Goal: Information Seeking & Learning: Learn about a topic

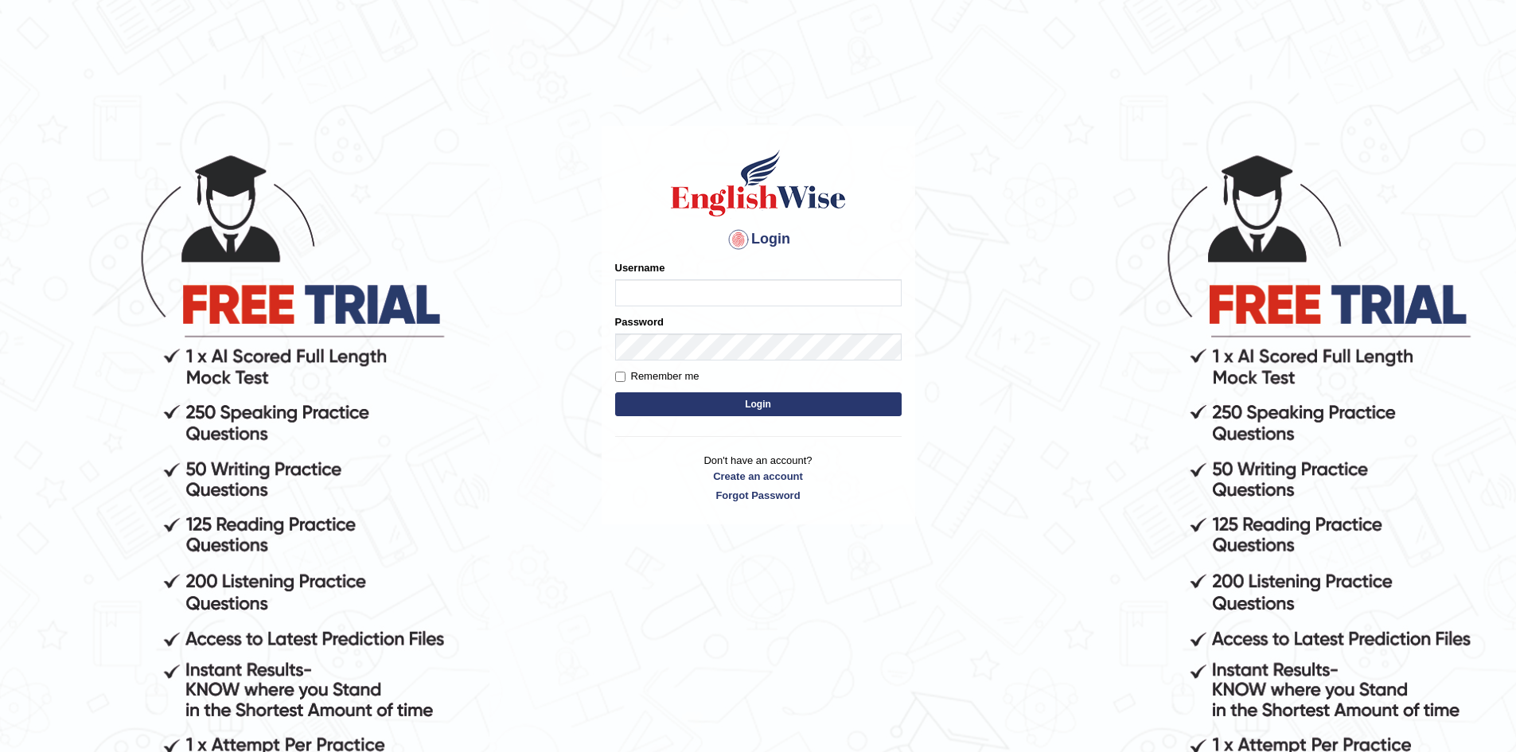
type input "sprajapati"
click at [759, 404] on button "Login" at bounding box center [758, 404] width 286 height 24
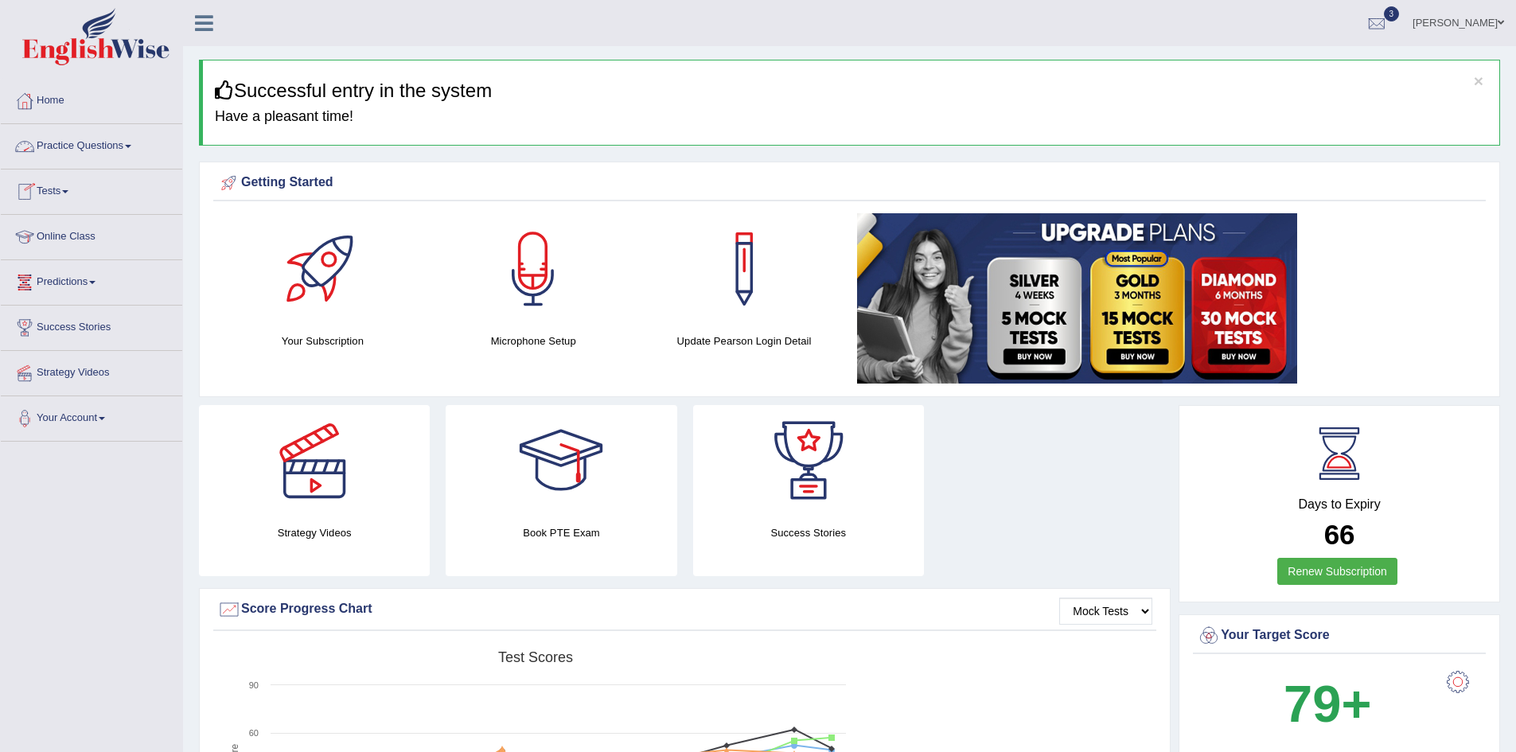
click at [69, 231] on link "Online Class" at bounding box center [91, 235] width 181 height 40
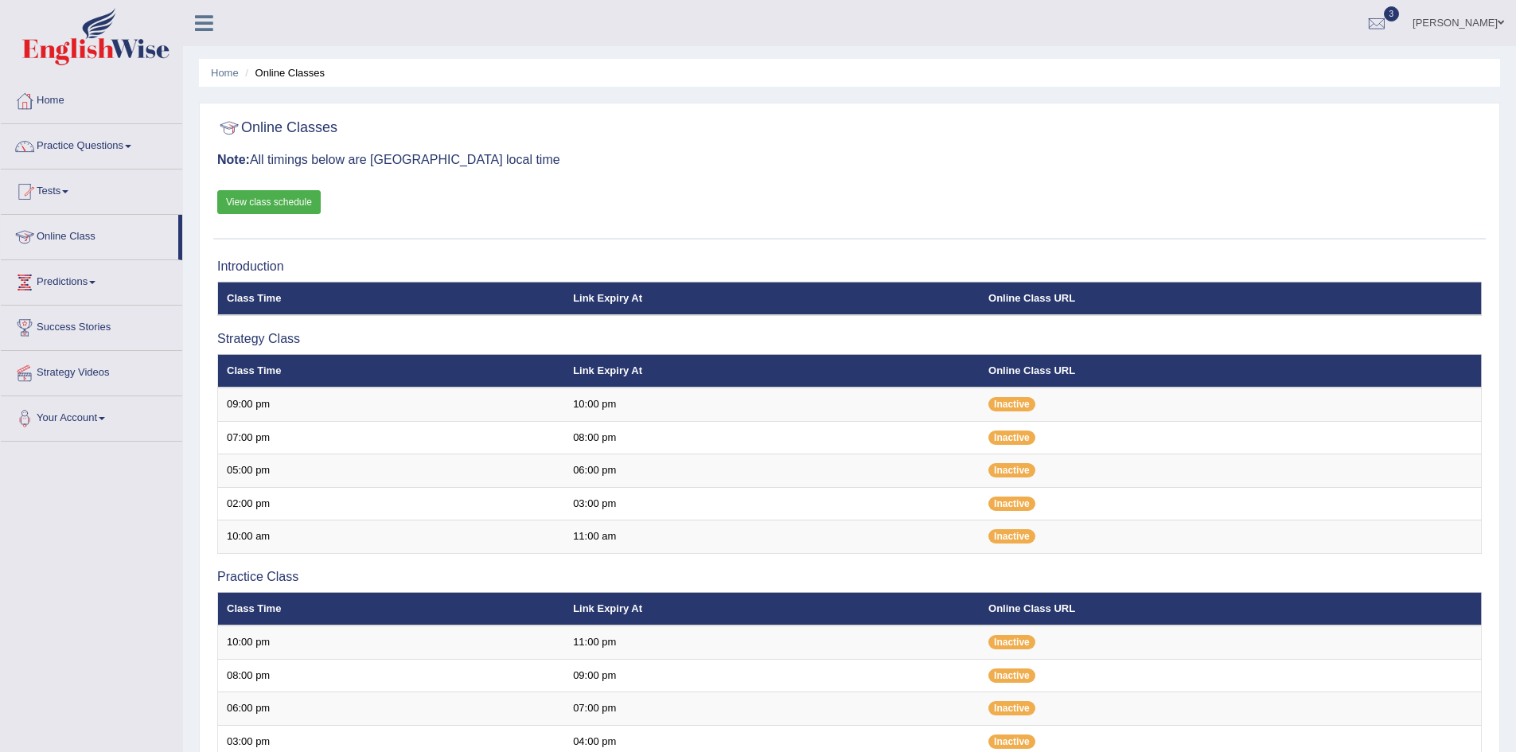
click at [270, 205] on link "View class schedule" at bounding box center [268, 202] width 103 height 24
click at [61, 183] on link "Tests" at bounding box center [91, 189] width 181 height 40
click at [53, 283] on link "History" at bounding box center [103, 285] width 149 height 29
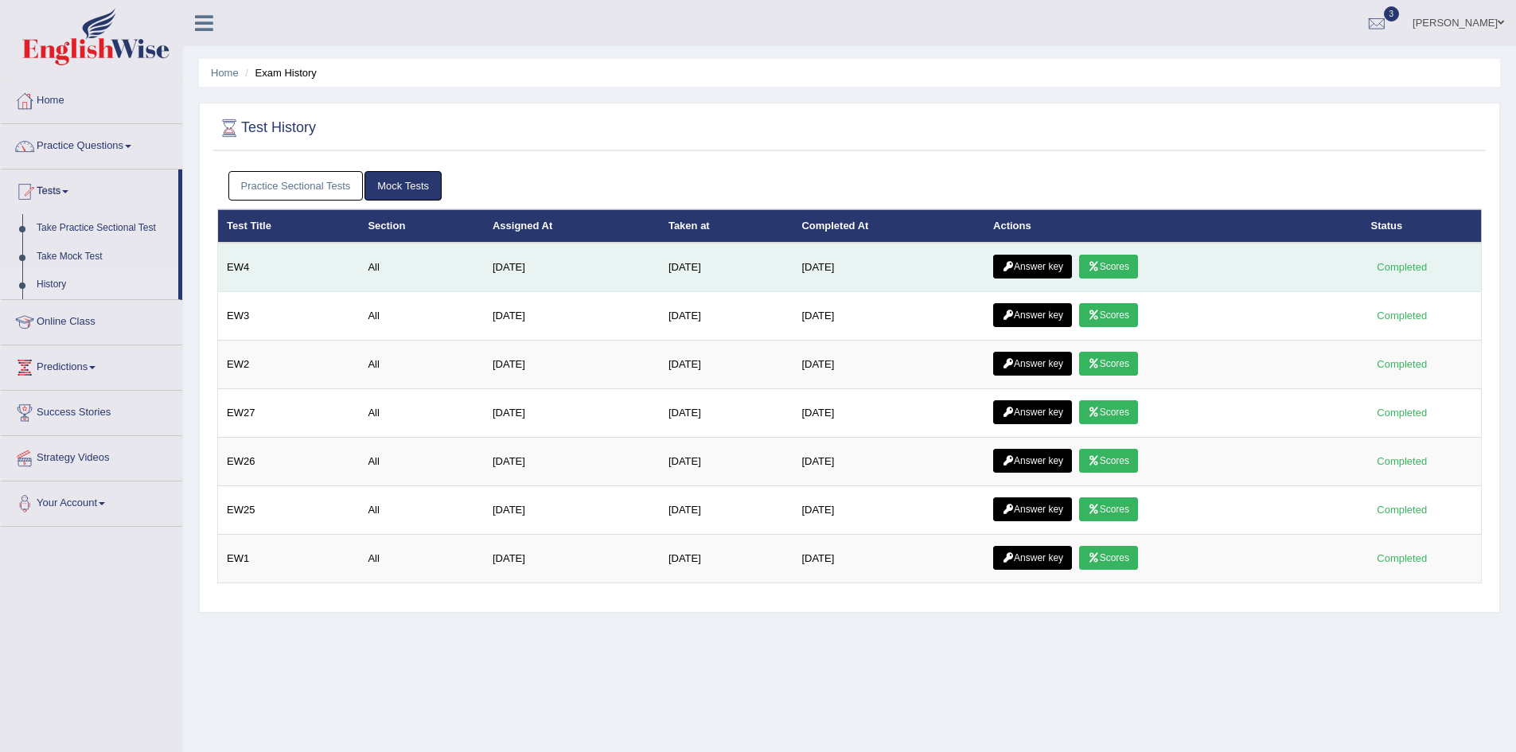
click at [1124, 263] on link "Scores" at bounding box center [1108, 267] width 59 height 24
click at [1034, 263] on link "Answer key" at bounding box center [1032, 267] width 79 height 24
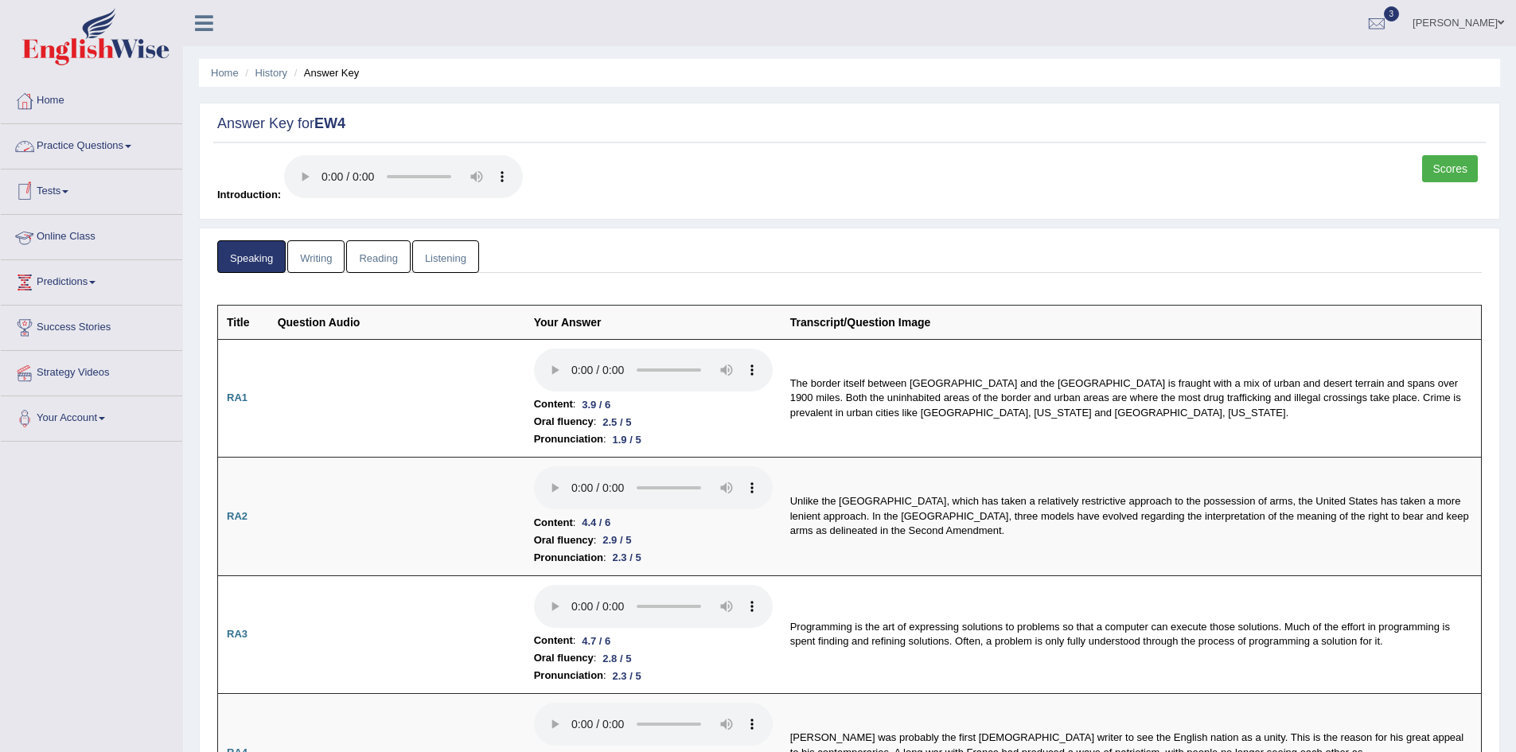
click at [92, 147] on link "Practice Questions" at bounding box center [91, 144] width 181 height 40
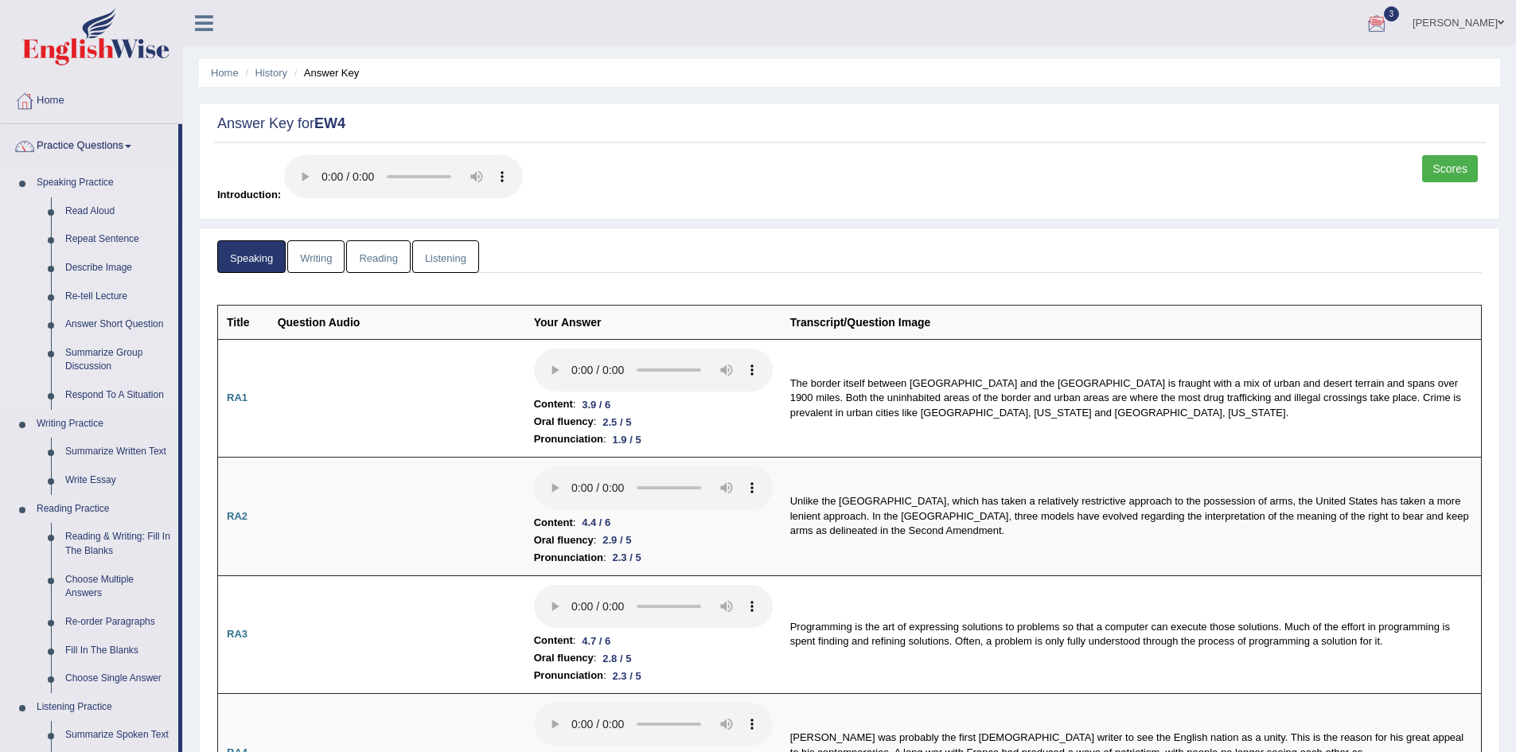
click at [91, 211] on link "Read Aloud" at bounding box center [118, 211] width 120 height 29
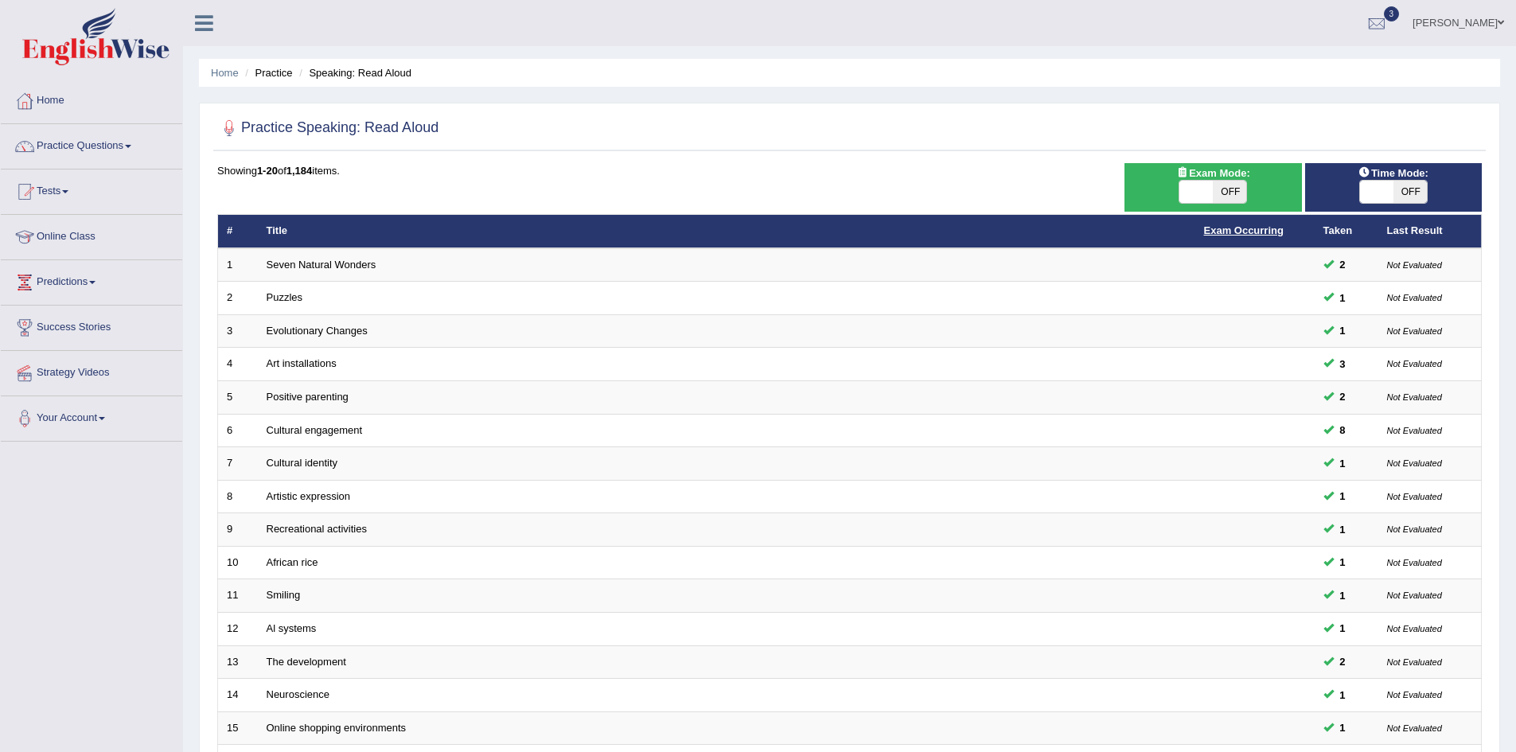
click at [1237, 232] on link "Exam Occurring" at bounding box center [1244, 230] width 80 height 12
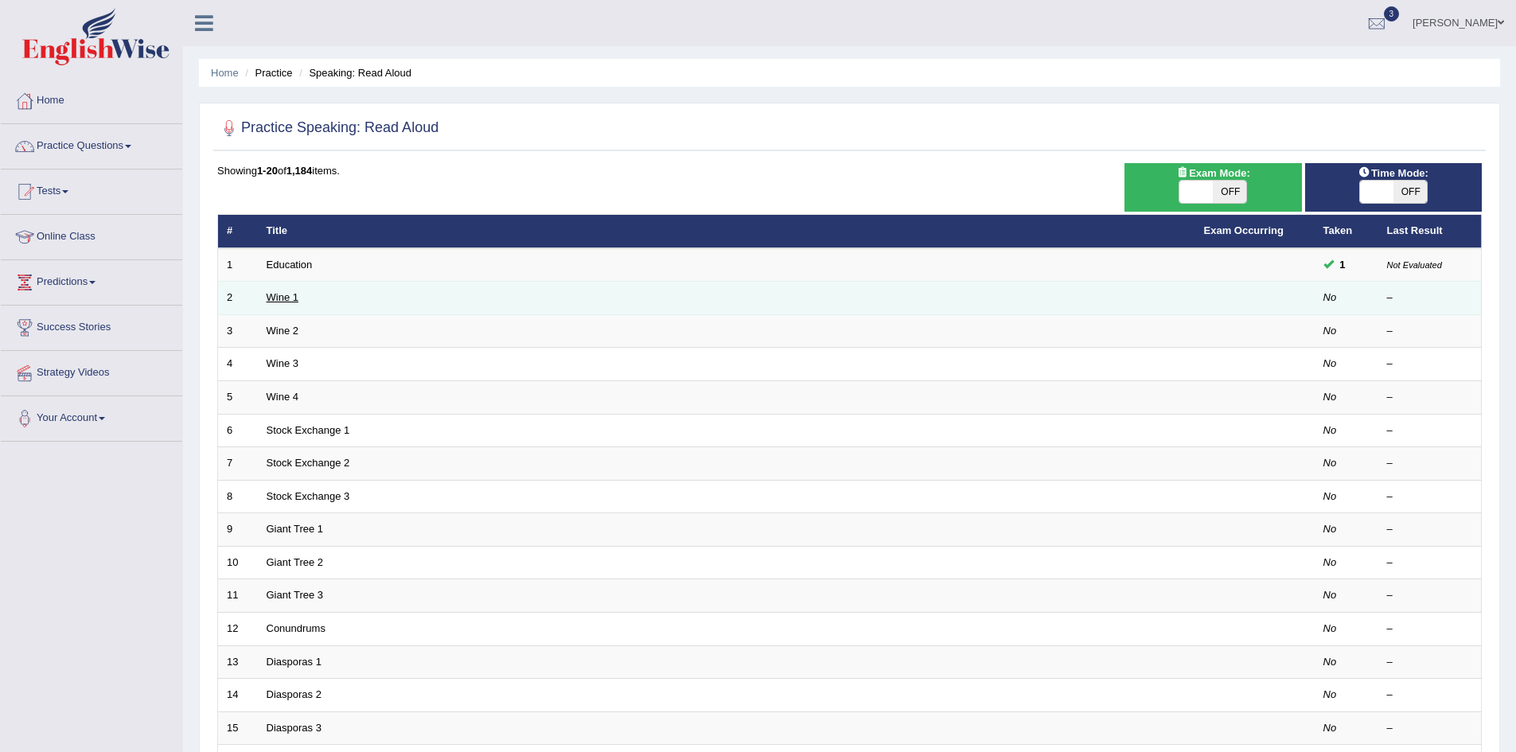
click at [281, 299] on link "Wine 1" at bounding box center [283, 297] width 32 height 12
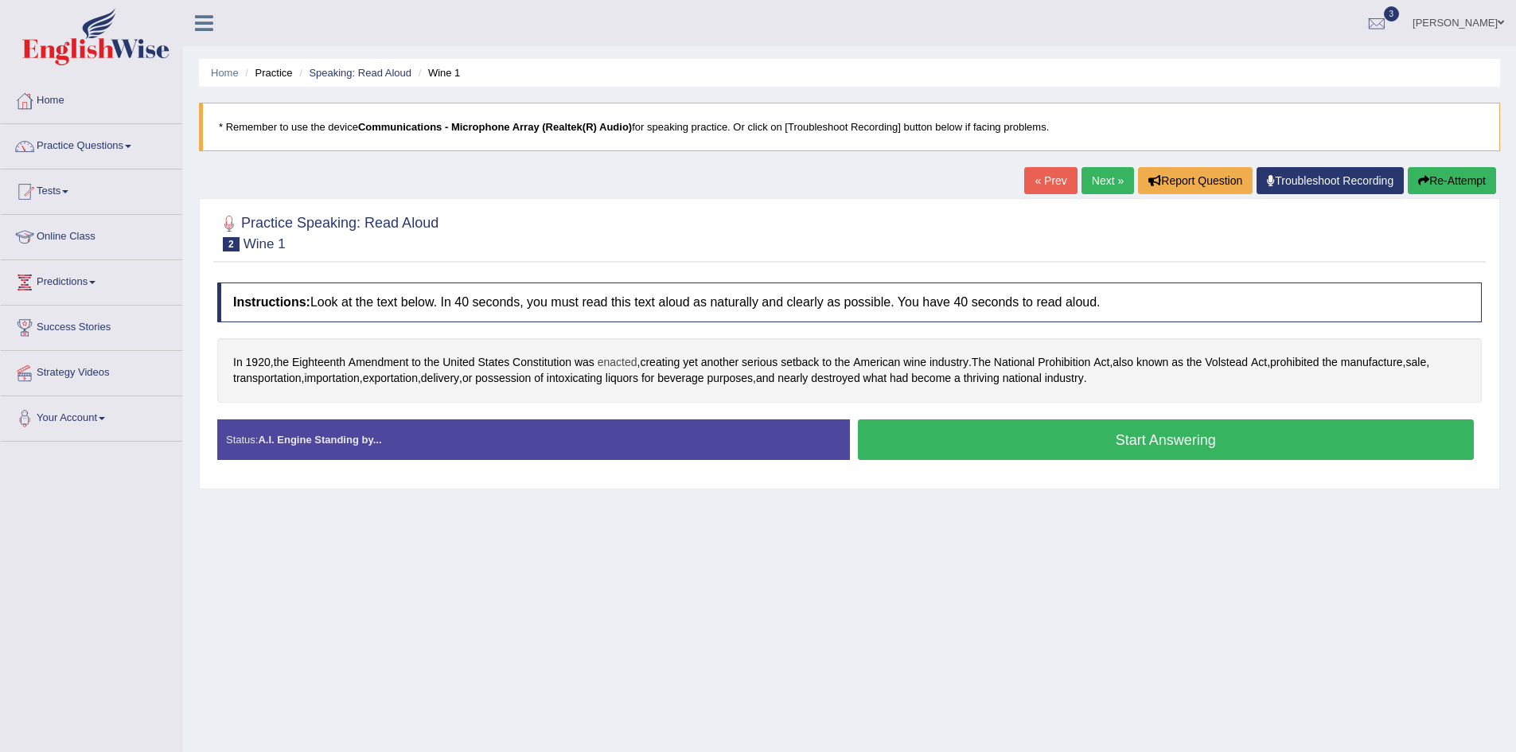
click at [625, 368] on span "enacted" at bounding box center [618, 362] width 40 height 17
click at [625, 247] on button at bounding box center [627, 253] width 21 height 18
click at [1248, 364] on span "Volstead" at bounding box center [1226, 362] width 43 height 17
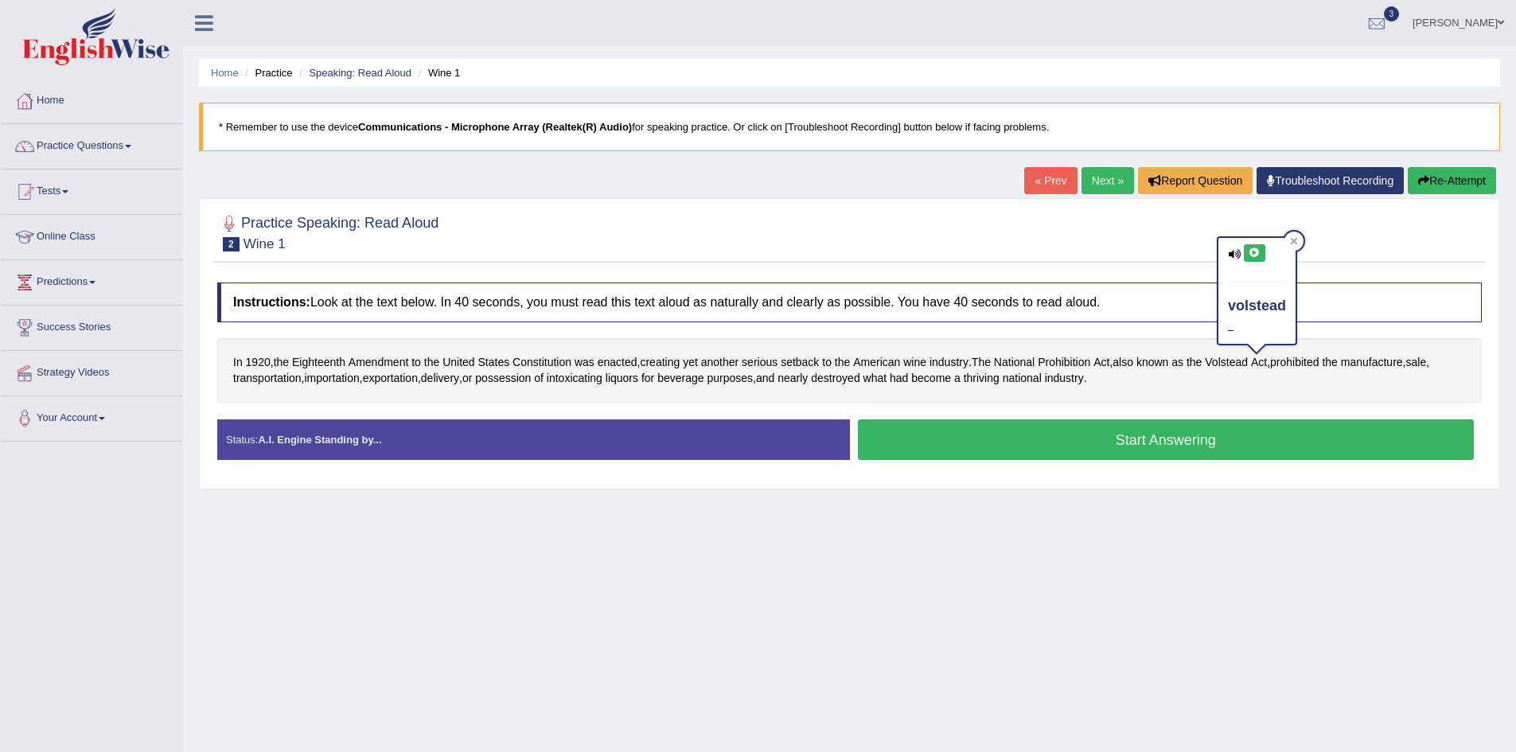
click at [1252, 254] on icon at bounding box center [1255, 253] width 12 height 10
click at [1346, 536] on div "Home Practice Speaking: Read Aloud Wine 1 * Remember to use the device Communic…" at bounding box center [849, 398] width 1333 height 796
click at [523, 381] on span "possession" at bounding box center [503, 378] width 56 height 17
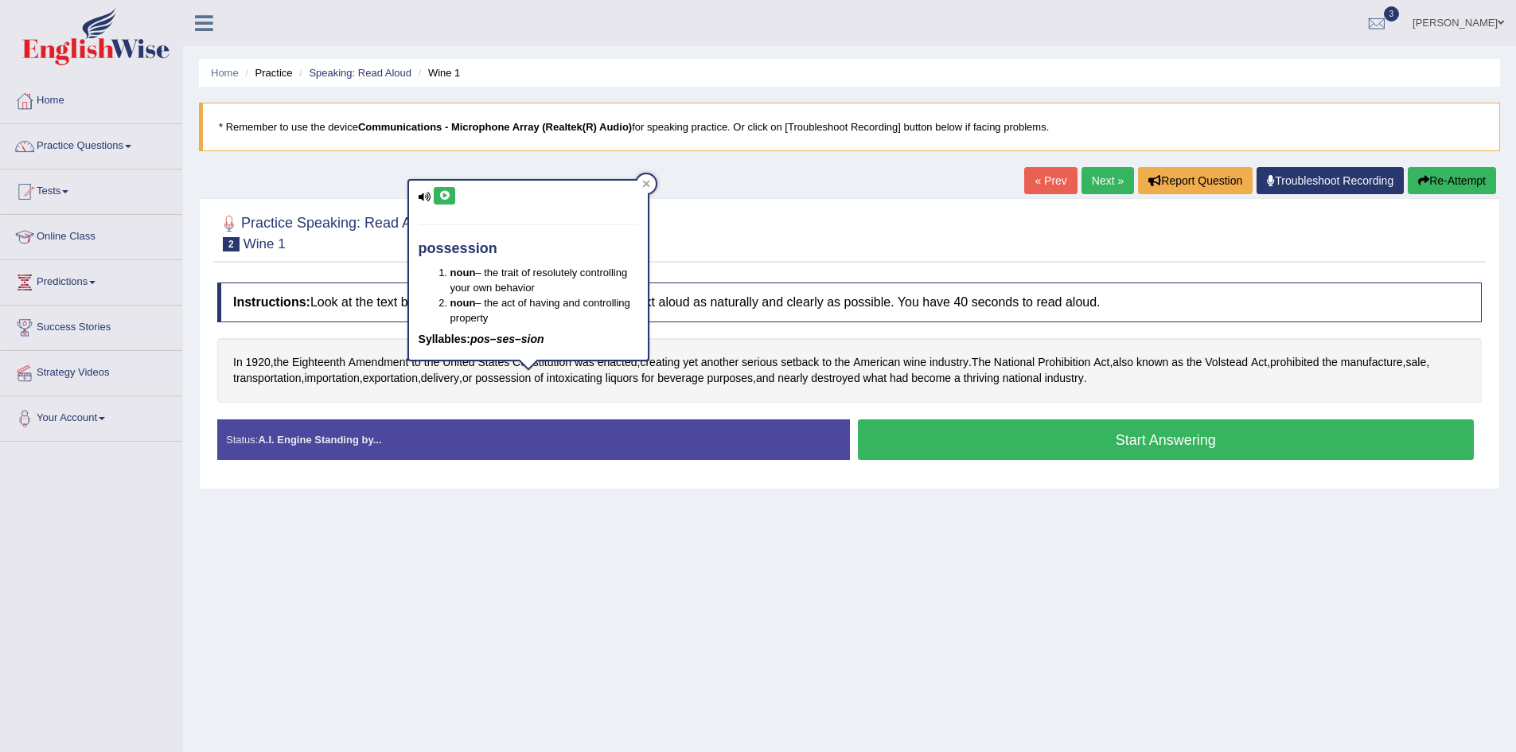
click at [440, 200] on icon at bounding box center [444, 196] width 12 height 10
click at [601, 379] on span "intoxicating" at bounding box center [575, 378] width 56 height 17
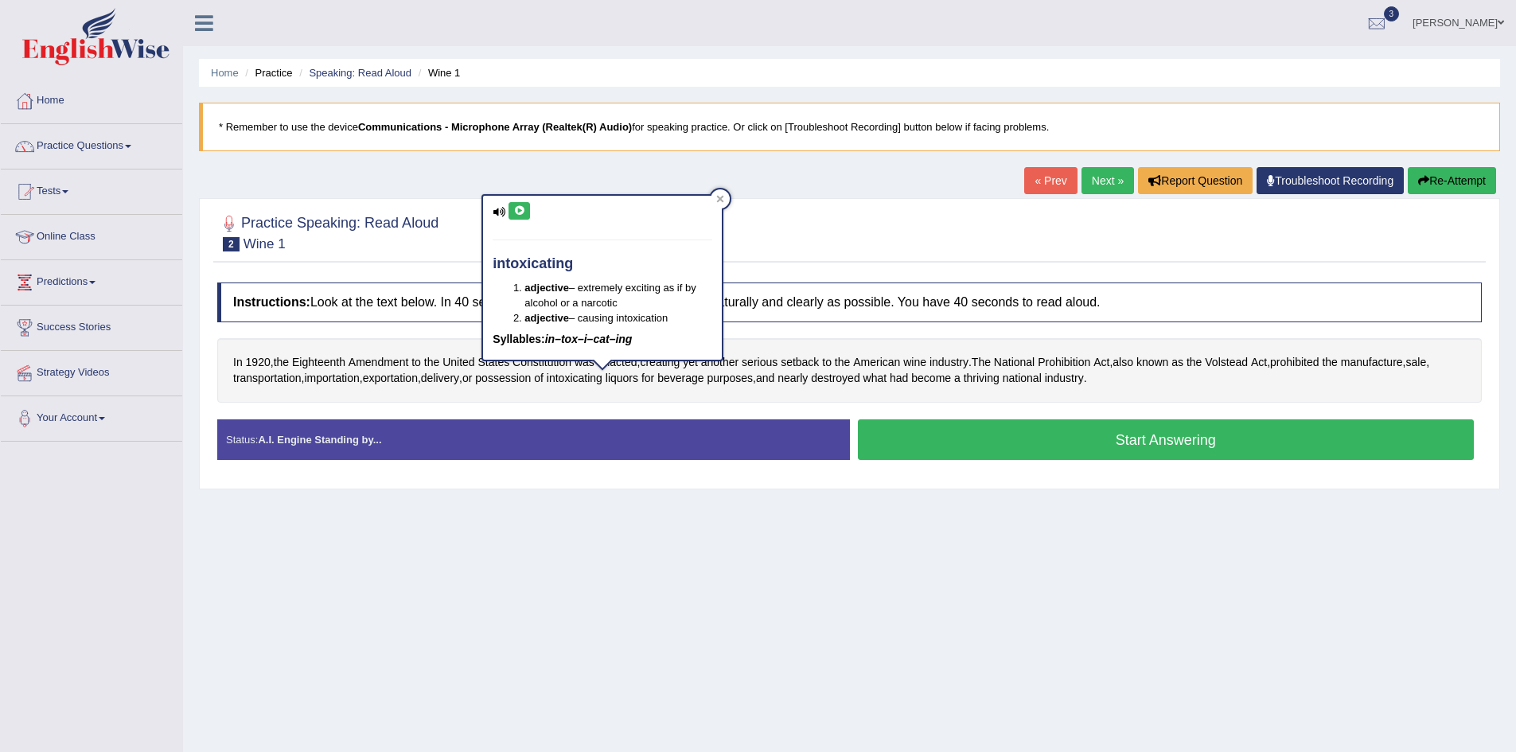
click at [520, 208] on icon at bounding box center [519, 211] width 12 height 10
click at [773, 486] on div "Practice Speaking: Read Aloud 2 Wine 1 Instructions: Look at the text below. In…" at bounding box center [849, 343] width 1301 height 291
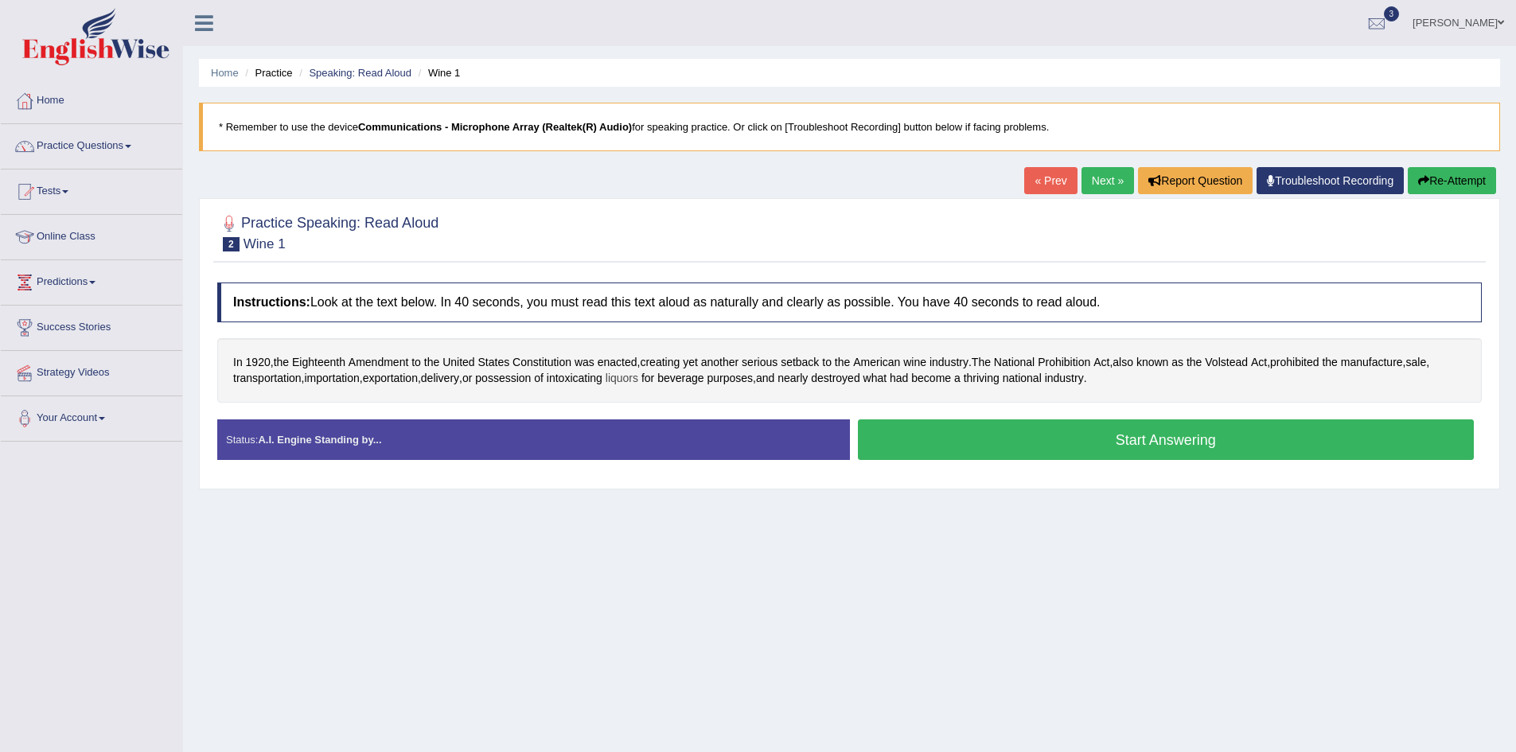
click at [638, 375] on span "liquors" at bounding box center [622, 378] width 33 height 17
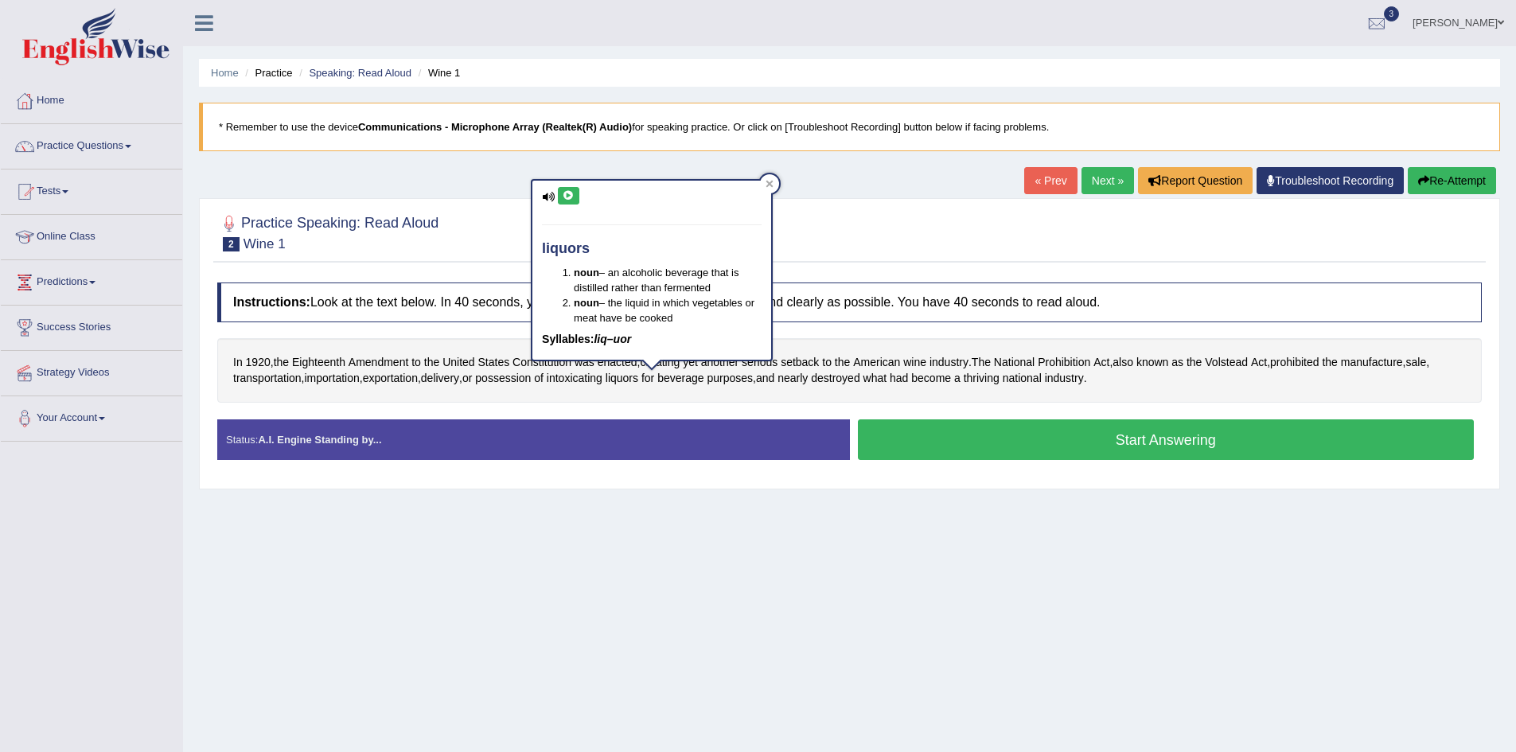
click at [576, 203] on button at bounding box center [568, 196] width 21 height 18
click at [773, 189] on div "liquors noun – an alcoholic beverage that is distilled rather than fermented no…" at bounding box center [652, 275] width 242 height 193
click at [773, 180] on icon at bounding box center [770, 184] width 8 height 8
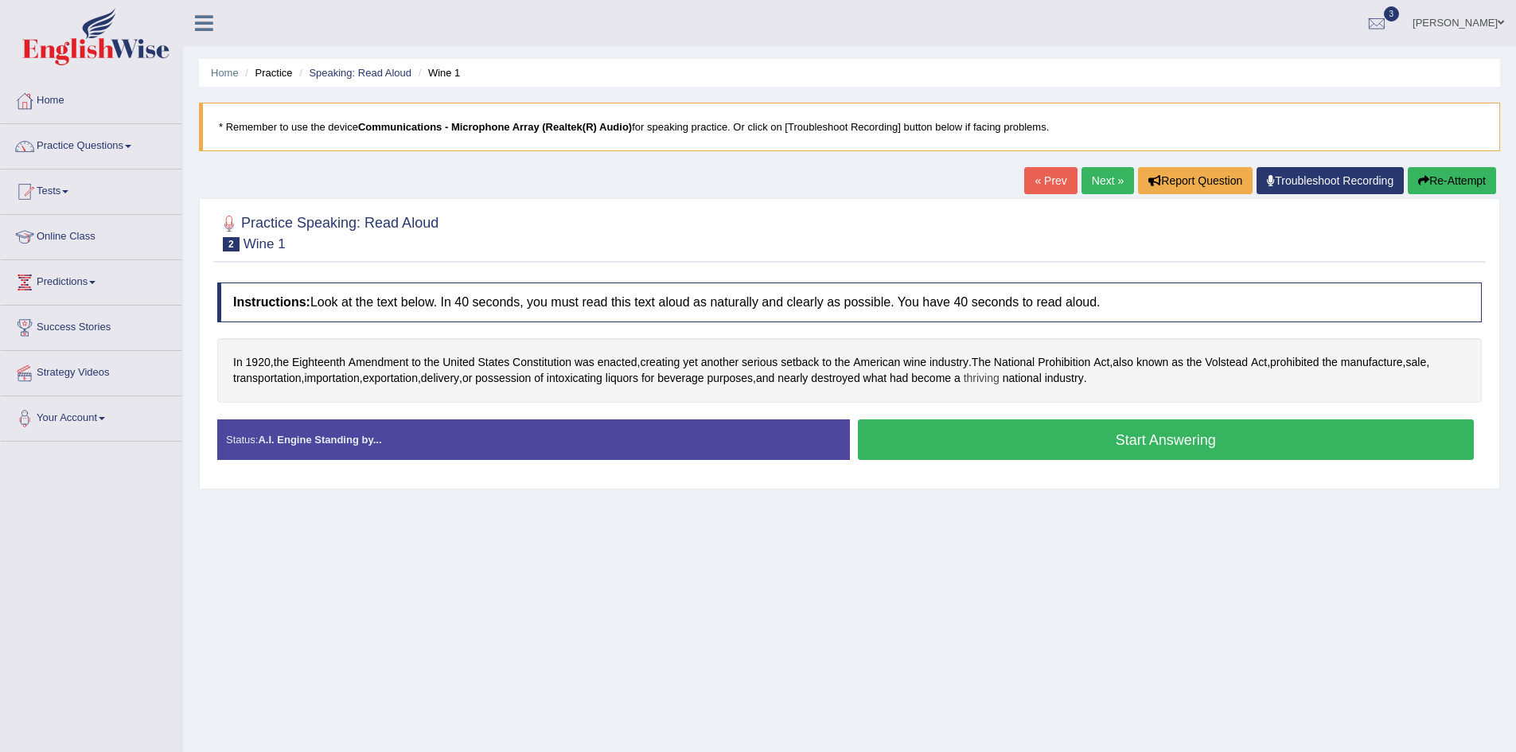
click at [999, 382] on span "thriving" at bounding box center [982, 378] width 36 height 17
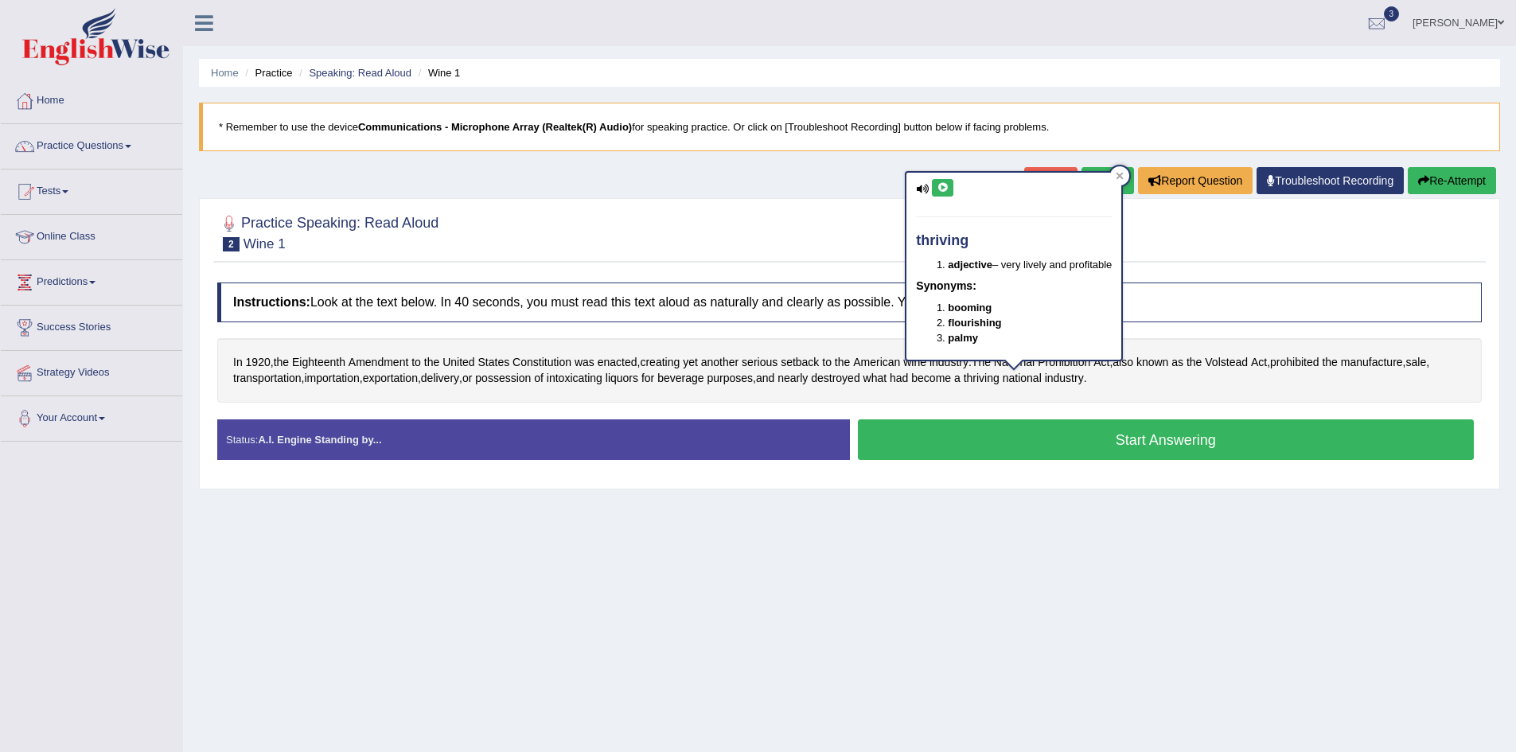
click at [944, 193] on button at bounding box center [942, 188] width 21 height 18
click at [975, 616] on div "Home Practice Speaking: Read Aloud Wine 1 * Remember to use the device Communic…" at bounding box center [849, 398] width 1333 height 796
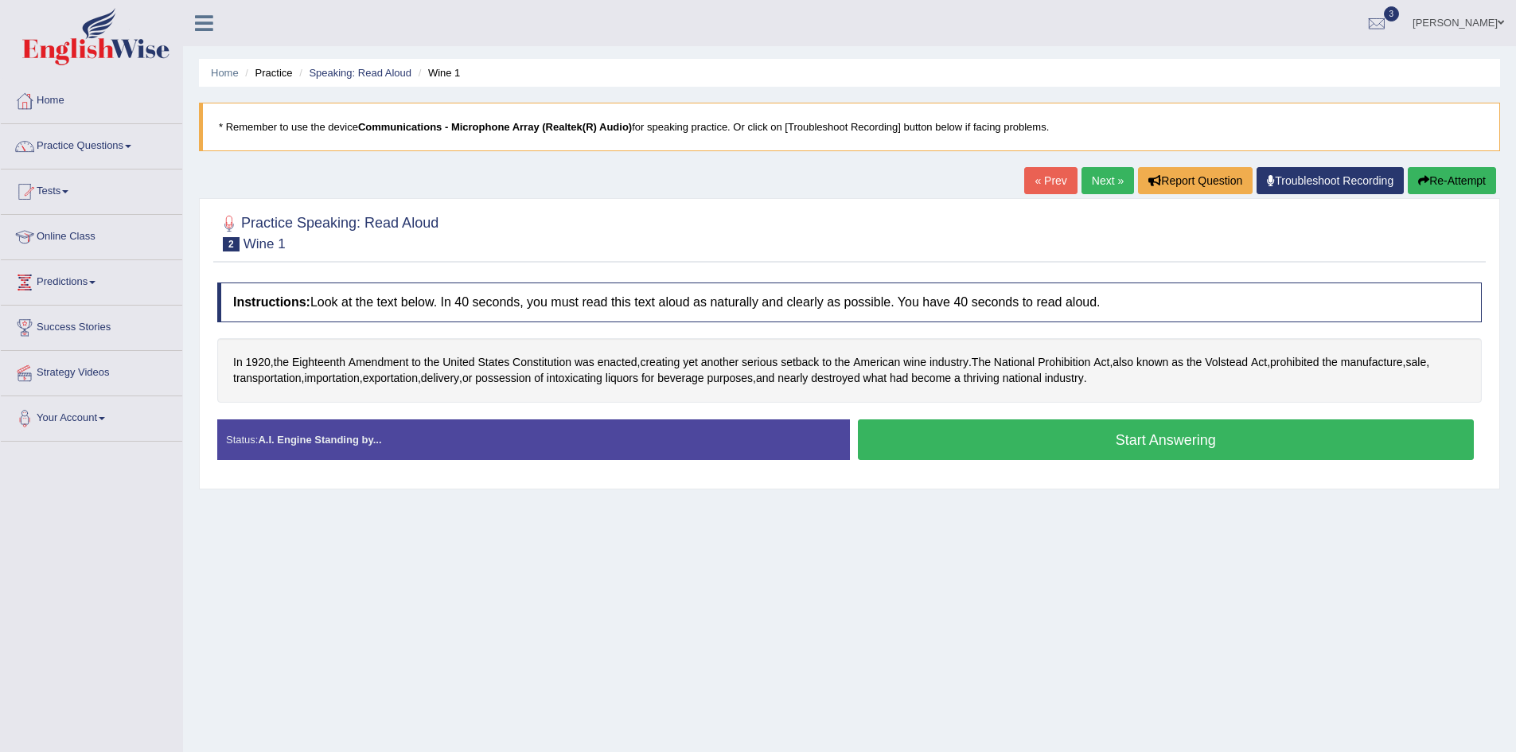
click at [1143, 442] on button "Start Answering" at bounding box center [1166, 439] width 617 height 41
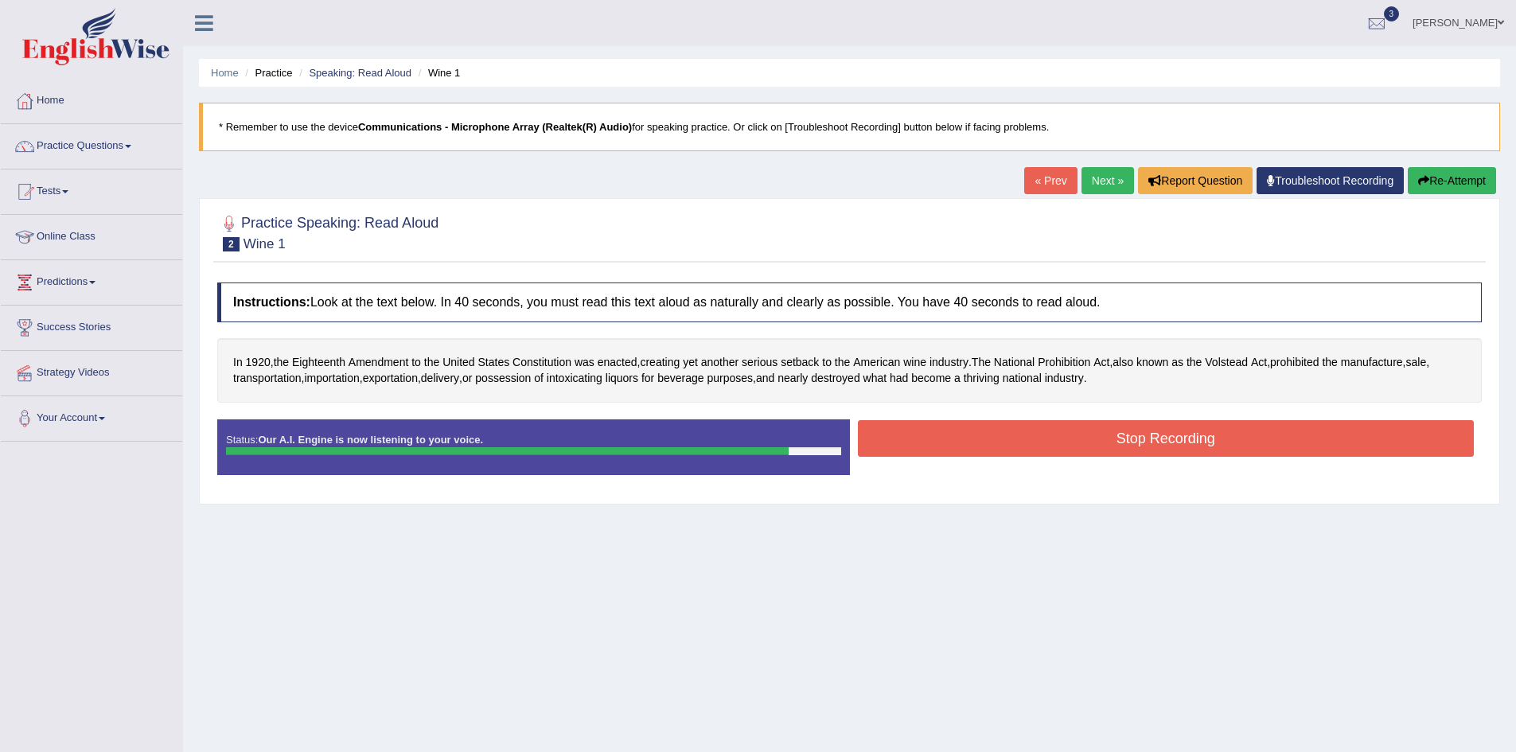
click at [1146, 445] on button "Stop Recording" at bounding box center [1166, 438] width 617 height 37
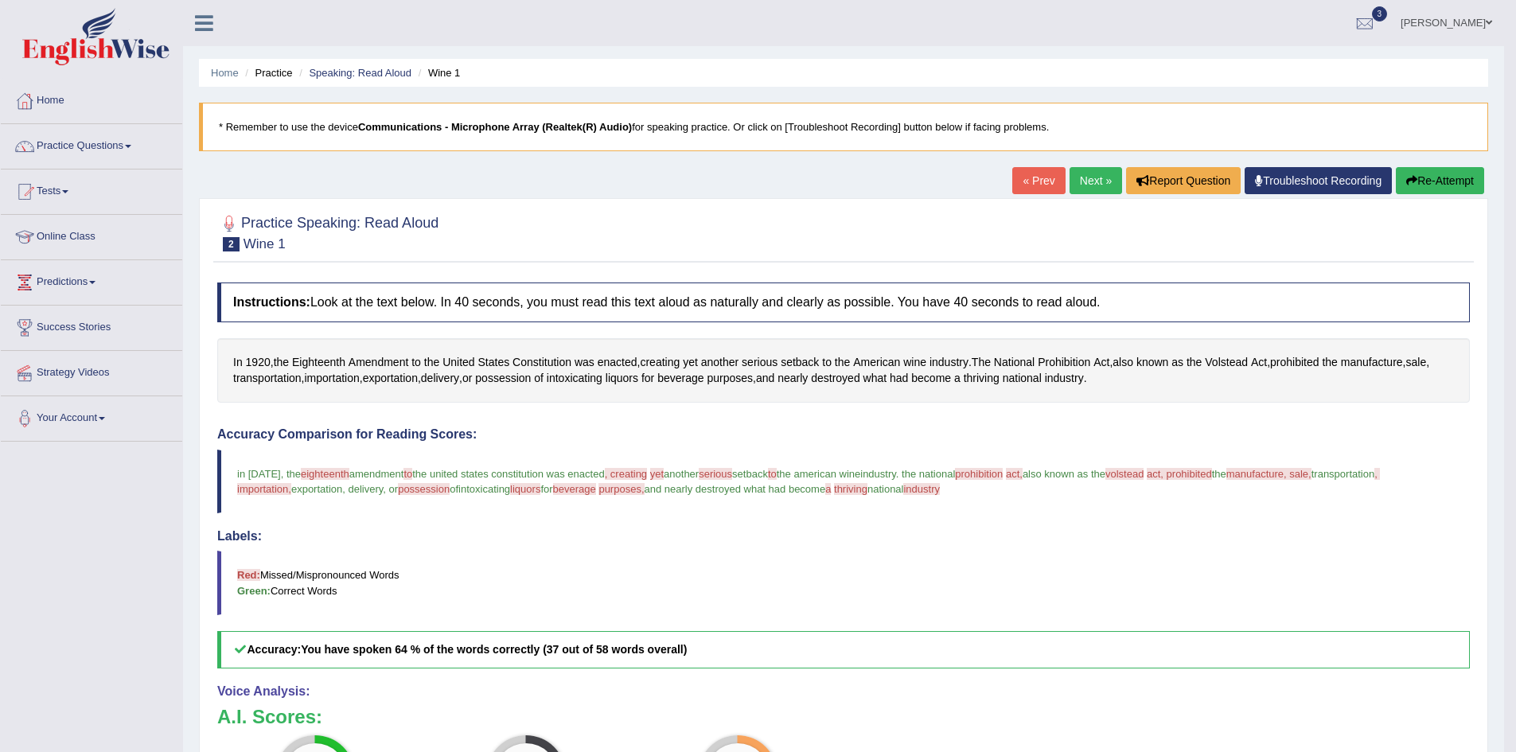
click at [1449, 182] on button "Re-Attempt" at bounding box center [1440, 180] width 88 height 27
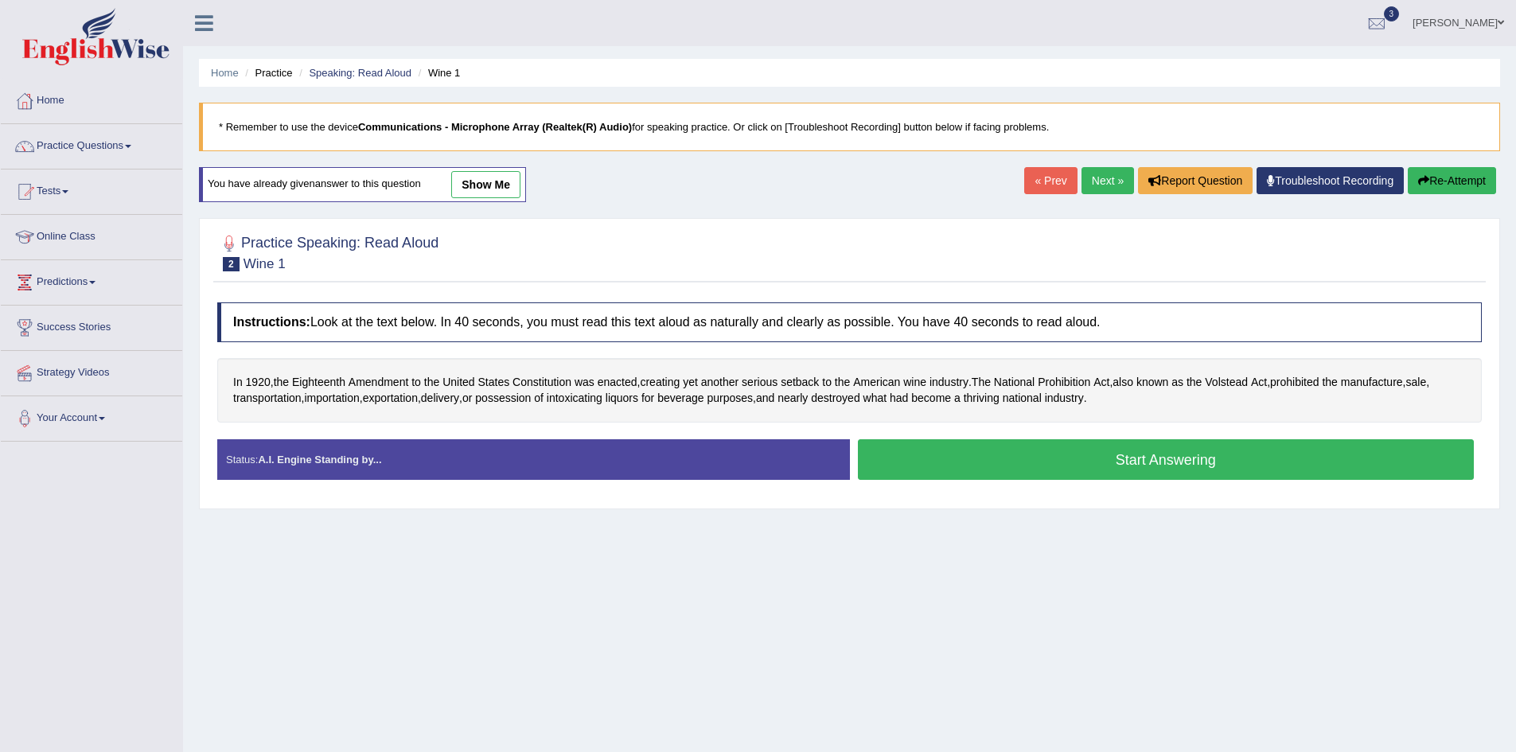
click at [1170, 467] on button "Start Answering" at bounding box center [1166, 459] width 617 height 41
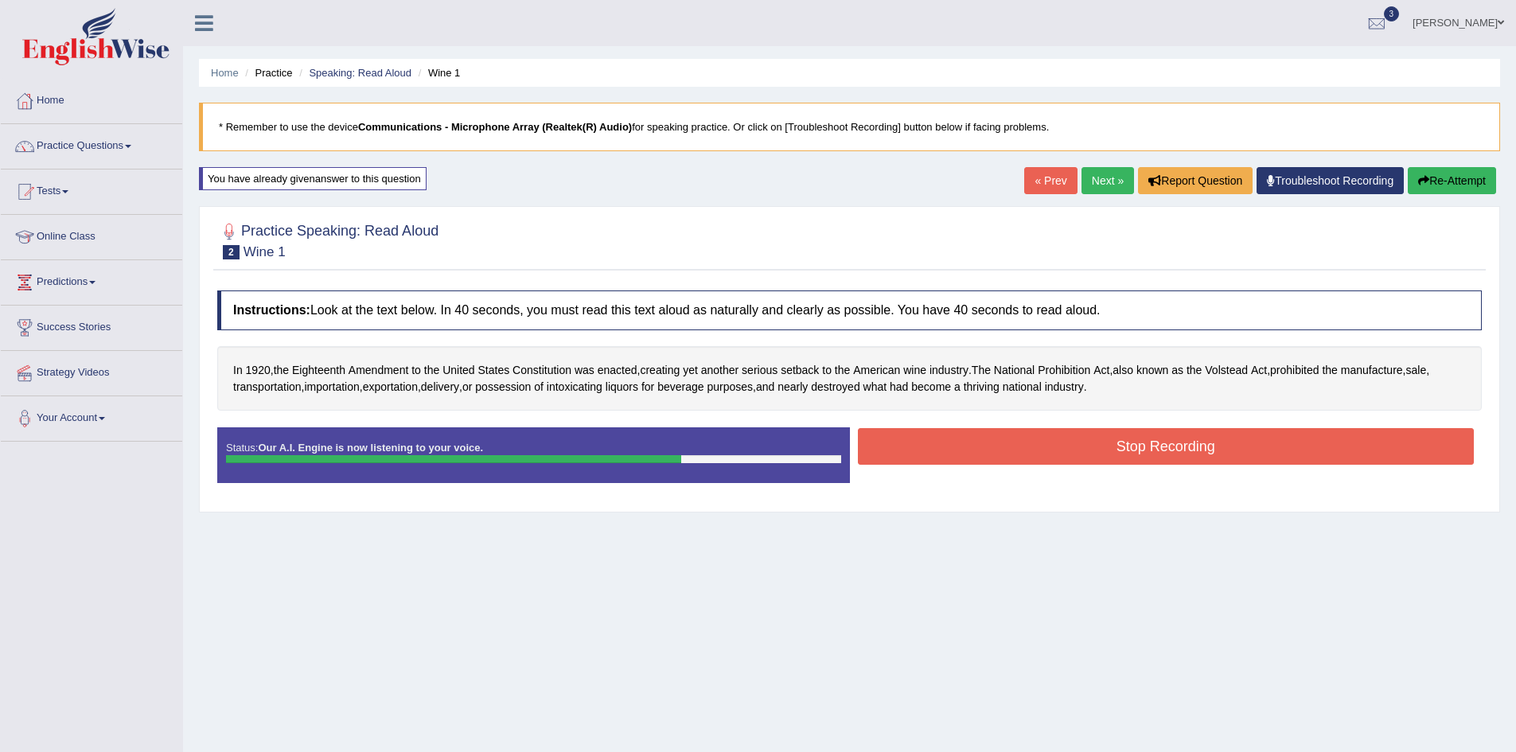
click at [1165, 452] on button "Stop Recording" at bounding box center [1166, 446] width 617 height 37
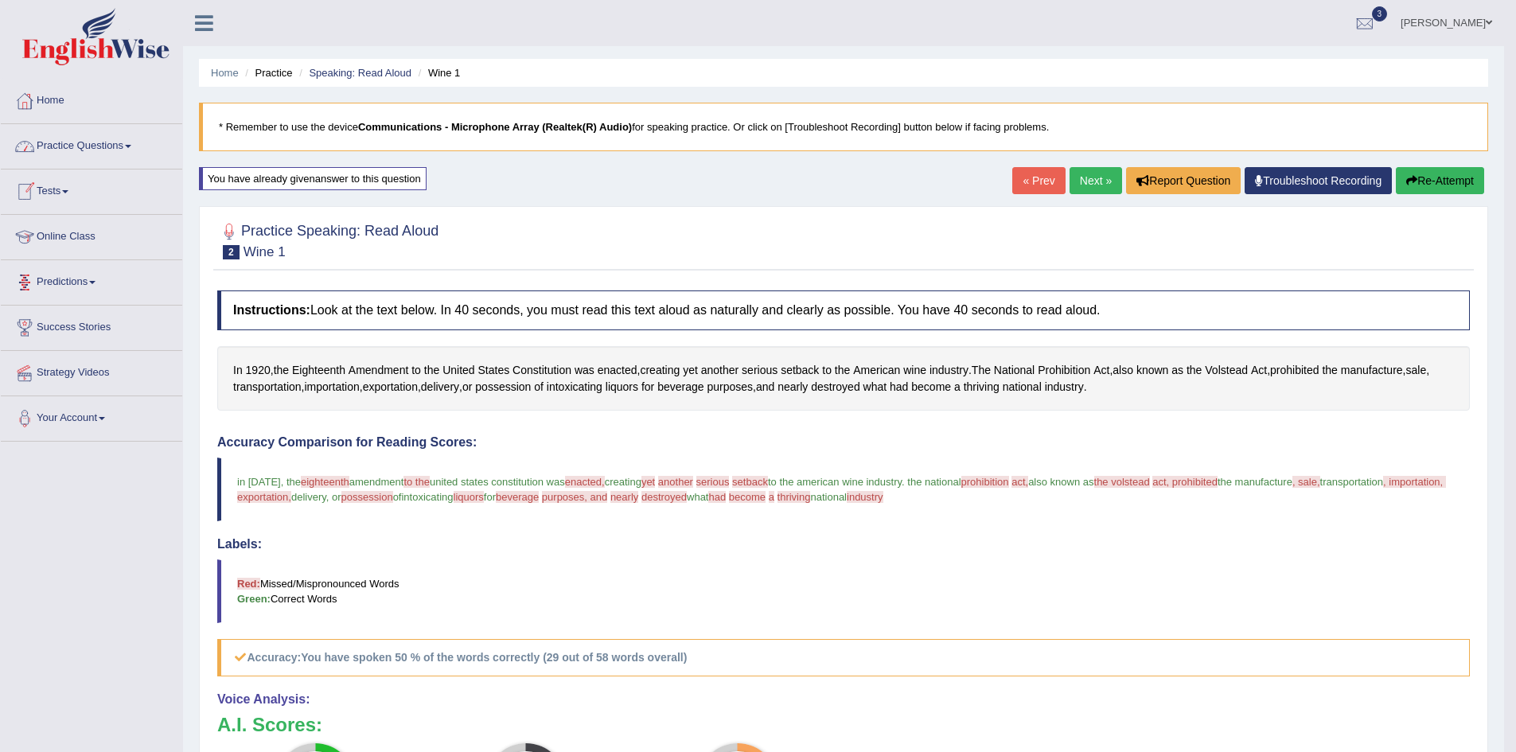
click at [101, 145] on link "Practice Questions" at bounding box center [91, 144] width 181 height 40
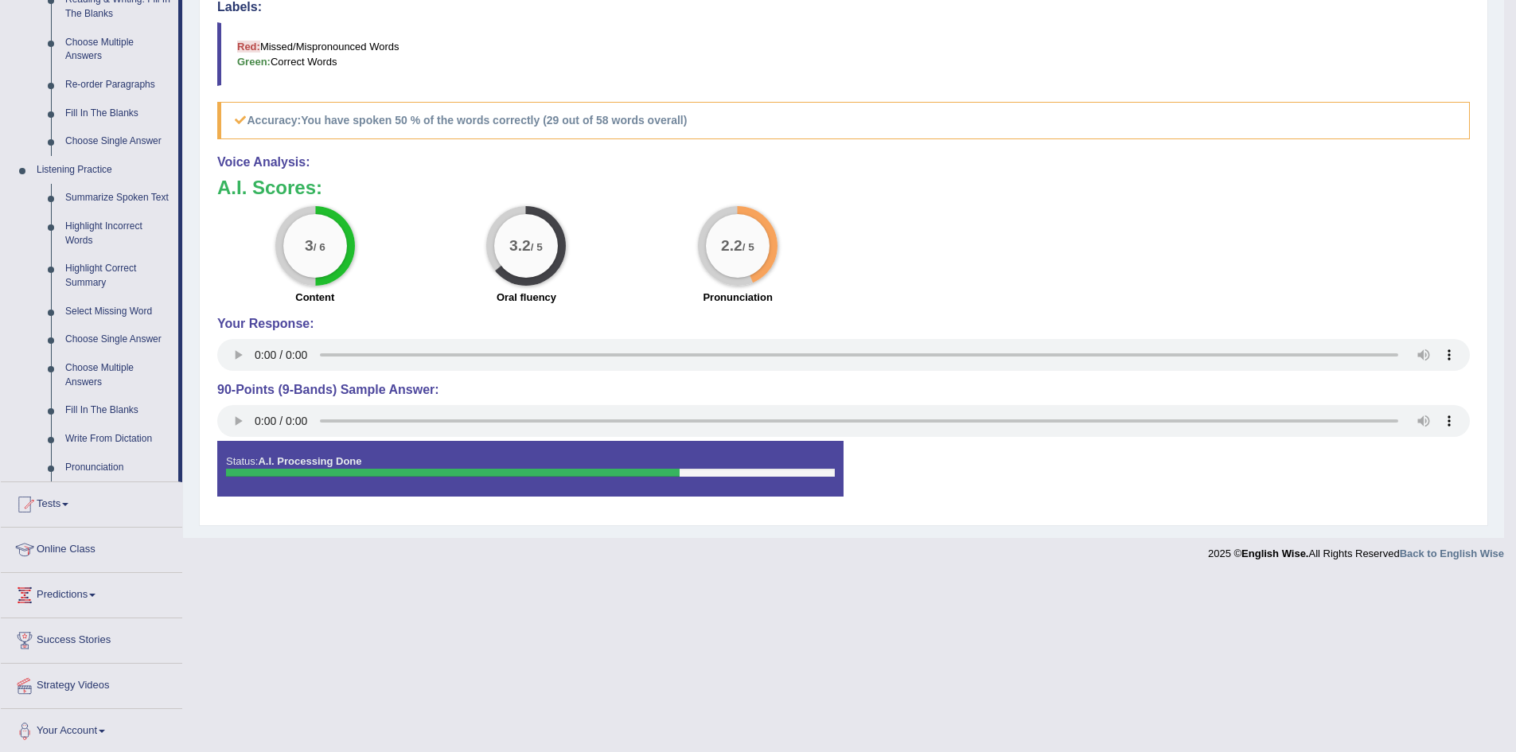
scroll to position [540, 0]
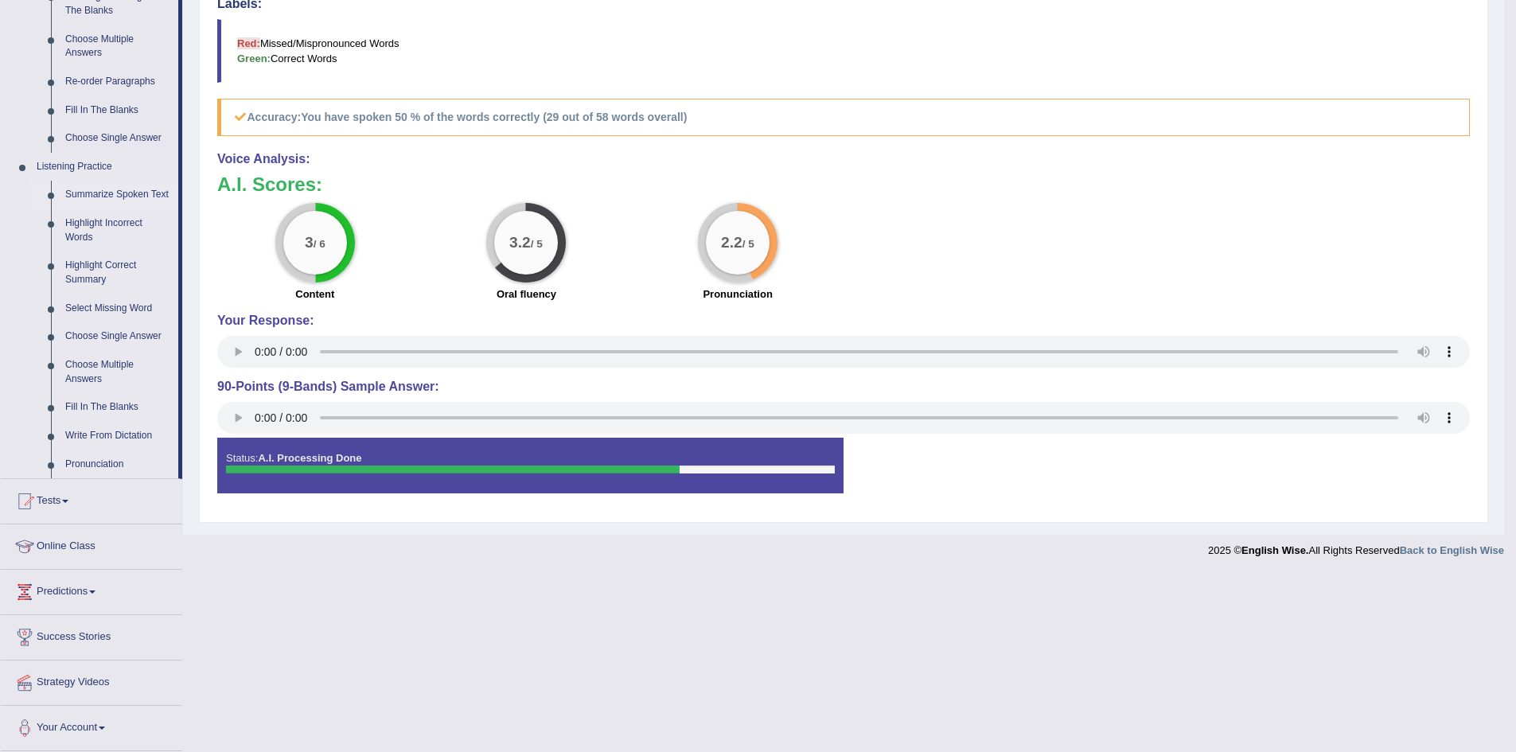
click at [92, 192] on link "Summarize Spoken Text" at bounding box center [118, 195] width 120 height 29
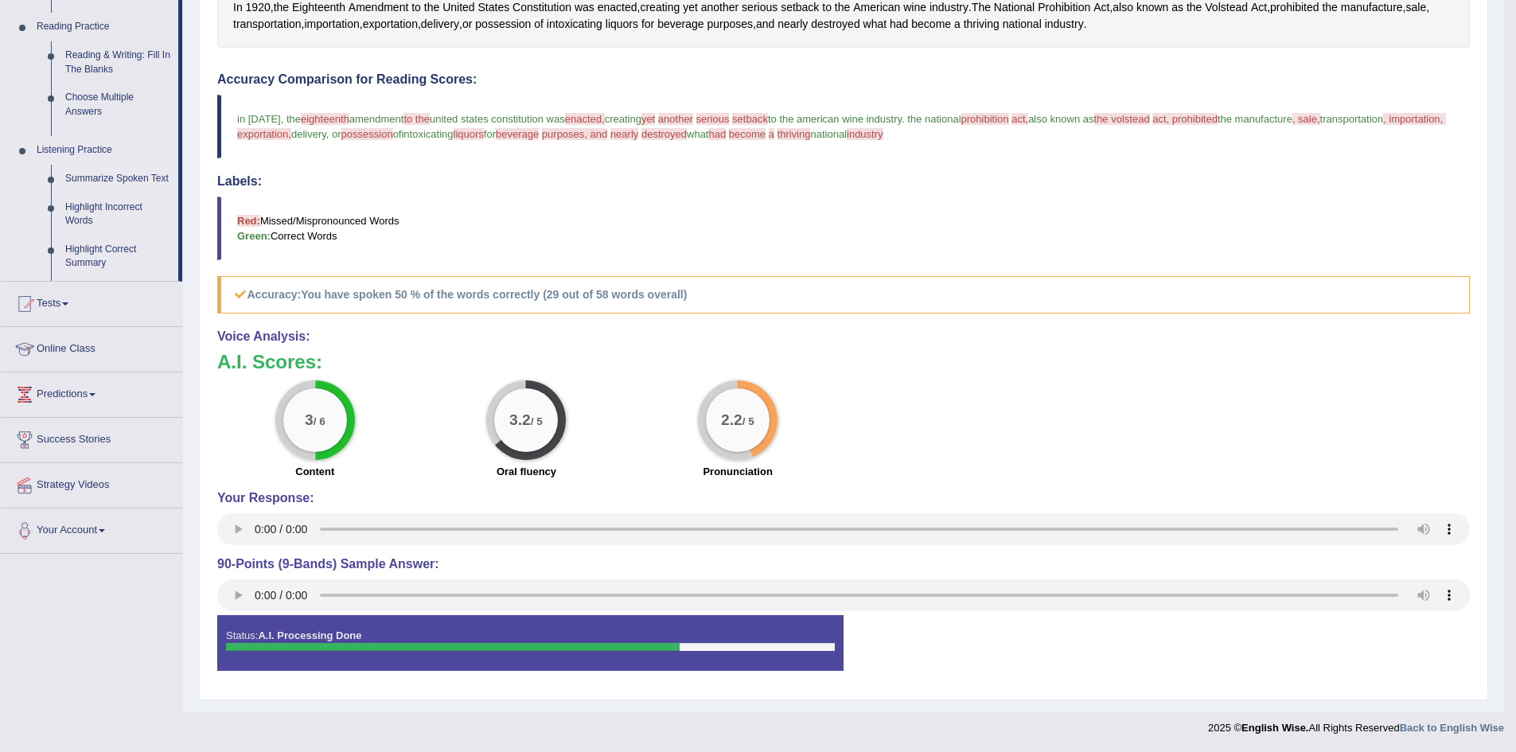
scroll to position [365, 0]
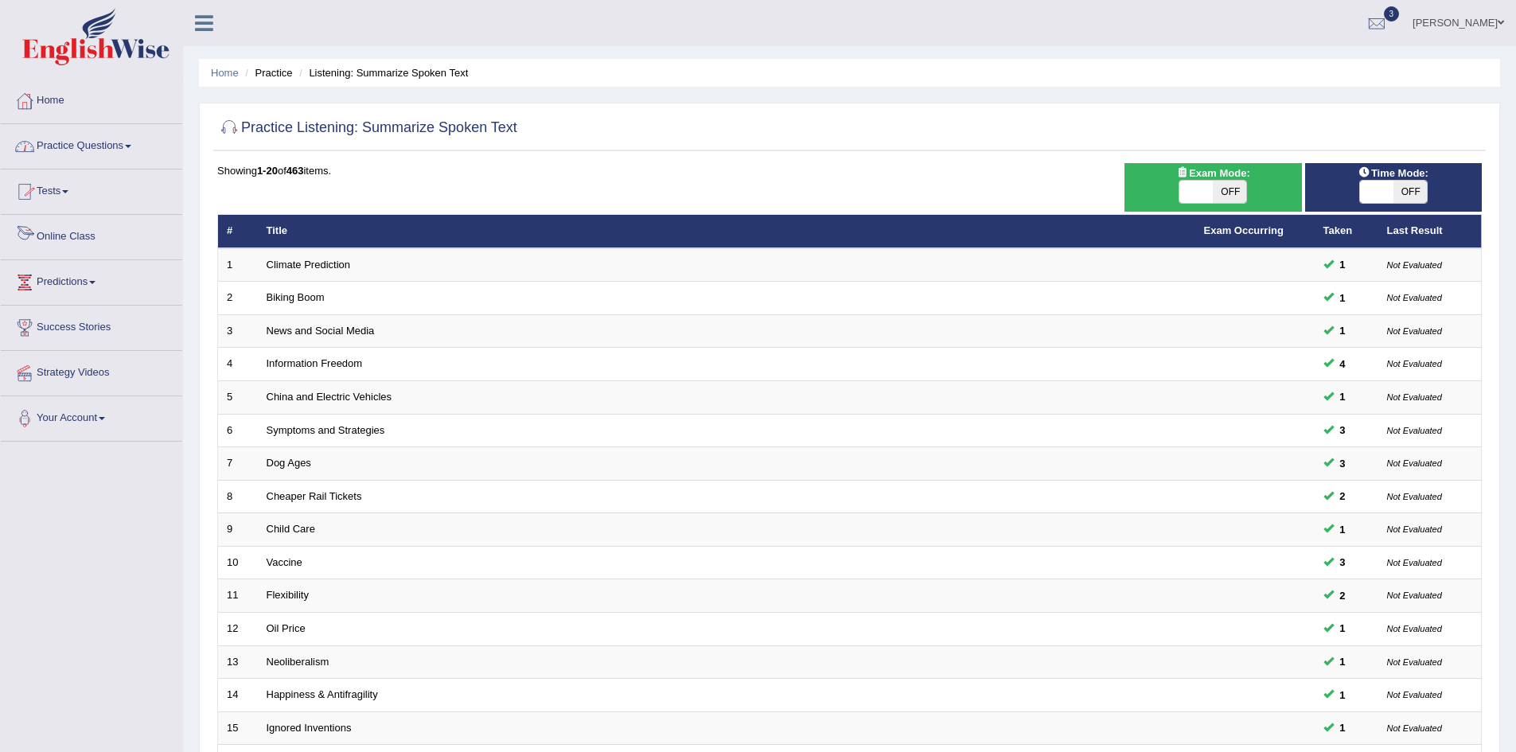
click at [74, 238] on link "Online Class" at bounding box center [91, 235] width 181 height 40
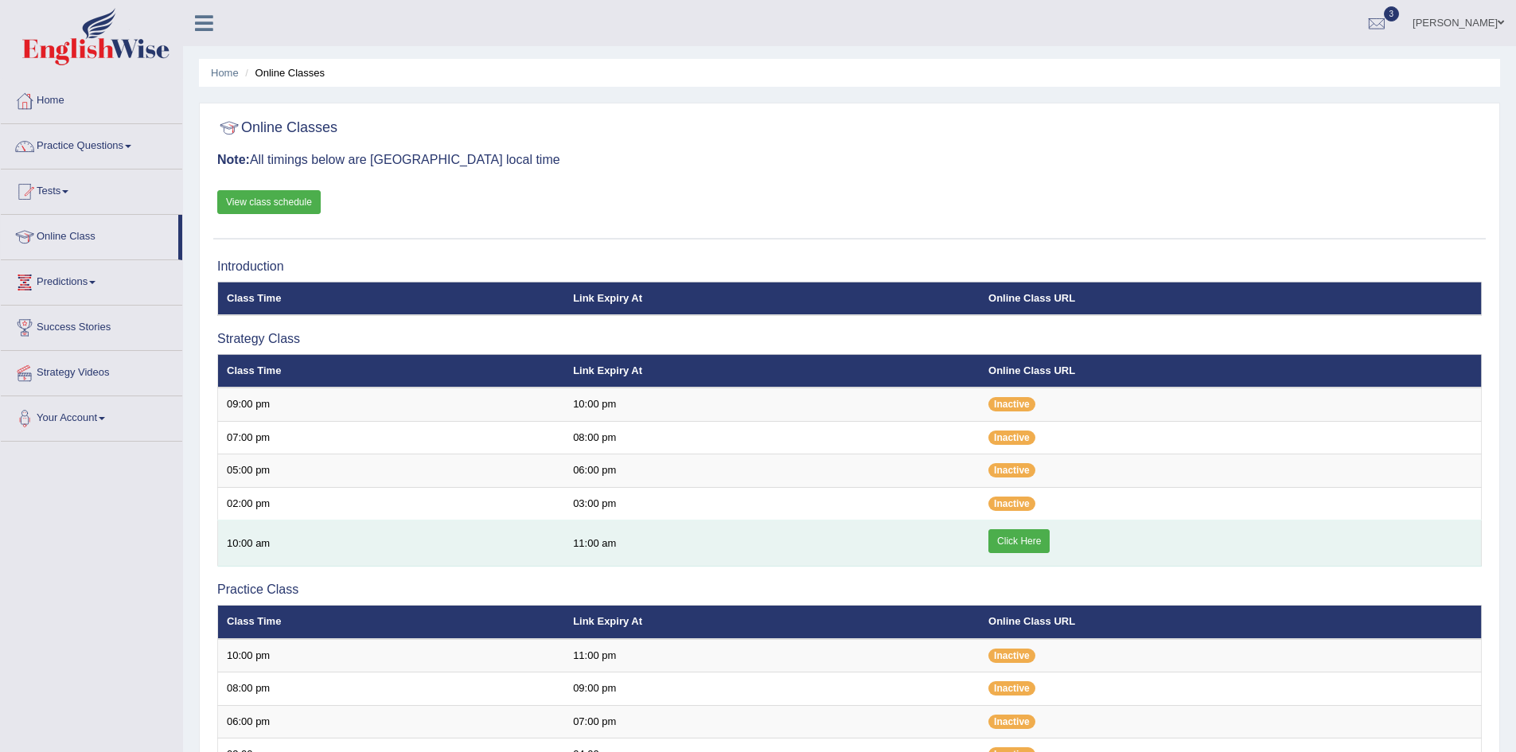
click at [1032, 545] on link "Click Here" at bounding box center [1018, 541] width 61 height 24
click at [1027, 545] on link "Click Here" at bounding box center [1018, 541] width 61 height 24
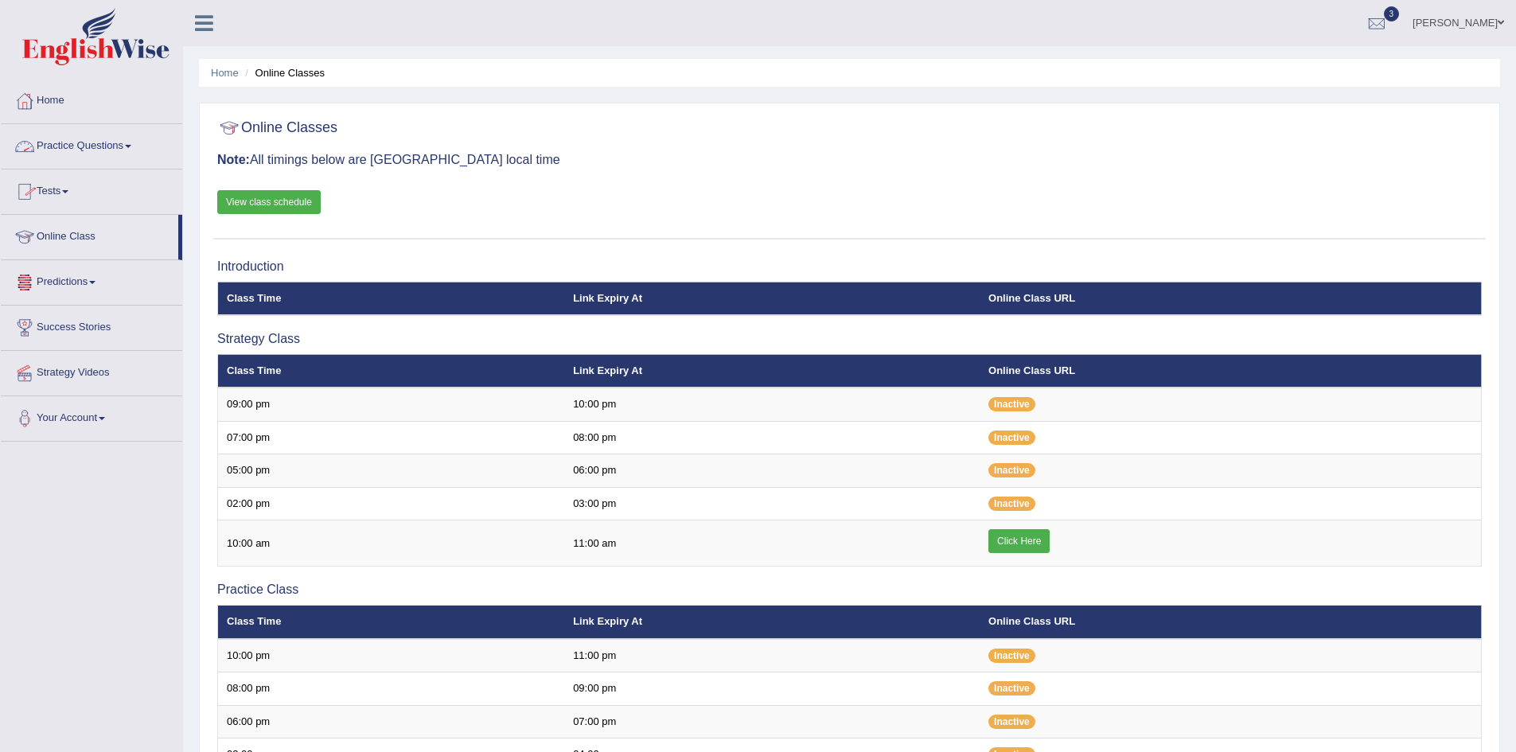
click at [76, 140] on link "Practice Questions" at bounding box center [91, 144] width 181 height 40
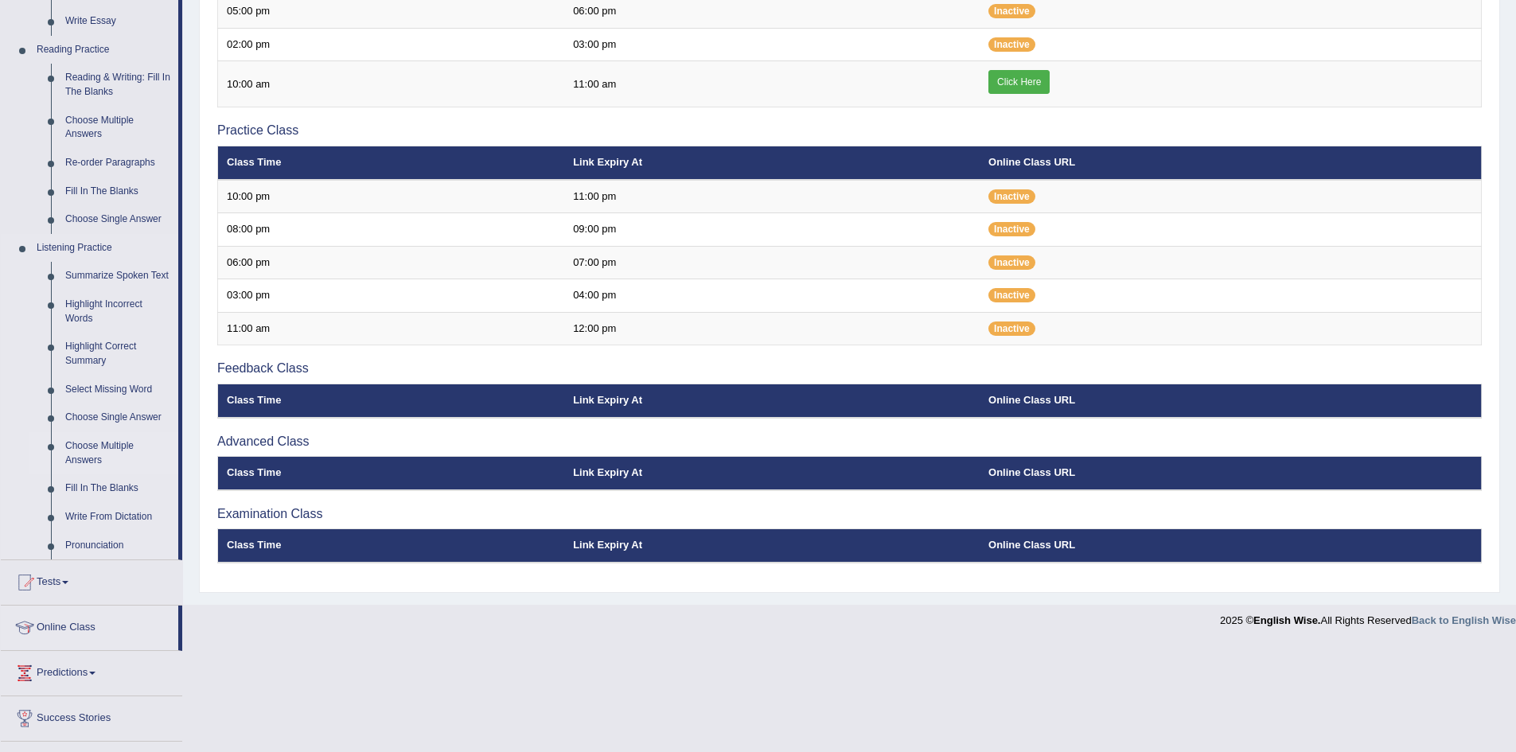
scroll to position [477, 0]
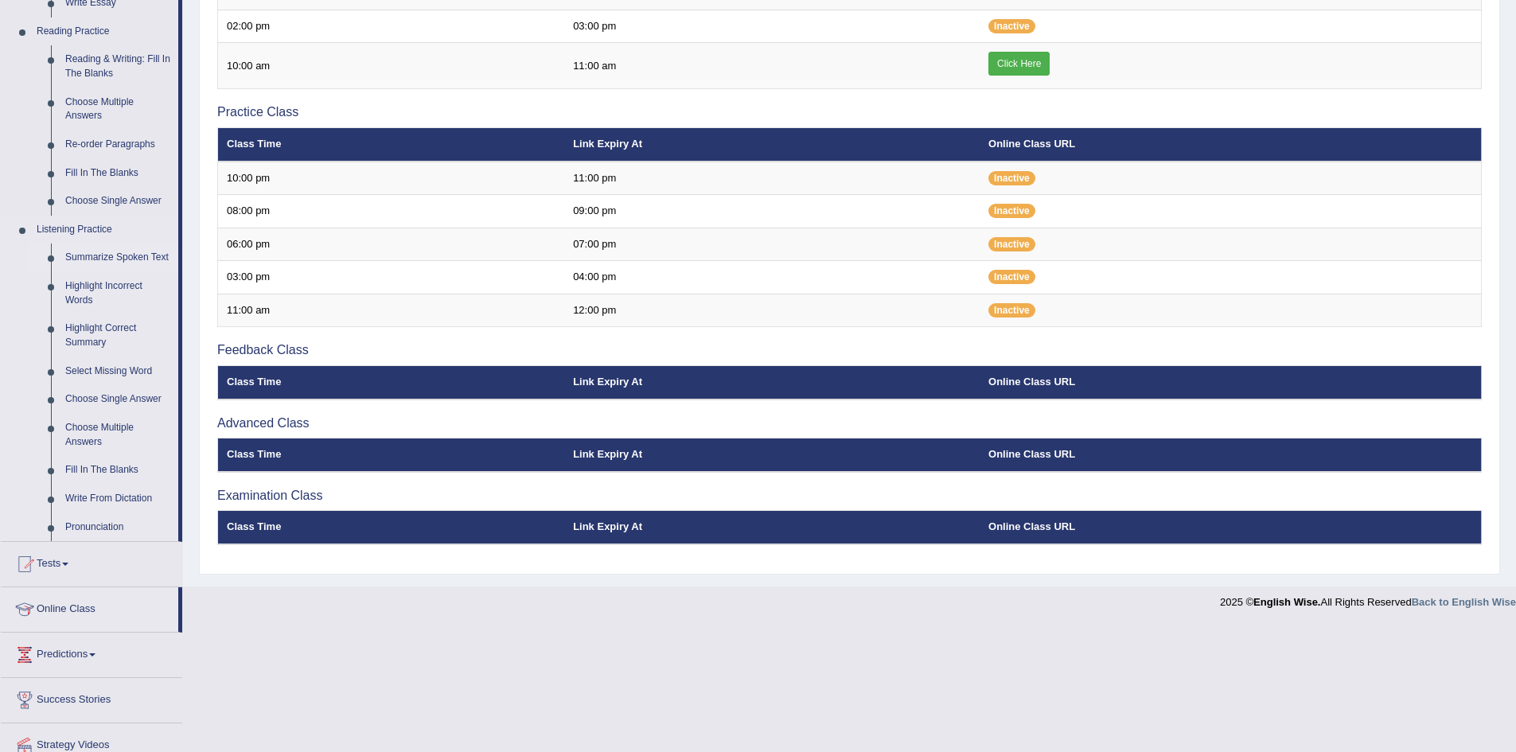
click at [101, 251] on link "Summarize Spoken Text" at bounding box center [118, 257] width 120 height 29
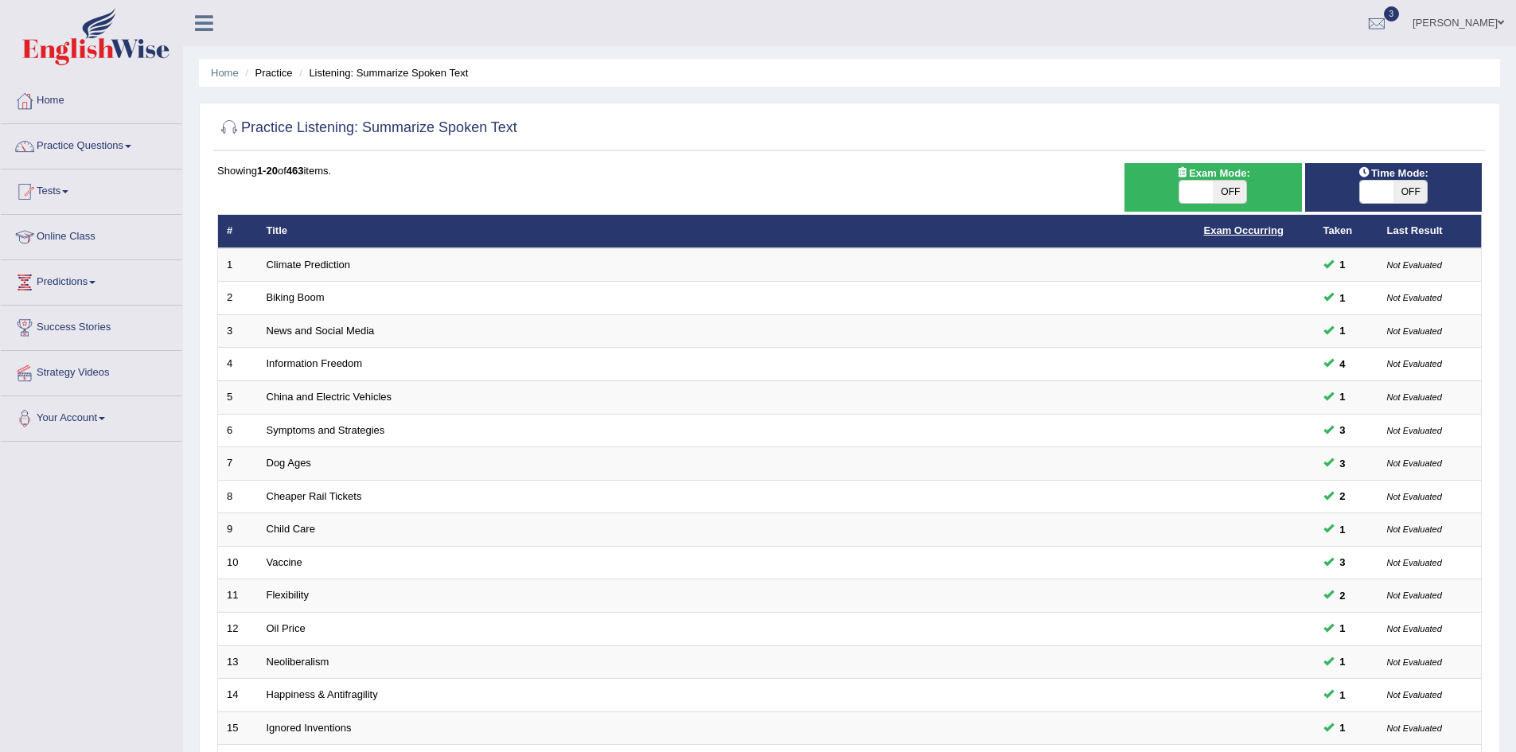
click at [1245, 230] on link "Exam Occurring" at bounding box center [1244, 230] width 80 height 12
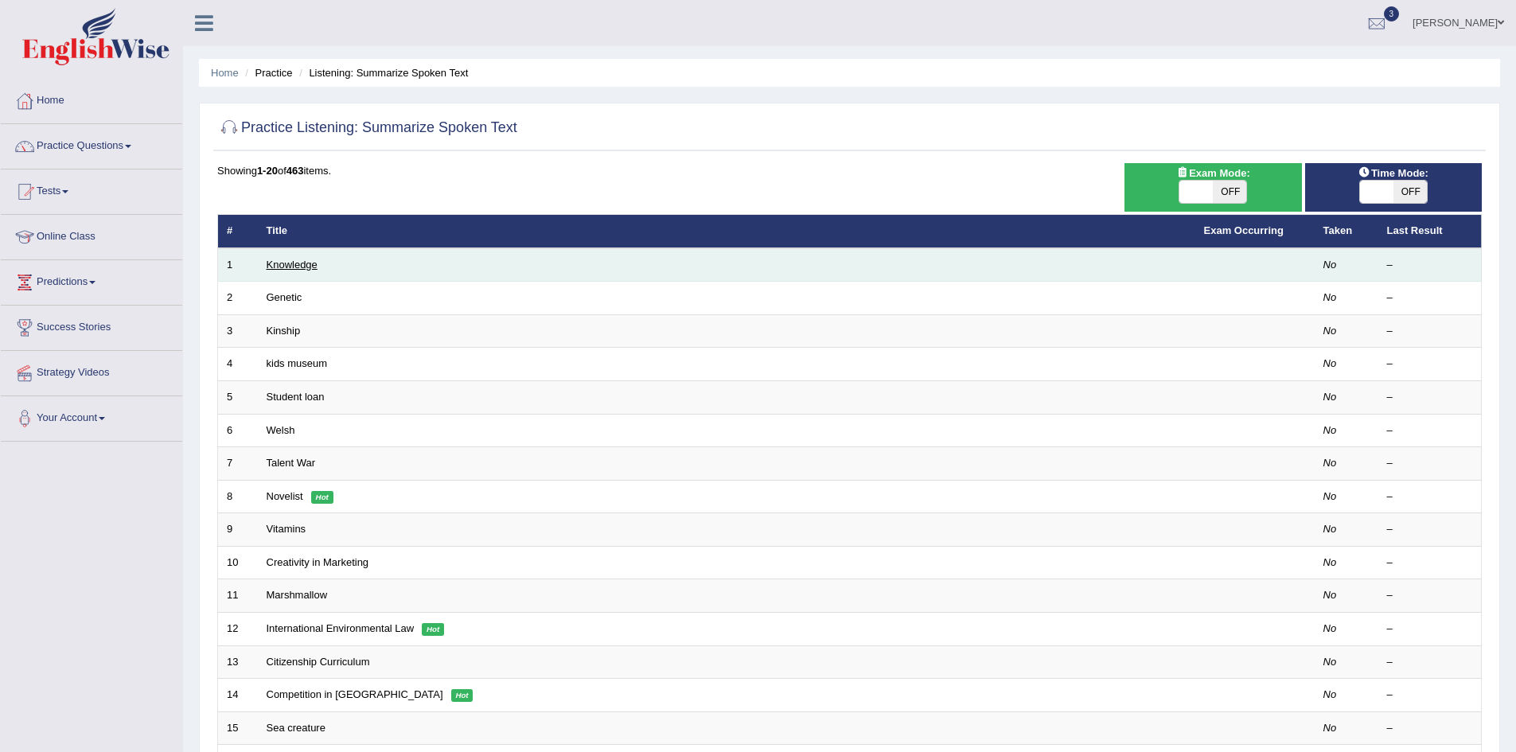
click at [310, 270] on link "Knowledge" at bounding box center [292, 265] width 51 height 12
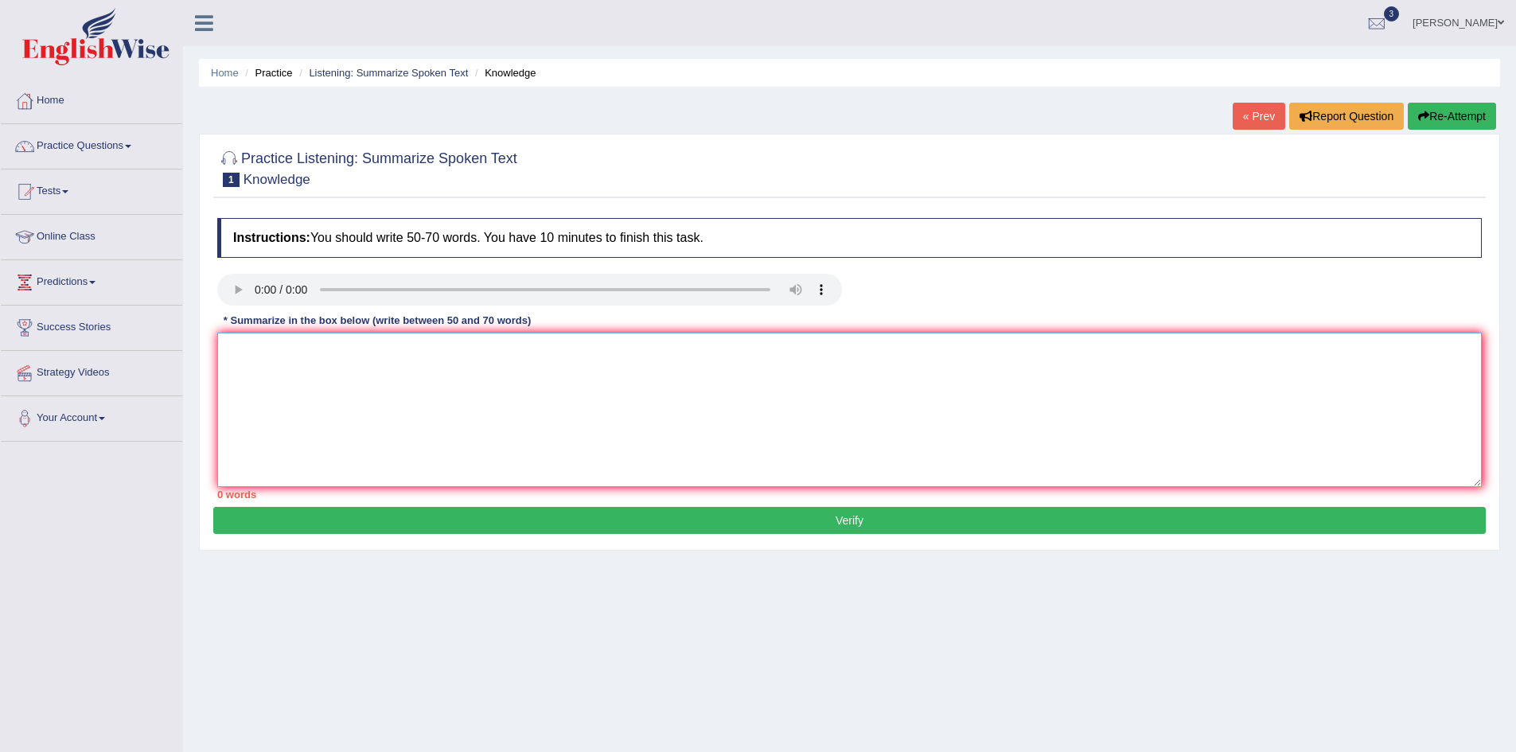
paste textarea "The speaker provided a comprehensive overview of [main topic], highlighting sev…"
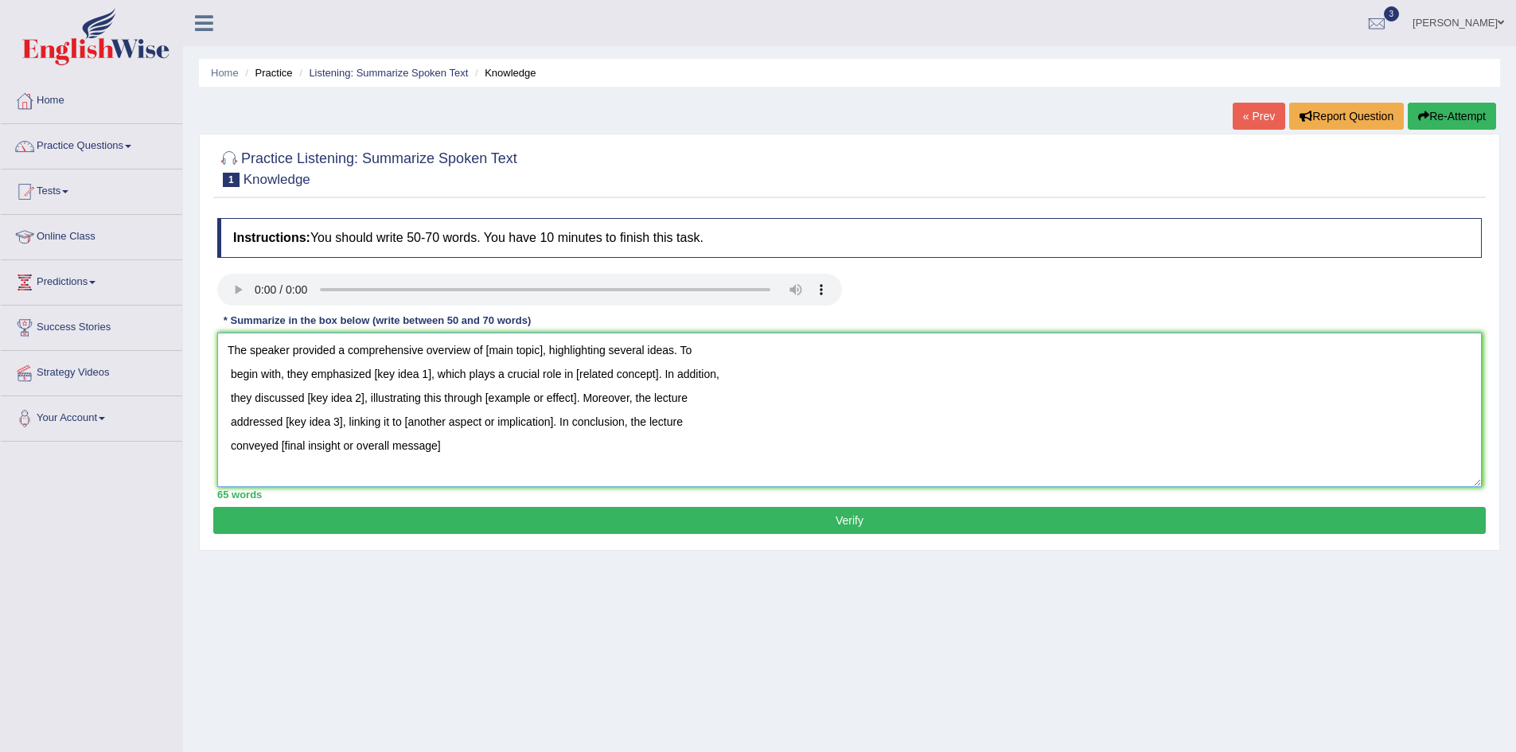
click at [547, 353] on textarea "The speaker provided a comprehensive overview of [main topic], highlighting sev…" at bounding box center [849, 410] width 1264 height 154
click at [430, 376] on textarea "The speaker provided a comprehensive overview of Knowledge, highlighting severa…" at bounding box center [849, 410] width 1264 height 154
click at [767, 376] on textarea "The speaker provided a comprehensive overview of Knowledge, highlighting severa…" at bounding box center [849, 410] width 1264 height 154
click at [365, 398] on textarea "The speaker provided a comprehensive overview of Knowledge, highlighting severa…" at bounding box center [849, 410] width 1264 height 154
click at [669, 400] on textarea "The speaker provided a comprehensive overview of Knowledge, highlighting severa…" at bounding box center [849, 410] width 1264 height 154
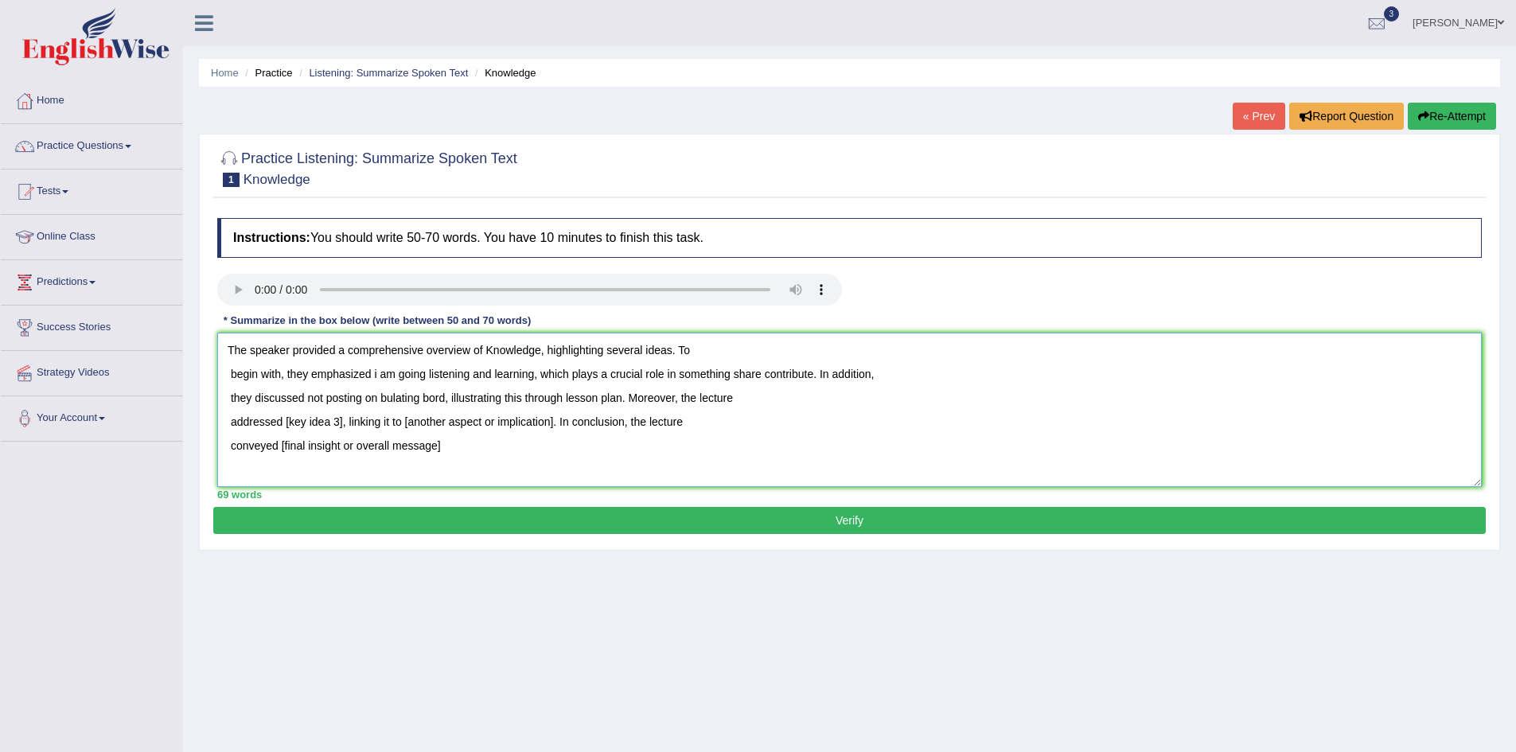
click at [340, 425] on textarea "The speaker provided a comprehensive overview of Knowledge, highlighting severa…" at bounding box center [849, 410] width 1264 height 154
paste textarea "The speaker provided a comprehensive overview of [main topic], highlighting sev…"
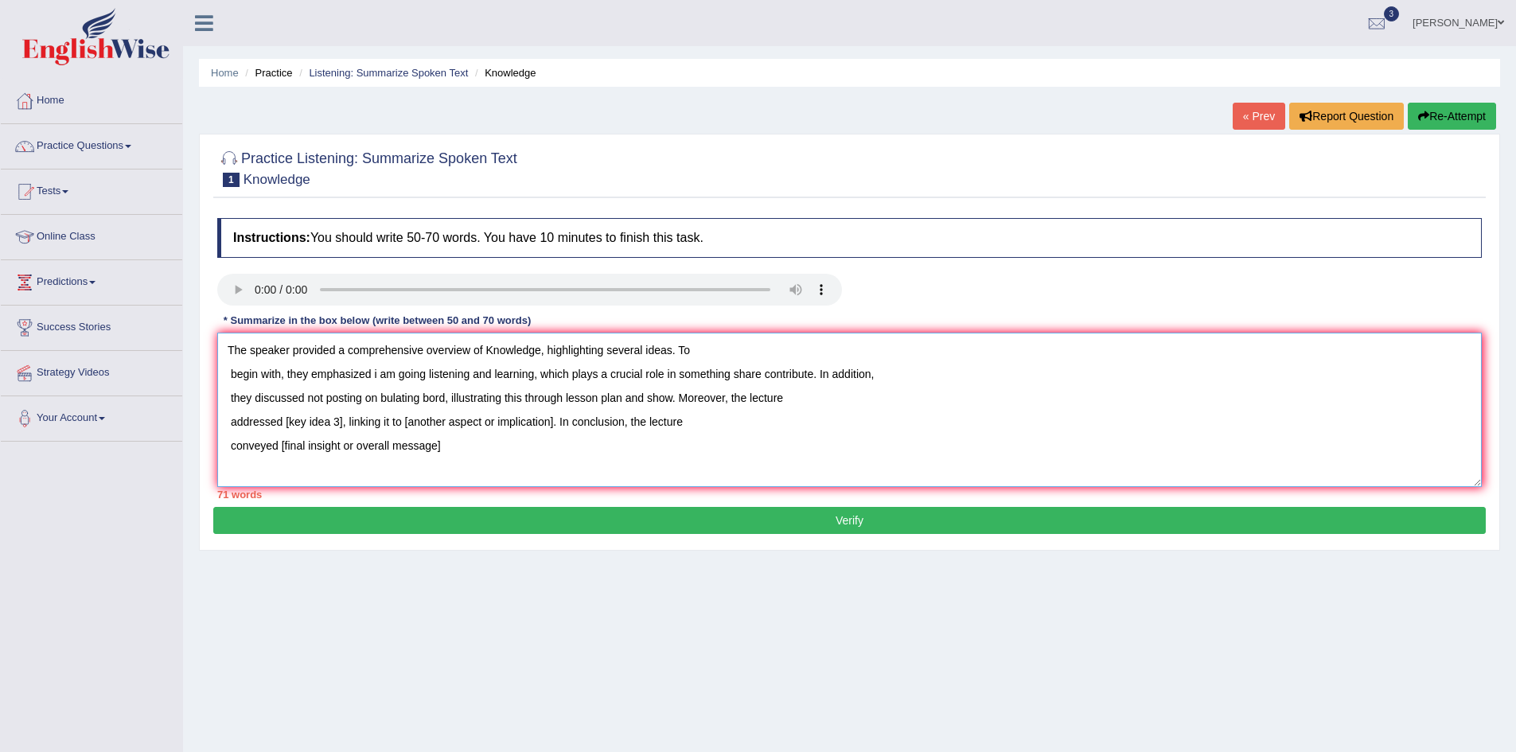
click at [342, 424] on textarea "The speaker provided a comprehensive overview of Knowledge, highlighting severa…" at bounding box center [849, 410] width 1264 height 154
click at [358, 427] on textarea "The speaker provided a comprehensive overview of Knowledge, highlighting severa…" at bounding box center [849, 410] width 1264 height 154
click at [596, 424] on textarea "The speaker provided a comprehensive overview of Knowledge, highlighting severa…" at bounding box center [849, 410] width 1264 height 154
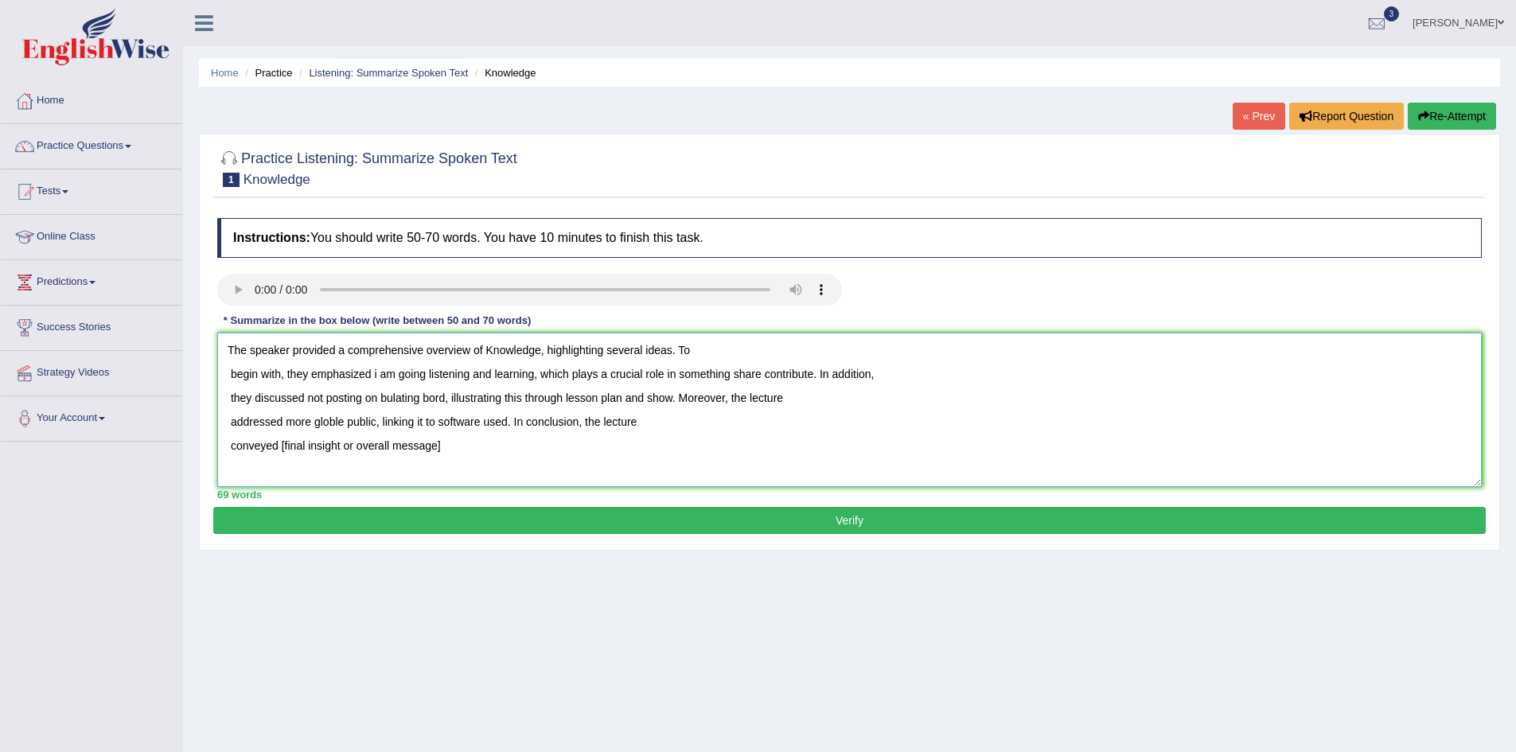
click at [448, 446] on textarea "The speaker provided a comprehensive overview of Knowledge, highlighting severa…" at bounding box center [849, 410] width 1264 height 154
click at [428, 380] on textarea "The speaker provided a comprehensive overview of Knowledge, highlighting severa…" at bounding box center [849, 410] width 1264 height 154
click at [228, 376] on textarea "The speaker provided a comprehensive overview of Knowledge, highlighting severa…" at bounding box center [849, 410] width 1264 height 154
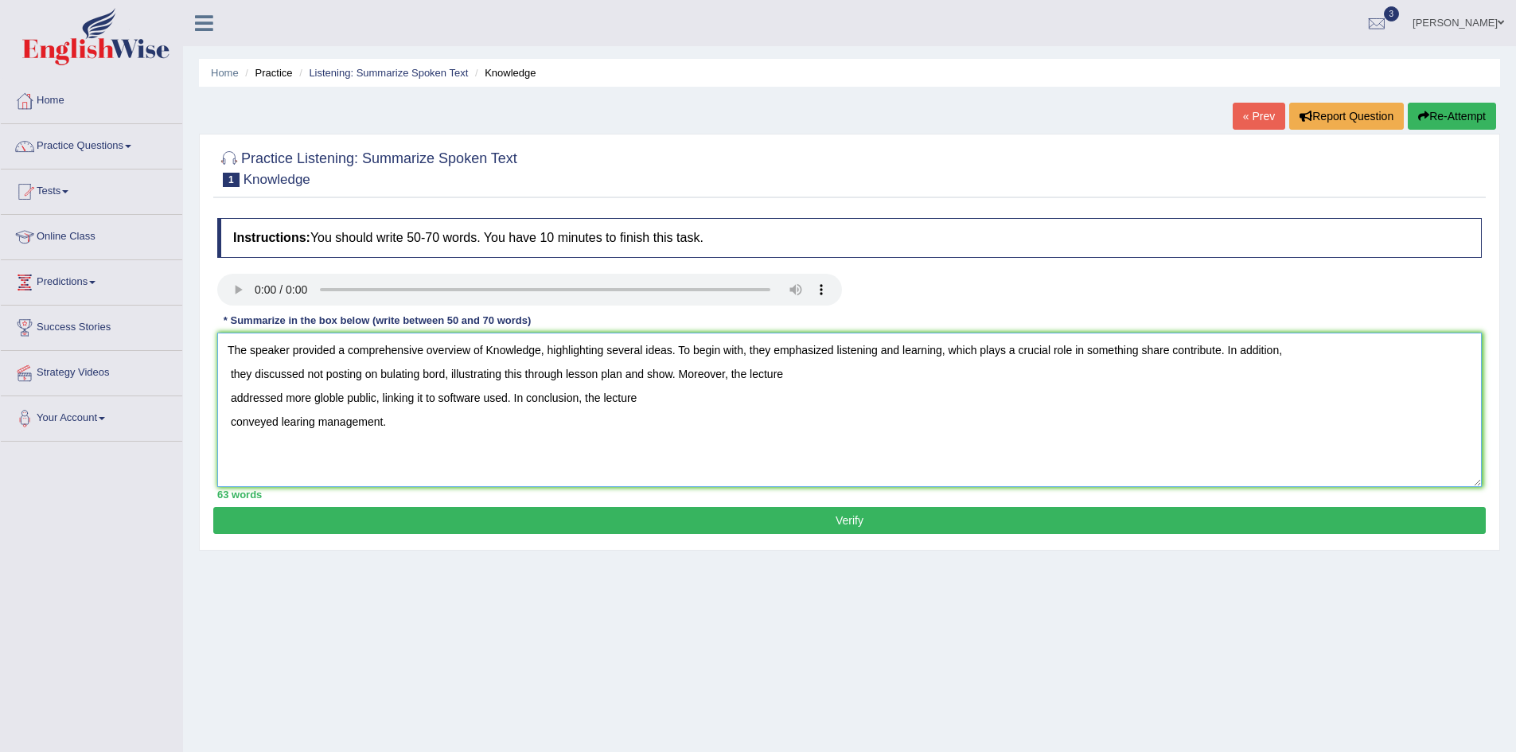
click at [229, 376] on textarea "The speaker provided a comprehensive overview of Knowledge, highlighting severa…" at bounding box center [849, 410] width 1264 height 154
click at [247, 376] on textarea "The speaker provided a comprehensive overview of Knowledge, highlighting severa…" at bounding box center [849, 410] width 1264 height 154
click at [228, 401] on textarea "The speaker provided a comprehensive overview of Knowledge, highlighting severa…" at bounding box center [849, 410] width 1264 height 154
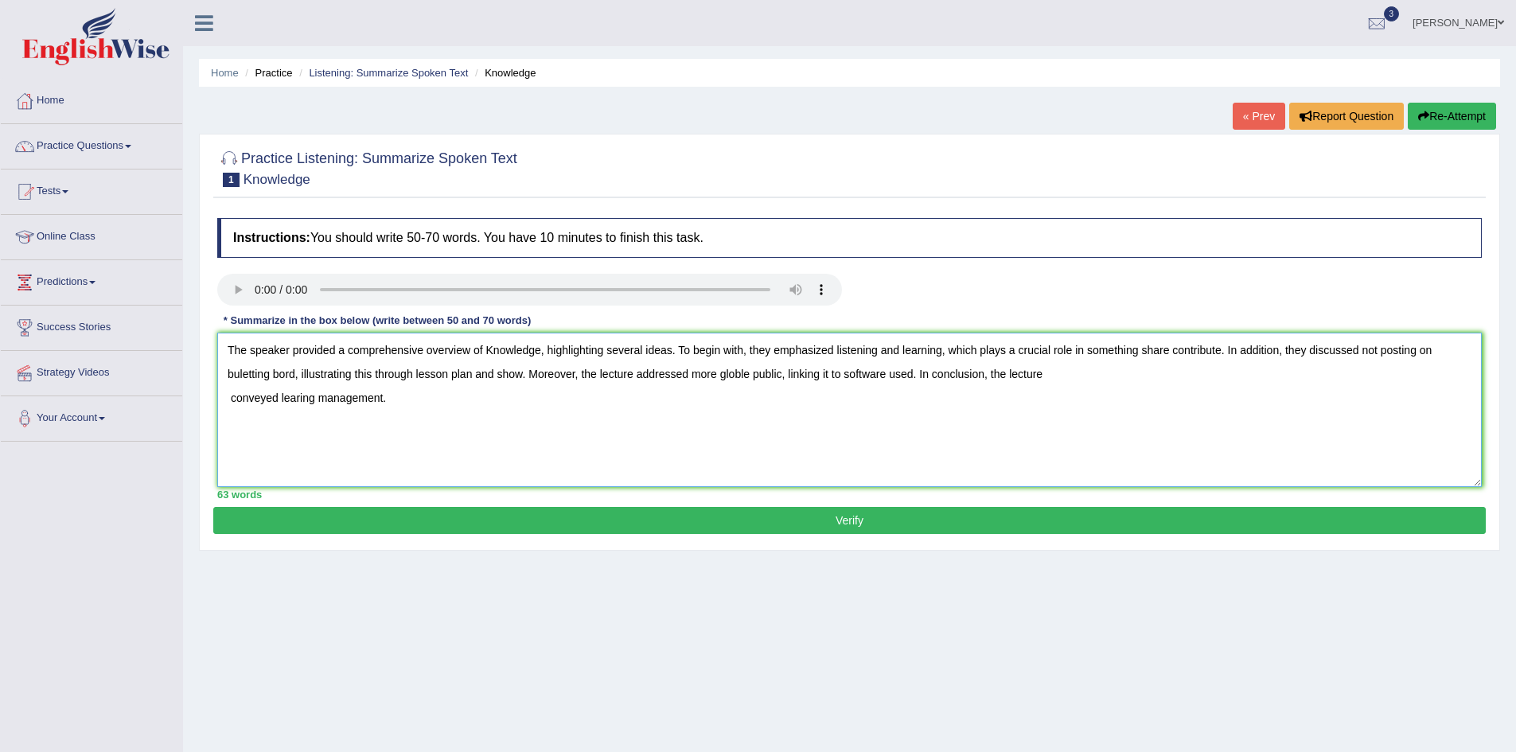
click at [228, 403] on textarea "The speaker provided a comprehensive overview of Knowledge, highlighting severa…" at bounding box center [849, 410] width 1264 height 154
click at [504, 372] on textarea "The speaker provided a comprehensive overview of Knowledge, highlighting severa…" at bounding box center [849, 410] width 1264 height 154
click at [1152, 353] on textarea "The speaker provided a comprehensive overview of Knowledge, highlighting severa…" at bounding box center [849, 410] width 1264 height 154
click at [1053, 375] on textarea "The speaker provided a comprehensive overview of Knowledge, highlighting severa…" at bounding box center [849, 410] width 1264 height 154
click at [1097, 418] on textarea "The speaker provided a comprehensive overview of Knowledge, highlighting severa…" at bounding box center [849, 410] width 1264 height 154
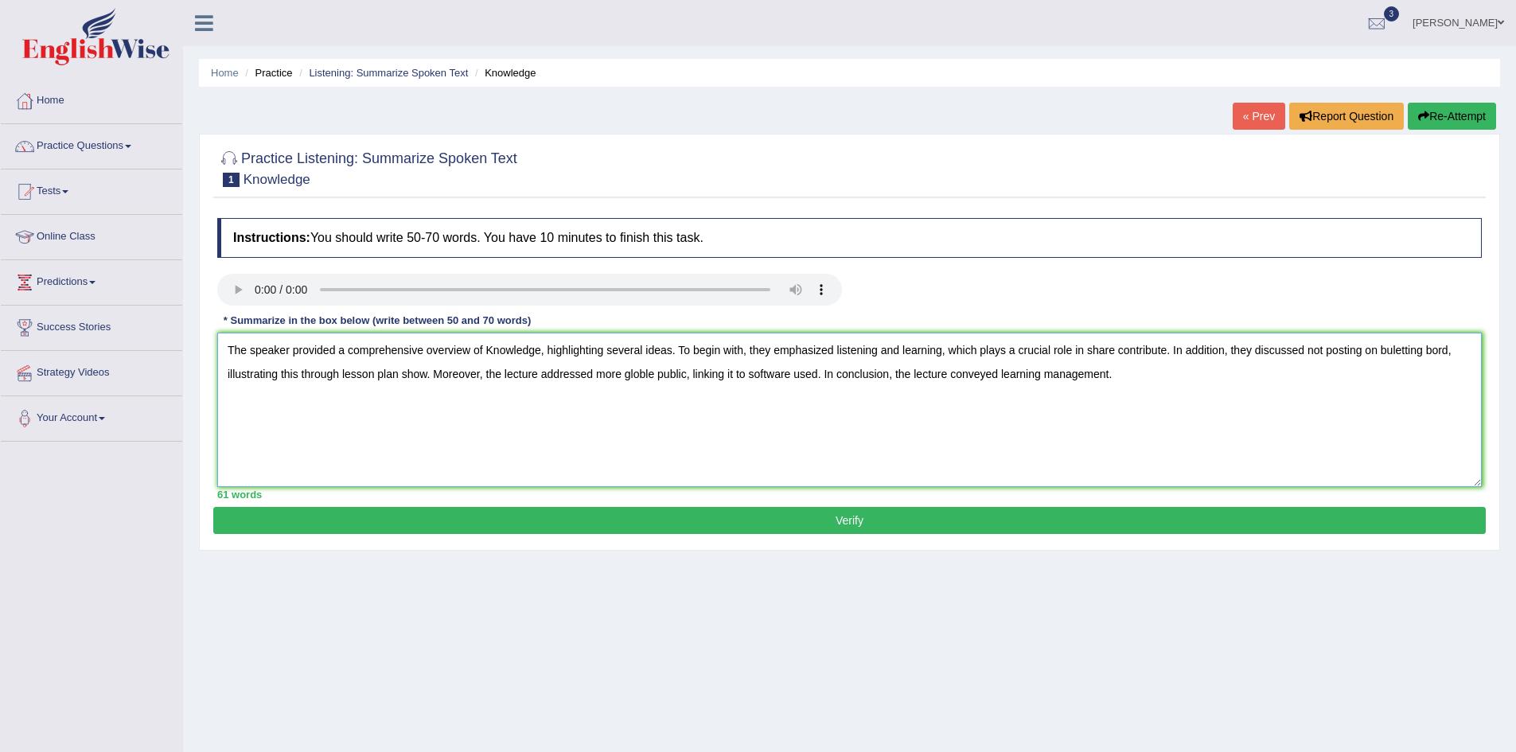
click at [1124, 376] on textarea "The speaker provided a comprehensive overview of Knowledge, highlighting severa…" at bounding box center [849, 410] width 1264 height 154
click at [403, 375] on textarea "The speaker provided a comprehensive overview of Knowledge, highlighting severa…" at bounding box center [849, 410] width 1264 height 154
click at [842, 352] on textarea "The speaker provided a comprehensive overview of Knowledge, highlighting severa…" at bounding box center [849, 410] width 1264 height 154
click at [1150, 351] on textarea "The speaker provided a comprehensive overview of Knowledge, highlighting severa…" at bounding box center [849, 410] width 1264 height 154
click at [1319, 376] on textarea "The speaker provided a comprehensive overview of Knowledge, highlighting severa…" at bounding box center [849, 410] width 1264 height 154
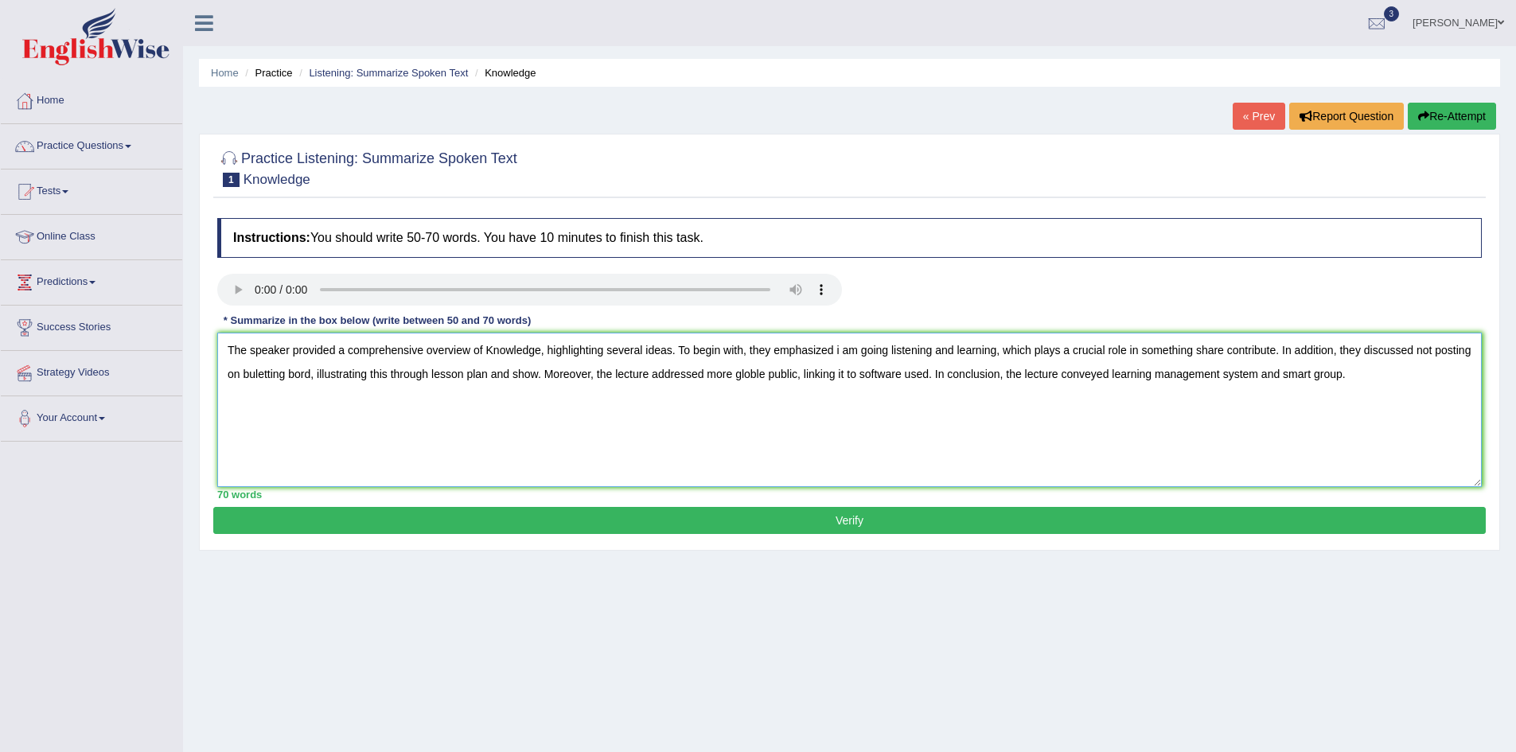
type textarea "The speaker provided a comprehensive overview of Knowledge, highlighting severa…"
click at [840, 520] on button "Verify" at bounding box center [849, 520] width 1272 height 27
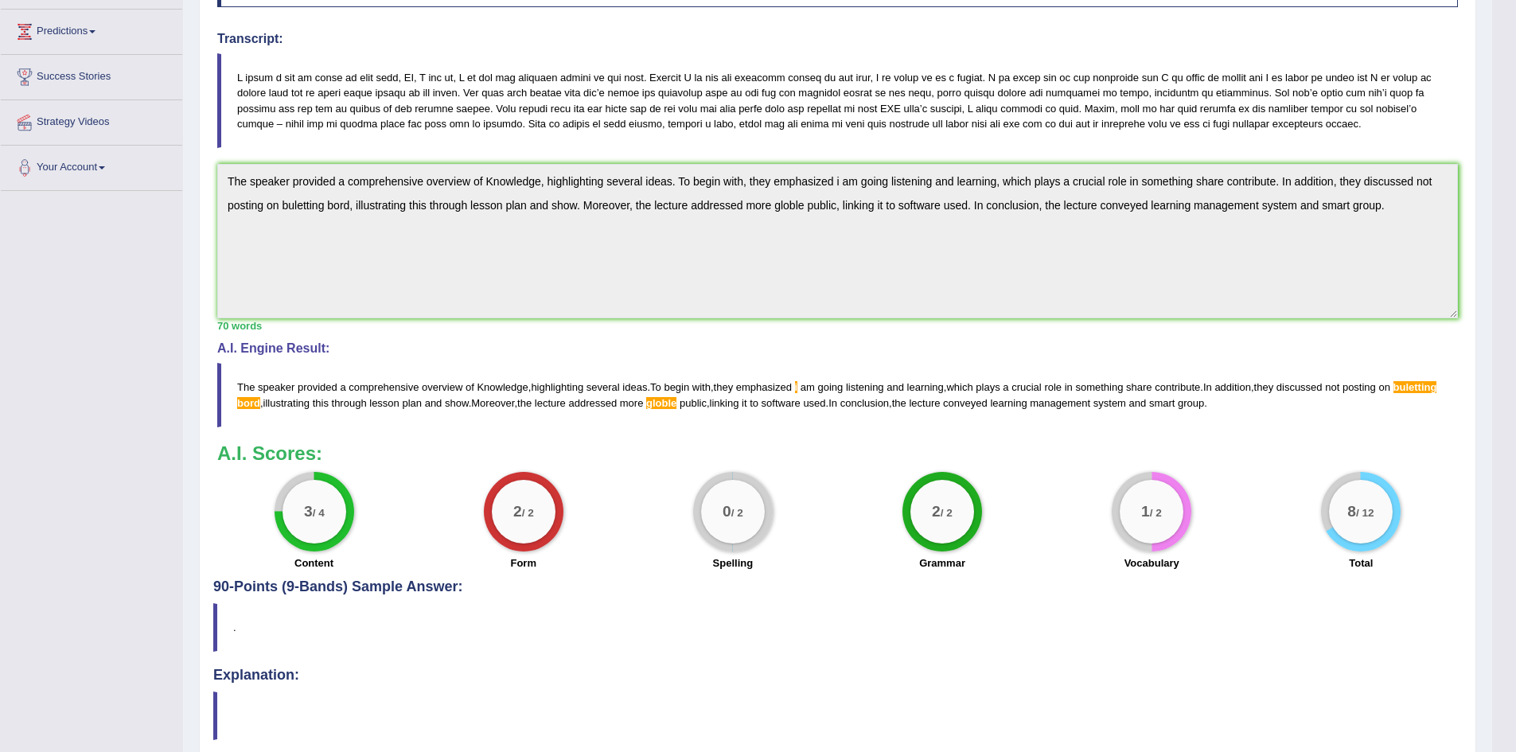
scroll to position [318, 0]
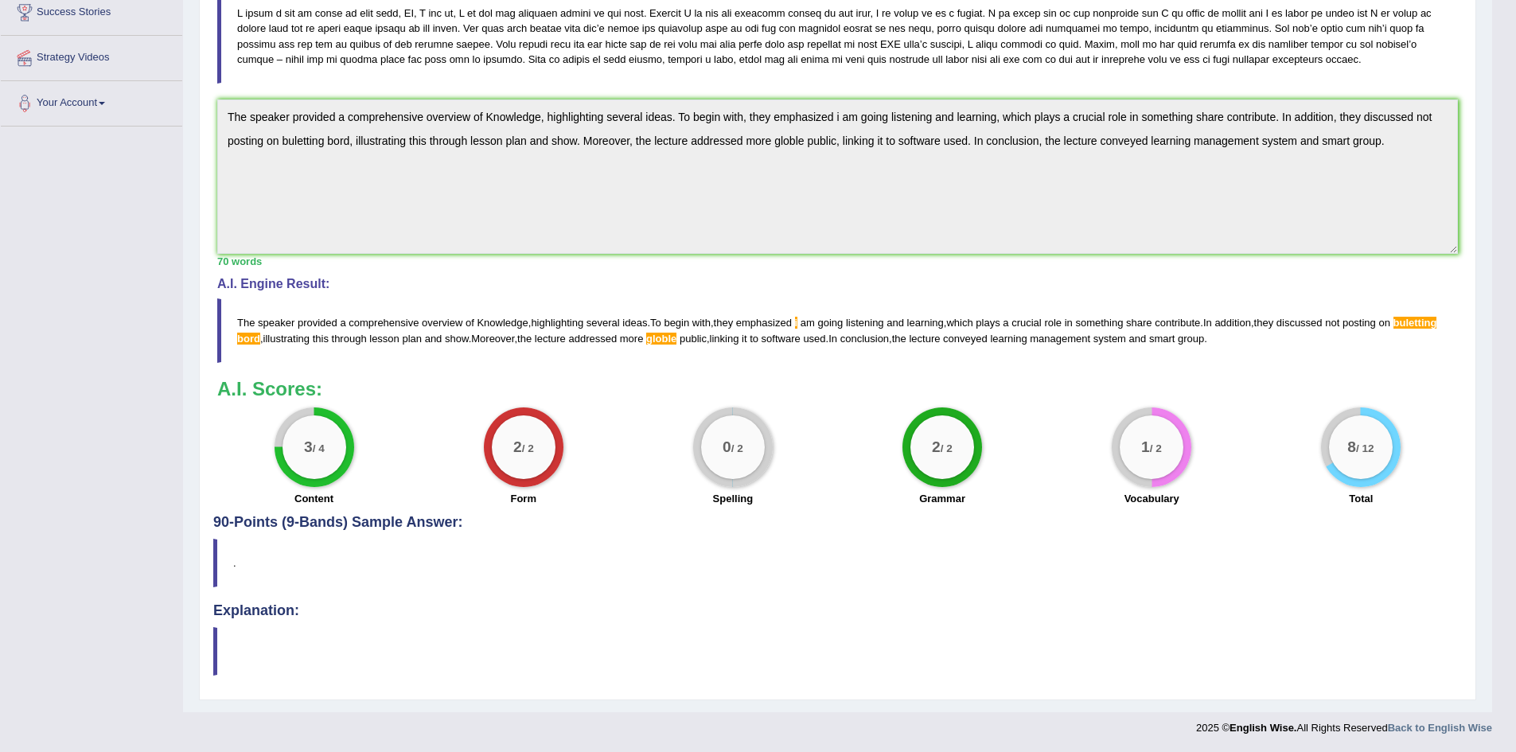
click at [1128, 270] on div "Instructions: You should write 50-70 words. You have 10 minutes to finish this …" at bounding box center [837, 205] width 1249 height 620
click at [602, 268] on div "Instructions: You should write 50-70 words. You have 10 minutes to finish this …" at bounding box center [837, 205] width 1249 height 620
click at [508, 281] on h4 "A.I. Engine Result:" at bounding box center [837, 284] width 1241 height 14
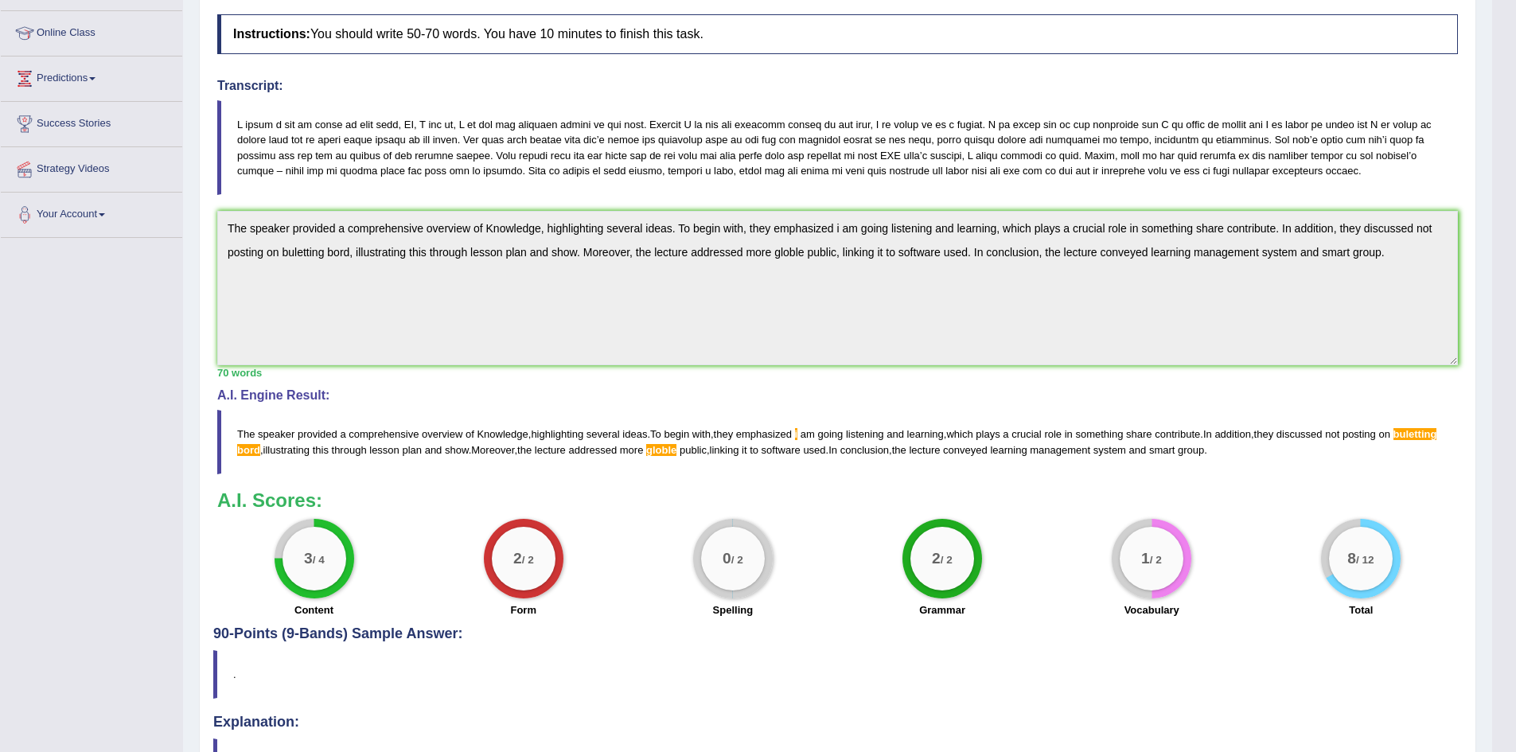
scroll to position [0, 0]
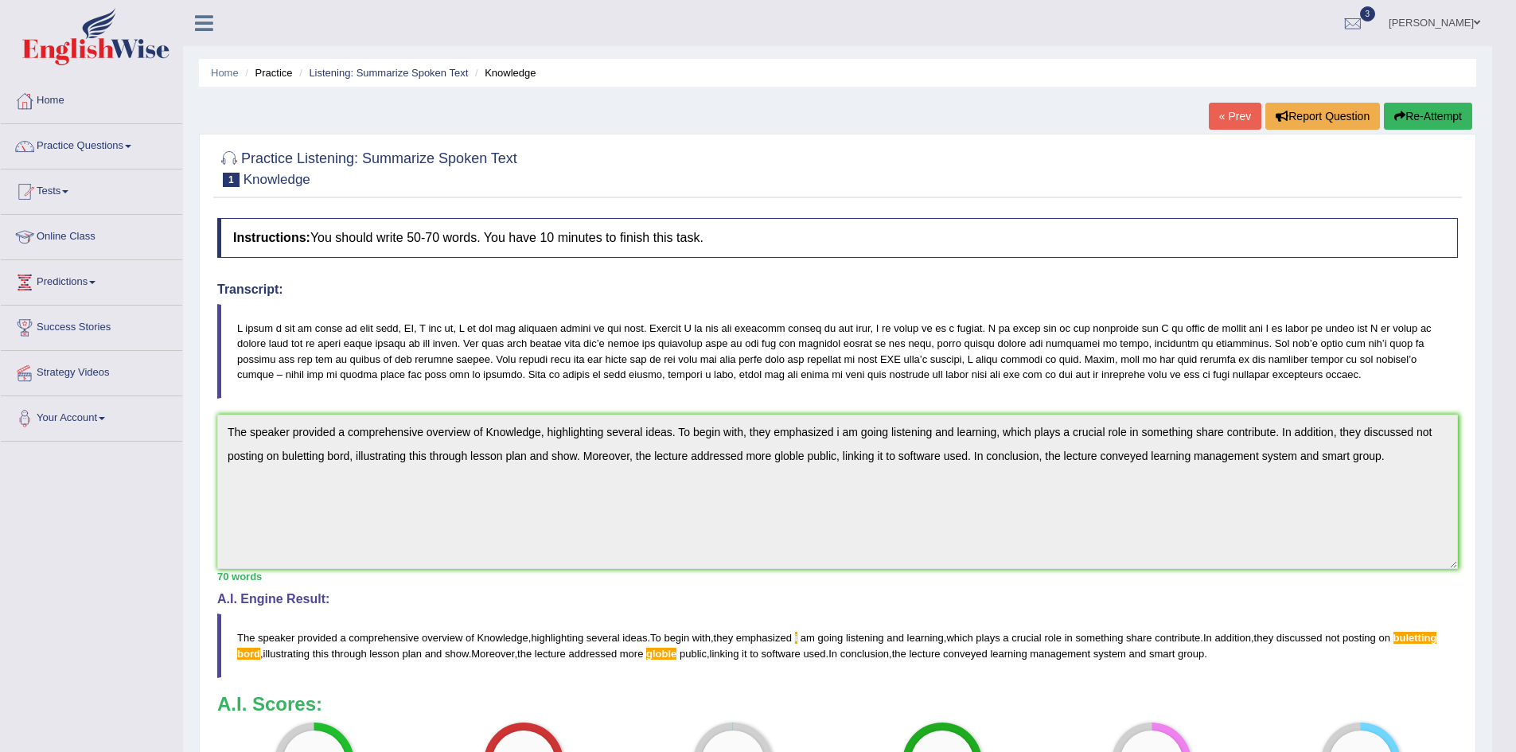
click at [1421, 109] on button "Re-Attempt" at bounding box center [1428, 116] width 88 height 27
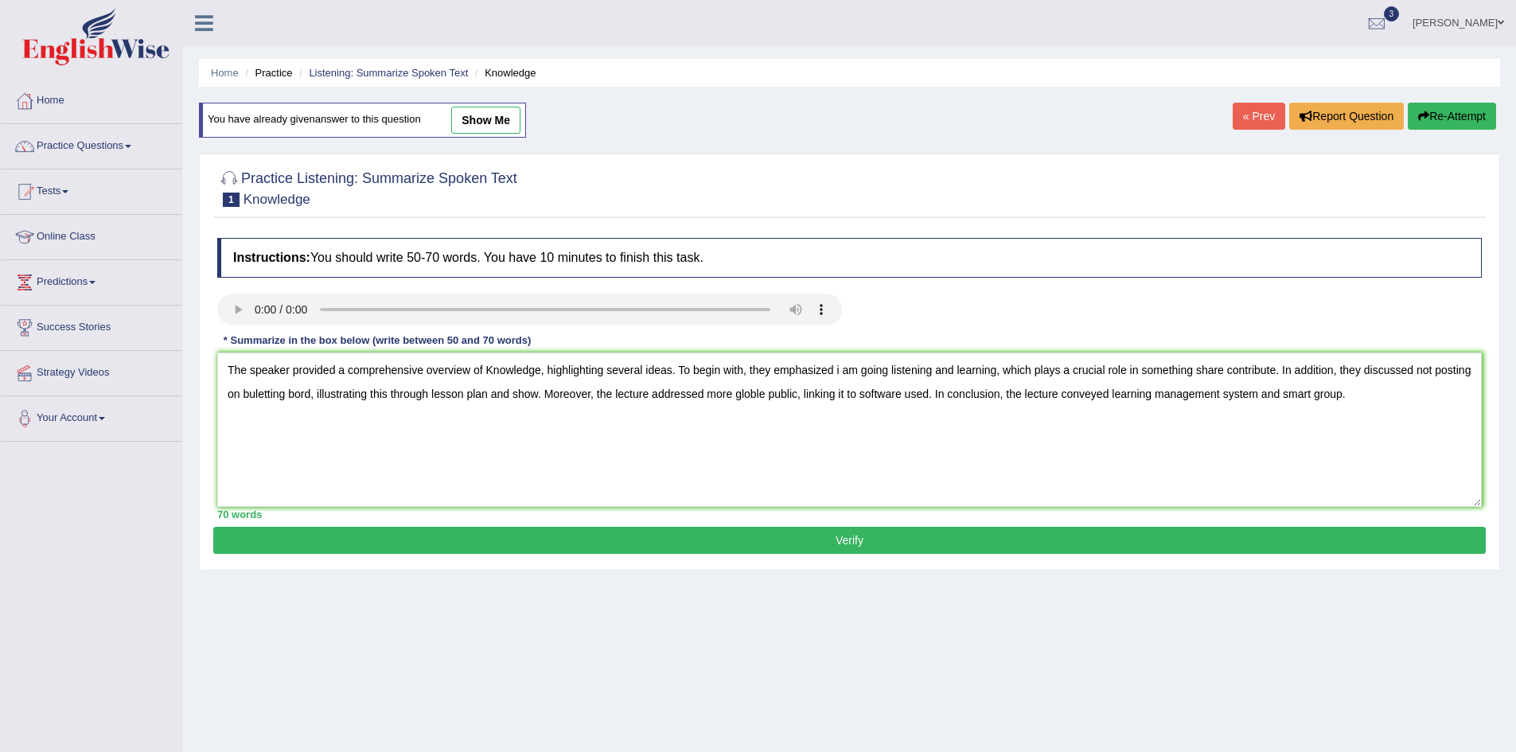
click at [298, 397] on textarea "The speaker provided a comprehensive overview of Knowledge, highlighting severa…" at bounding box center [849, 430] width 1264 height 154
click at [330, 394] on textarea "The speaker provided a comprehensive overview of Knowledge, highlighting severa…" at bounding box center [849, 430] width 1264 height 154
click at [333, 395] on textarea "The speaker provided a comprehensive overview of Knowledge, highlighting severa…" at bounding box center [849, 430] width 1264 height 154
click at [336, 394] on textarea "The speaker provided a comprehensive overview of Knowledge, highlighting severa…" at bounding box center [849, 430] width 1264 height 154
click at [812, 394] on textarea "The speaker provided a comprehensive overview of Knowledge, highlighting severa…" at bounding box center [849, 430] width 1264 height 154
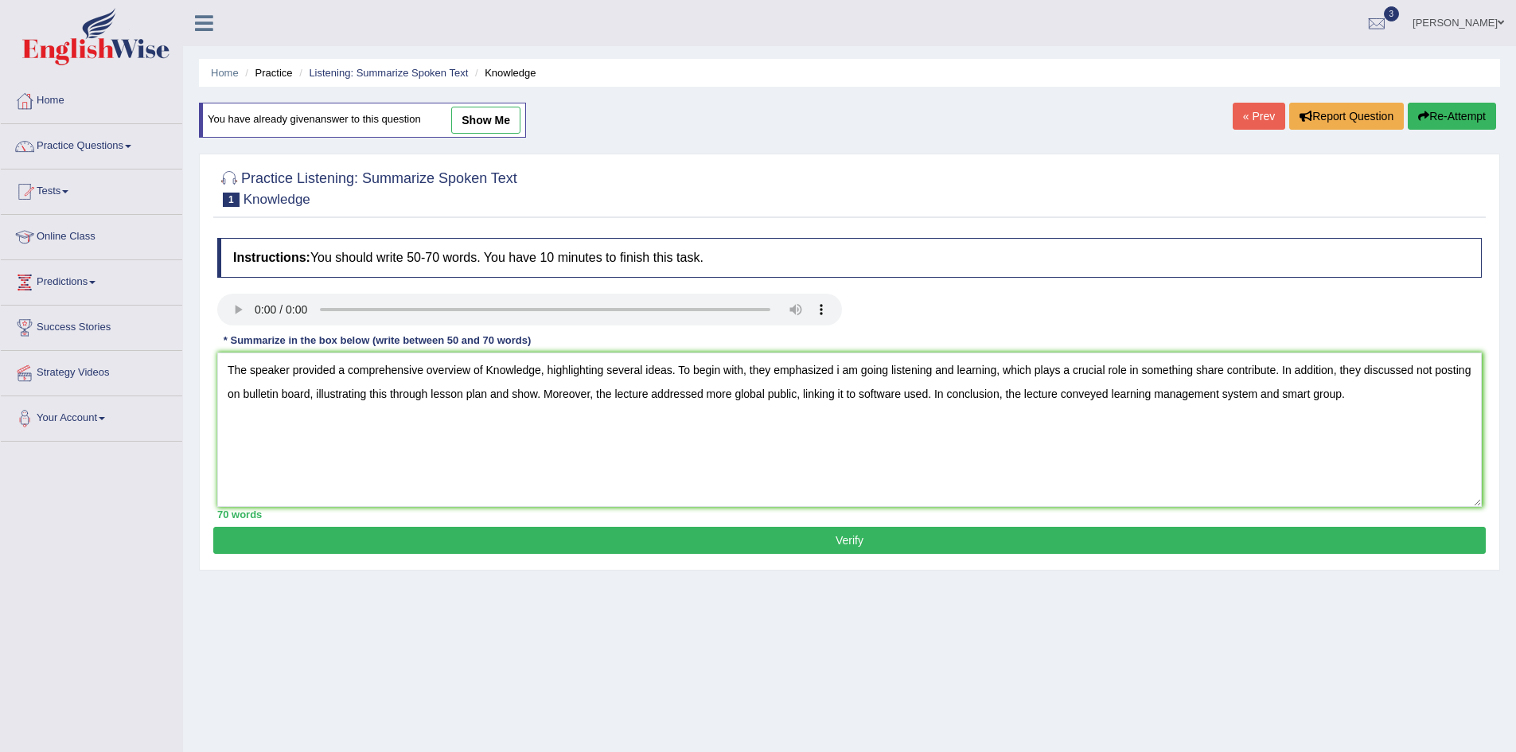
click at [1086, 466] on textarea "The speaker provided a comprehensive overview of Knowledge, highlighting severa…" at bounding box center [849, 430] width 1264 height 154
type textarea "The speaker provided a comprehensive overview of Knowledge, highlighting severa…"
click at [855, 543] on button "Verify" at bounding box center [849, 540] width 1272 height 27
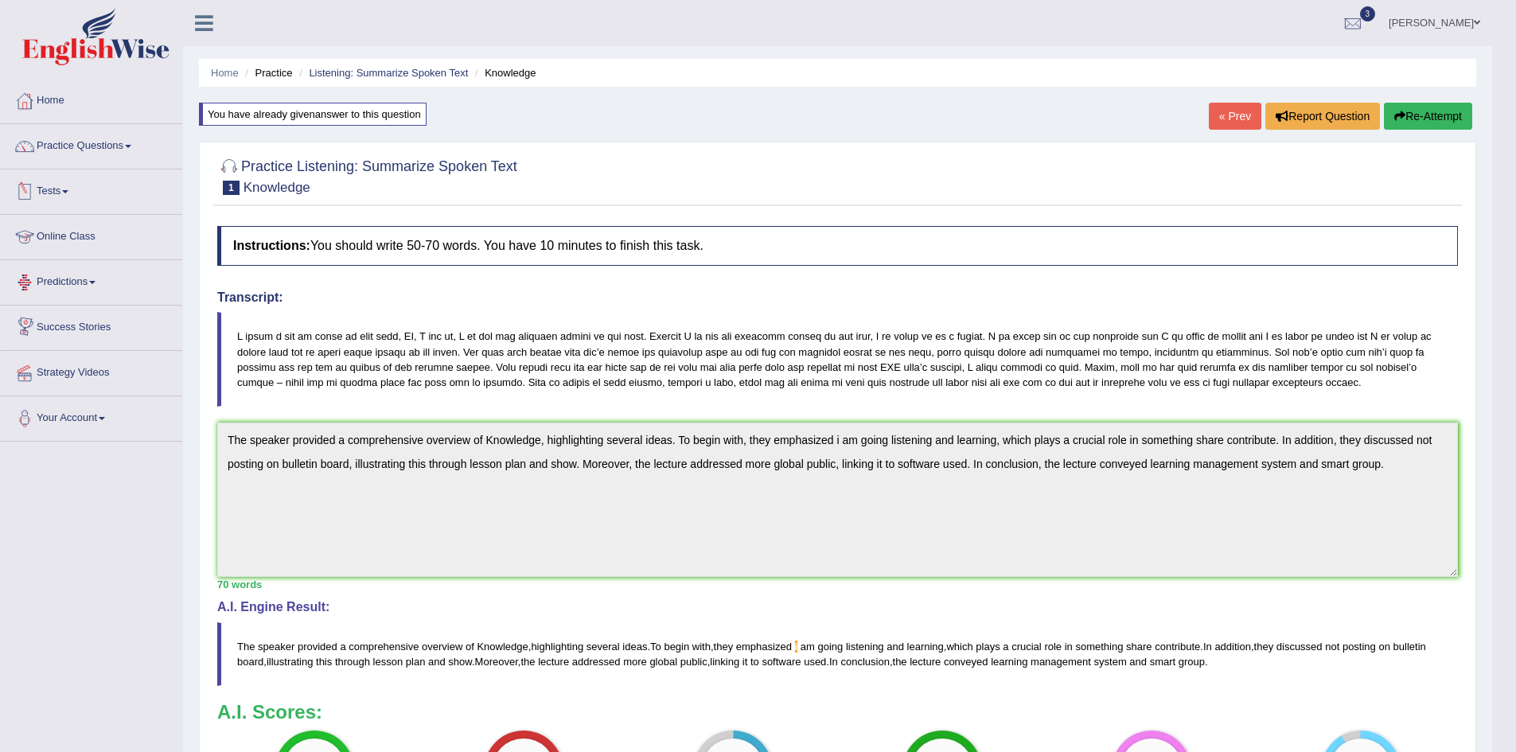
click at [49, 236] on link "Online Class" at bounding box center [91, 235] width 181 height 40
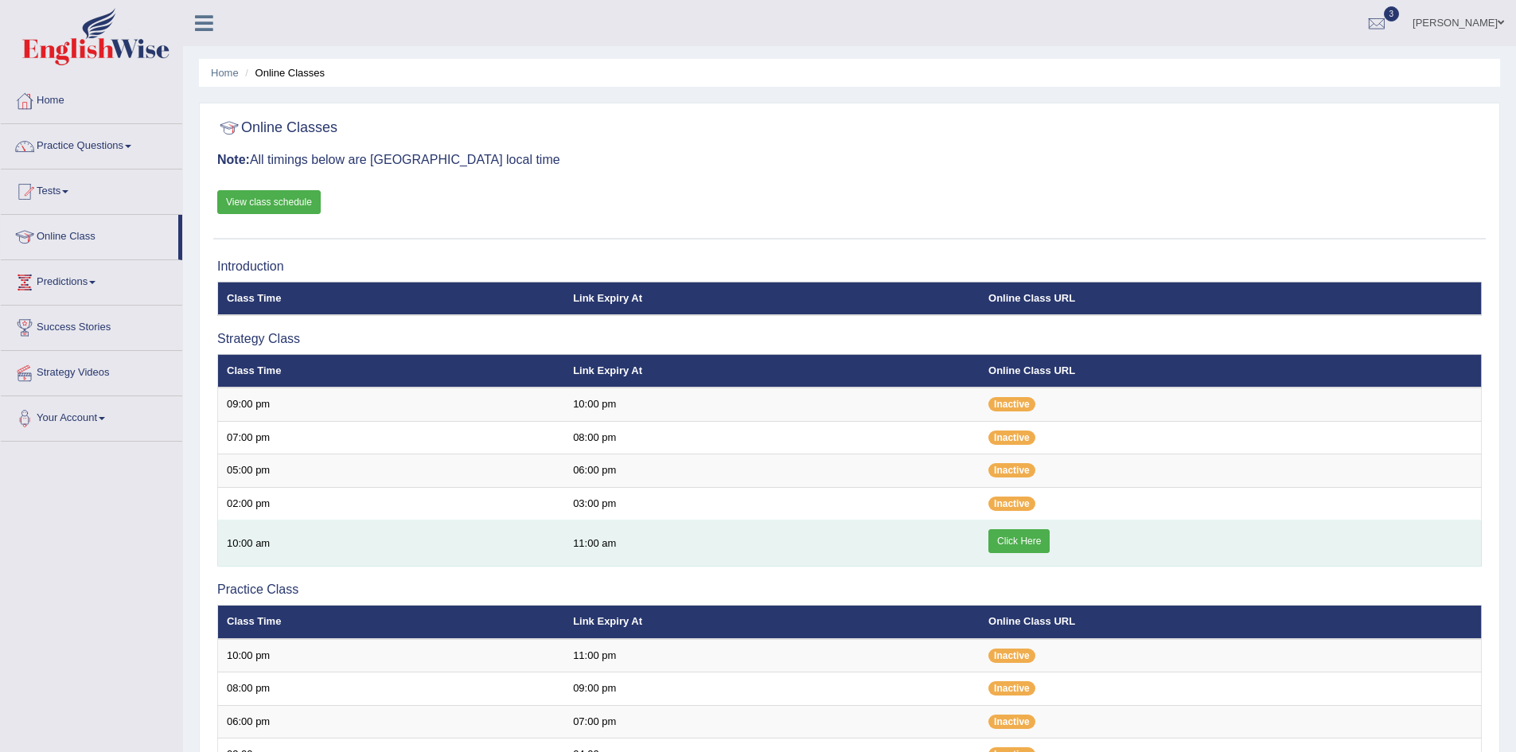
click at [1034, 547] on link "Click Here" at bounding box center [1018, 541] width 61 height 24
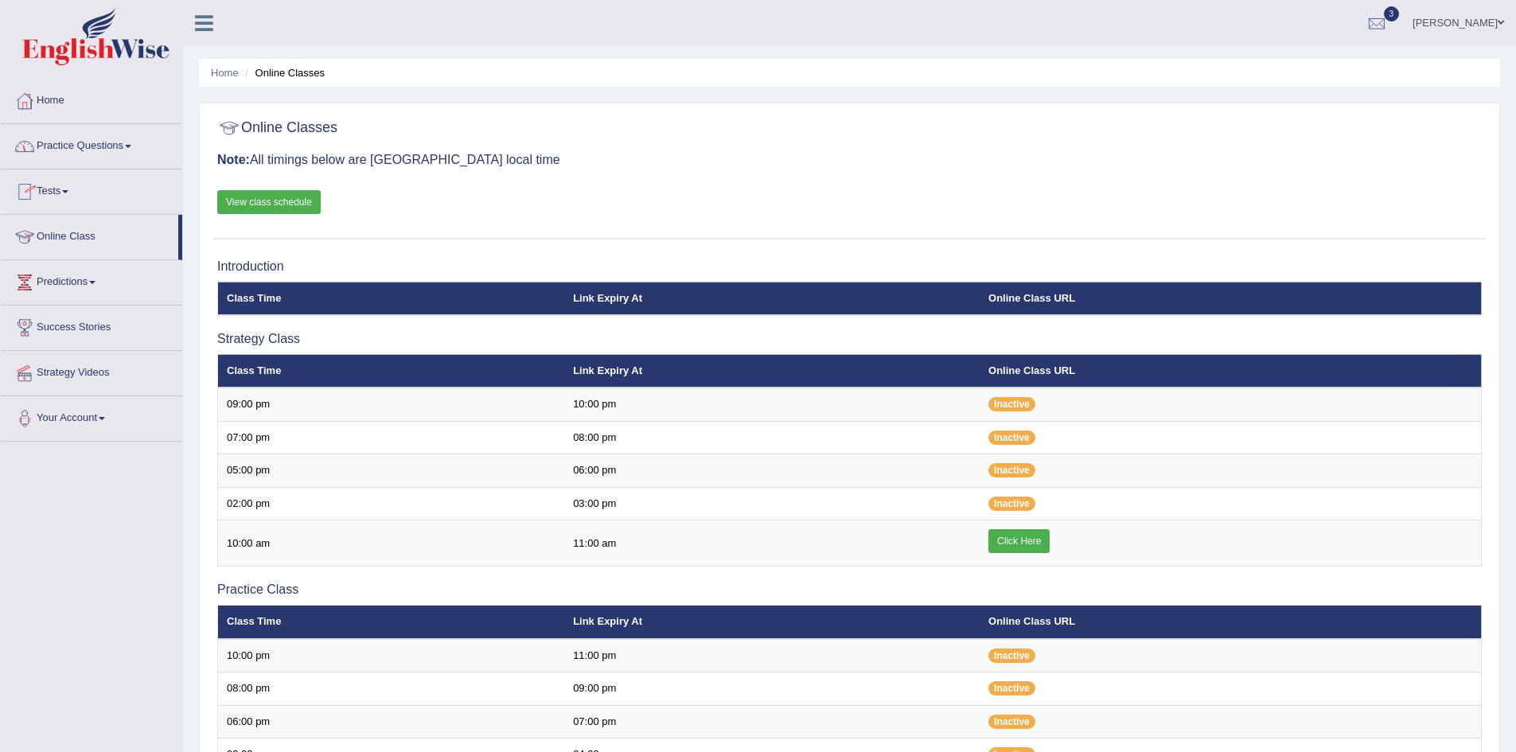
click at [118, 146] on link "Practice Questions" at bounding box center [91, 144] width 181 height 40
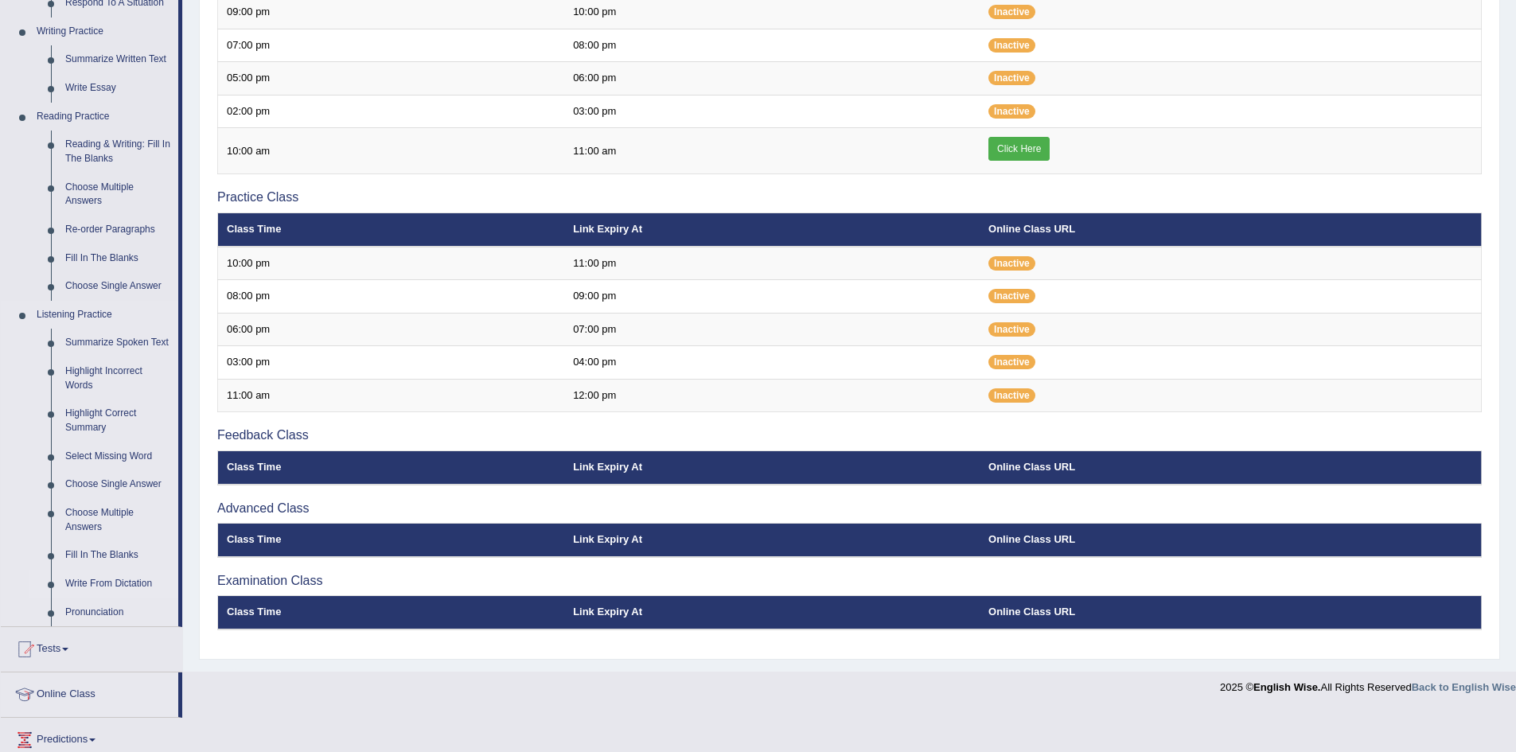
scroll to position [398, 0]
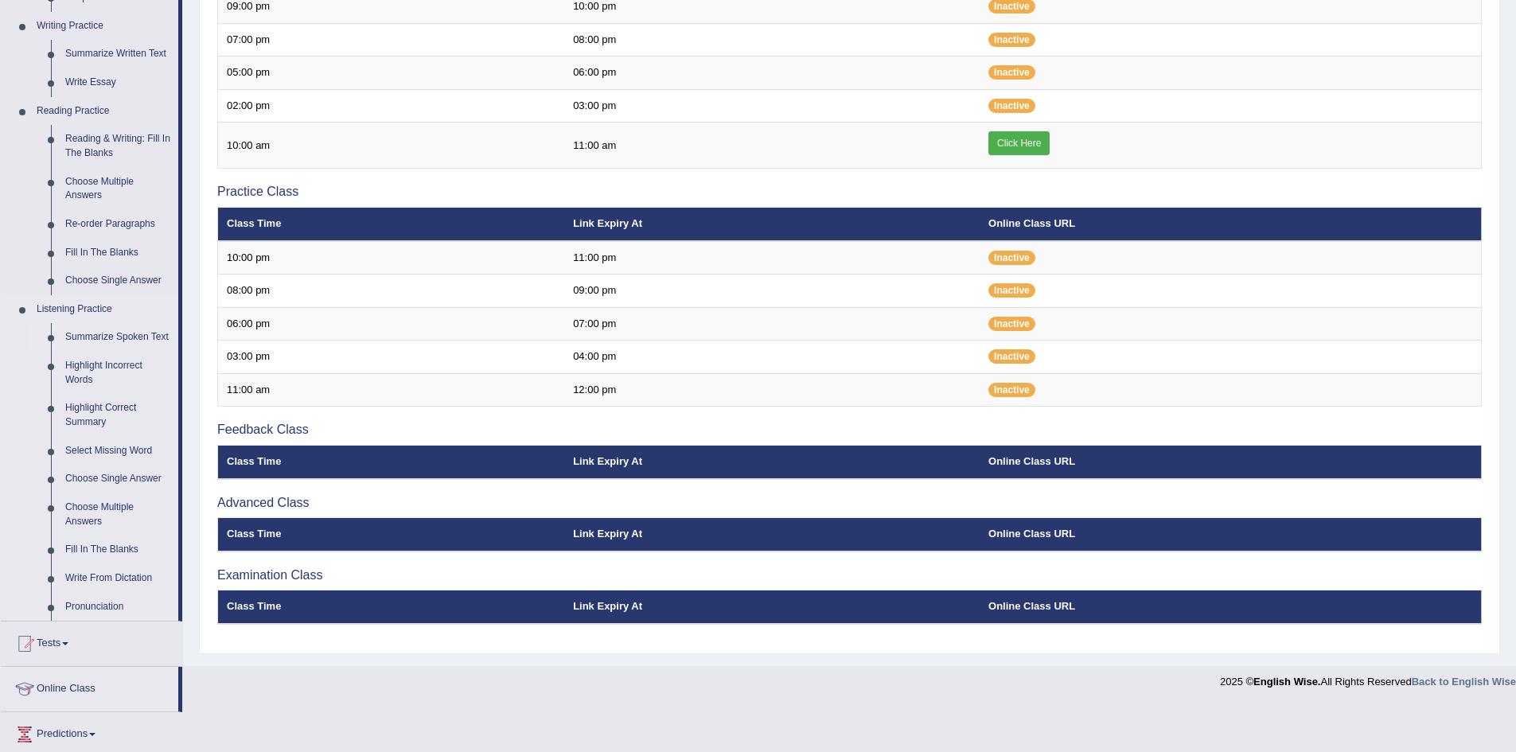
click at [123, 333] on link "Summarize Spoken Text" at bounding box center [118, 337] width 120 height 29
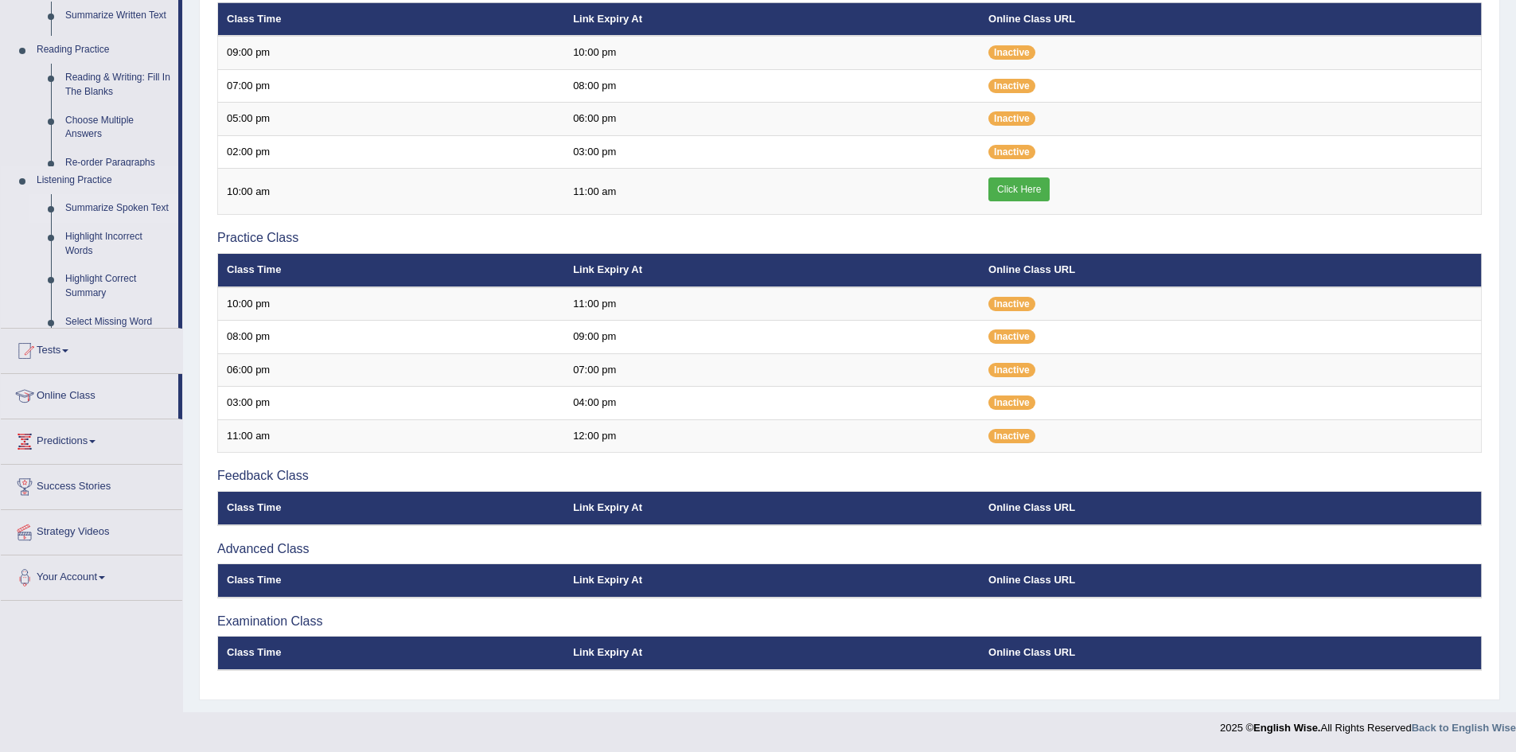
scroll to position [356, 0]
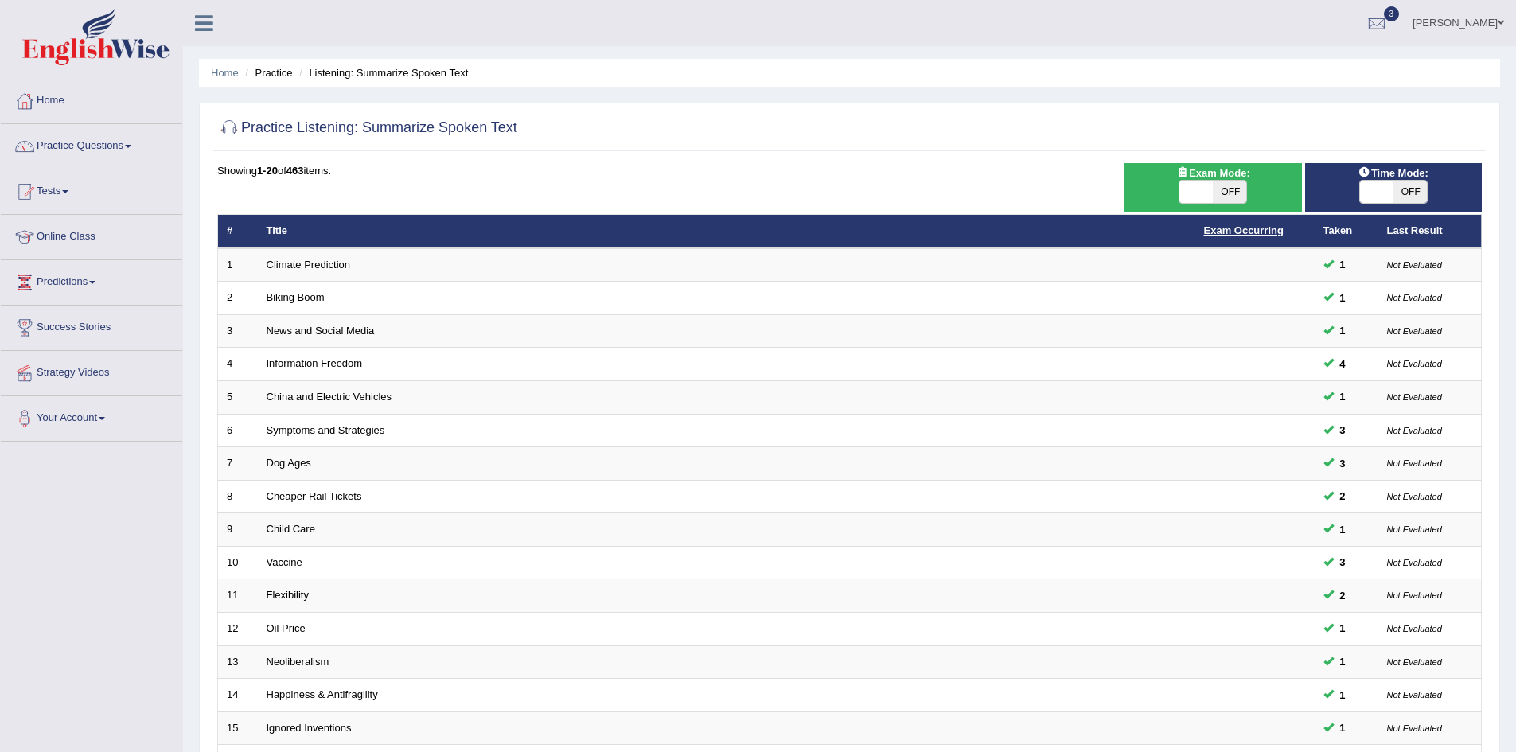
click at [1252, 232] on link "Exam Occurring" at bounding box center [1244, 230] width 80 height 12
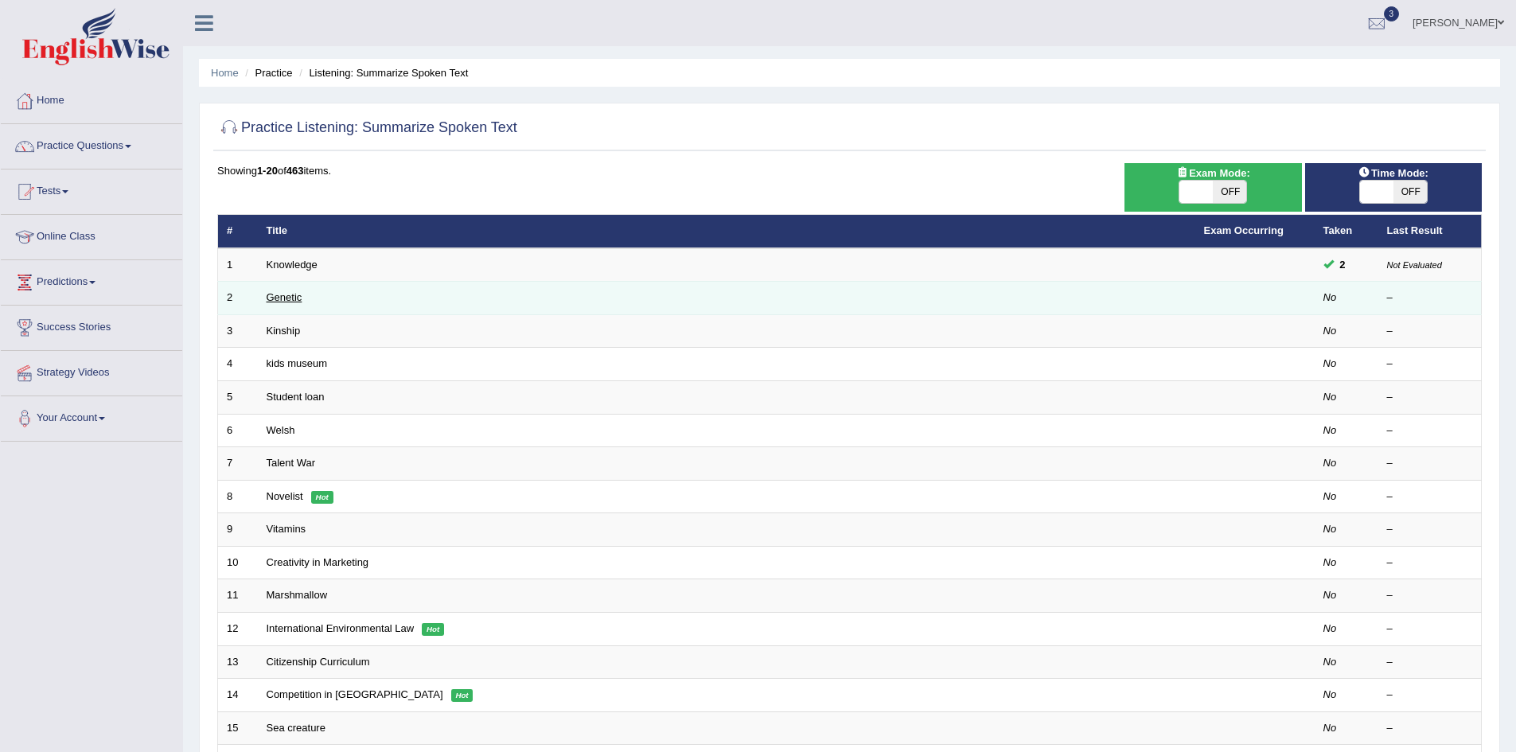
click at [286, 292] on link "Genetic" at bounding box center [285, 297] width 36 height 12
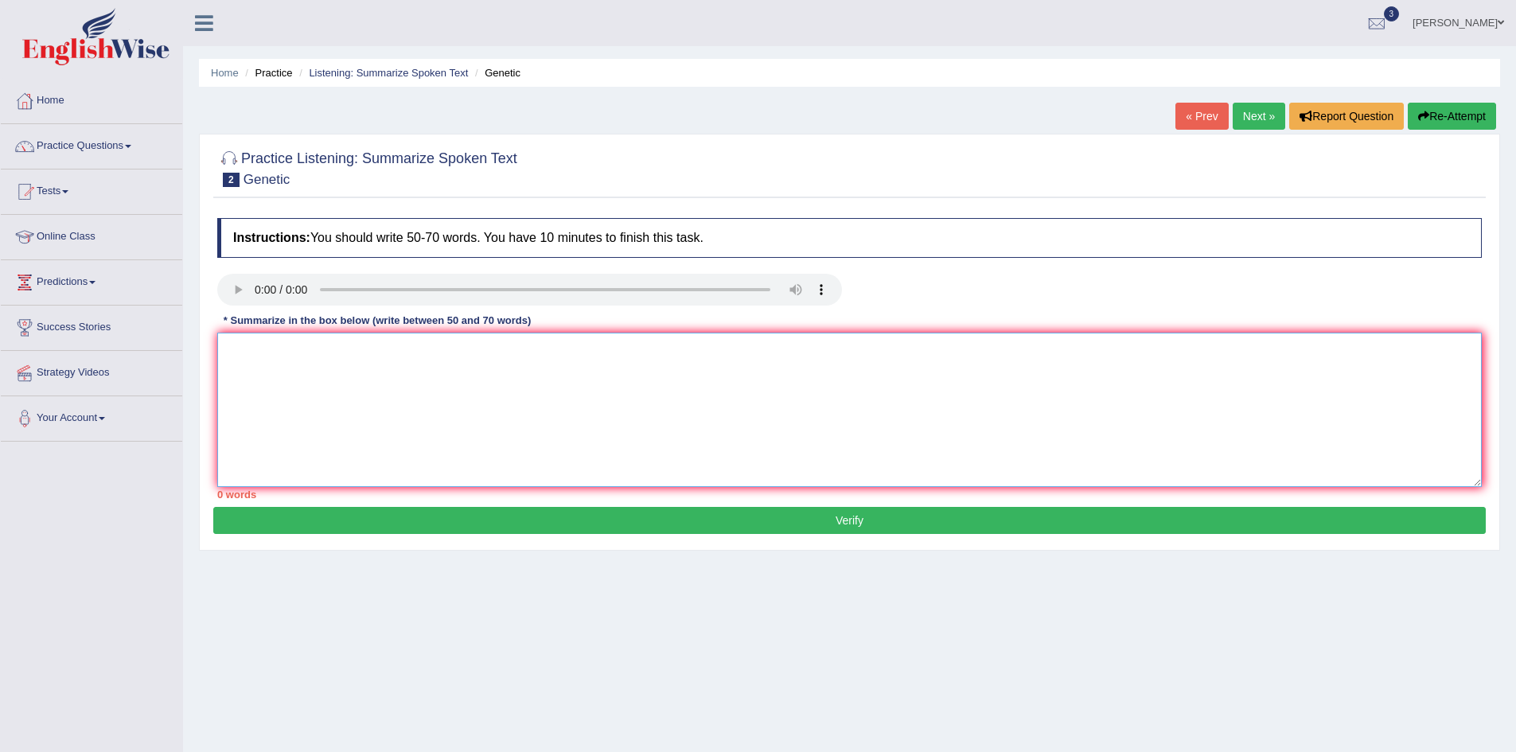
click at [321, 359] on textarea at bounding box center [849, 410] width 1264 height 154
click at [131, 147] on span at bounding box center [128, 146] width 6 height 3
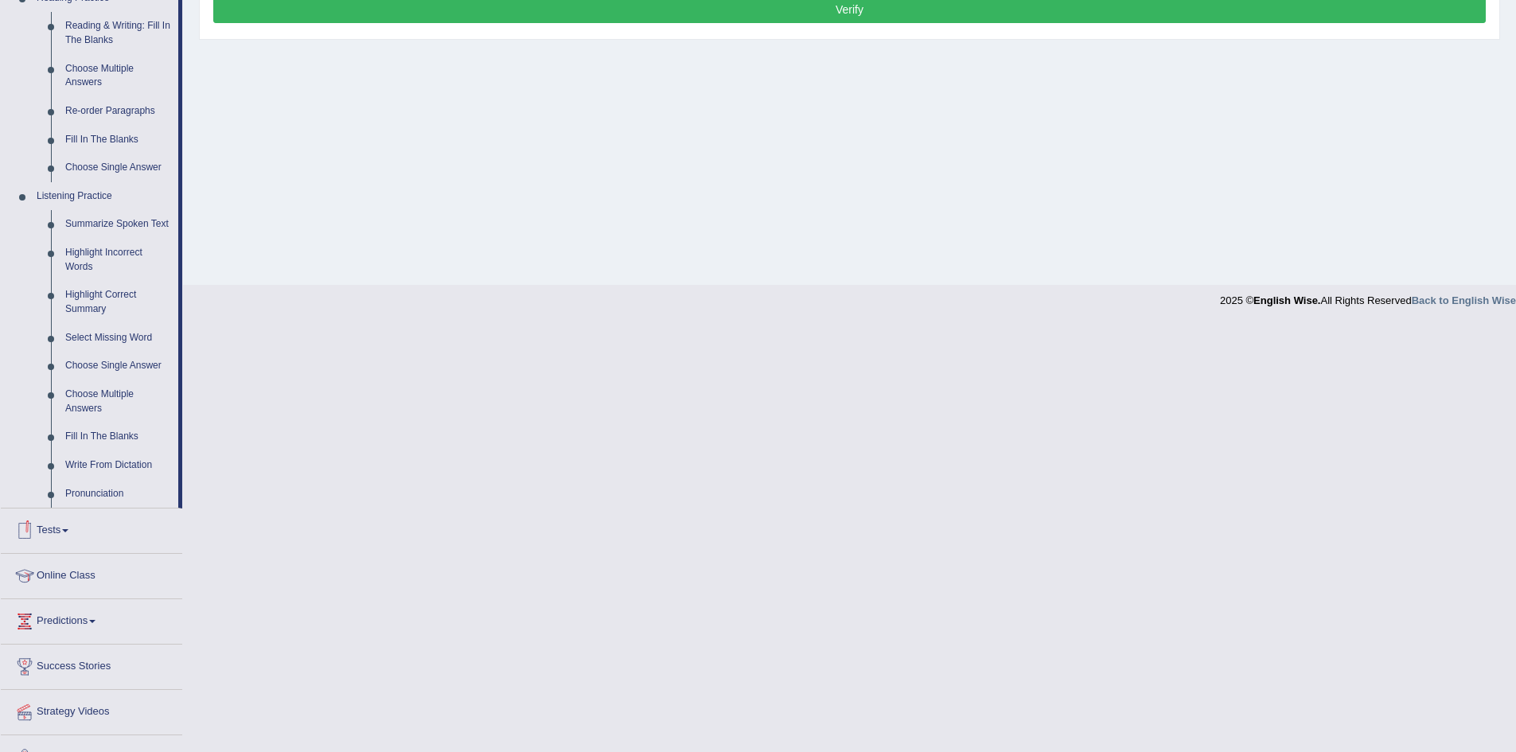
scroll to position [540, 0]
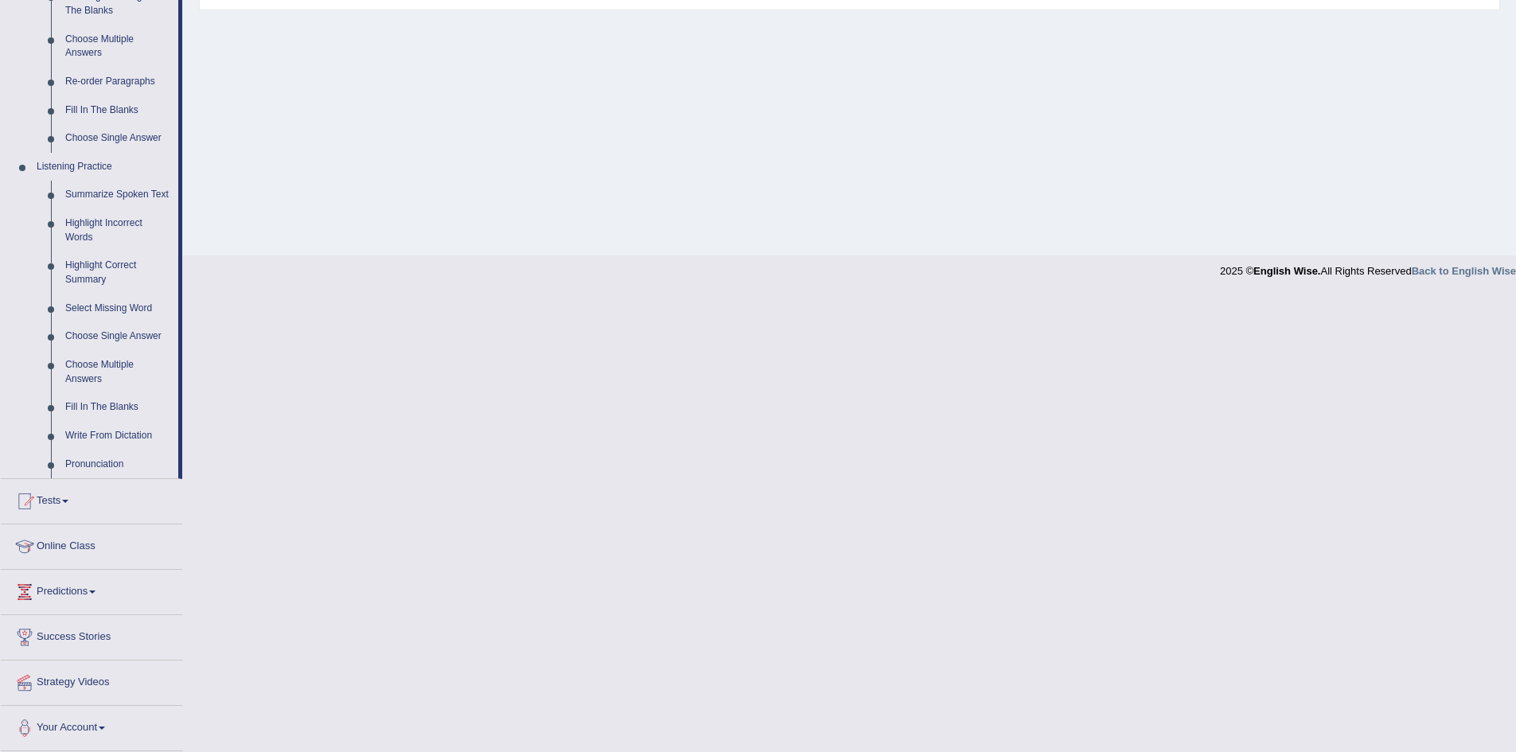
click at [68, 501] on span at bounding box center [65, 501] width 6 height 3
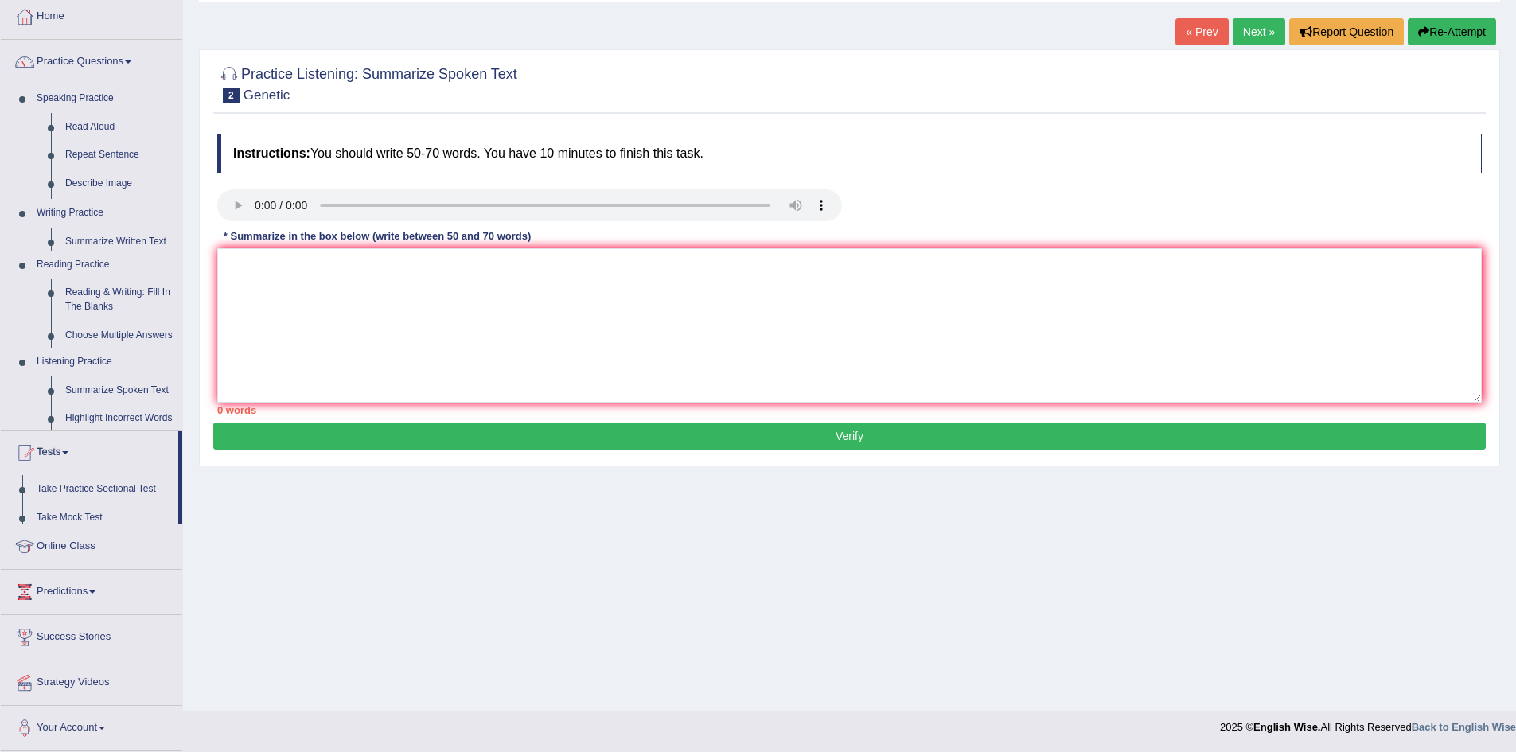
scroll to position [84, 0]
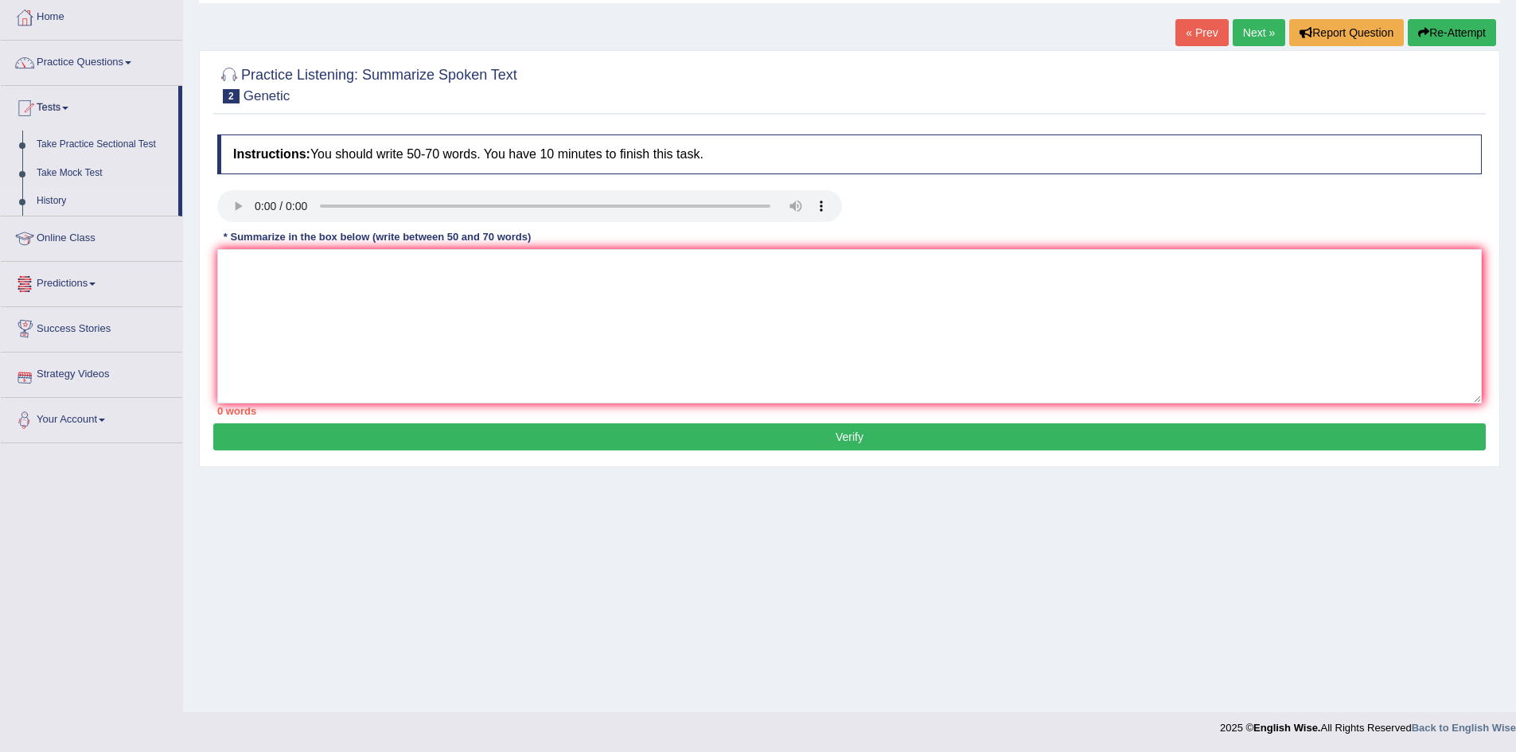
click at [60, 199] on link "History" at bounding box center [103, 201] width 149 height 29
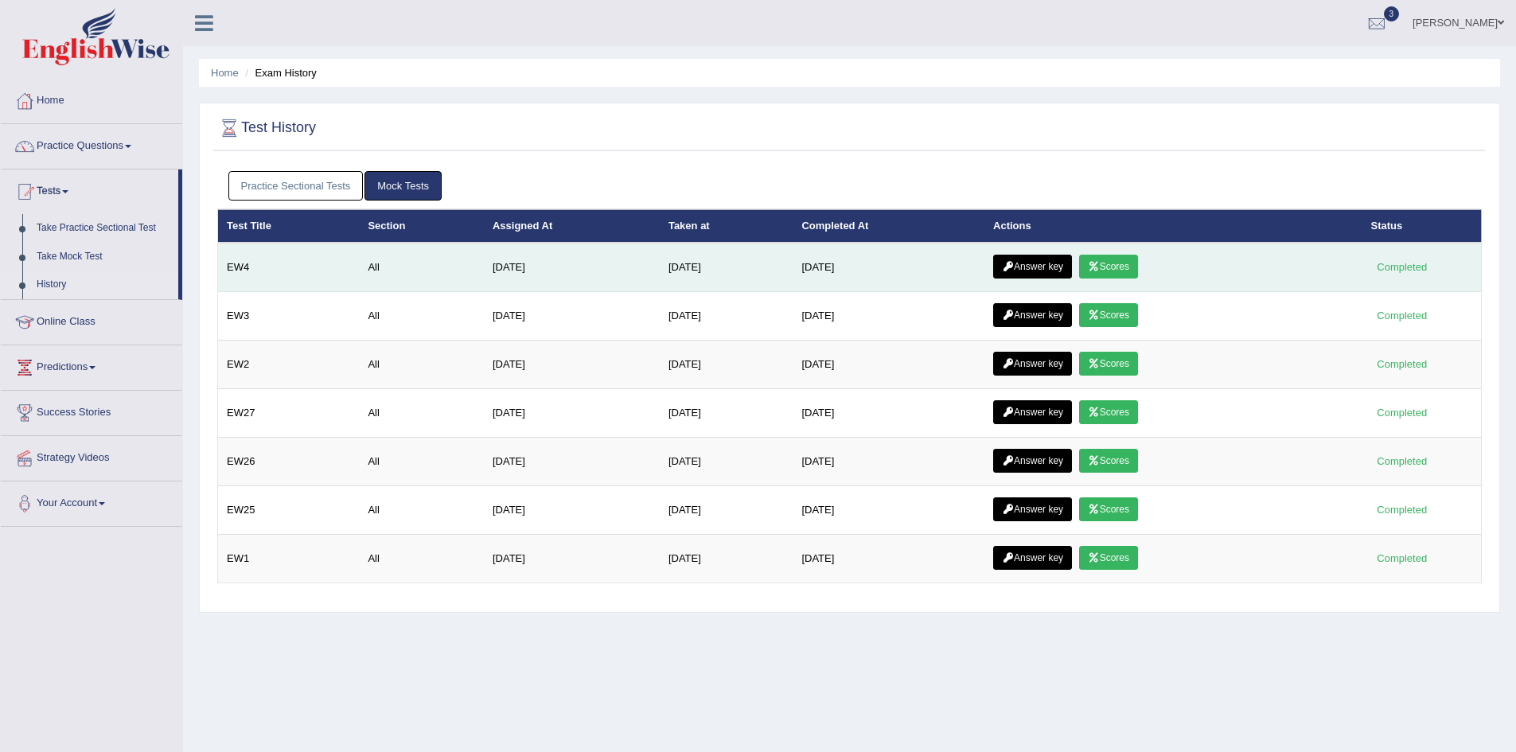
click at [1124, 268] on link "Scores" at bounding box center [1108, 267] width 59 height 24
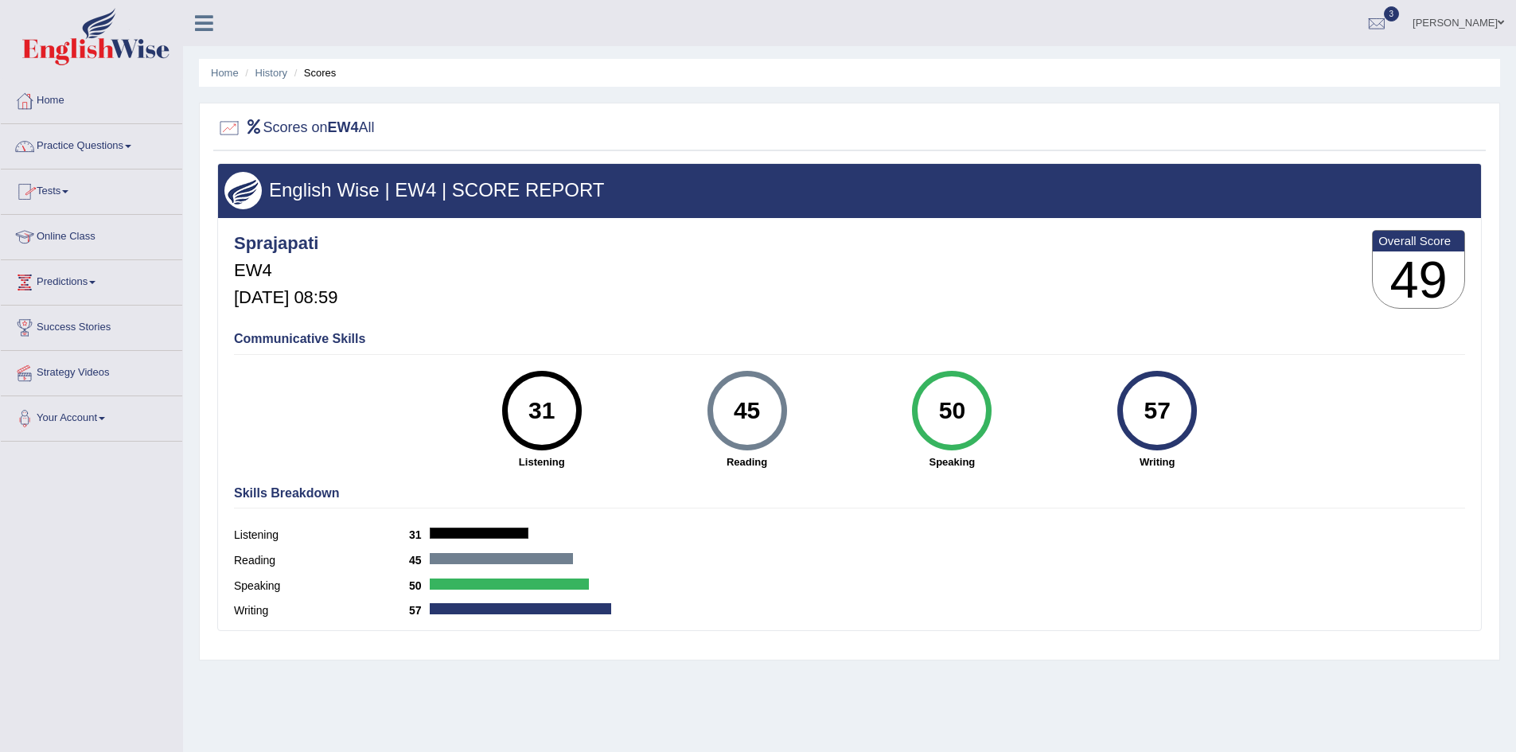
click at [92, 144] on link "Practice Questions" at bounding box center [91, 144] width 181 height 40
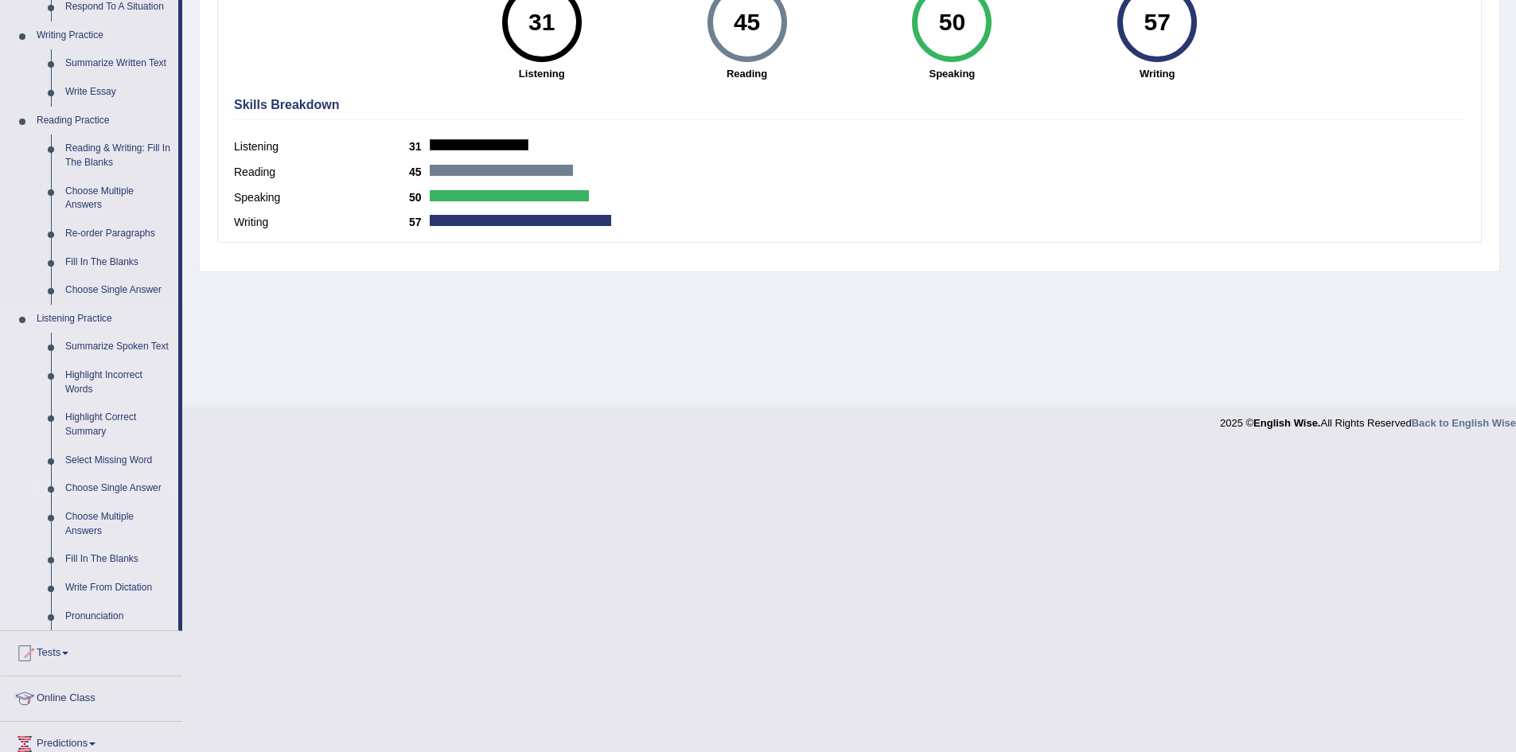
scroll to position [398, 0]
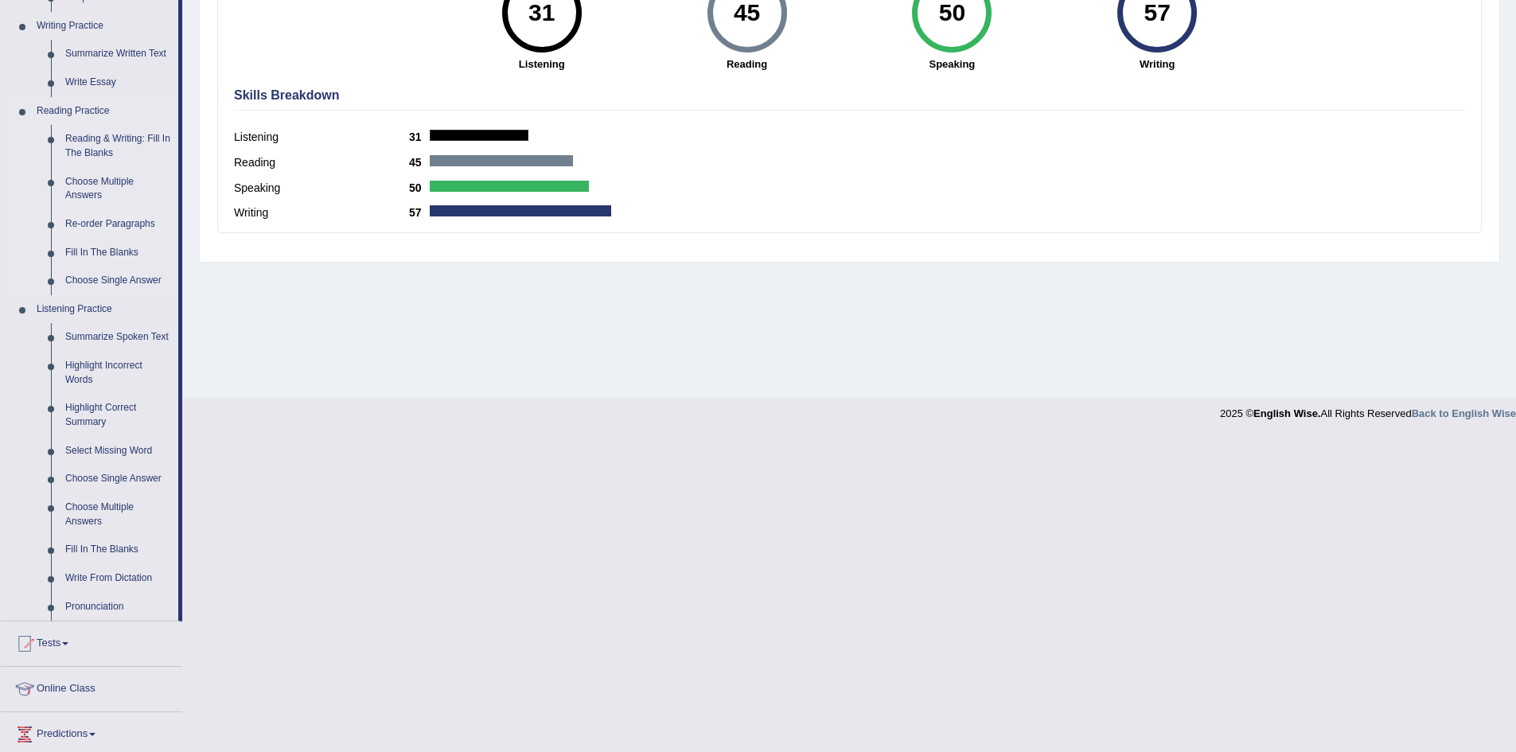
click at [114, 223] on link "Re-order Paragraphs" at bounding box center [118, 224] width 120 height 29
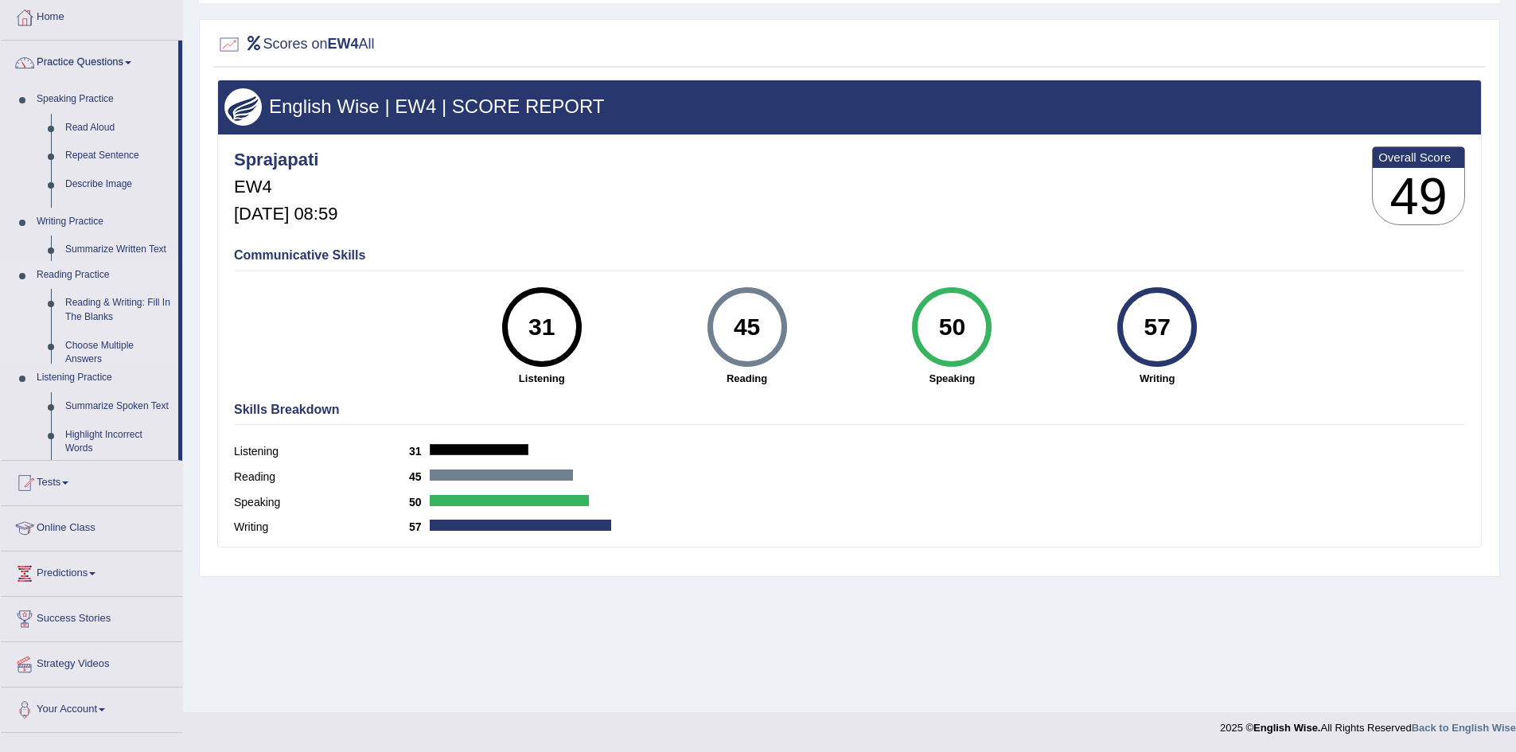
scroll to position [84, 0]
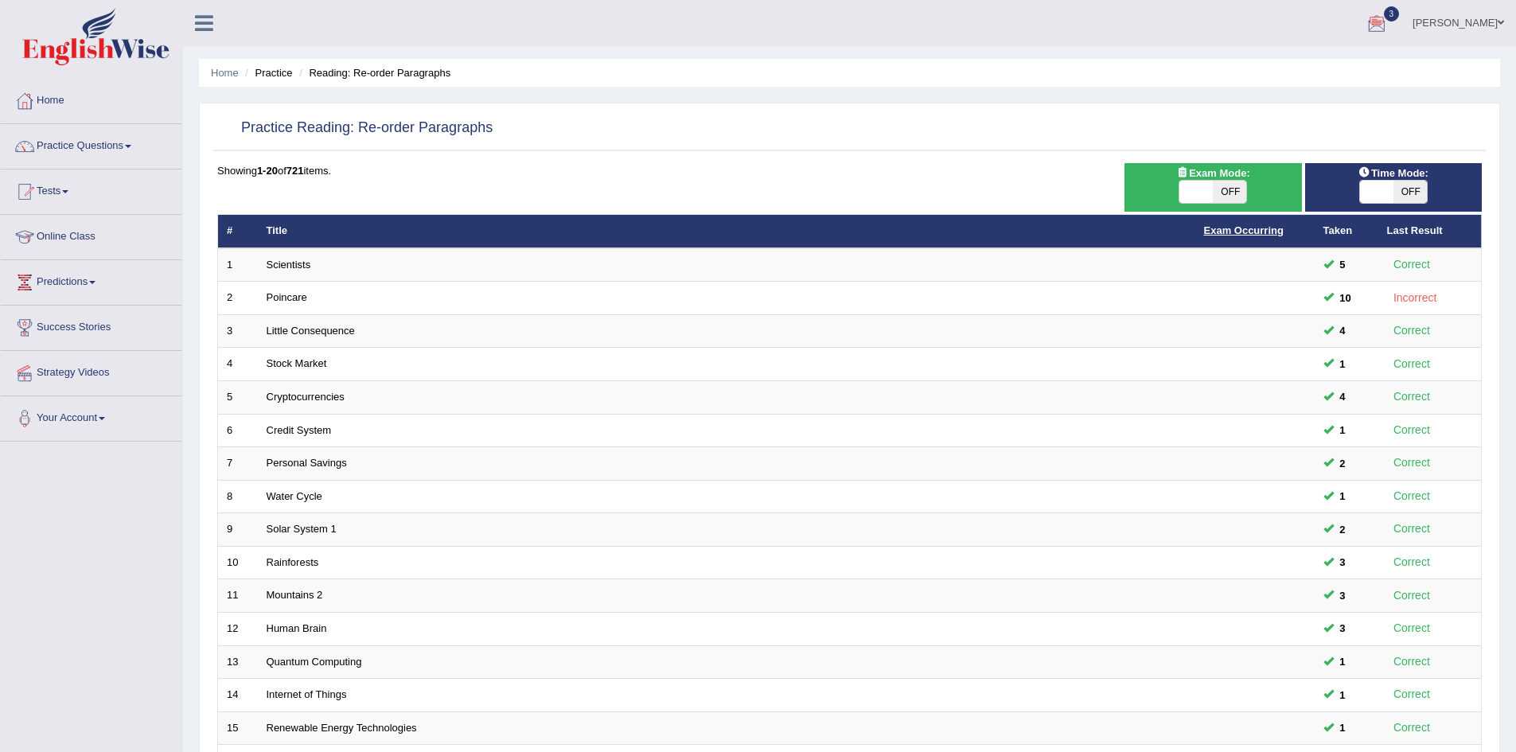
click at [1248, 232] on link "Exam Occurring" at bounding box center [1244, 230] width 80 height 12
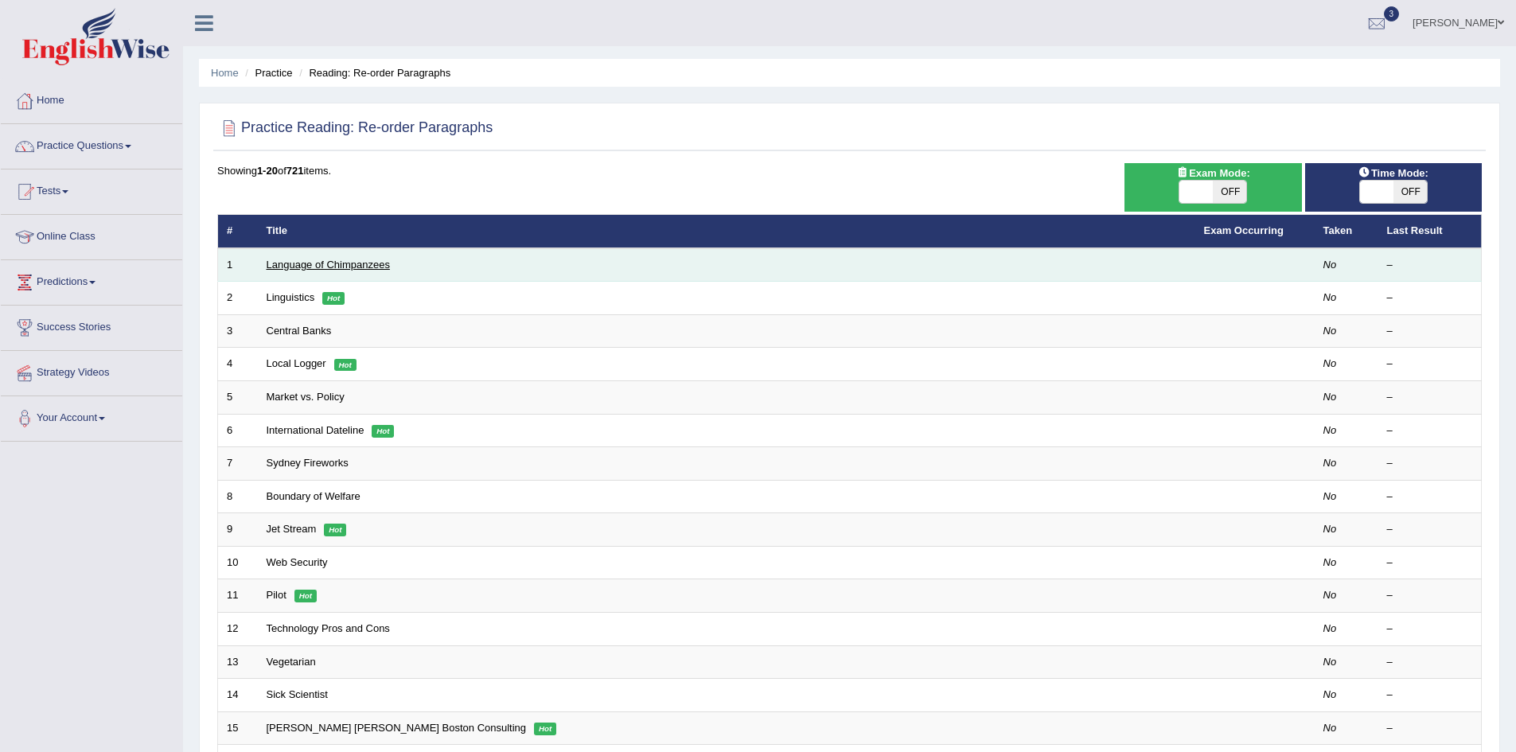
click at [365, 269] on link "Language of Chimpanzees" at bounding box center [328, 265] width 123 height 12
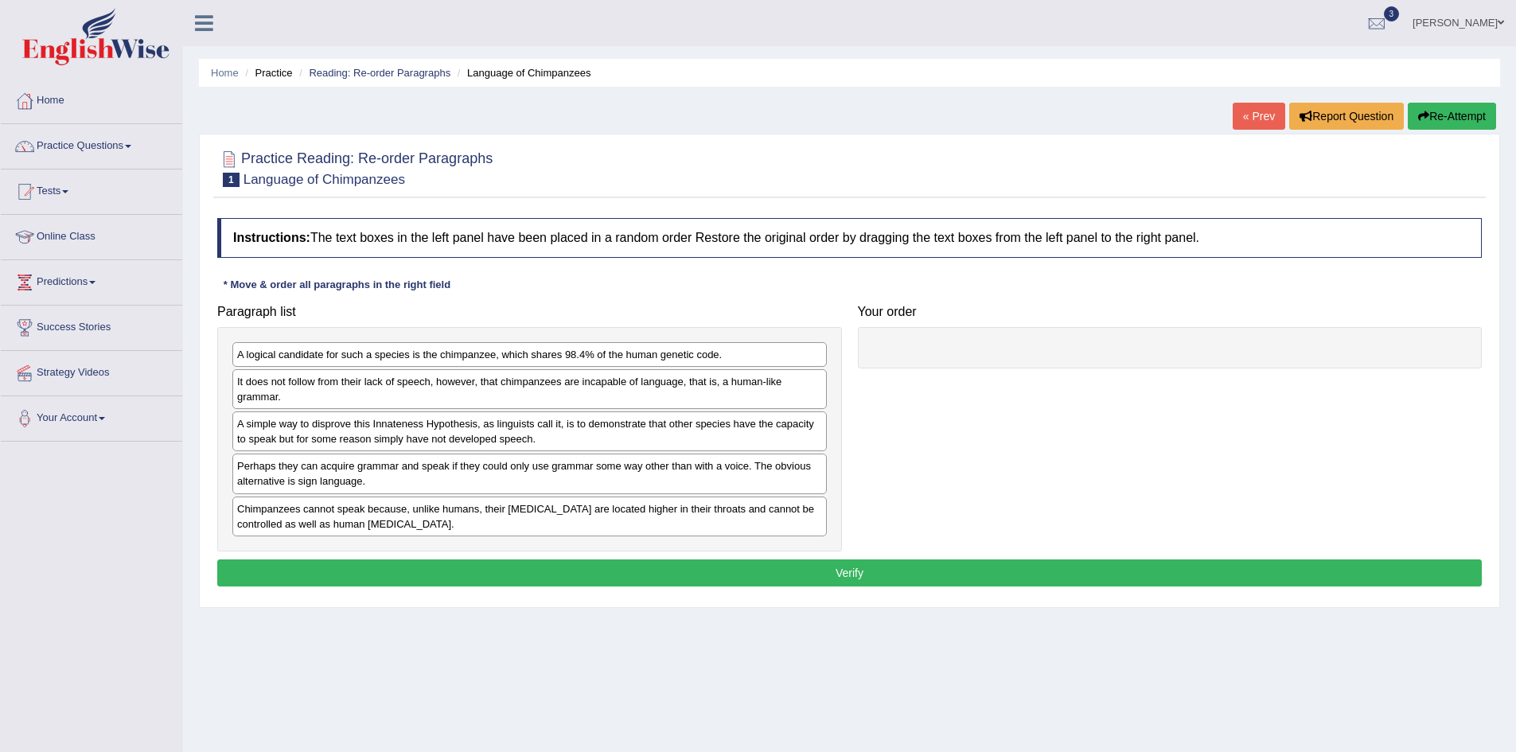
click at [981, 657] on div "Home Practice Reading: Re-order Paragraphs Language of Chimpanzees « Prev Repor…" at bounding box center [849, 398] width 1333 height 796
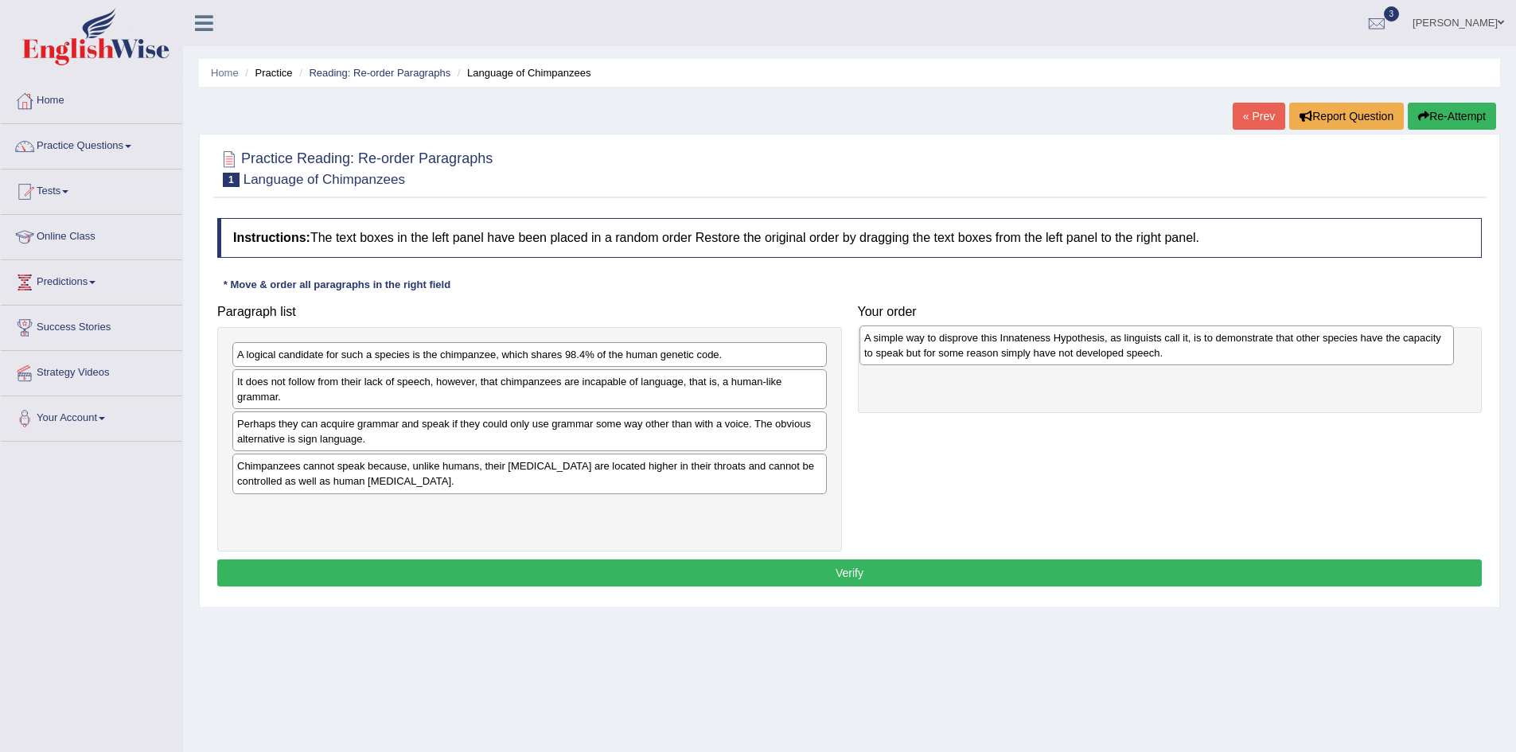
drag, startPoint x: 458, startPoint y: 444, endPoint x: 1088, endPoint y: 358, distance: 635.3
click at [1088, 358] on div "A simple way to disprove this Innateness Hypothesis, as linguists call it, is t…" at bounding box center [1156, 345] width 594 height 40
drag, startPoint x: 1031, startPoint y: 373, endPoint x: 1007, endPoint y: 353, distance: 31.1
click at [1007, 353] on div "A simple way to disprove this Innateness Hypothesis, as linguists call it, is t…" at bounding box center [1150, 342] width 586 height 40
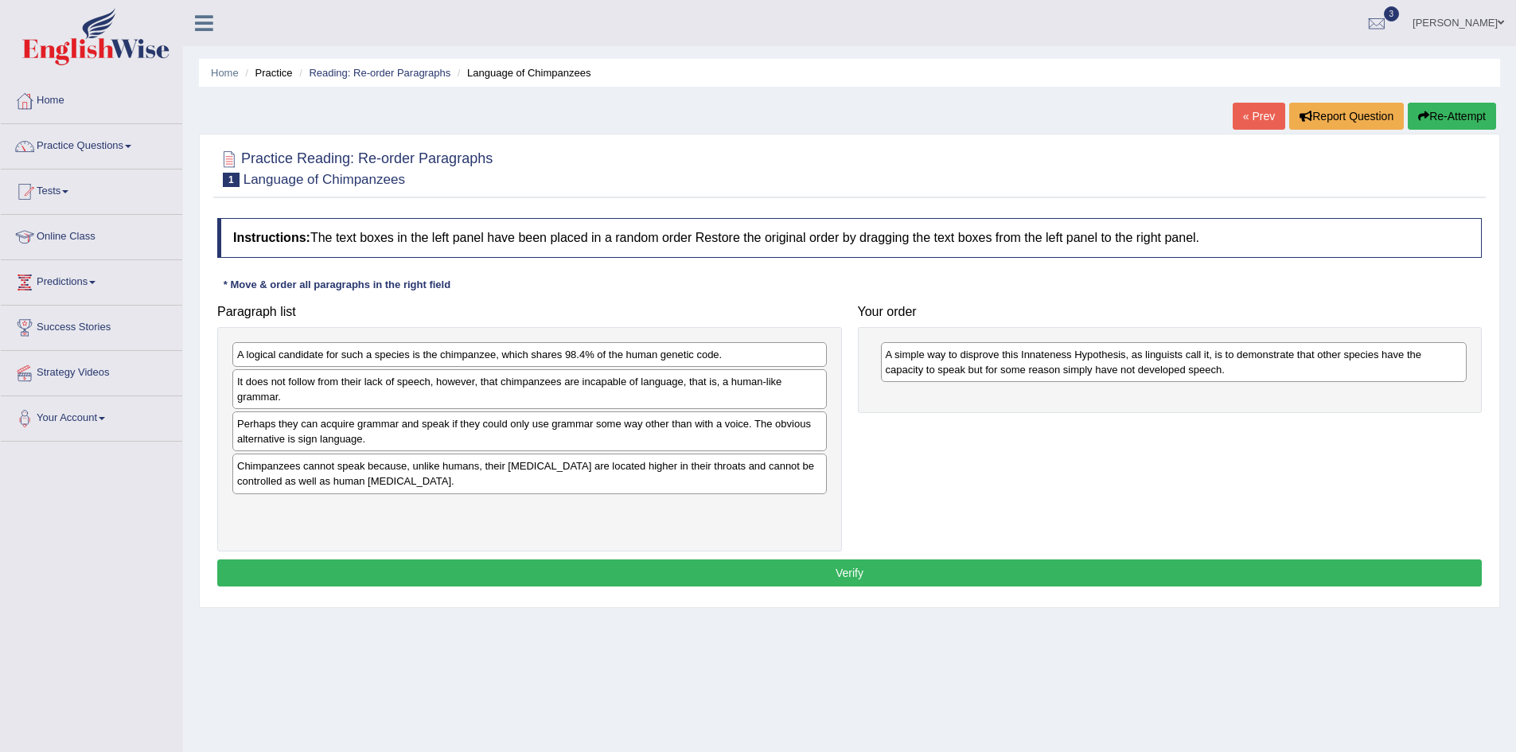
click at [1009, 370] on div "A simple way to disprove this Innateness Hypothesis, as linguists call it, is t…" at bounding box center [1174, 362] width 586 height 40
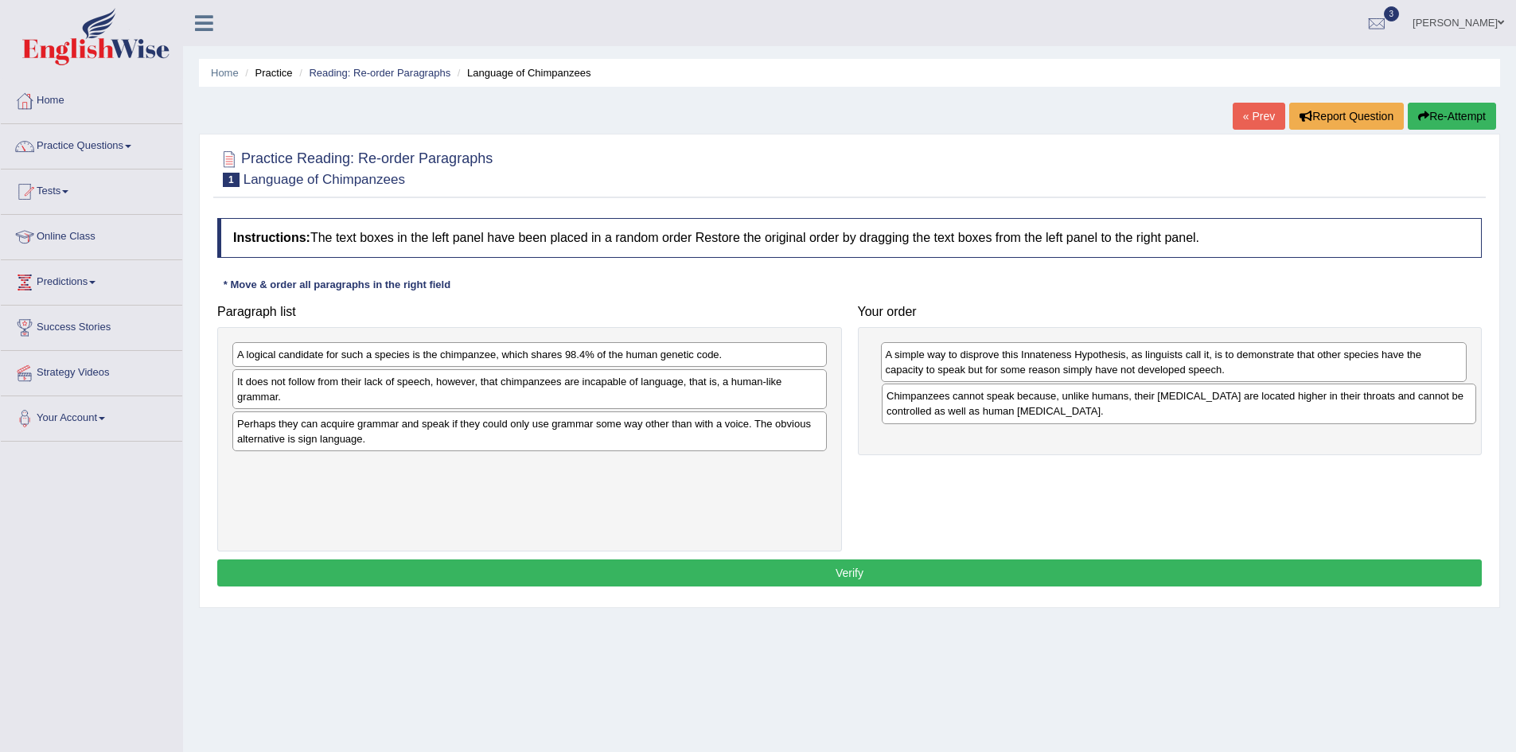
drag, startPoint x: 279, startPoint y: 477, endPoint x: 926, endPoint y: 407, distance: 651.5
click at [926, 407] on div "Chimpanzees cannot speak because, unlike humans, their vocal cords are located …" at bounding box center [1179, 404] width 594 height 40
click at [941, 423] on div "Chimpanzees cannot speak because, unlike humans, their vocal cords are located …" at bounding box center [1174, 404] width 586 height 40
drag, startPoint x: 369, startPoint y: 367, endPoint x: 769, endPoint y: 434, distance: 405.8
click at [810, 429] on div "A logical candidate for such a species is the chimpanzee, which shares 98.4% of…" at bounding box center [529, 439] width 625 height 224
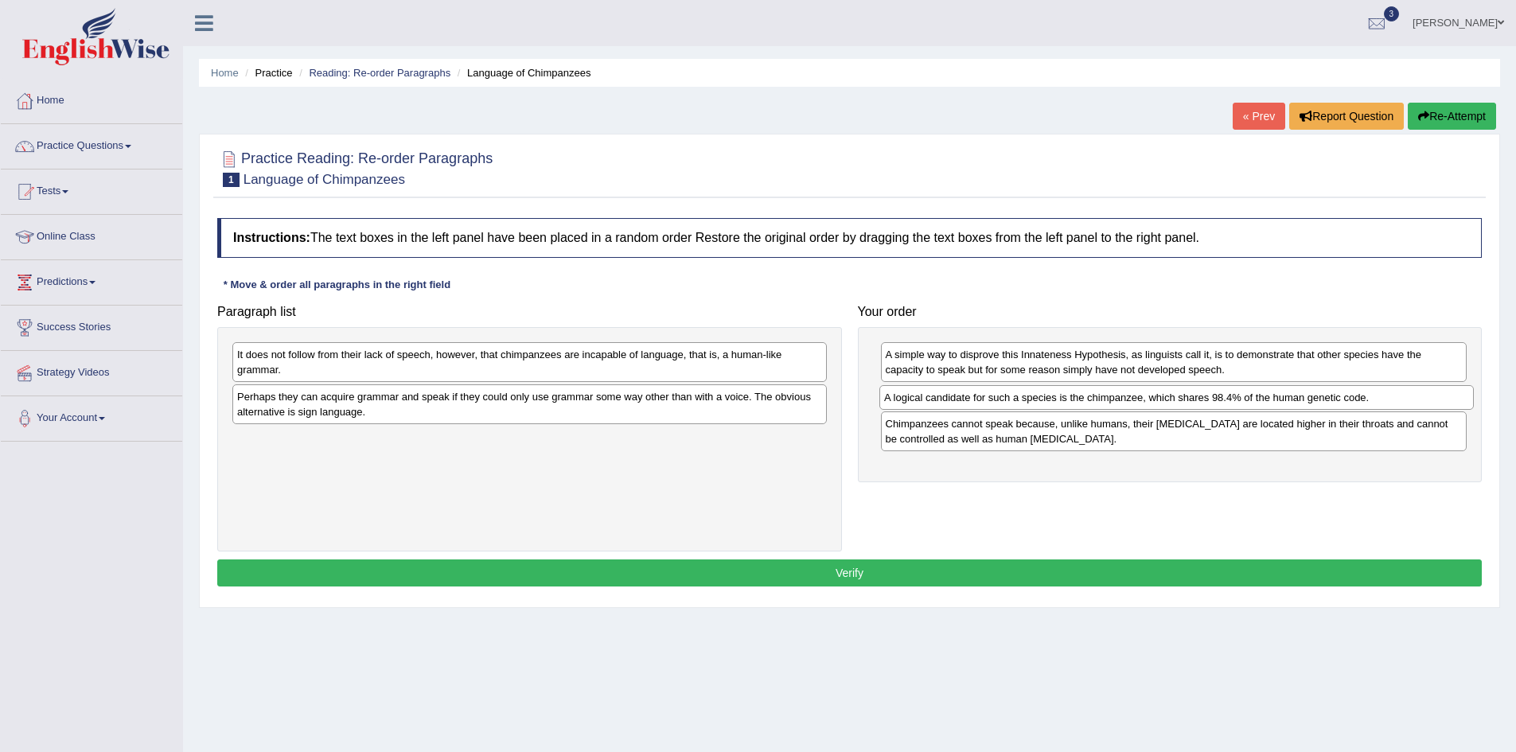
drag, startPoint x: 400, startPoint y: 360, endPoint x: 1052, endPoint y: 398, distance: 652.8
click at [1052, 401] on div "A logical candidate for such a species is the chimpanzee, which shares 98.4% of…" at bounding box center [1176, 397] width 594 height 25
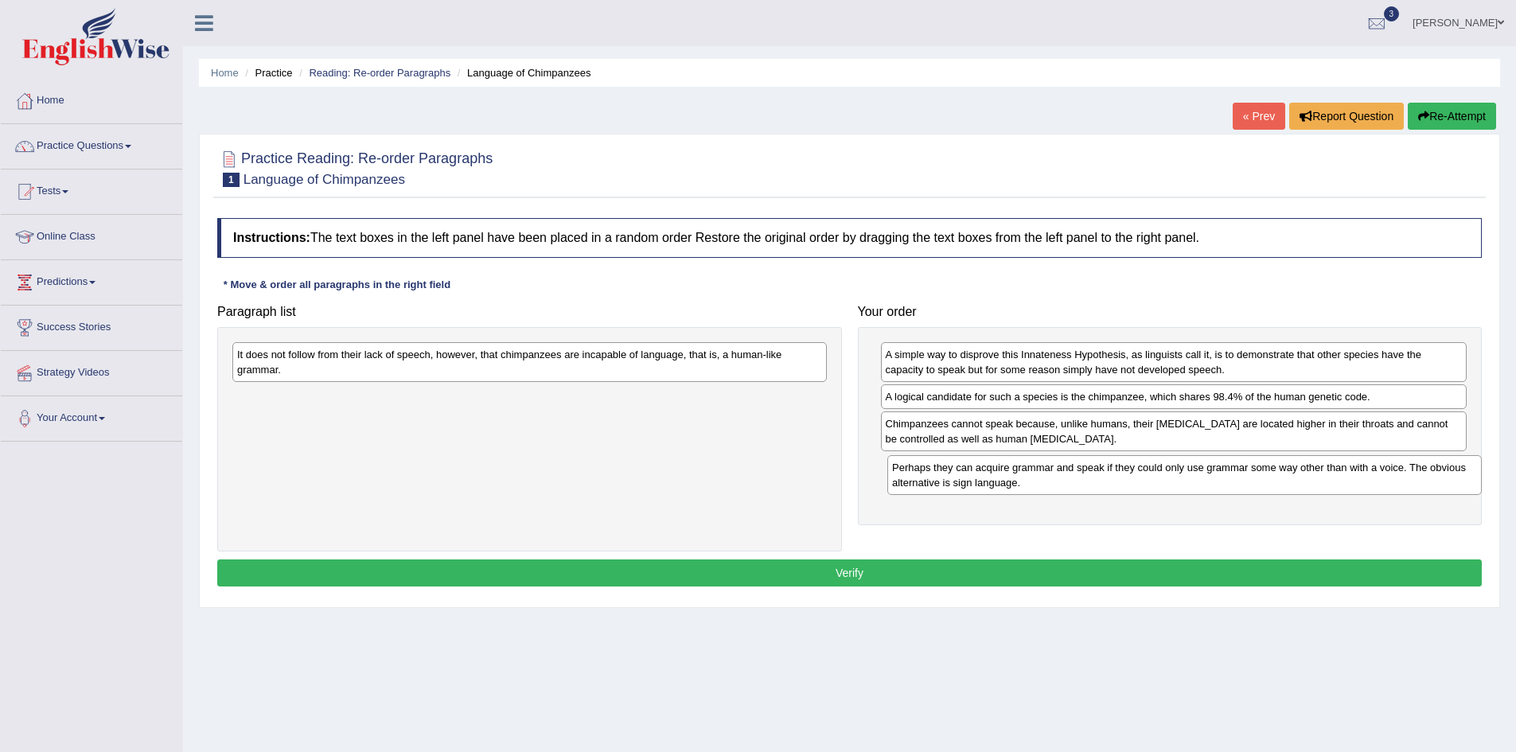
drag, startPoint x: 292, startPoint y: 416, endPoint x: 947, endPoint y: 487, distance: 658.7
click at [947, 487] on div "Perhaps they can acquire grammar and speak if they could only use grammar some …" at bounding box center [1184, 475] width 594 height 40
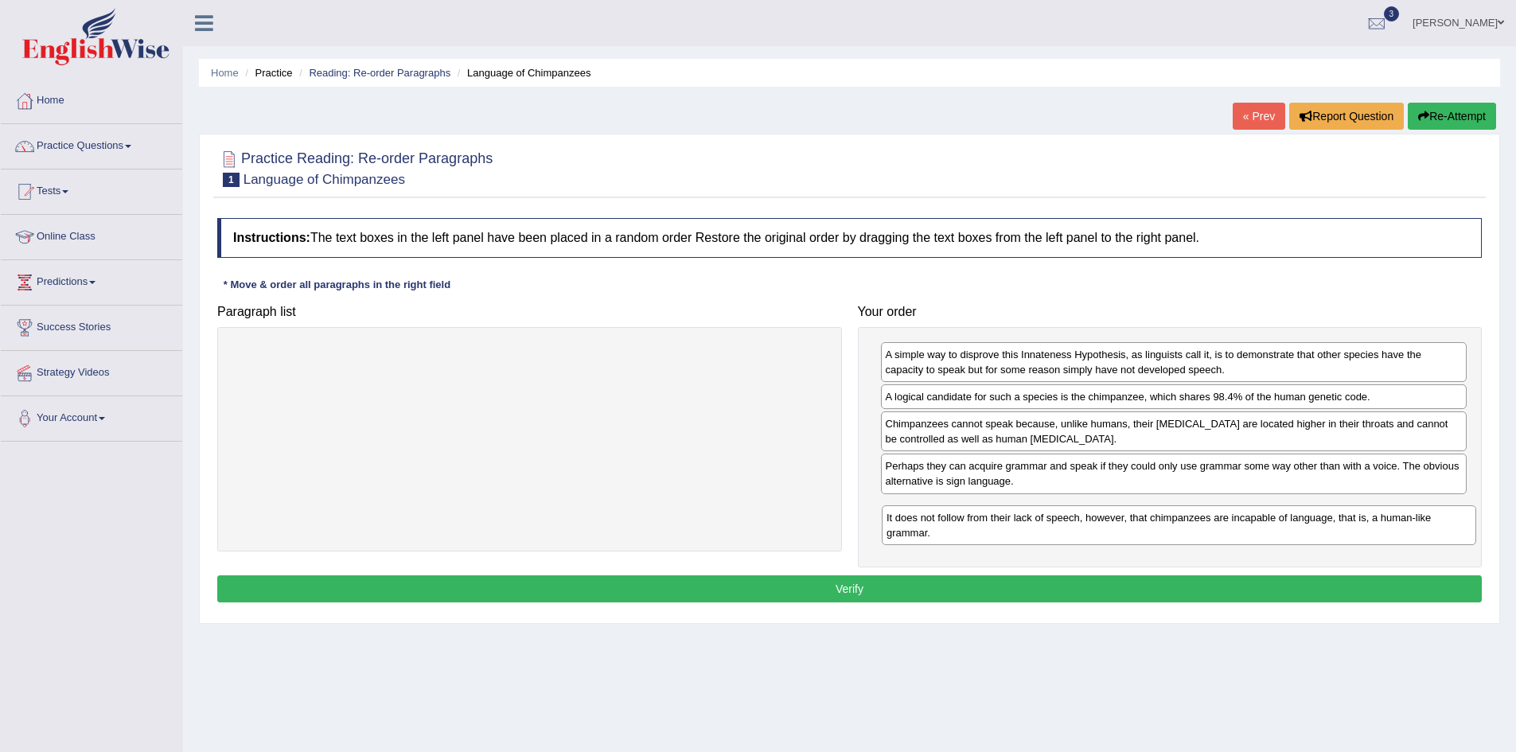
drag, startPoint x: 313, startPoint y: 374, endPoint x: 949, endPoint y: 528, distance: 654.9
click at [949, 529] on div "It does not follow from their lack of speech, however, that chimpanzees are inc…" at bounding box center [1179, 525] width 594 height 40
click at [853, 590] on button "Verify" at bounding box center [849, 588] width 1264 height 27
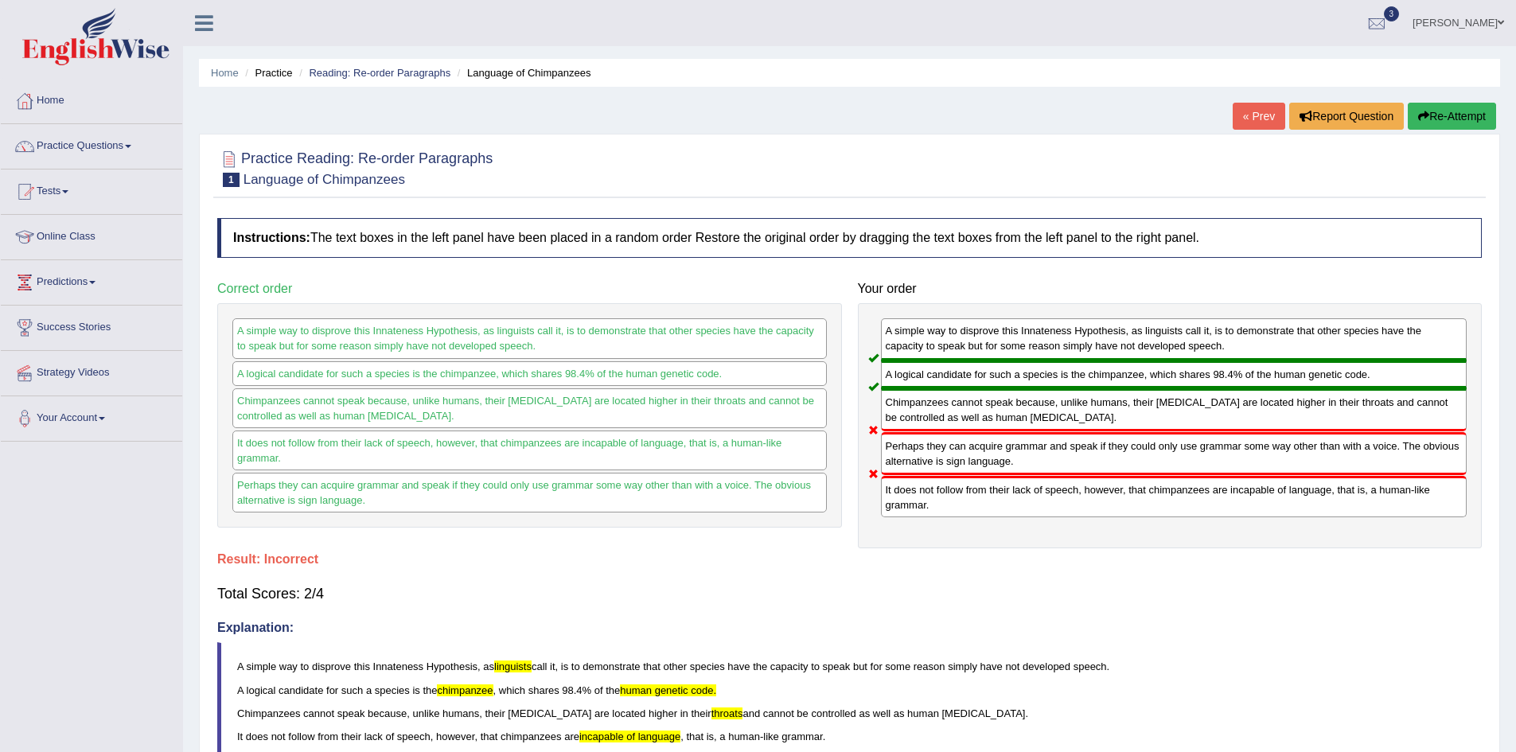
click at [1438, 115] on button "Re-Attempt" at bounding box center [1452, 116] width 88 height 27
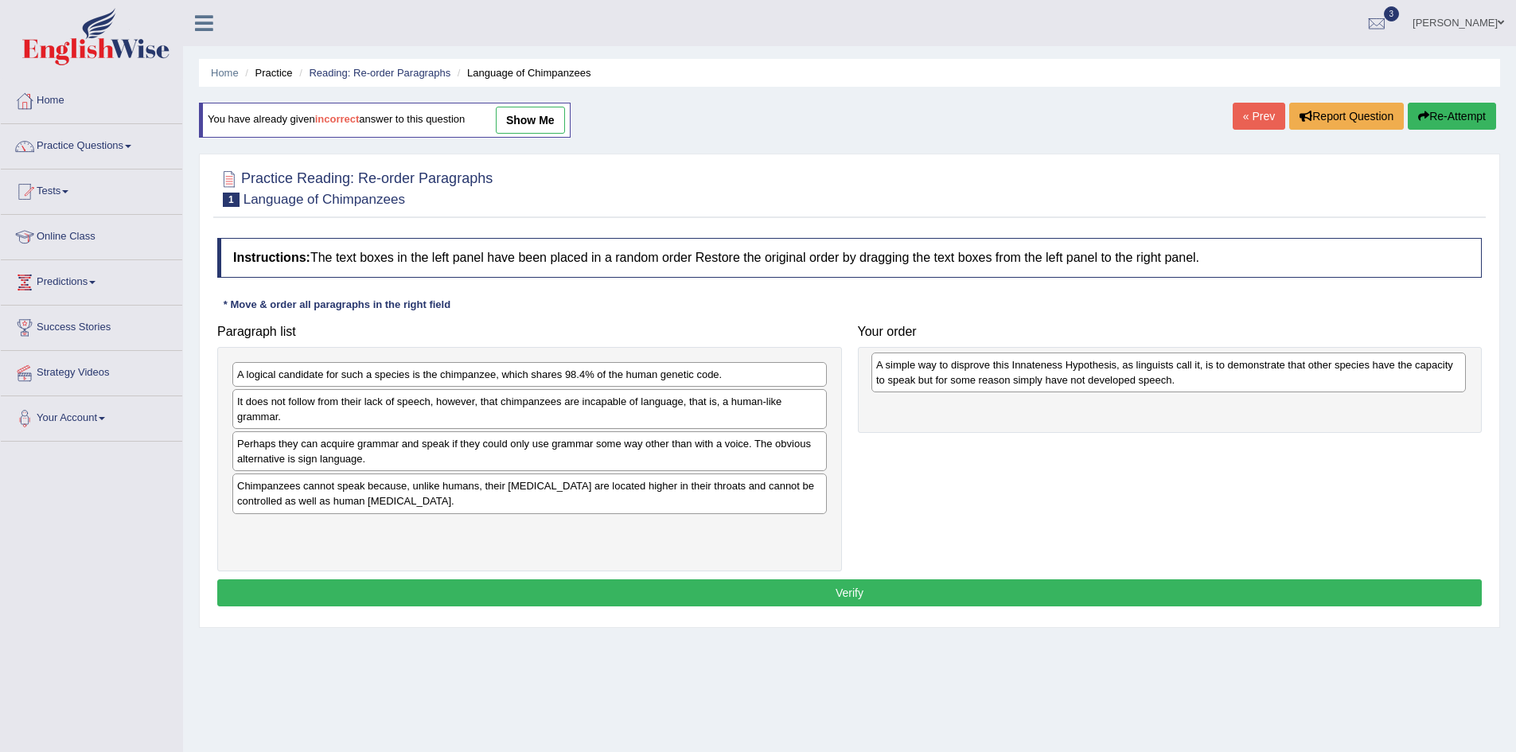
drag, startPoint x: 285, startPoint y: 459, endPoint x: 921, endPoint y: 375, distance: 642.2
click at [922, 374] on div "A simple way to disprove this Innateness Hypothesis, as linguists call it, is t…" at bounding box center [1168, 373] width 594 height 40
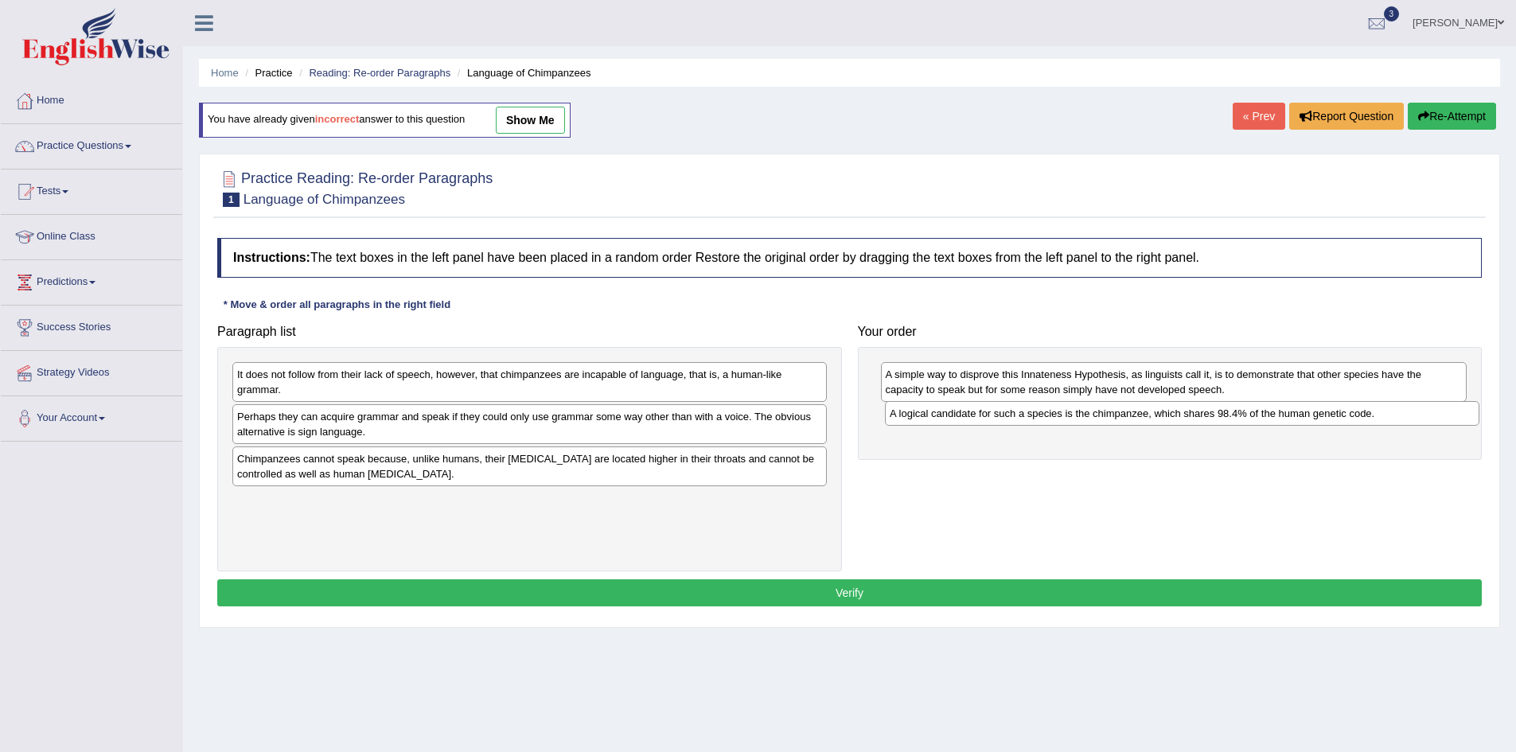
drag, startPoint x: 266, startPoint y: 380, endPoint x: 918, endPoint y: 419, distance: 653.7
click at [918, 419] on div "A logical candidate for such a species is the chimpanzee, which shares 98.4% of…" at bounding box center [1182, 413] width 594 height 25
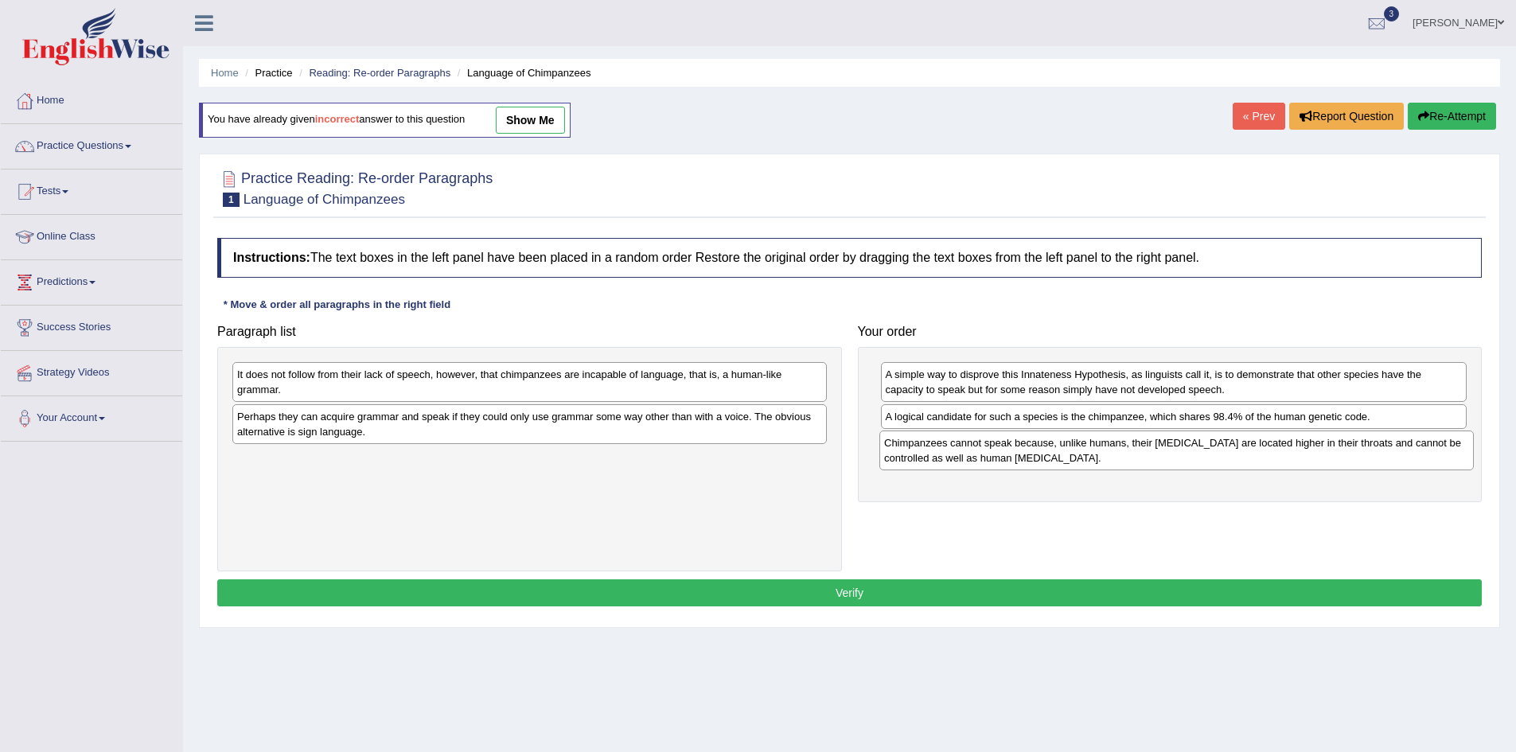
drag, startPoint x: 364, startPoint y: 498, endPoint x: 995, endPoint y: 469, distance: 631.7
click at [995, 469] on div "Chimpanzees cannot speak because, unlike humans, their vocal cords are located …" at bounding box center [1176, 450] width 594 height 40
click at [731, 499] on div "It does not follow from their lack of speech, however, that chimpanzees are inc…" at bounding box center [529, 459] width 625 height 224
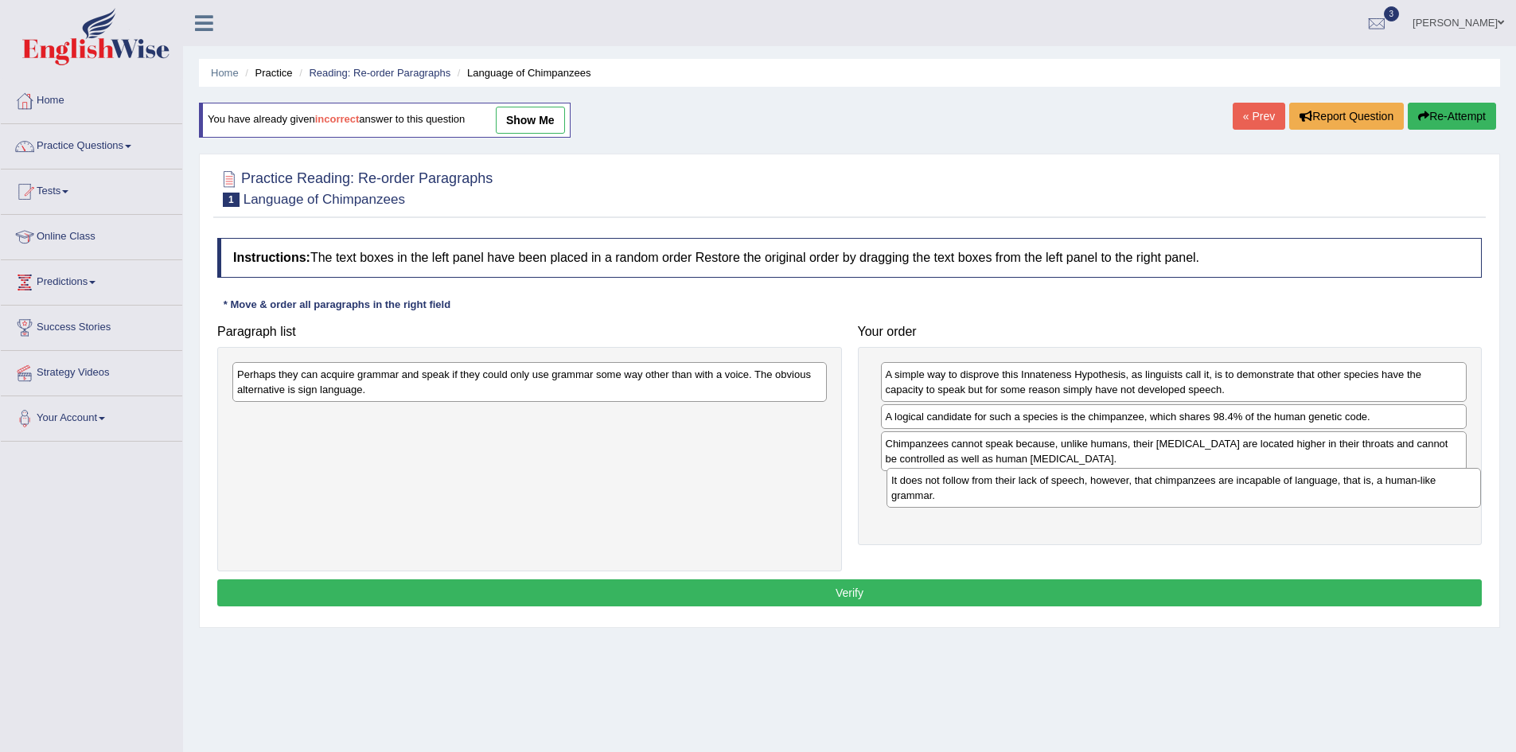
drag, startPoint x: 298, startPoint y: 395, endPoint x: 951, endPoint y: 502, distance: 662.0
click at [951, 502] on div "It does not follow from their lack of speech, however, that chimpanzees are inc…" at bounding box center [1183, 488] width 594 height 40
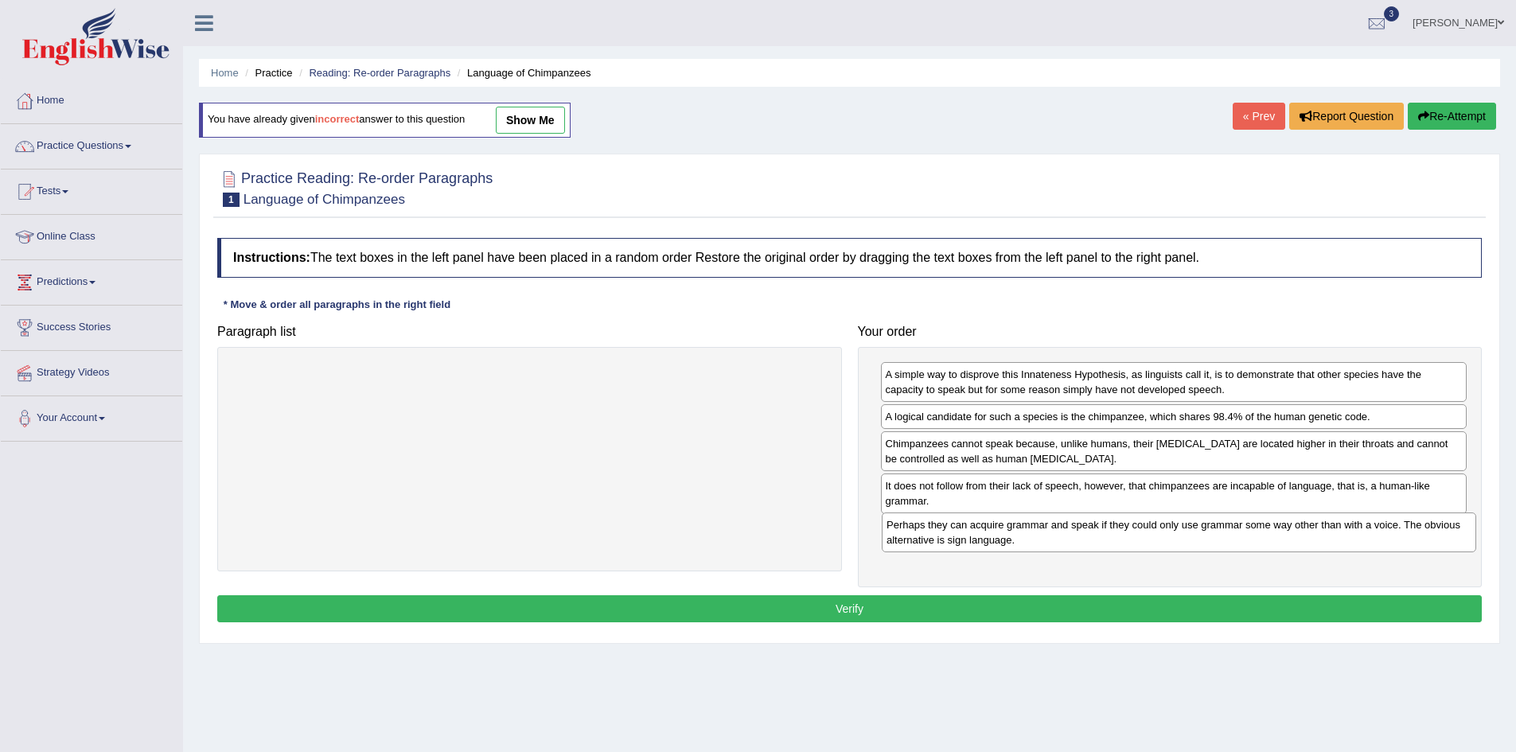
drag, startPoint x: 462, startPoint y: 384, endPoint x: 1108, endPoint y: 536, distance: 663.8
click at [1108, 535] on div "Perhaps they can acquire grammar and speak if they could only use grammar some …" at bounding box center [1179, 532] width 594 height 40
click at [945, 614] on button "Verify" at bounding box center [849, 608] width 1264 height 27
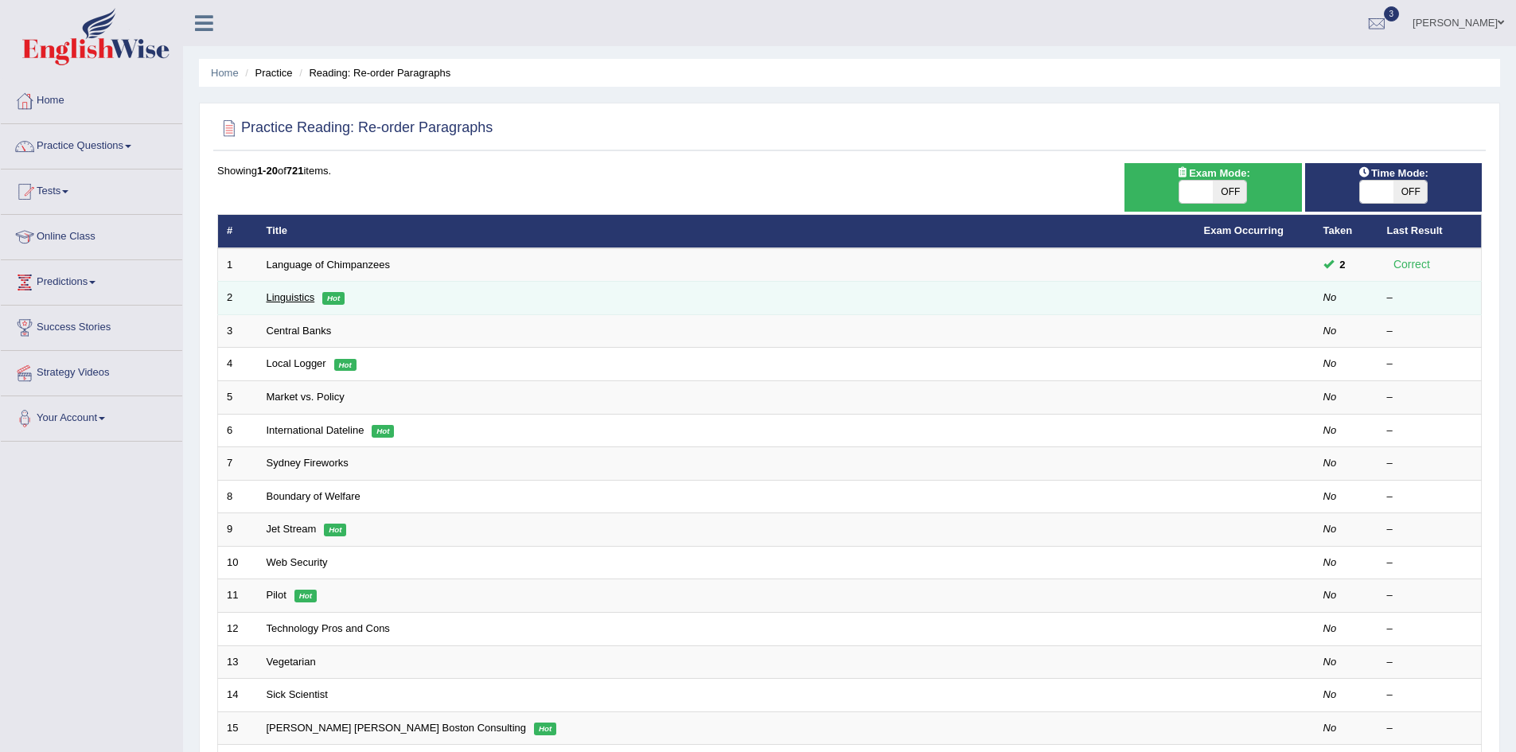
click at [290, 297] on link "Linguistics" at bounding box center [291, 297] width 49 height 12
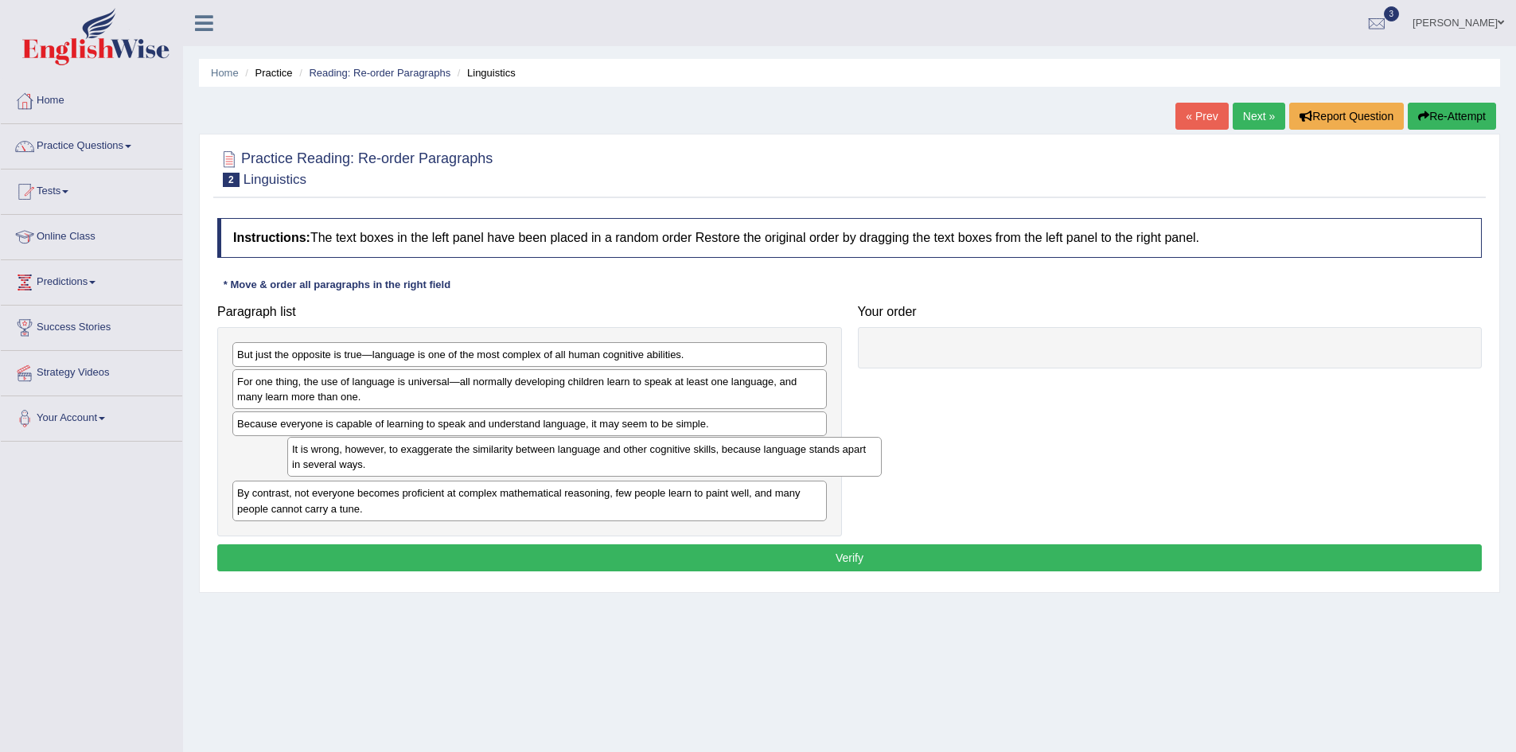
drag, startPoint x: 305, startPoint y: 438, endPoint x: 360, endPoint y: 464, distance: 60.5
click at [360, 464] on div "It is wrong, however, to exaggerate the similarity between language and other c…" at bounding box center [584, 457] width 594 height 40
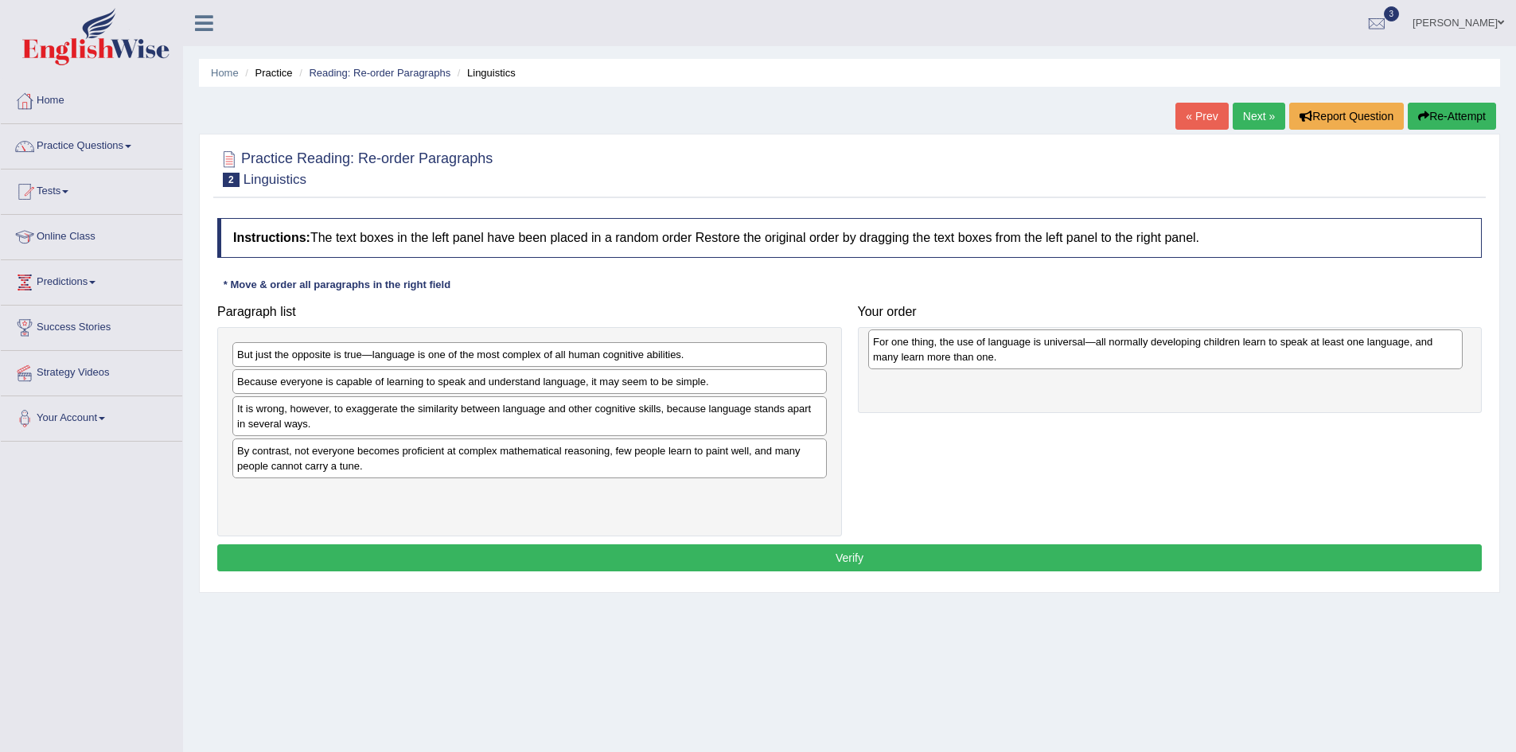
drag, startPoint x: 291, startPoint y: 390, endPoint x: 927, endPoint y: 350, distance: 637.0
click at [927, 350] on div "For one thing, the use of language is universal—all normally developing childre…" at bounding box center [1165, 349] width 594 height 40
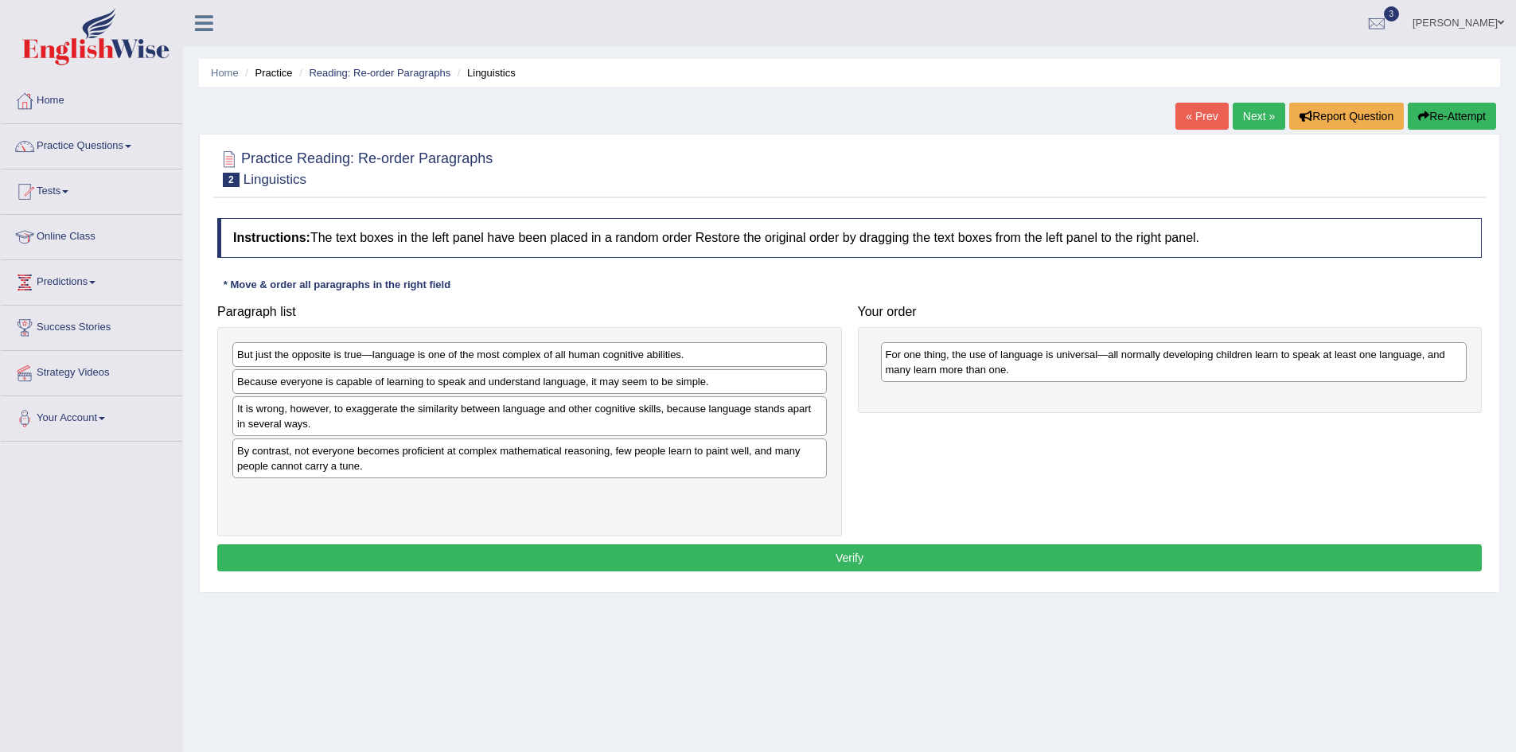
click at [914, 404] on div "For one thing, the use of language is universal—all normally developing childre…" at bounding box center [1170, 370] width 625 height 86
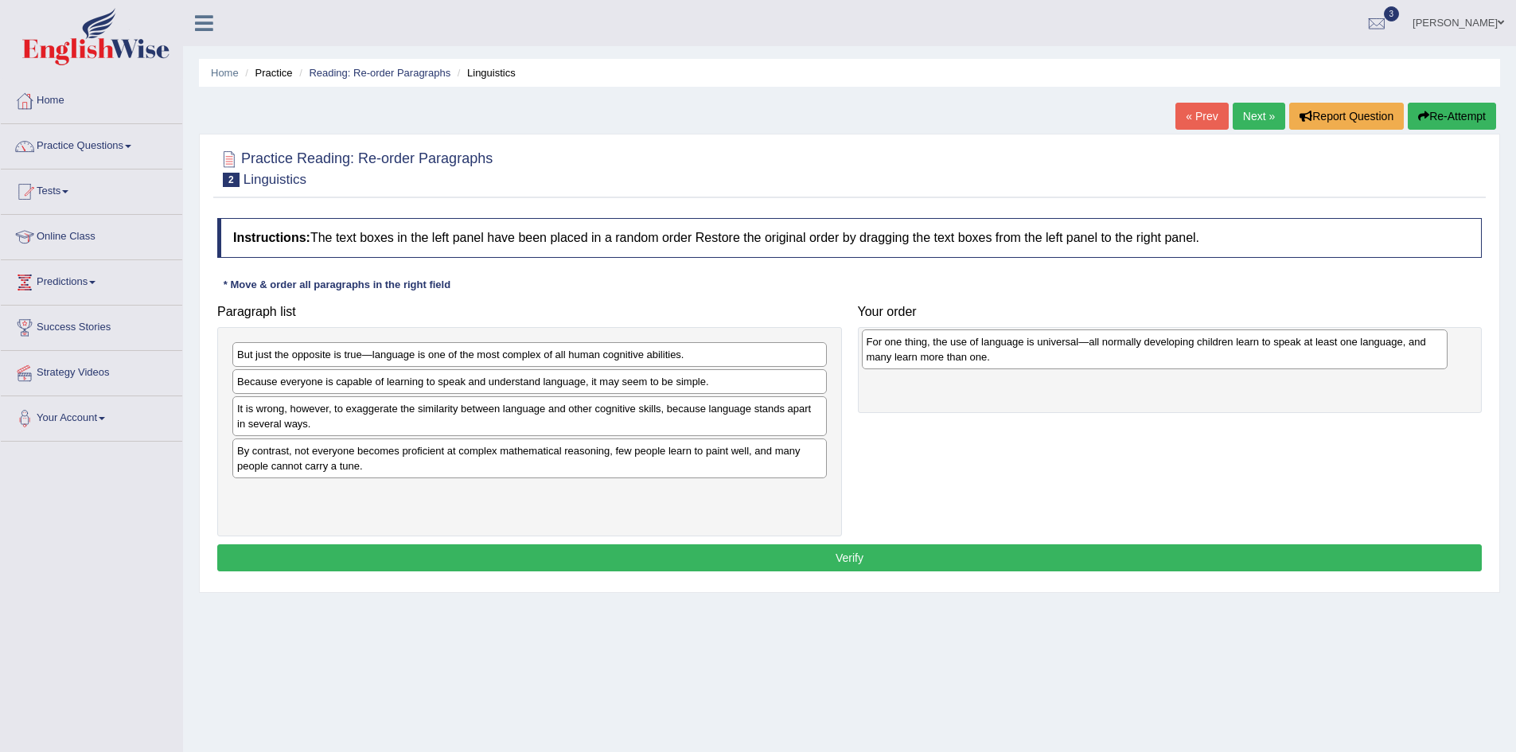
drag, startPoint x: 925, startPoint y: 362, endPoint x: 906, endPoint y: 349, distance: 23.0
click at [906, 349] on div "For one thing, the use of language is universal—all normally developing childre…" at bounding box center [1155, 349] width 586 height 40
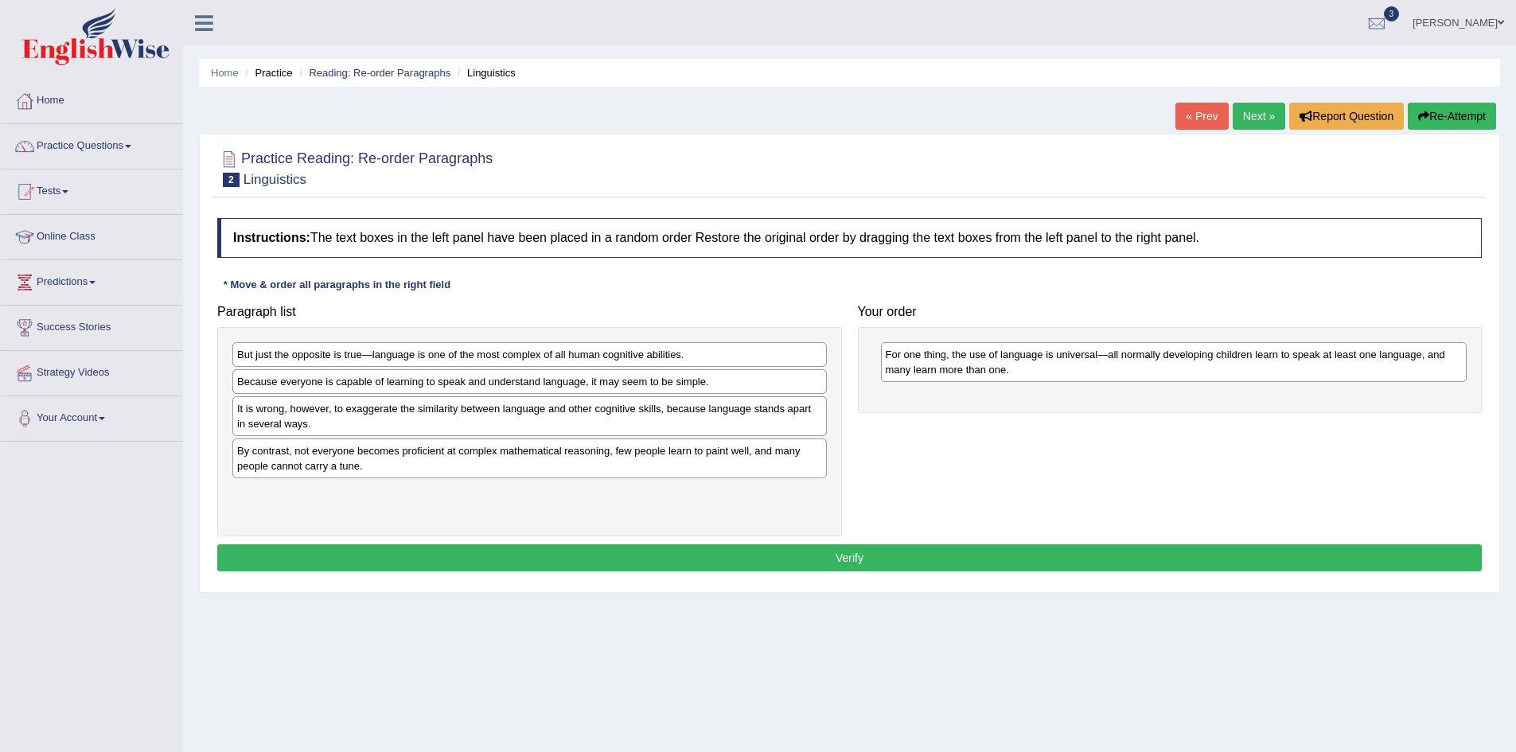
click at [915, 397] on div "For one thing, the use of language is universal—all normally developing childre…" at bounding box center [1170, 370] width 625 height 86
click at [65, 195] on link "Tests" at bounding box center [91, 189] width 181 height 40
click at [56, 282] on link "History" at bounding box center [103, 285] width 149 height 29
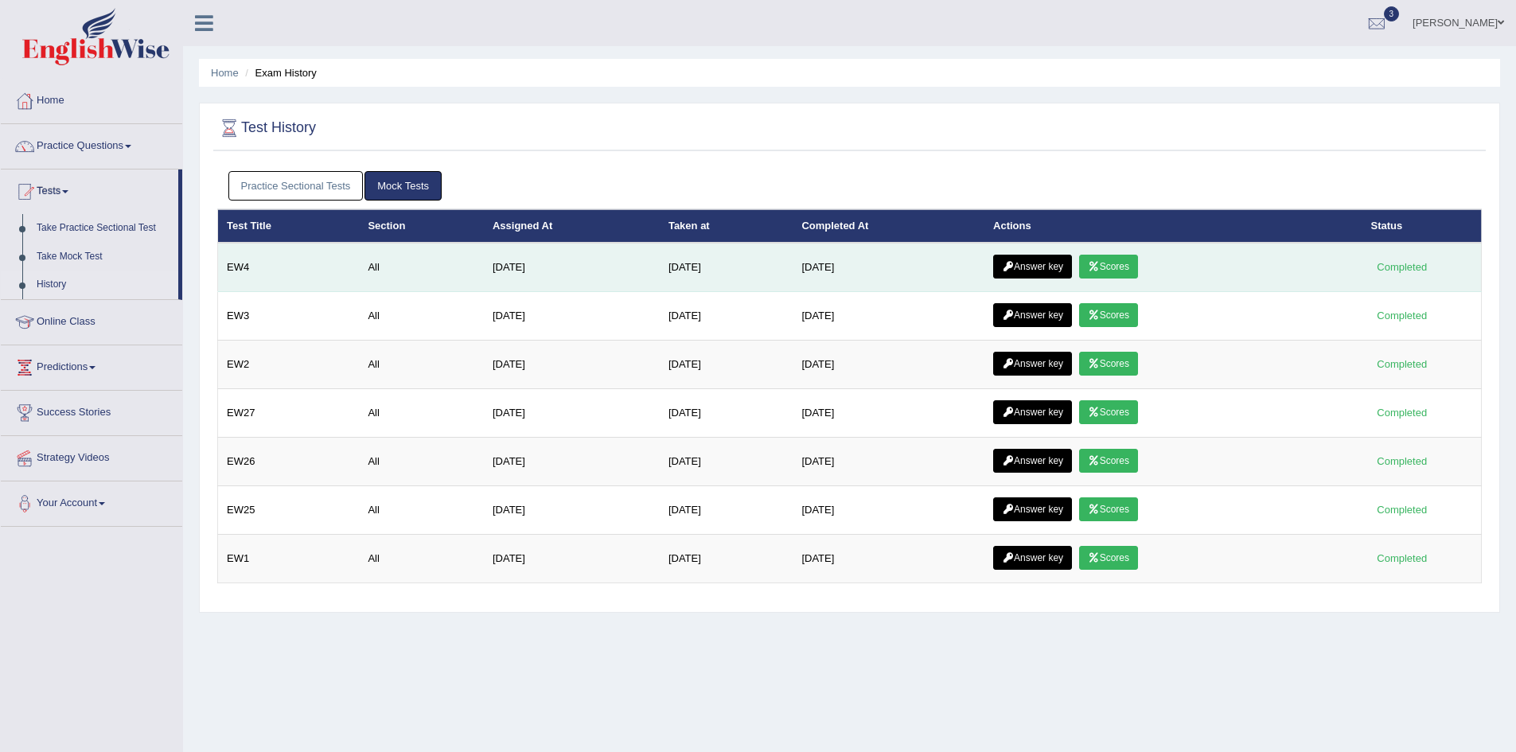
click at [1037, 264] on link "Answer key" at bounding box center [1032, 267] width 79 height 24
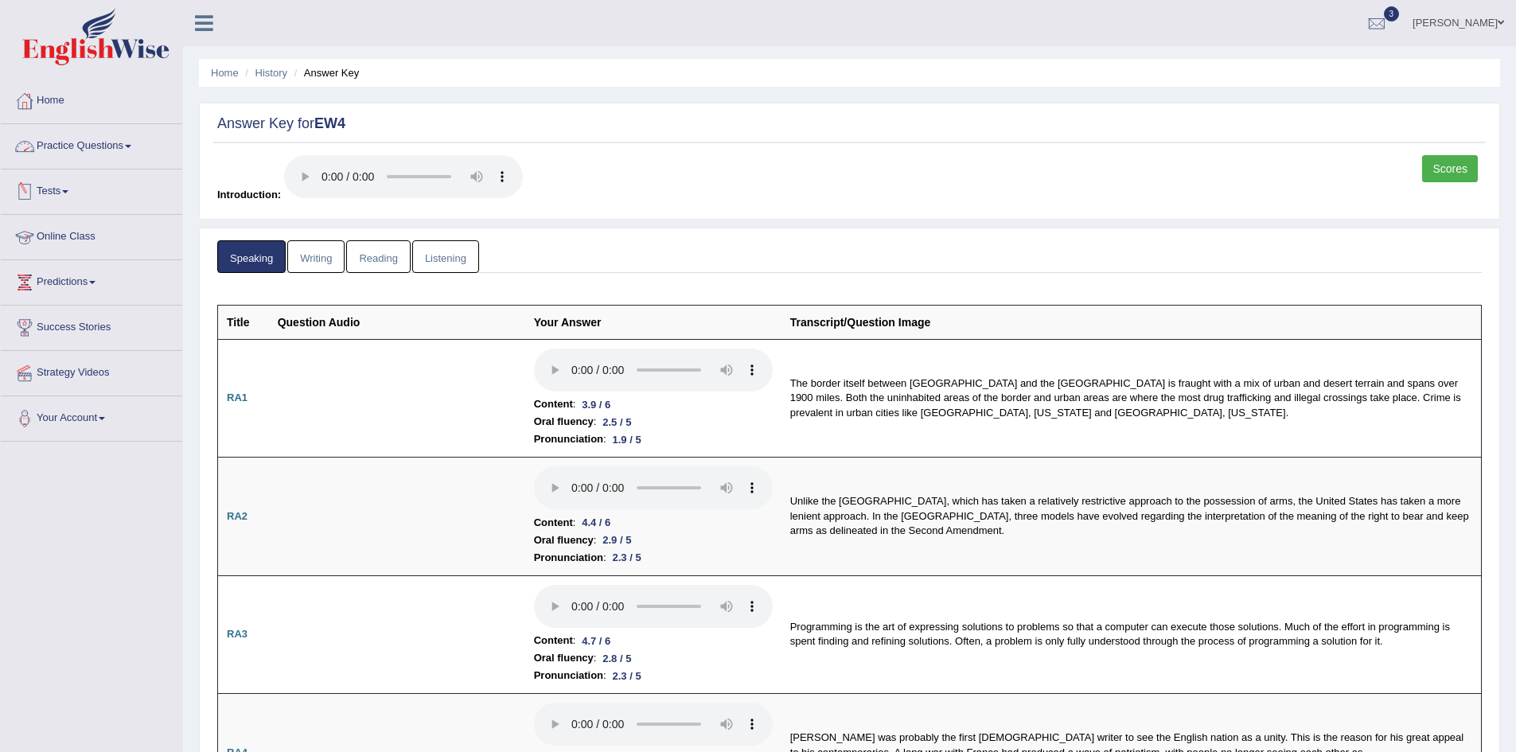
click at [44, 95] on link "Home" at bounding box center [91, 99] width 181 height 40
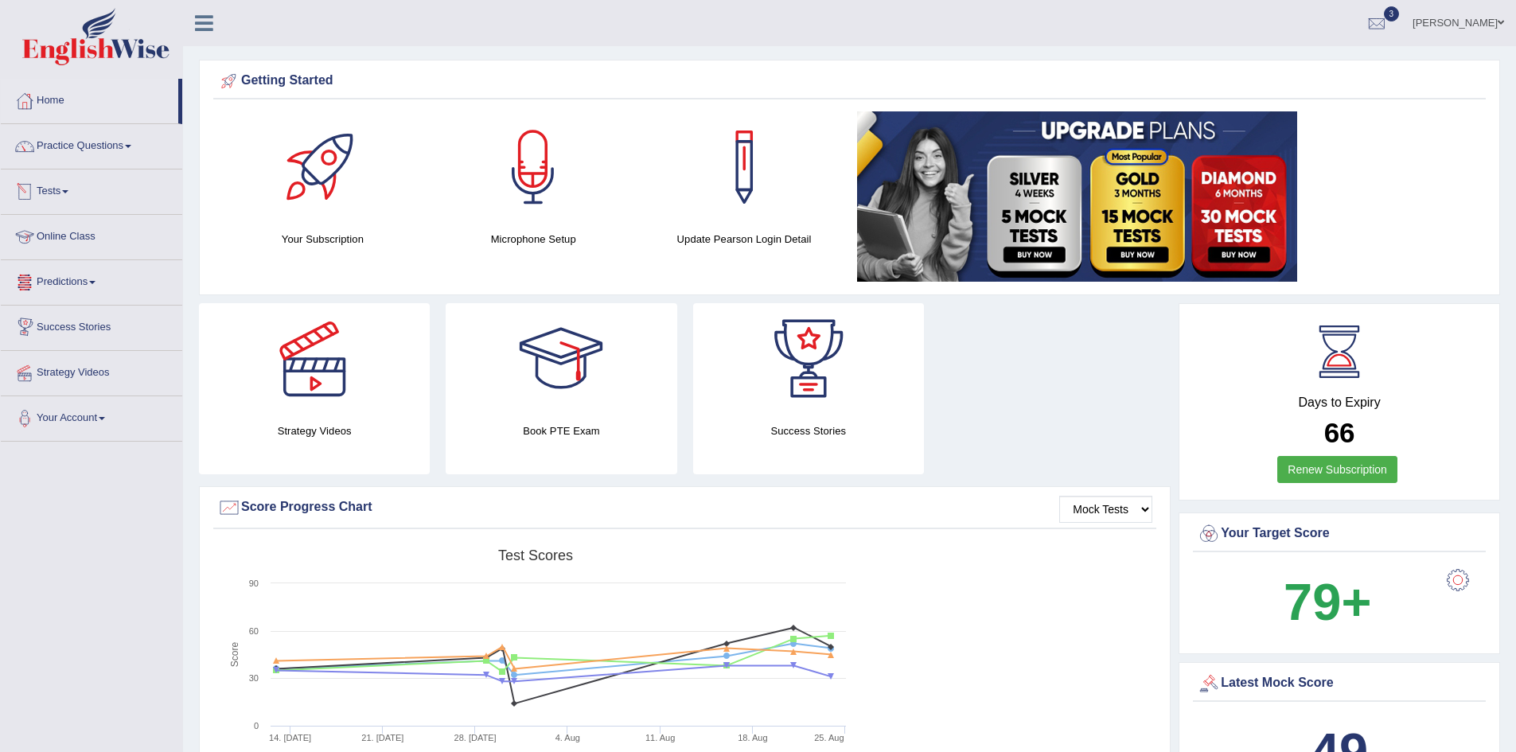
click at [75, 238] on link "Online Class" at bounding box center [91, 235] width 181 height 40
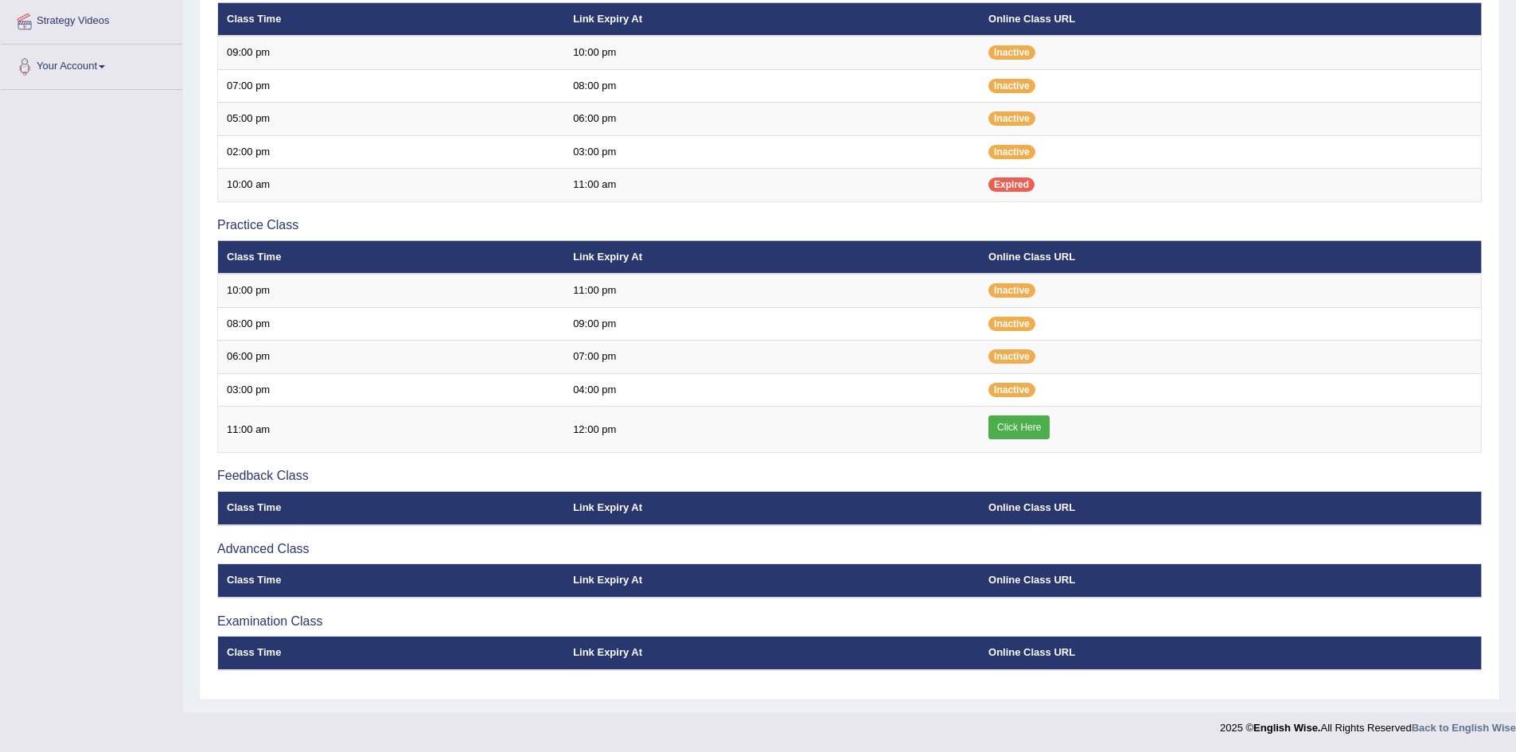
scroll to position [356, 0]
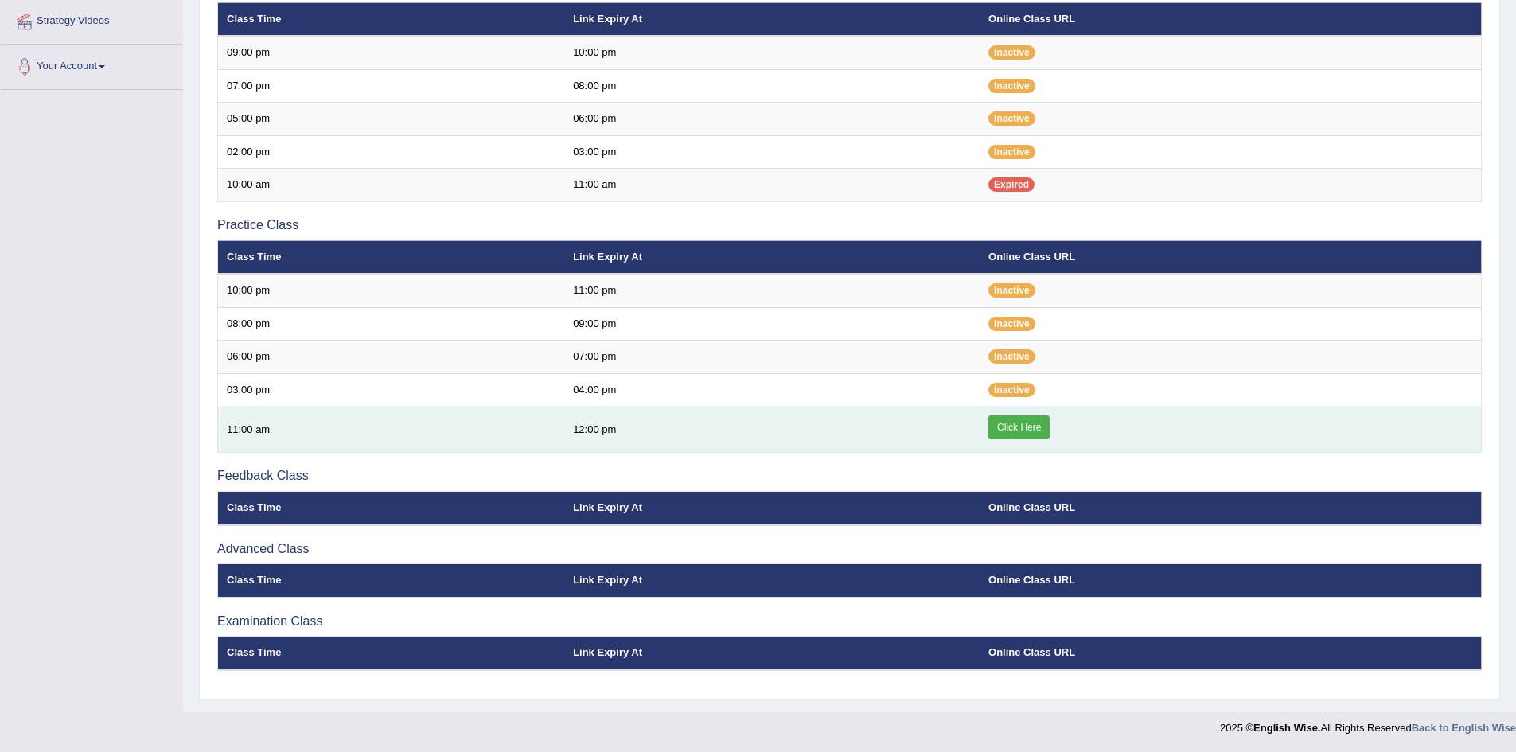
click at [1029, 426] on link "Click Here" at bounding box center [1018, 427] width 61 height 24
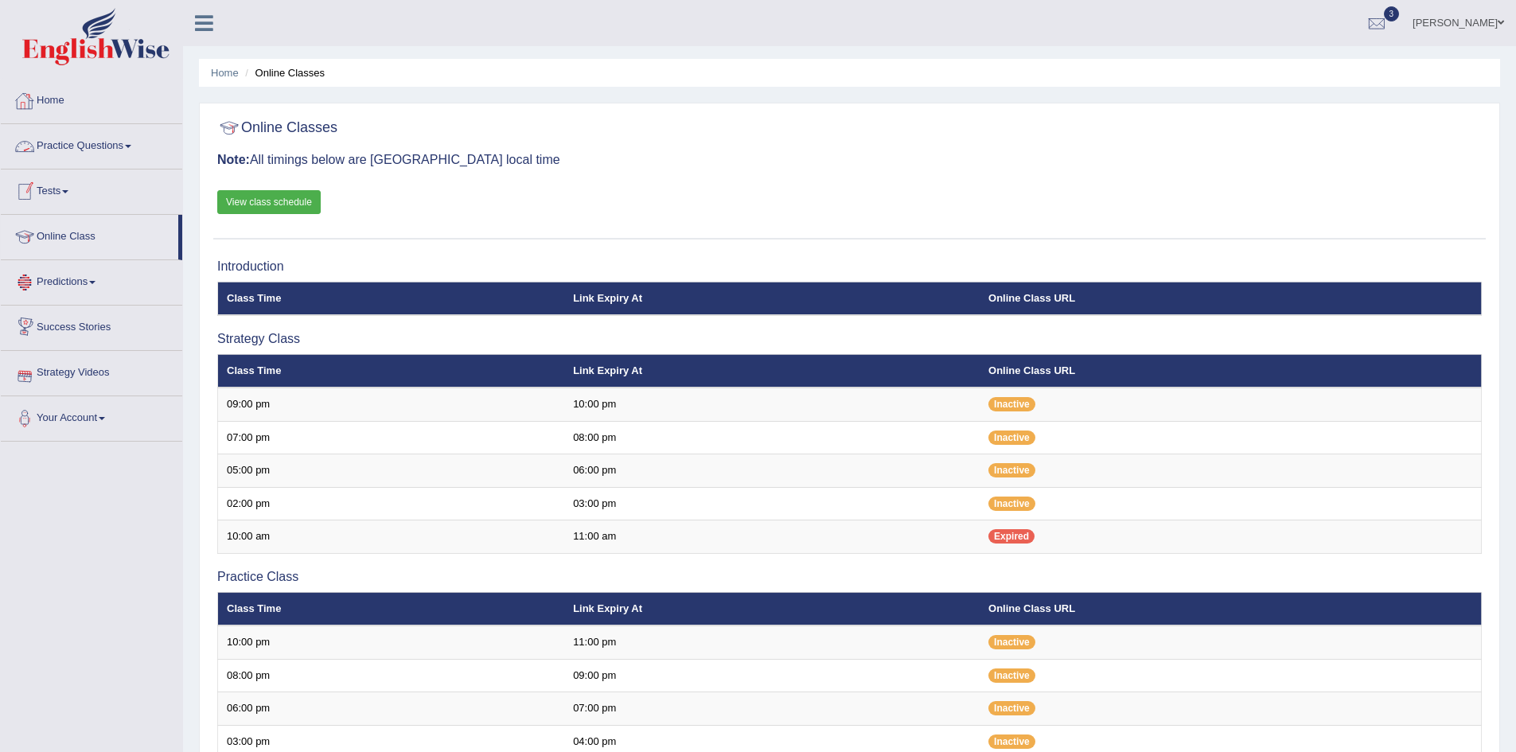
click at [53, 103] on link "Home" at bounding box center [91, 99] width 181 height 40
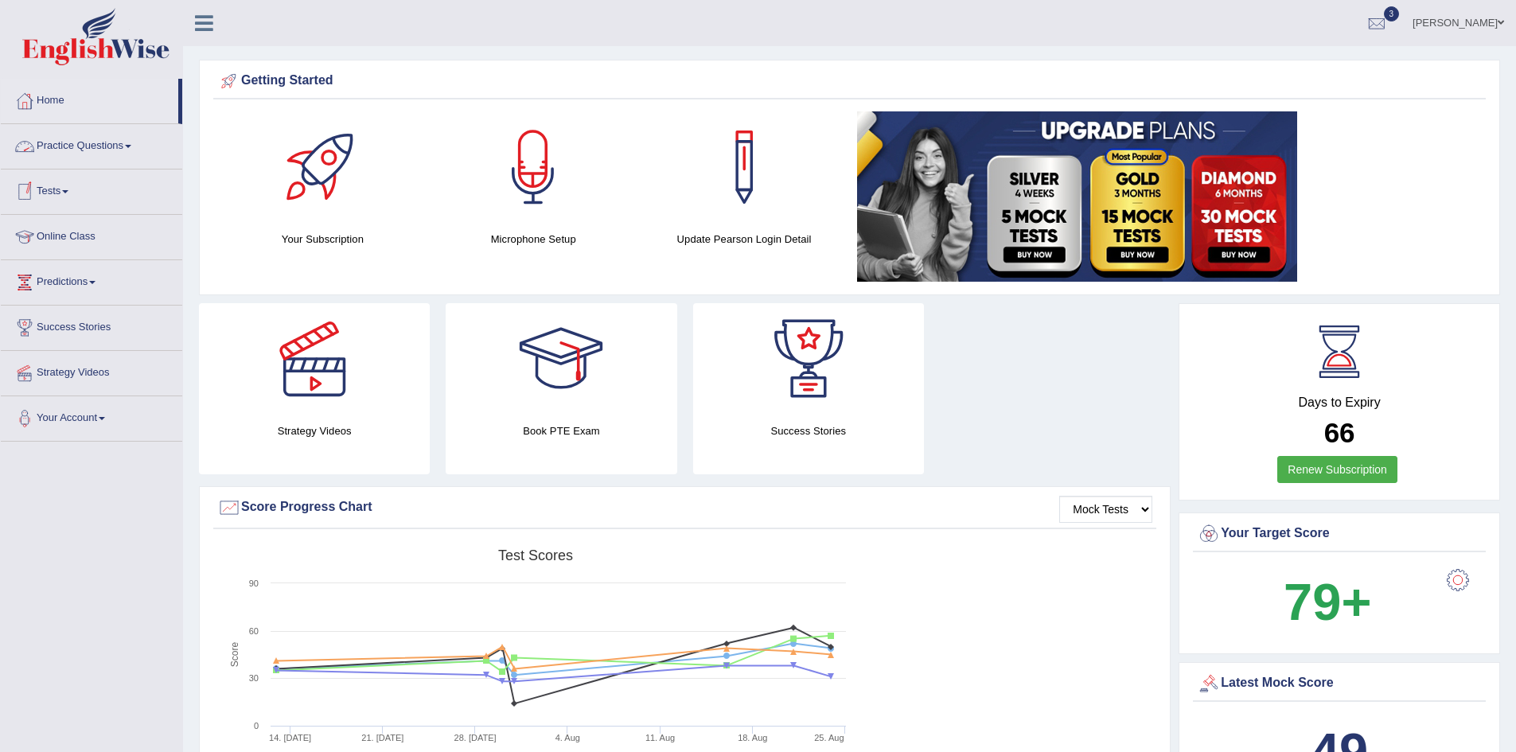
click at [99, 144] on link "Practice Questions" at bounding box center [91, 144] width 181 height 40
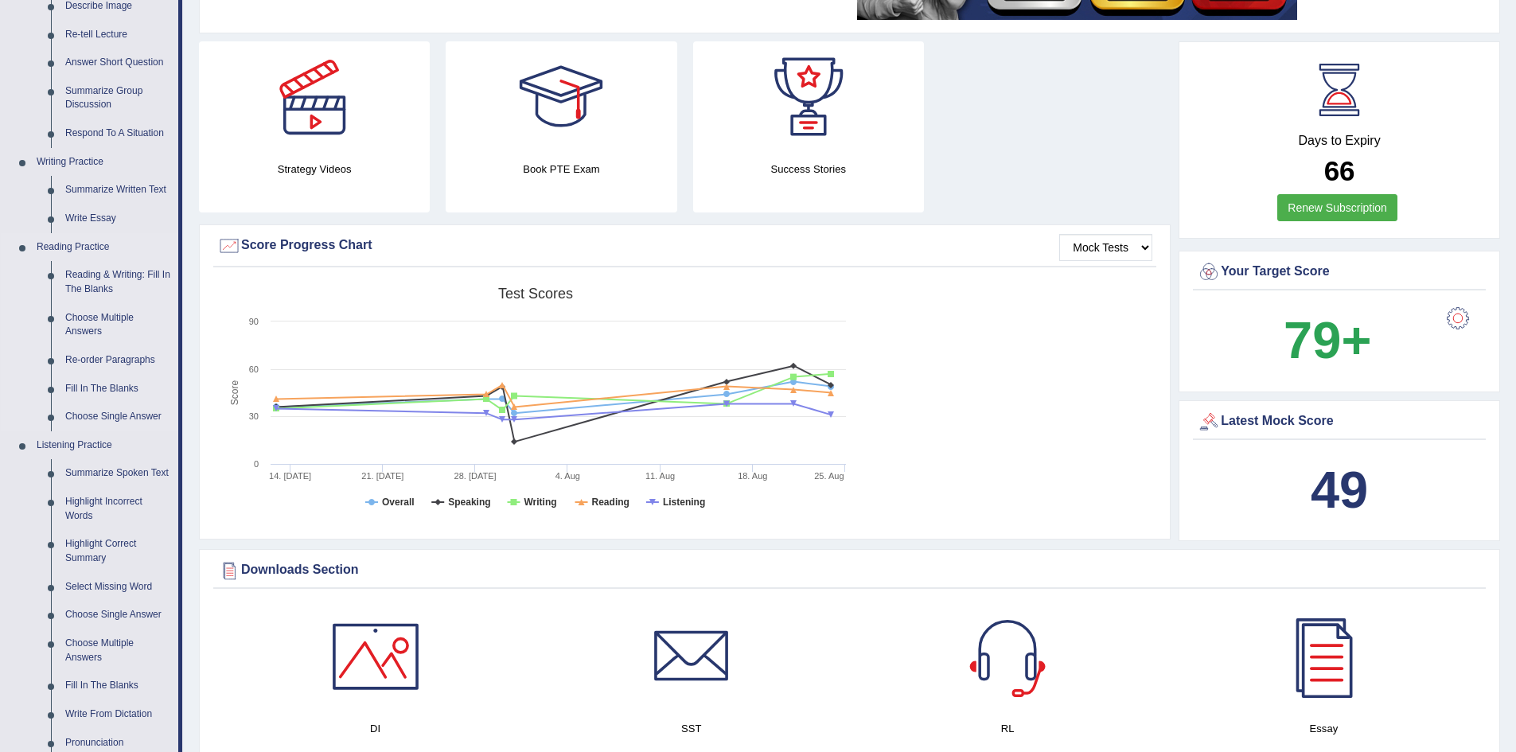
scroll to position [318, 0]
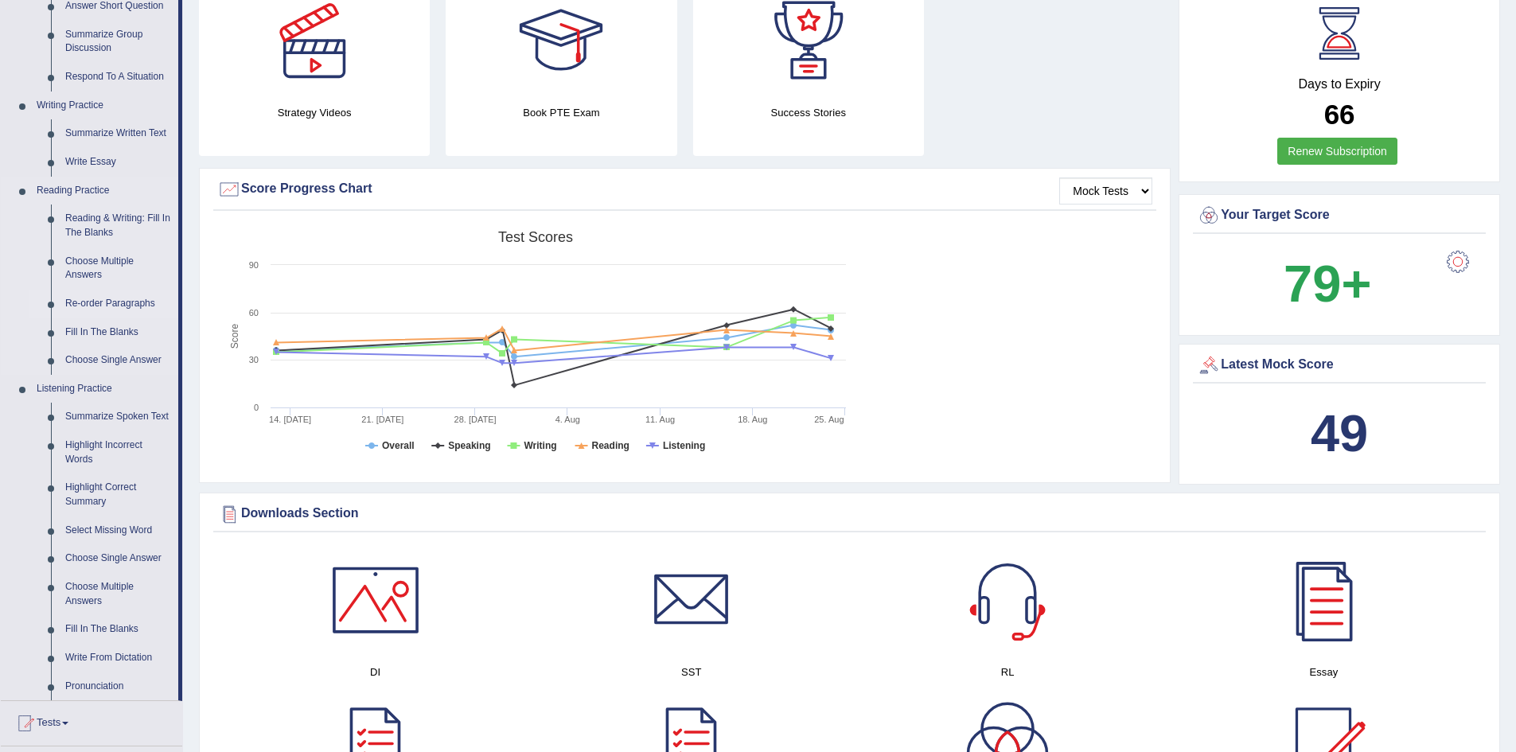
click at [115, 305] on link "Re-order Paragraphs" at bounding box center [118, 304] width 120 height 29
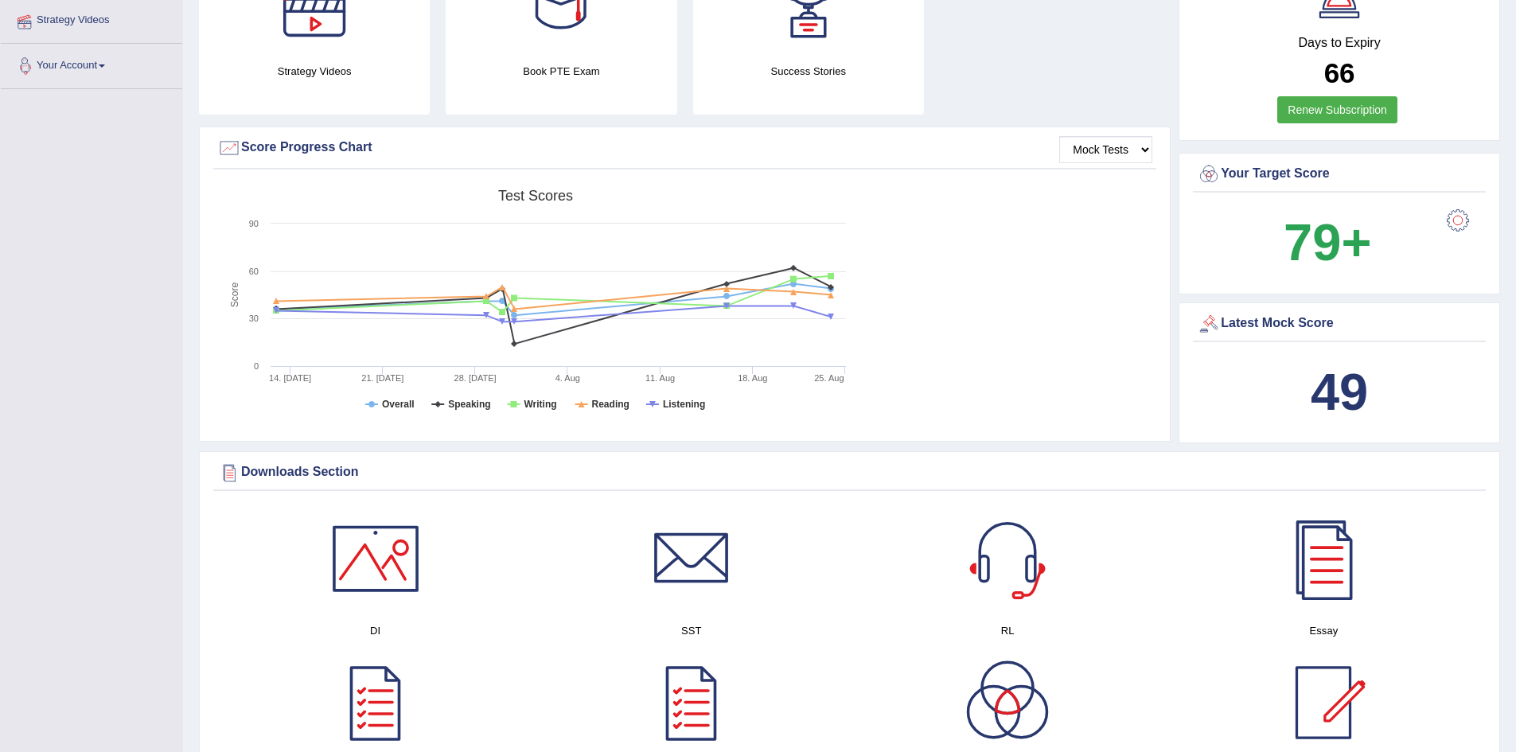
scroll to position [449, 0]
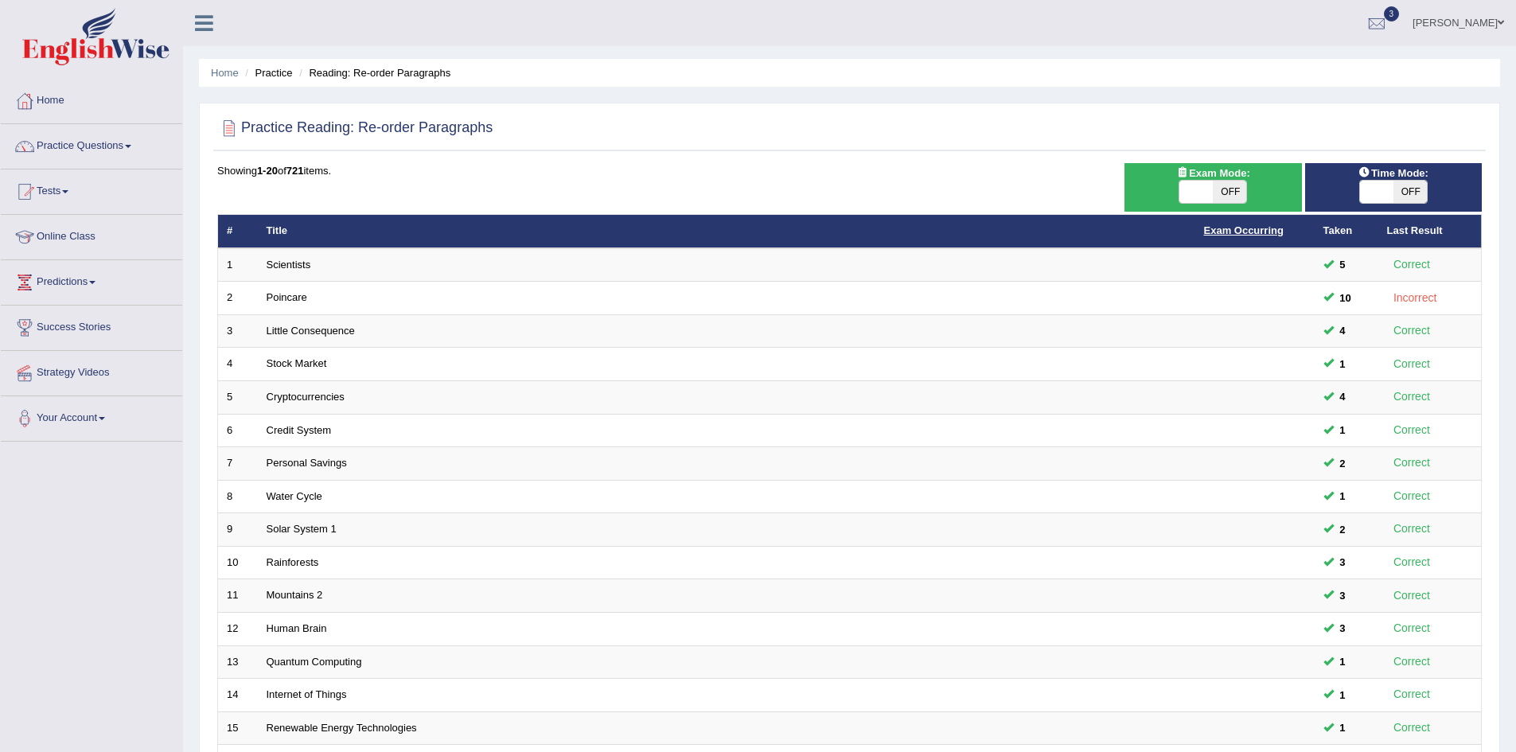
click at [1243, 229] on link "Exam Occurring" at bounding box center [1244, 230] width 80 height 12
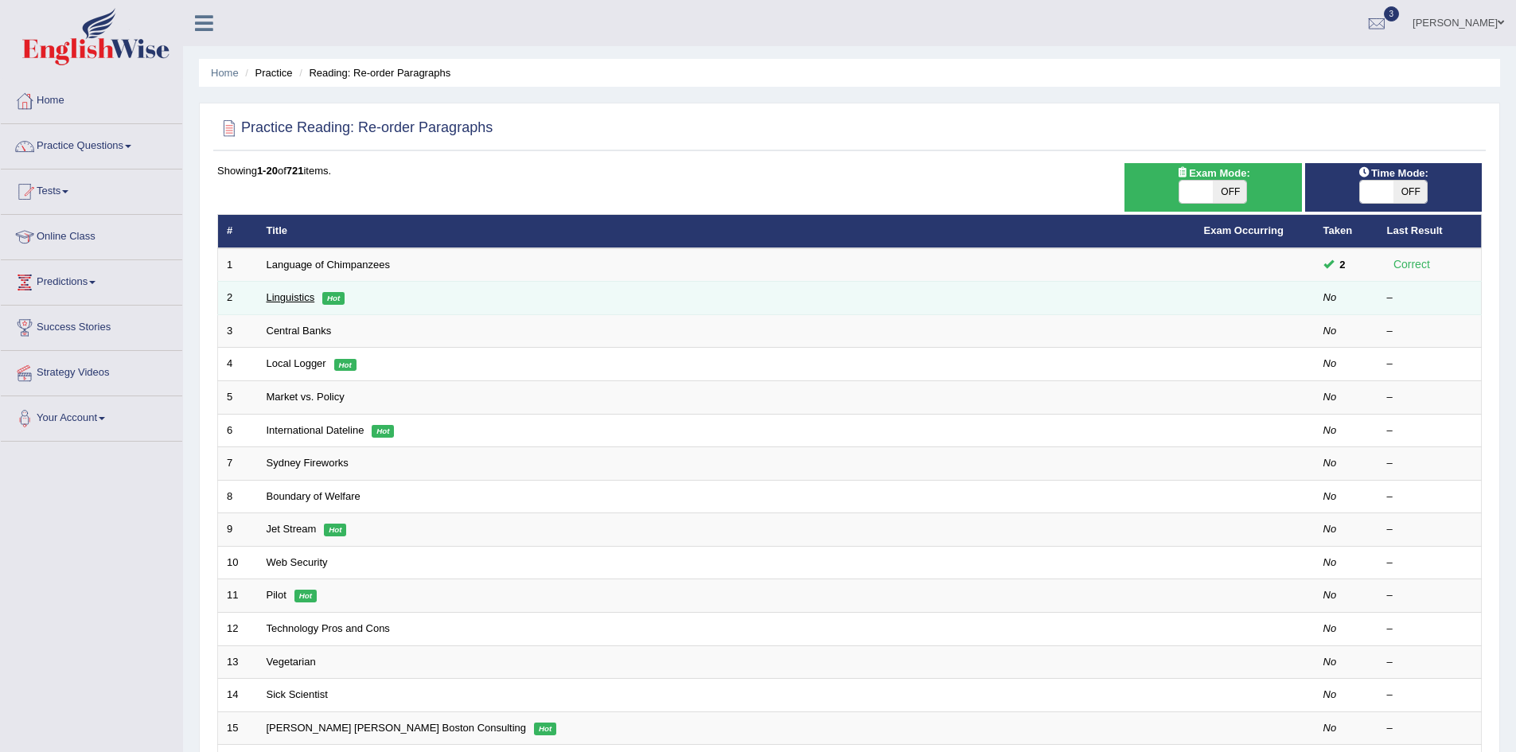
click at [295, 301] on link "Linguistics" at bounding box center [291, 297] width 49 height 12
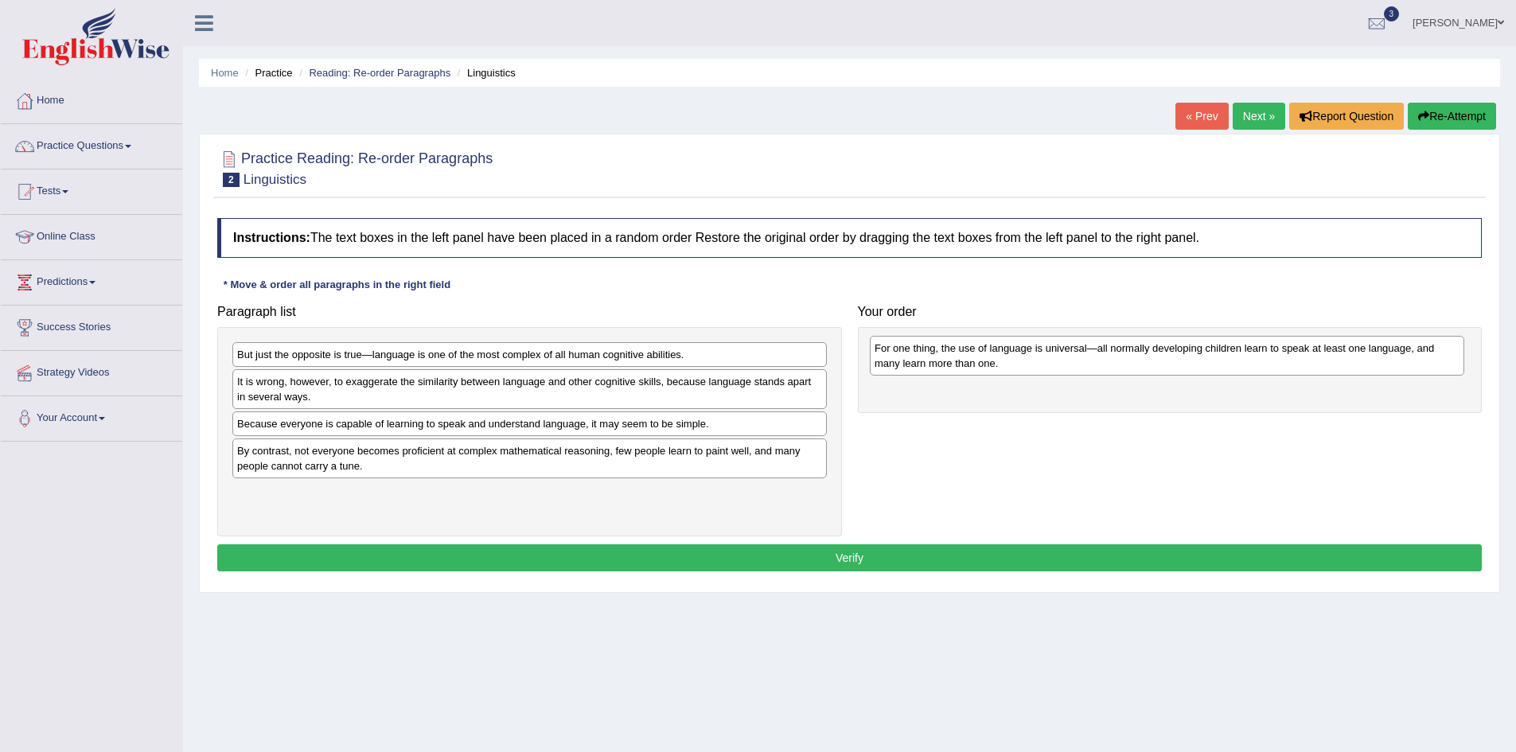
drag, startPoint x: 300, startPoint y: 395, endPoint x: 937, endPoint y: 361, distance: 638.3
click at [937, 361] on div "For one thing, the use of language is universal—all normally developing childre…" at bounding box center [1167, 356] width 594 height 40
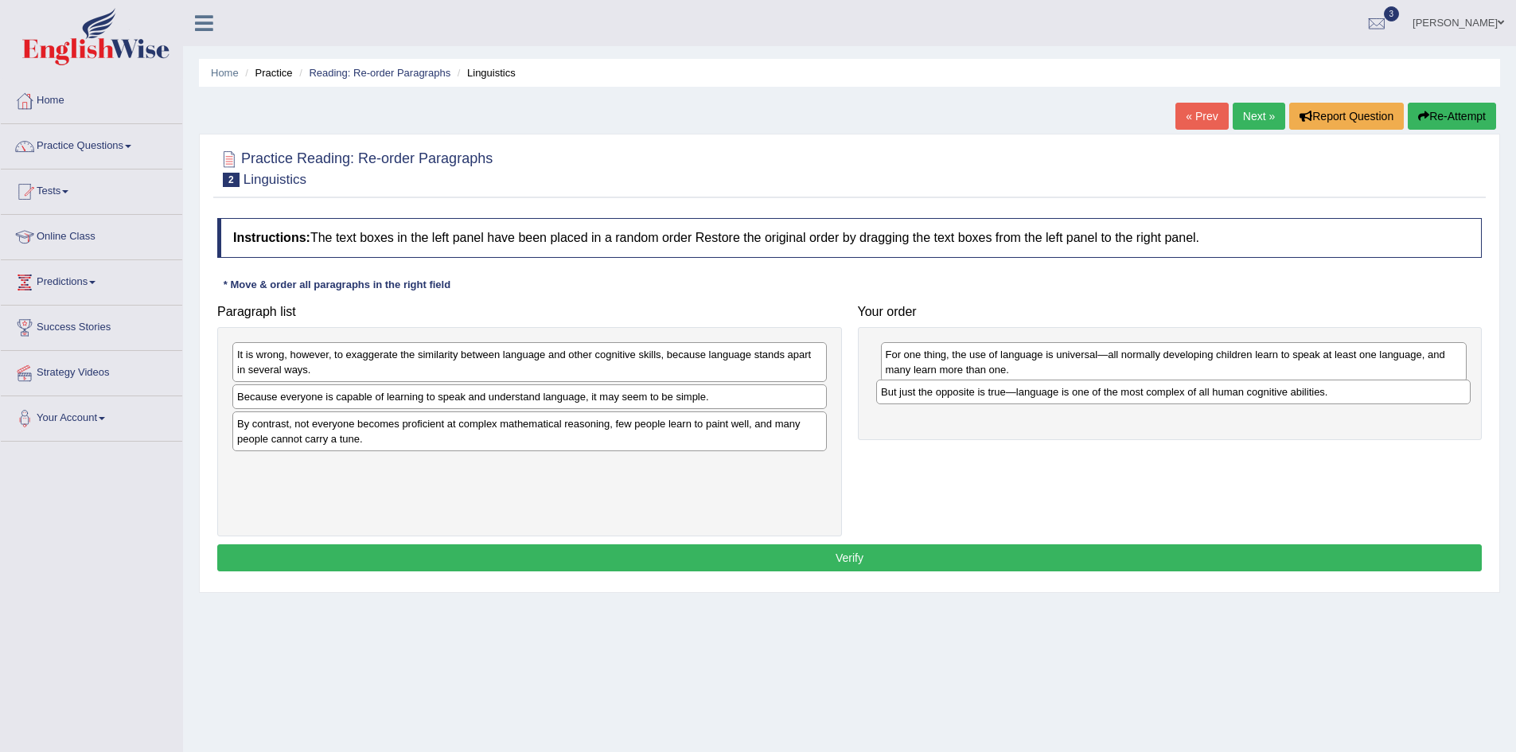
drag, startPoint x: 317, startPoint y: 356, endPoint x: 960, endPoint y: 394, distance: 644.8
click at [960, 394] on div "But just the opposite is true—language is one of the most complex of all human …" at bounding box center [1173, 392] width 594 height 25
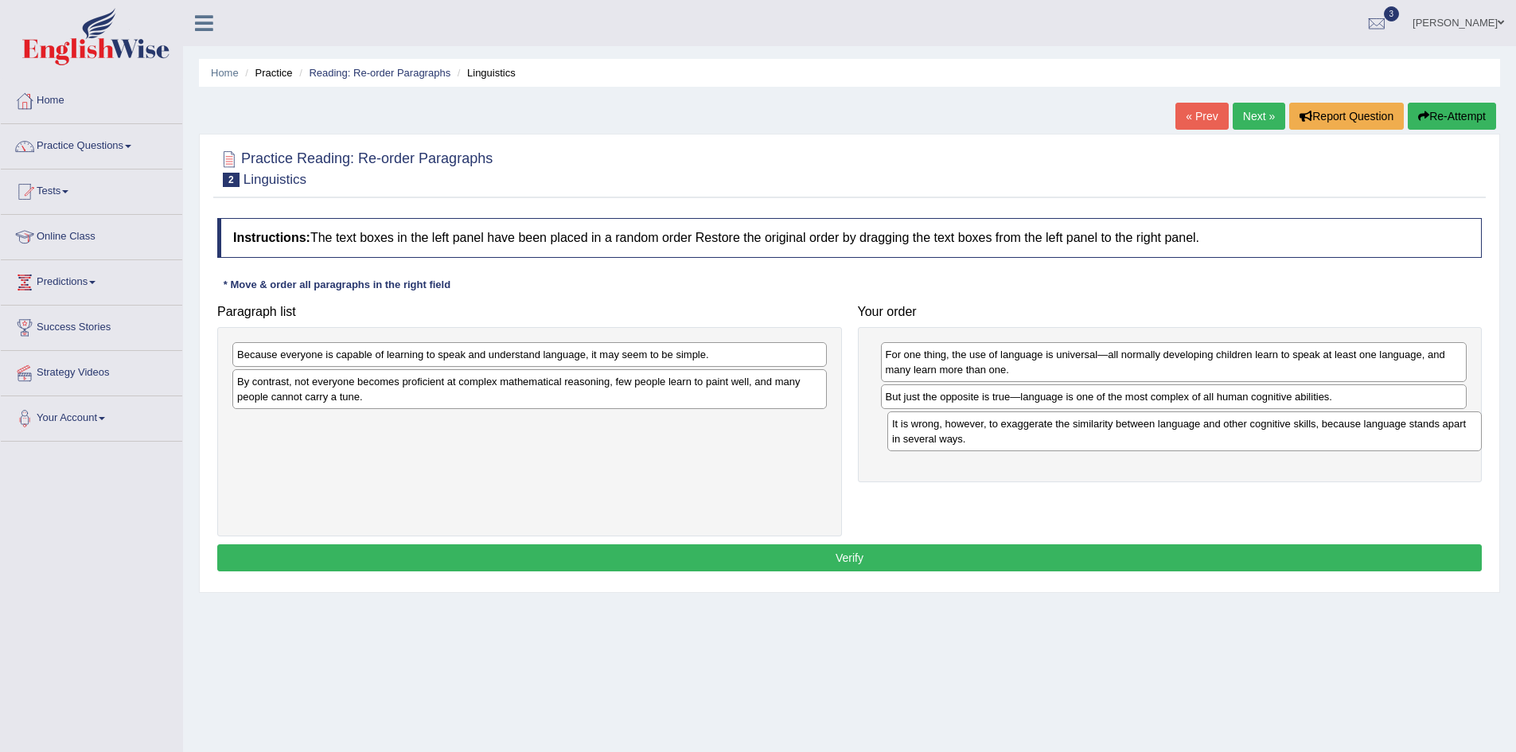
drag, startPoint x: 277, startPoint y: 366, endPoint x: 933, endPoint y: 434, distance: 660.0
click at [933, 434] on div "It is wrong, however, to exaggerate the similarity between language and other c…" at bounding box center [1184, 431] width 594 height 40
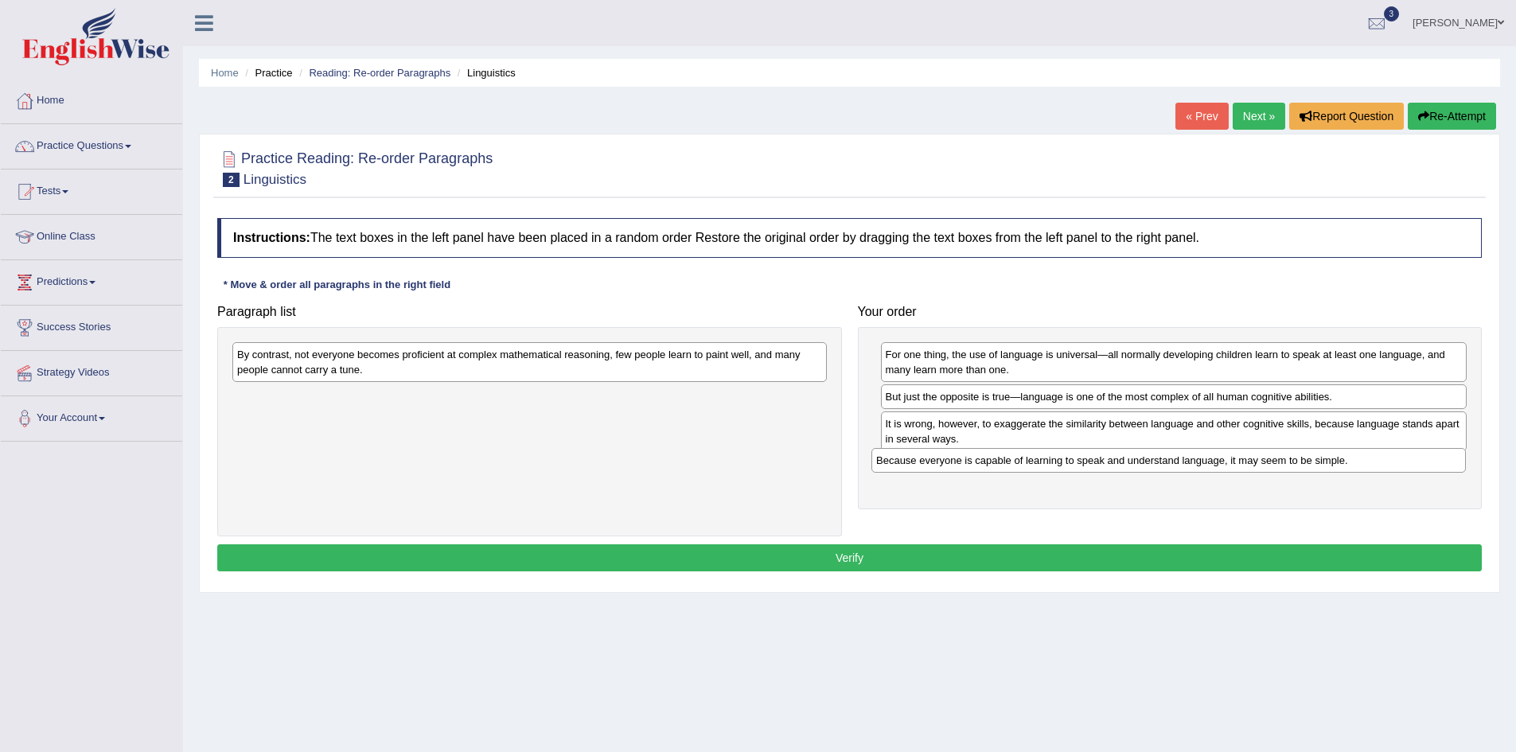
drag, startPoint x: 304, startPoint y: 357, endPoint x: 939, endPoint y: 461, distance: 643.4
click at [943, 462] on div "Because everyone is capable of learning to speak and understand language, it ma…" at bounding box center [1168, 460] width 594 height 25
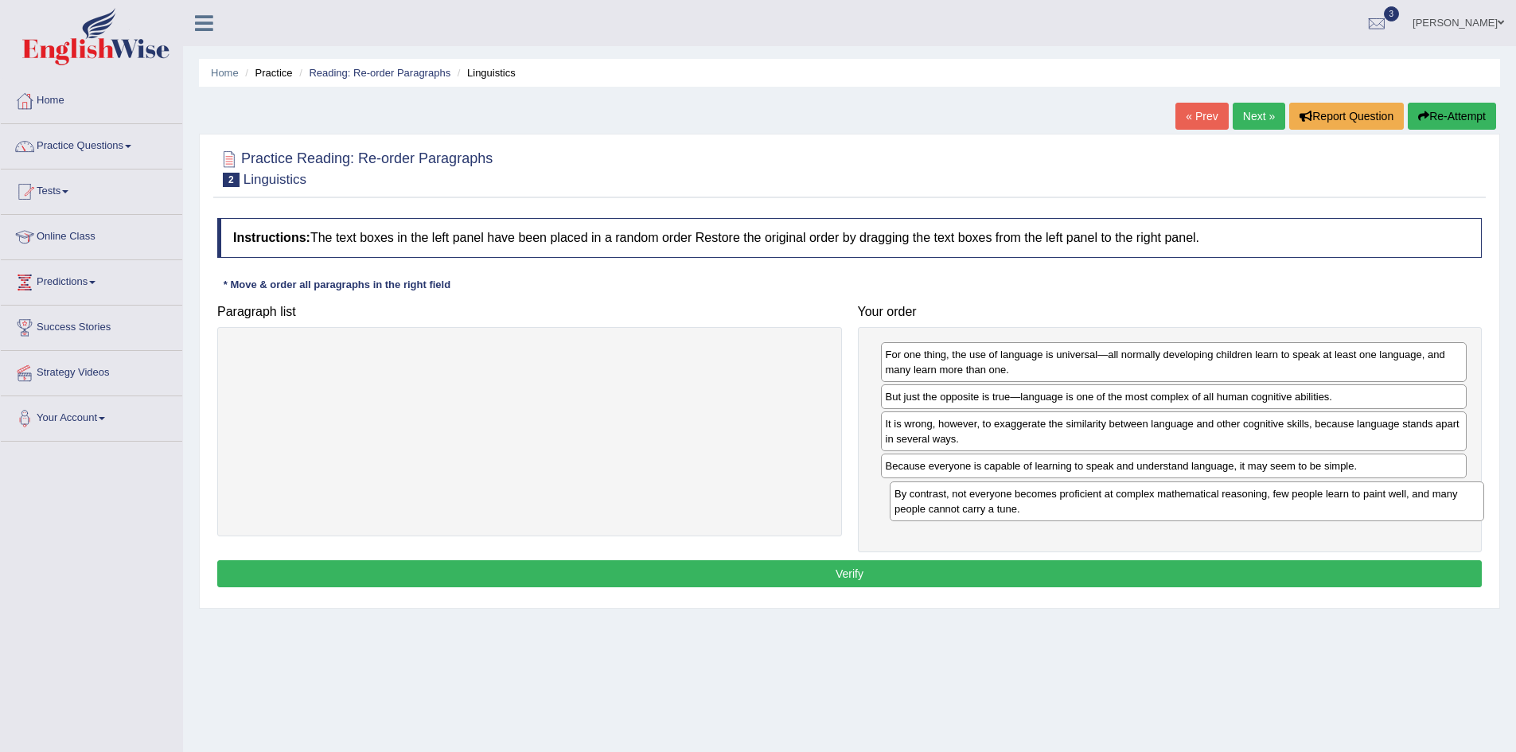
drag, startPoint x: 355, startPoint y: 366, endPoint x: 1011, endPoint y: 505, distance: 670.9
click at [1011, 505] on div "By contrast, not everyone becomes proficient at complex mathematical reasoning,…" at bounding box center [1187, 501] width 594 height 40
click at [854, 582] on button "Verify" at bounding box center [849, 573] width 1264 height 27
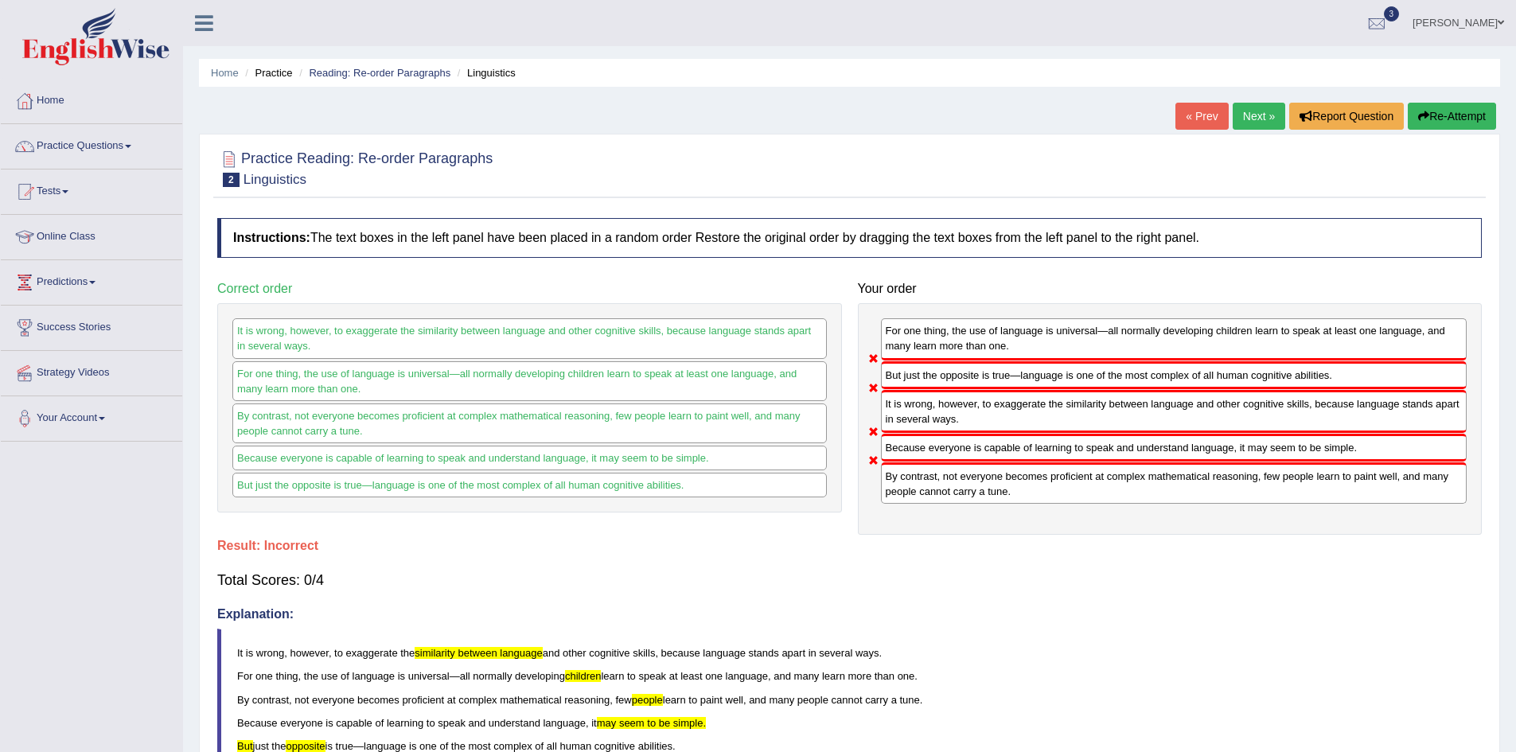
click at [1447, 119] on button "Re-Attempt" at bounding box center [1452, 116] width 88 height 27
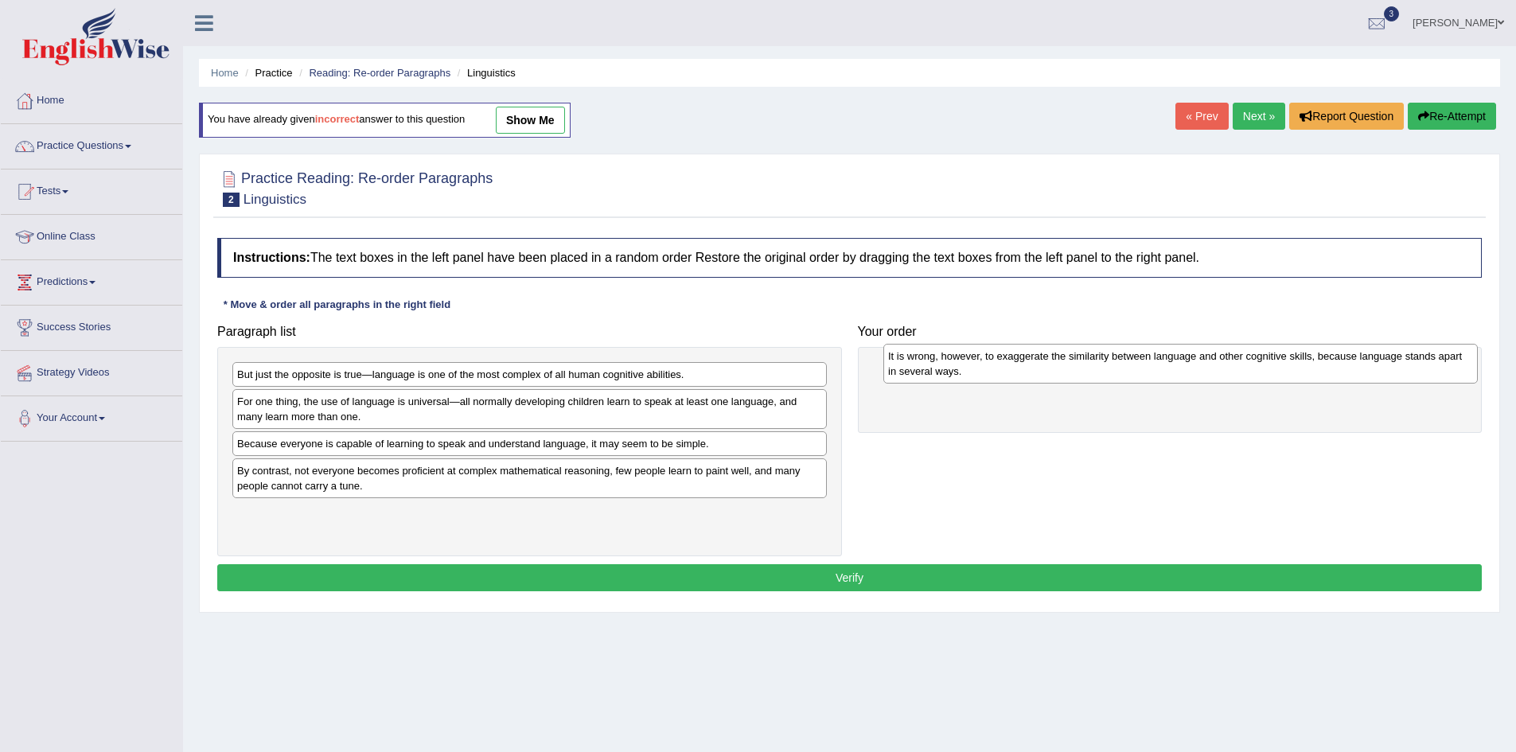
drag, startPoint x: 293, startPoint y: 453, endPoint x: 943, endPoint y: 364, distance: 656.1
click at [943, 364] on div "It is wrong, however, to exaggerate the similarity between language and other c…" at bounding box center [1180, 364] width 594 height 40
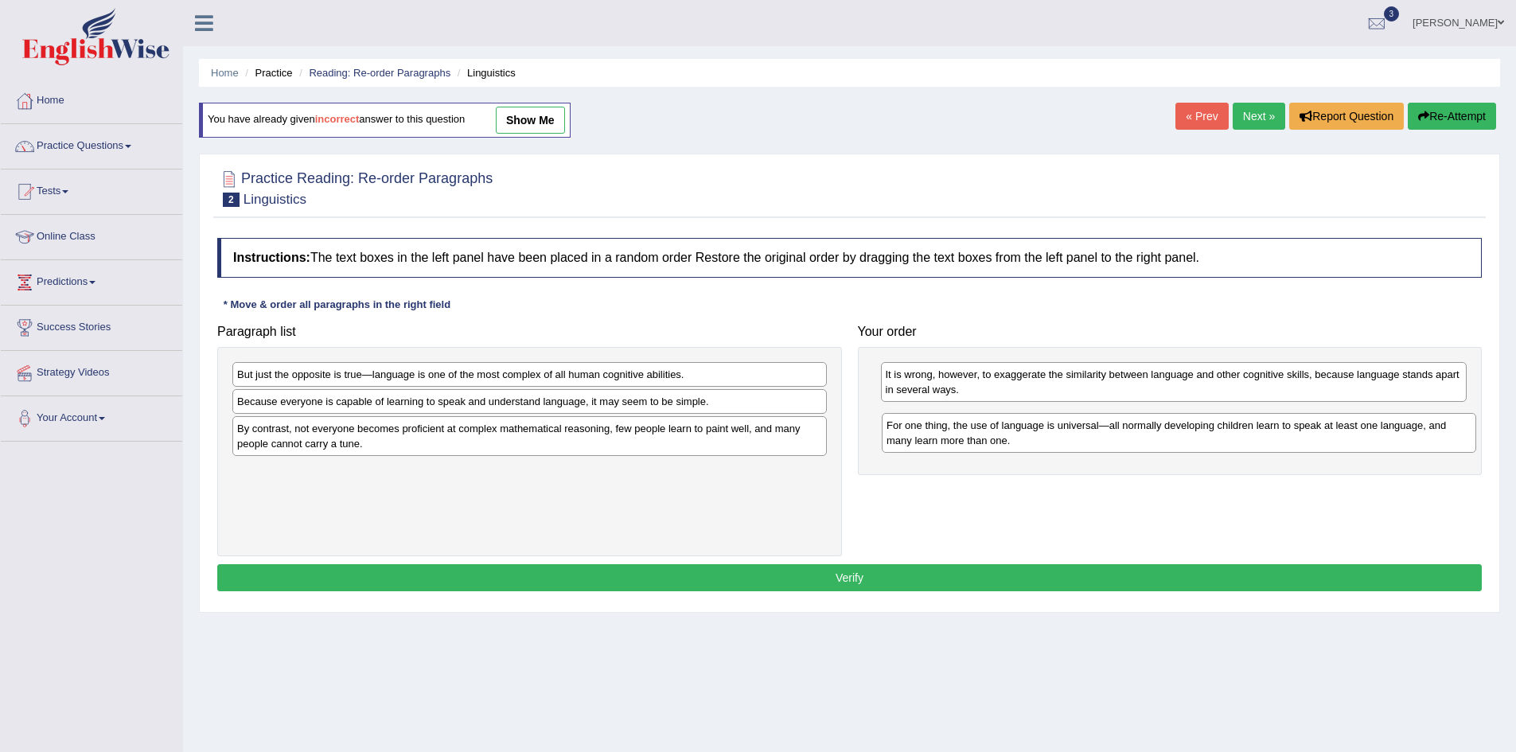
drag, startPoint x: 284, startPoint y: 424, endPoint x: 933, endPoint y: 441, distance: 649.5
click at [933, 442] on div "For one thing, the use of language is universal—all normally developing childre…" at bounding box center [1179, 433] width 594 height 40
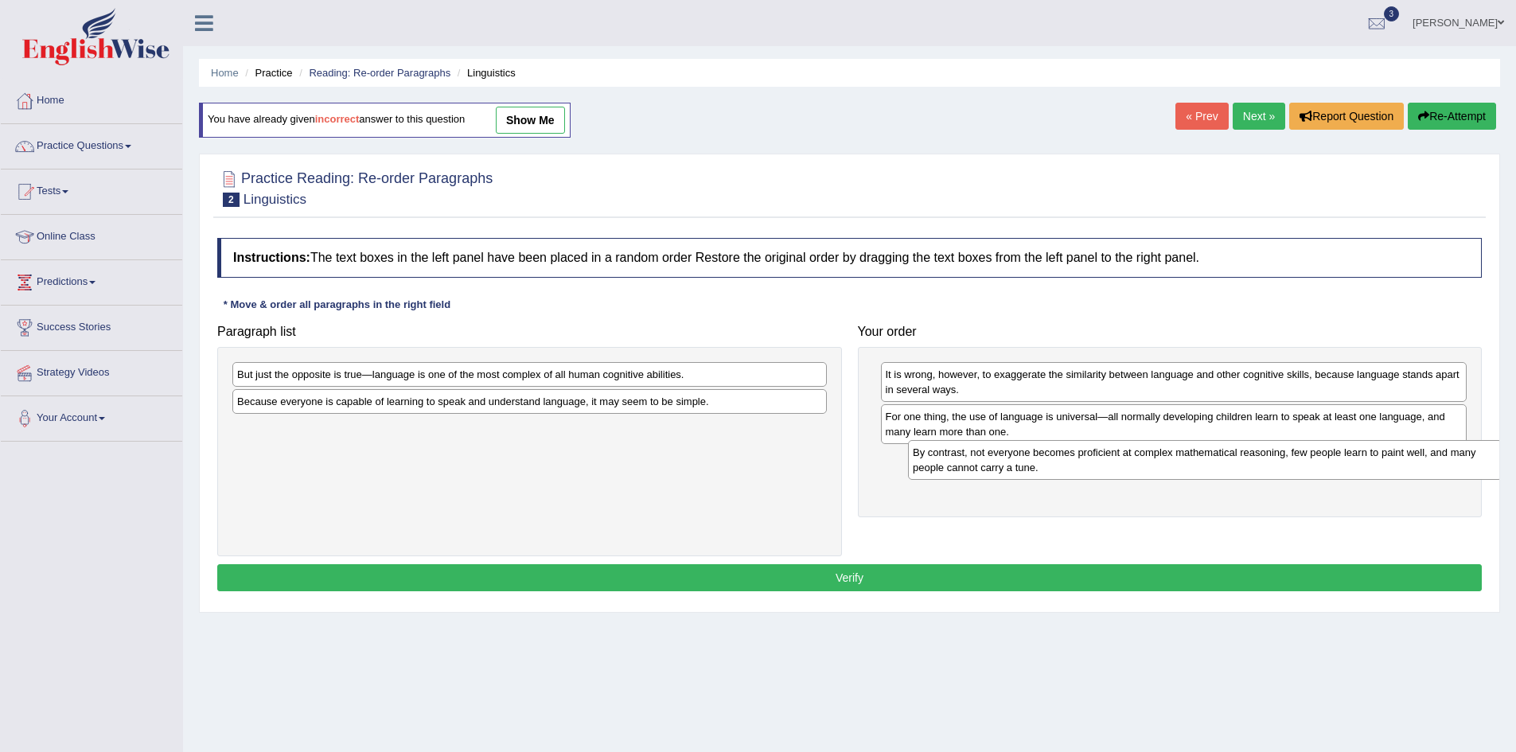
drag, startPoint x: 262, startPoint y: 442, endPoint x: 937, endPoint y: 466, distance: 676.0
click at [937, 466] on div "By contrast, not everyone becomes proficient at complex mathematical reasoning,…" at bounding box center [1205, 460] width 594 height 40
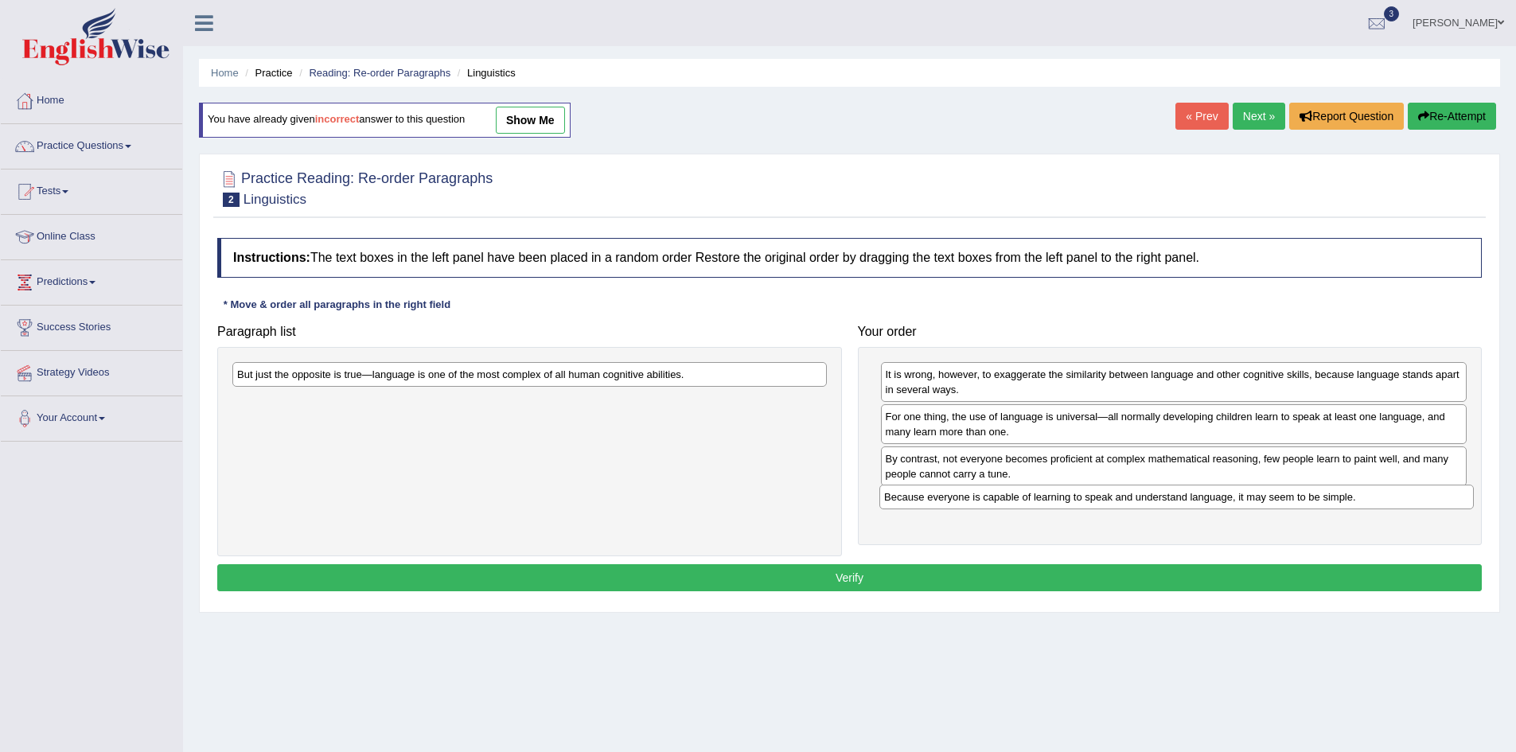
drag, startPoint x: 274, startPoint y: 411, endPoint x: 945, endPoint y: 501, distance: 677.6
click at [945, 501] on div "Because everyone is capable of learning to speak and understand language, it ma…" at bounding box center [1176, 497] width 594 height 25
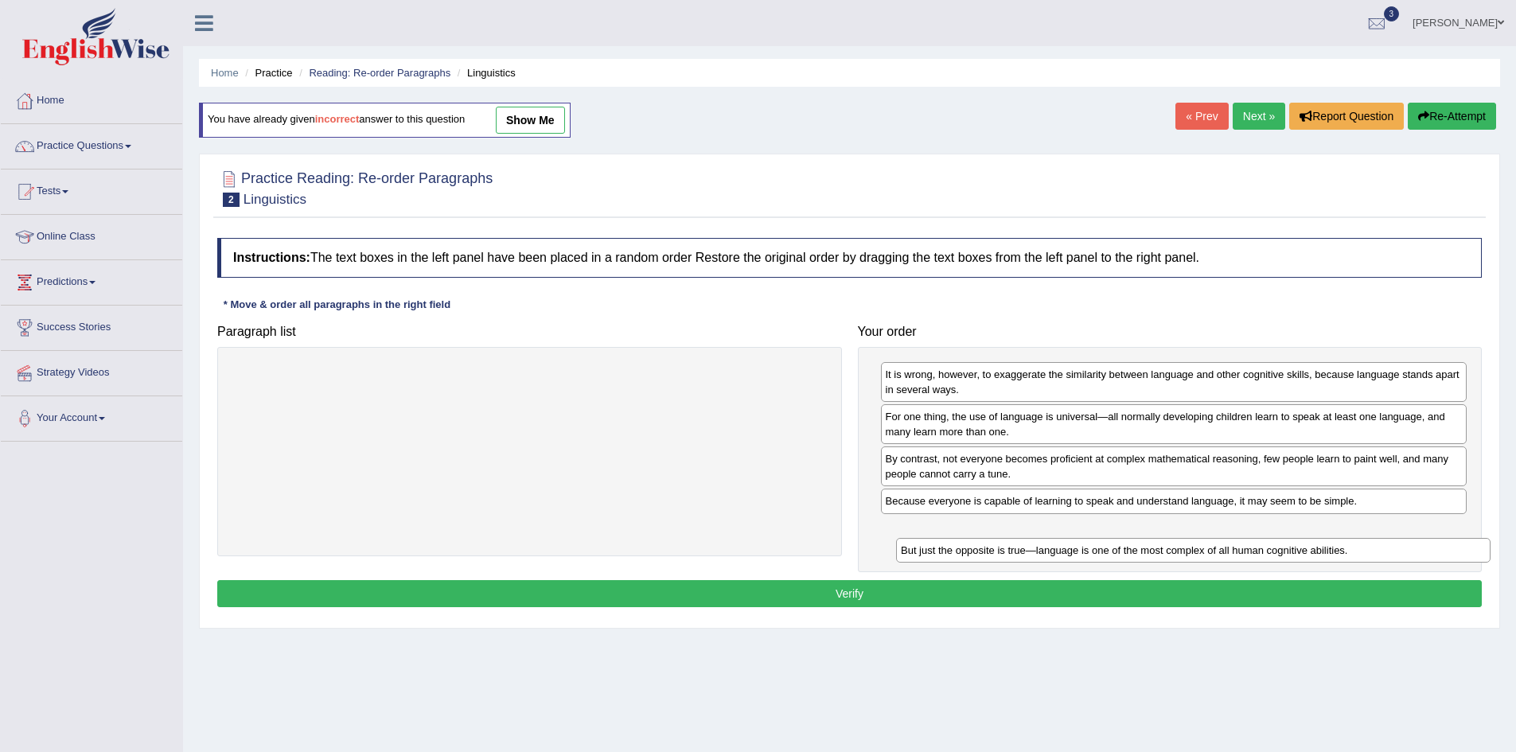
drag, startPoint x: 353, startPoint y: 372, endPoint x: 1019, endPoint y: 547, distance: 687.9
click at [1019, 547] on div "But just the opposite is true—language is one of the most complex of all human …" at bounding box center [1193, 550] width 594 height 25
click at [842, 598] on button "Verify" at bounding box center [849, 593] width 1264 height 27
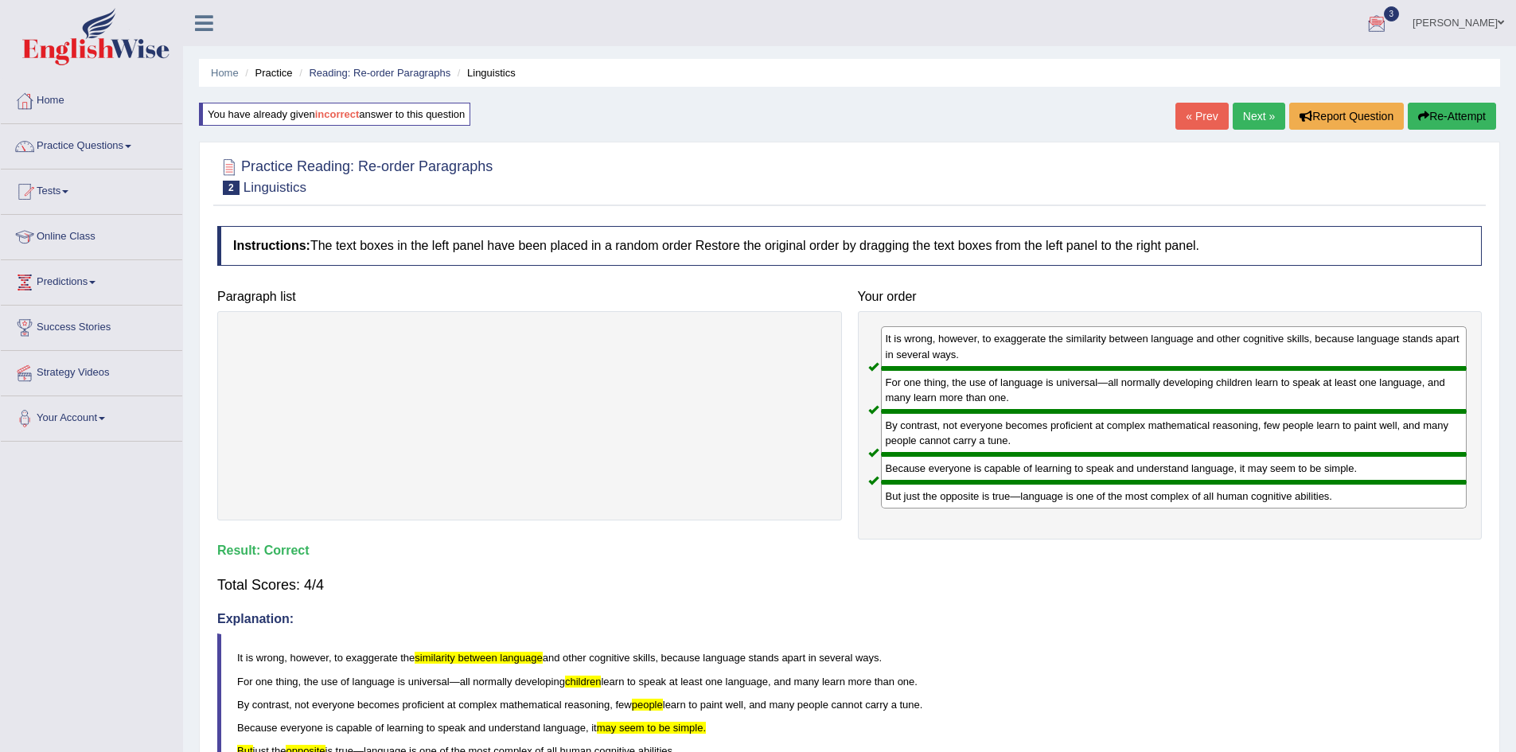
click at [1249, 110] on link "Next »" at bounding box center [1259, 116] width 53 height 27
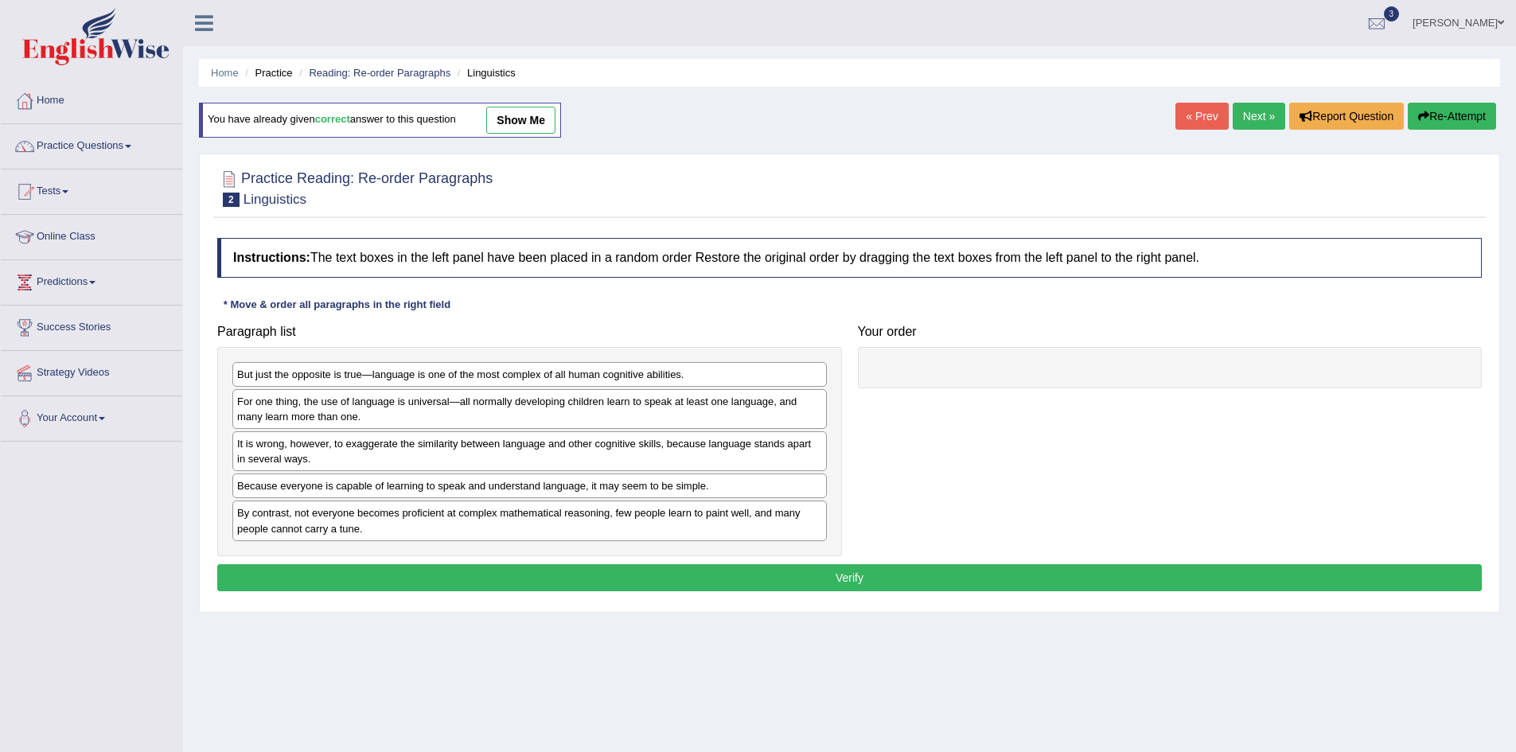
click at [1252, 119] on link "Next »" at bounding box center [1259, 116] width 53 height 27
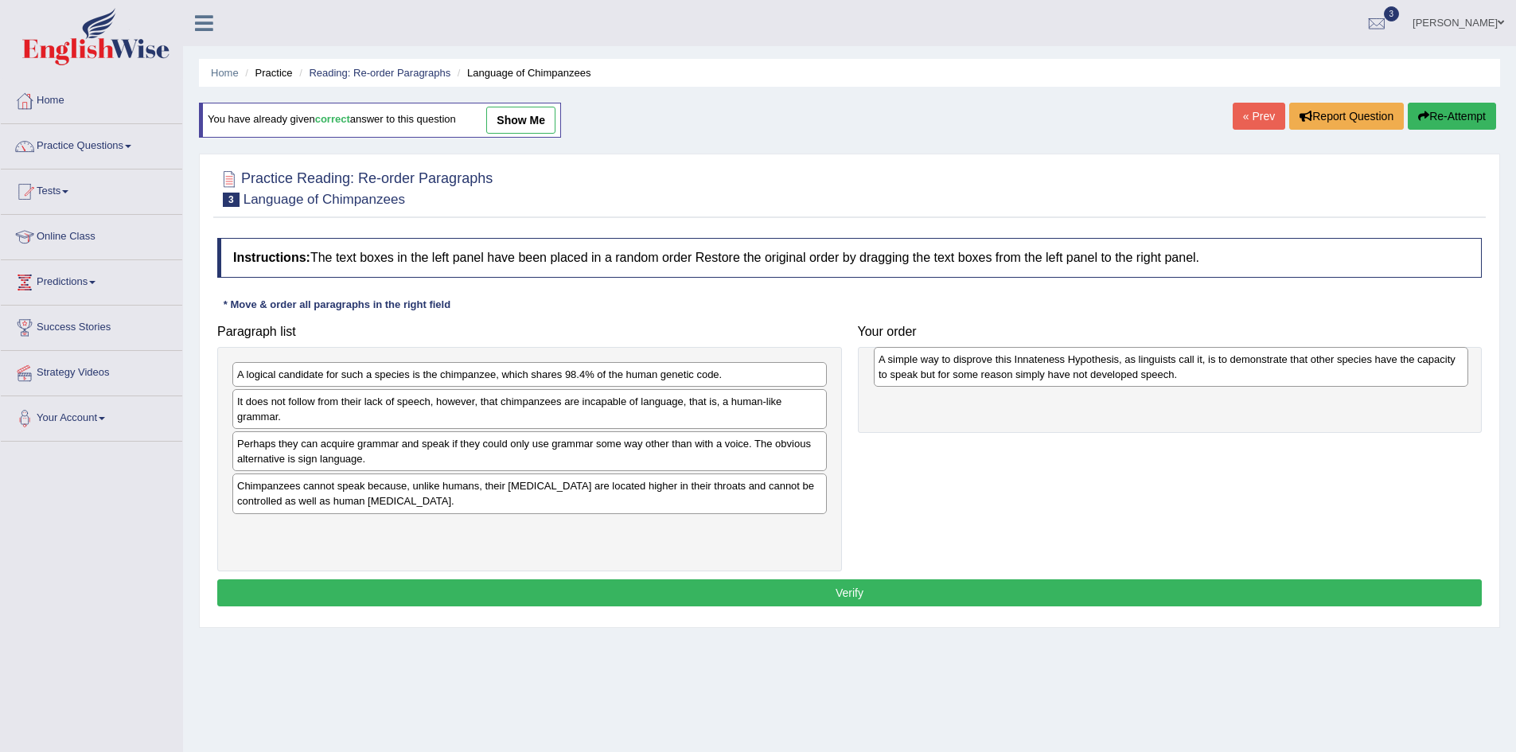
drag, startPoint x: 363, startPoint y: 461, endPoint x: 1004, endPoint y: 376, distance: 646.9
click at [1004, 376] on div "A simple way to disprove this Innateness Hypothesis, as linguists call it, is t…" at bounding box center [1171, 367] width 594 height 40
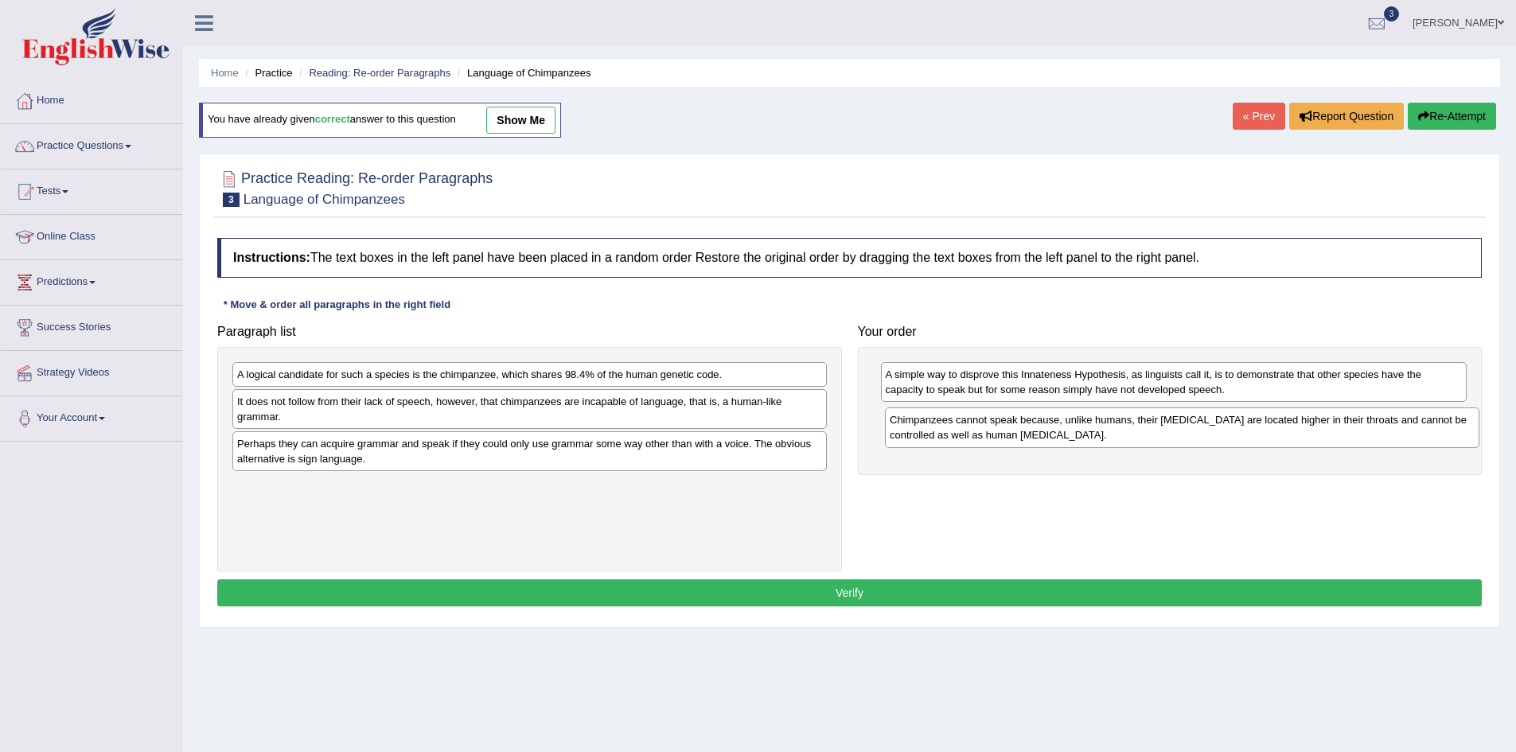
drag, startPoint x: 489, startPoint y: 500, endPoint x: 972, endPoint y: 419, distance: 489.7
click at [980, 423] on div "Chimpanzees cannot speak because, unlike humans, their [MEDICAL_DATA] are locat…" at bounding box center [1182, 427] width 594 height 40
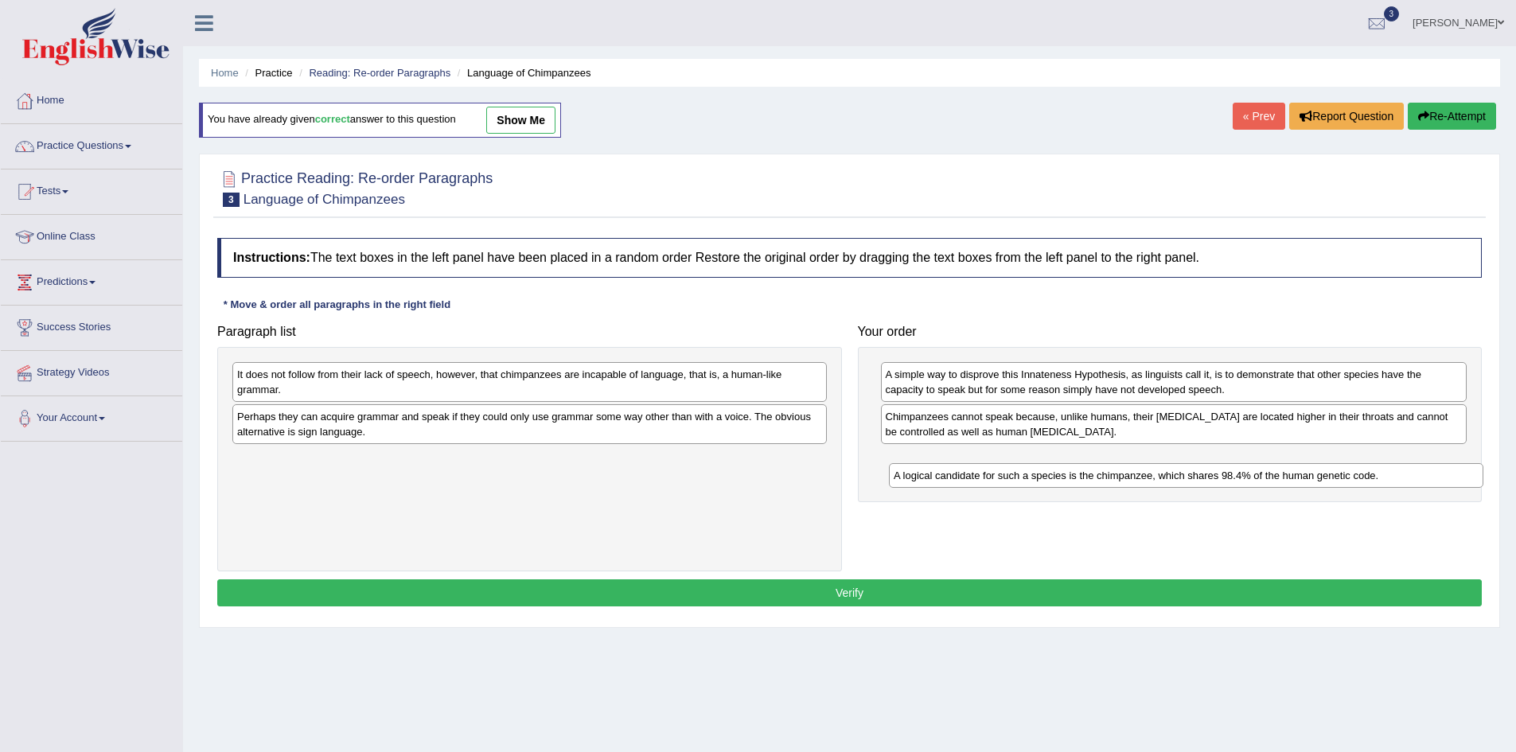
drag, startPoint x: 353, startPoint y: 383, endPoint x: 1010, endPoint y: 484, distance: 665.0
click at [1010, 484] on div "A logical candidate for such a species is the chimpanzee, which shares 98.4% of…" at bounding box center [1186, 475] width 594 height 25
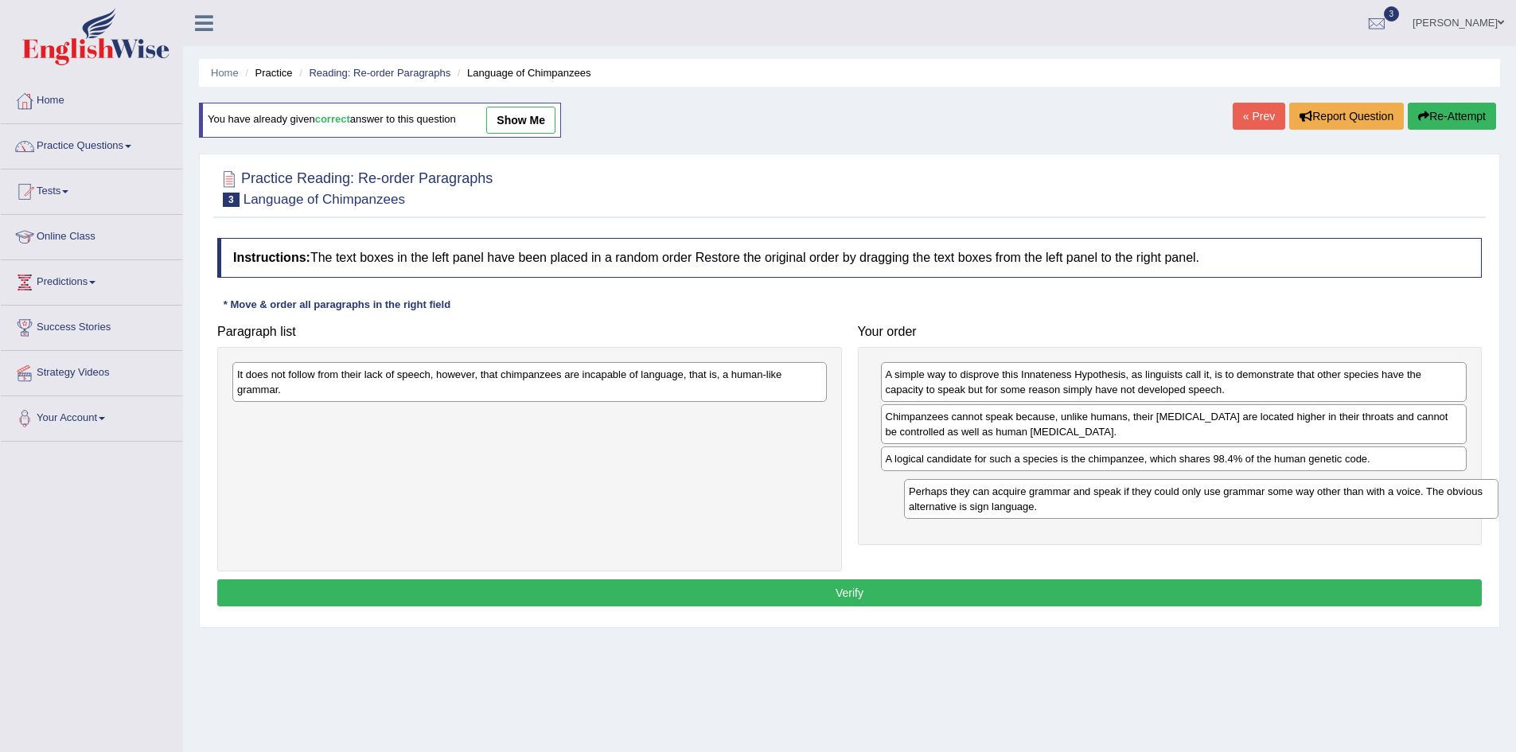
drag, startPoint x: 345, startPoint y: 423, endPoint x: 1017, endPoint y: 497, distance: 675.8
click at [1017, 497] on div "Perhaps they can acquire grammar and speak if they could only use grammar some …" at bounding box center [1201, 499] width 594 height 40
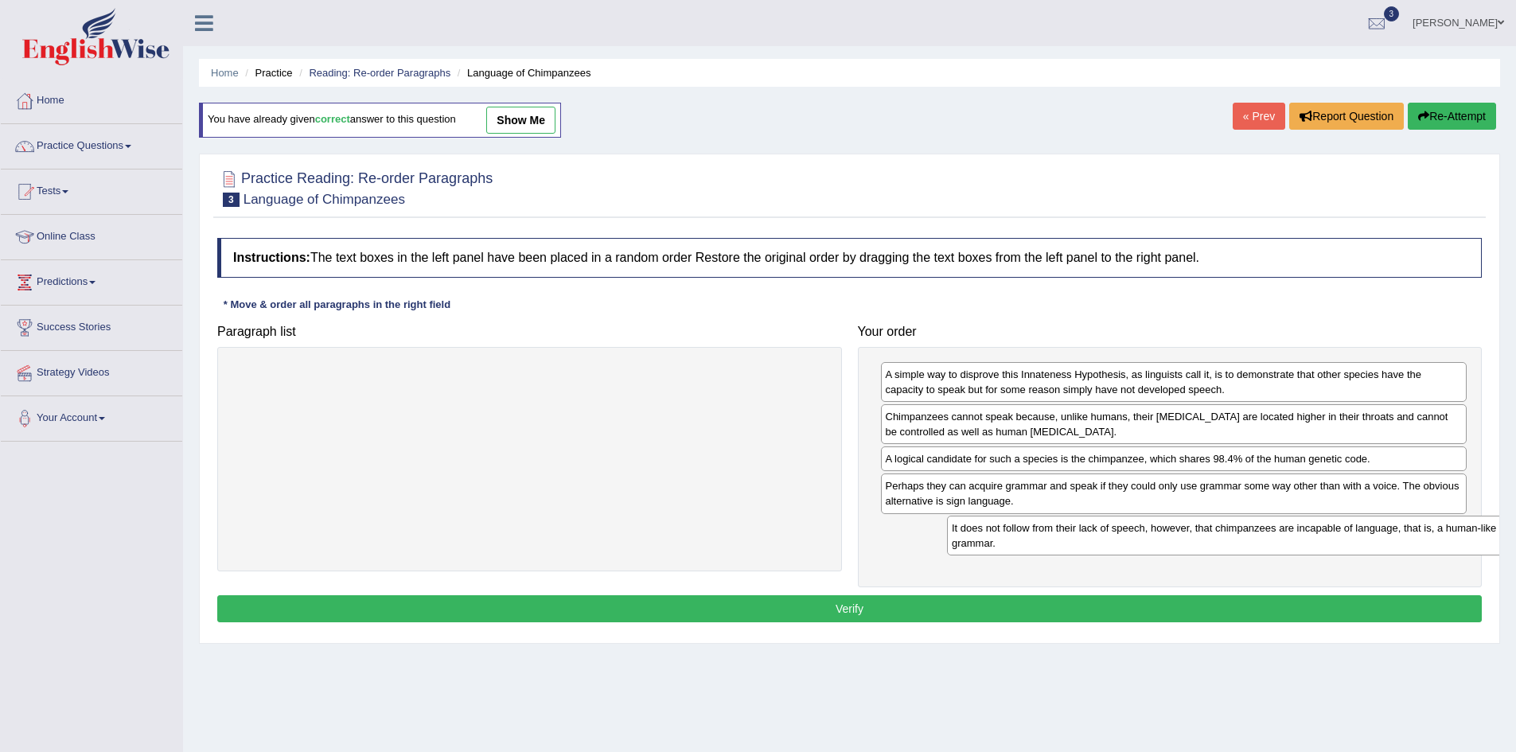
drag, startPoint x: 343, startPoint y: 385, endPoint x: 1027, endPoint y: 547, distance: 703.1
click at [1034, 545] on div "It does not follow from their lack of speech, however, that chimpanzees are inc…" at bounding box center [1244, 536] width 594 height 40
click at [857, 614] on button "Verify" at bounding box center [849, 608] width 1264 height 27
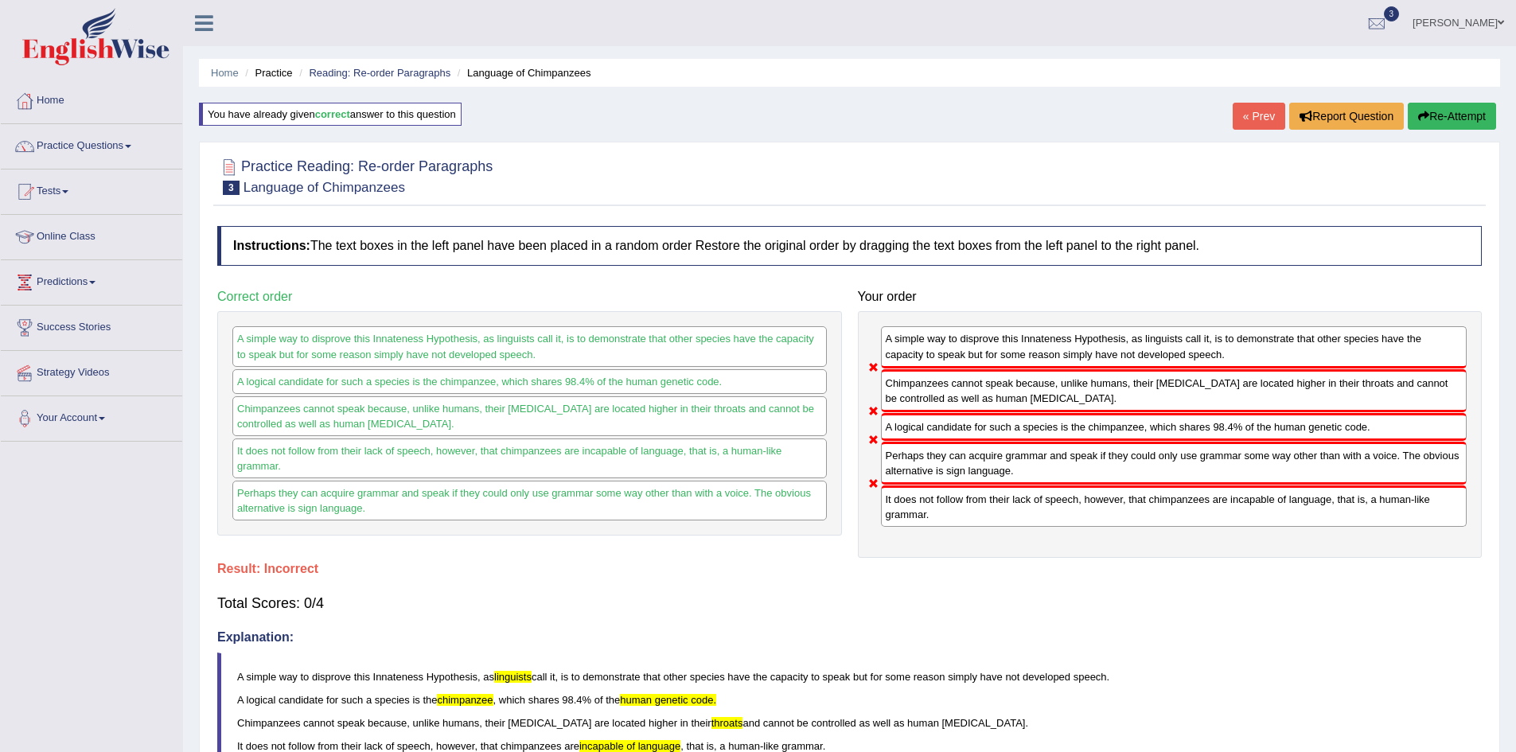
click at [1456, 112] on button "Re-Attempt" at bounding box center [1452, 116] width 88 height 27
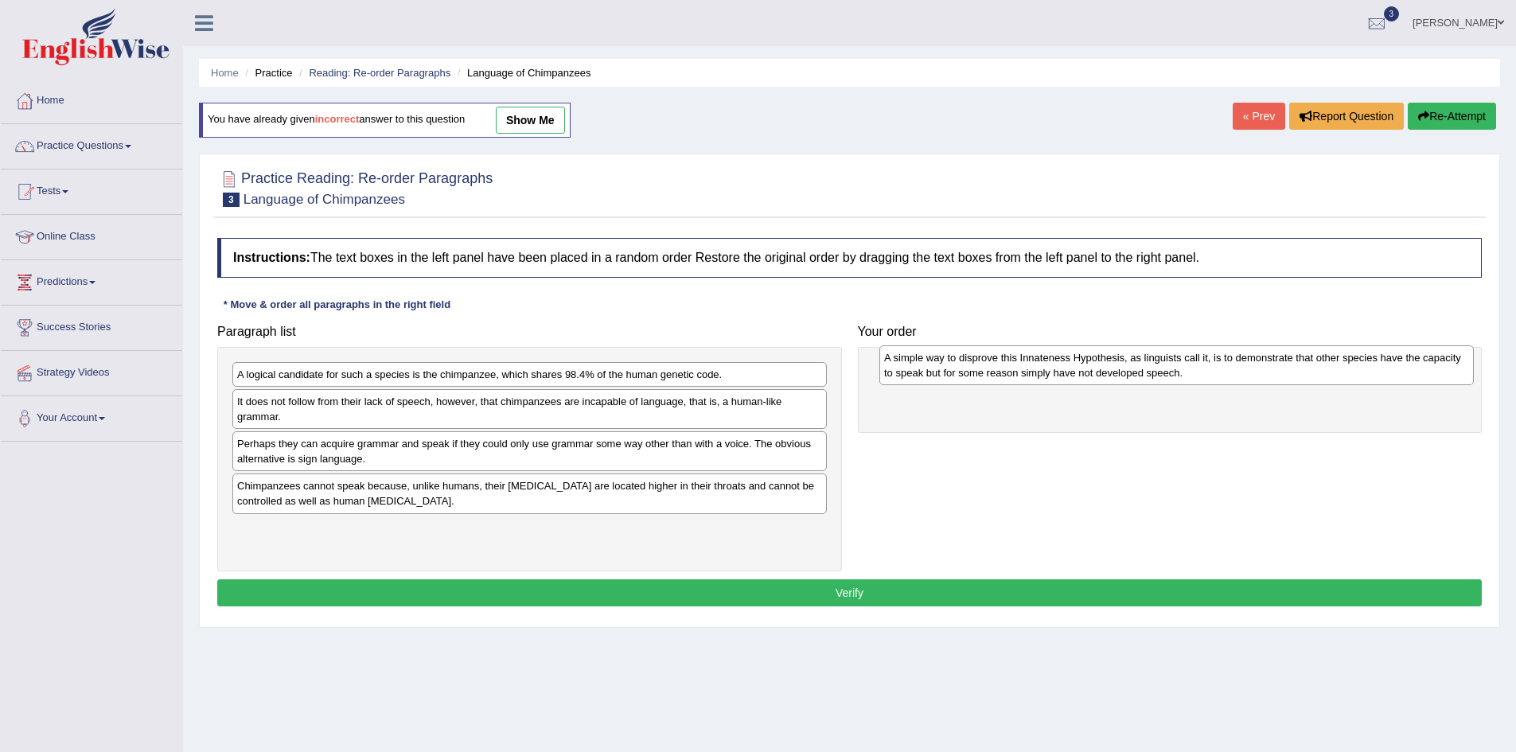
drag, startPoint x: 305, startPoint y: 453, endPoint x: 928, endPoint y: 368, distance: 628.9
click at [928, 368] on div "A simple way to disprove this Innateness Hypothesis, as linguists call it, is t…" at bounding box center [1176, 365] width 594 height 40
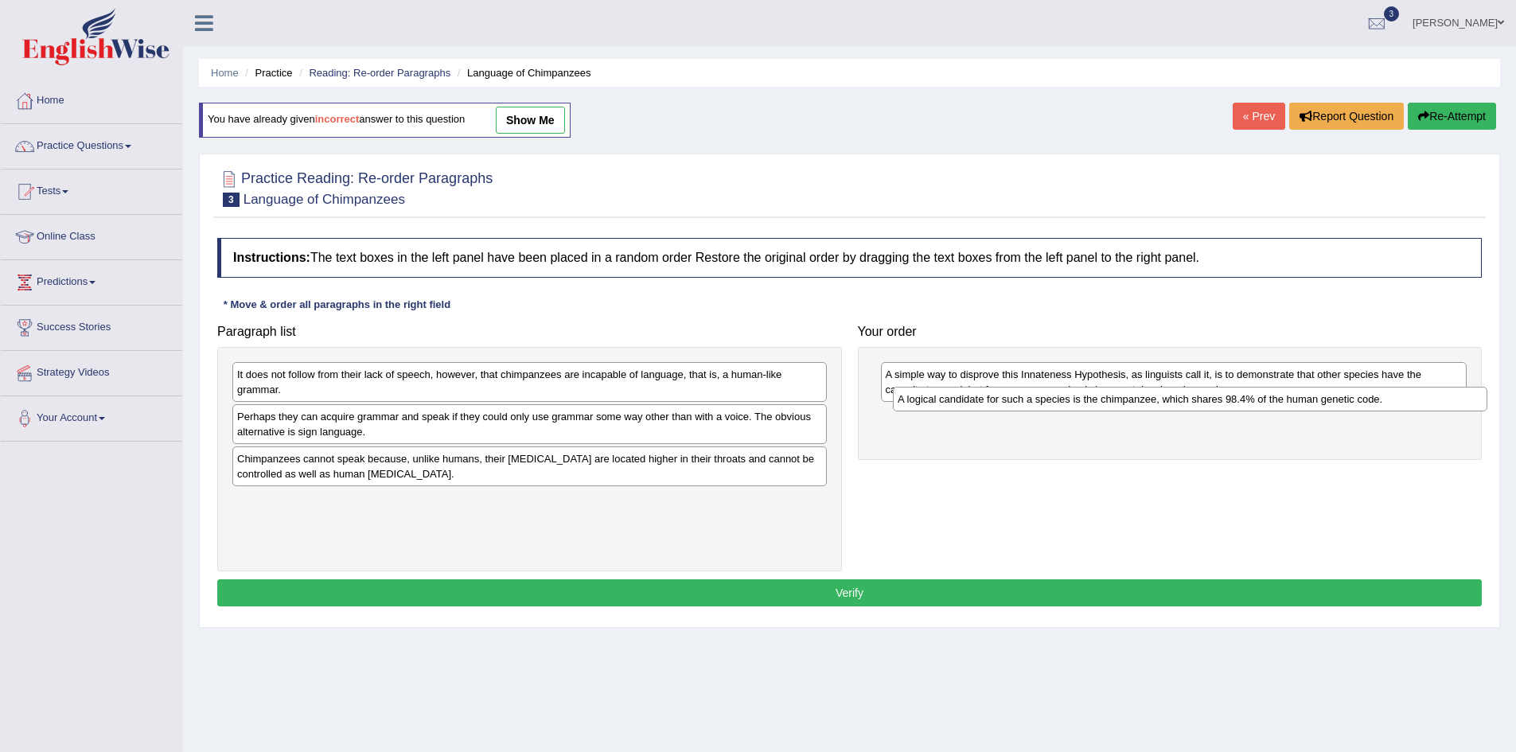
drag, startPoint x: 334, startPoint y: 374, endPoint x: 995, endPoint y: 405, distance: 661.2
click at [995, 404] on div "A logical candidate for such a species is the chimpanzee, which shares 98.4% of…" at bounding box center [1190, 399] width 594 height 25
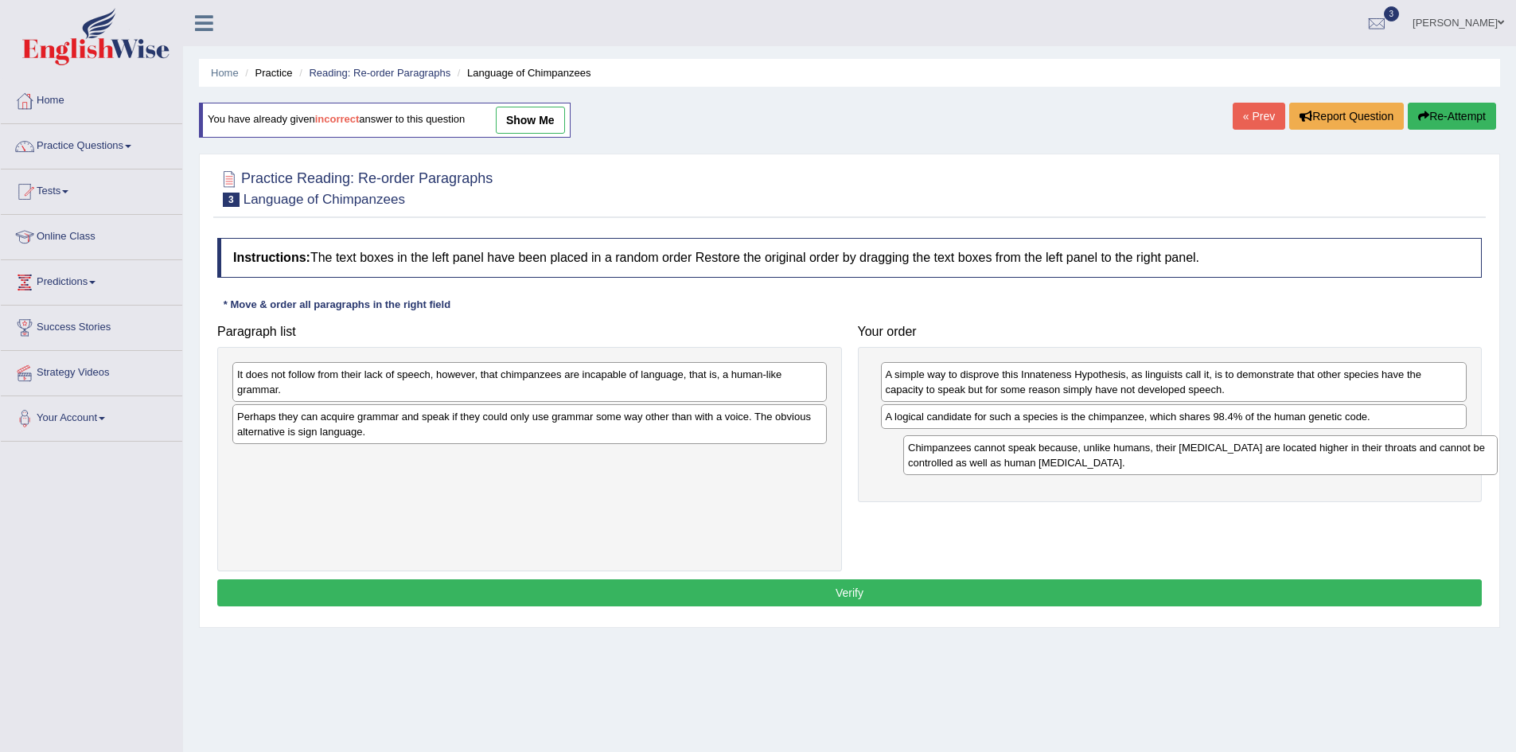
drag, startPoint x: 288, startPoint y: 472, endPoint x: 959, endPoint y: 461, distance: 670.9
click at [959, 461] on div "Chimpanzees cannot speak because, unlike humans, their [MEDICAL_DATA] are locat…" at bounding box center [1200, 455] width 594 height 40
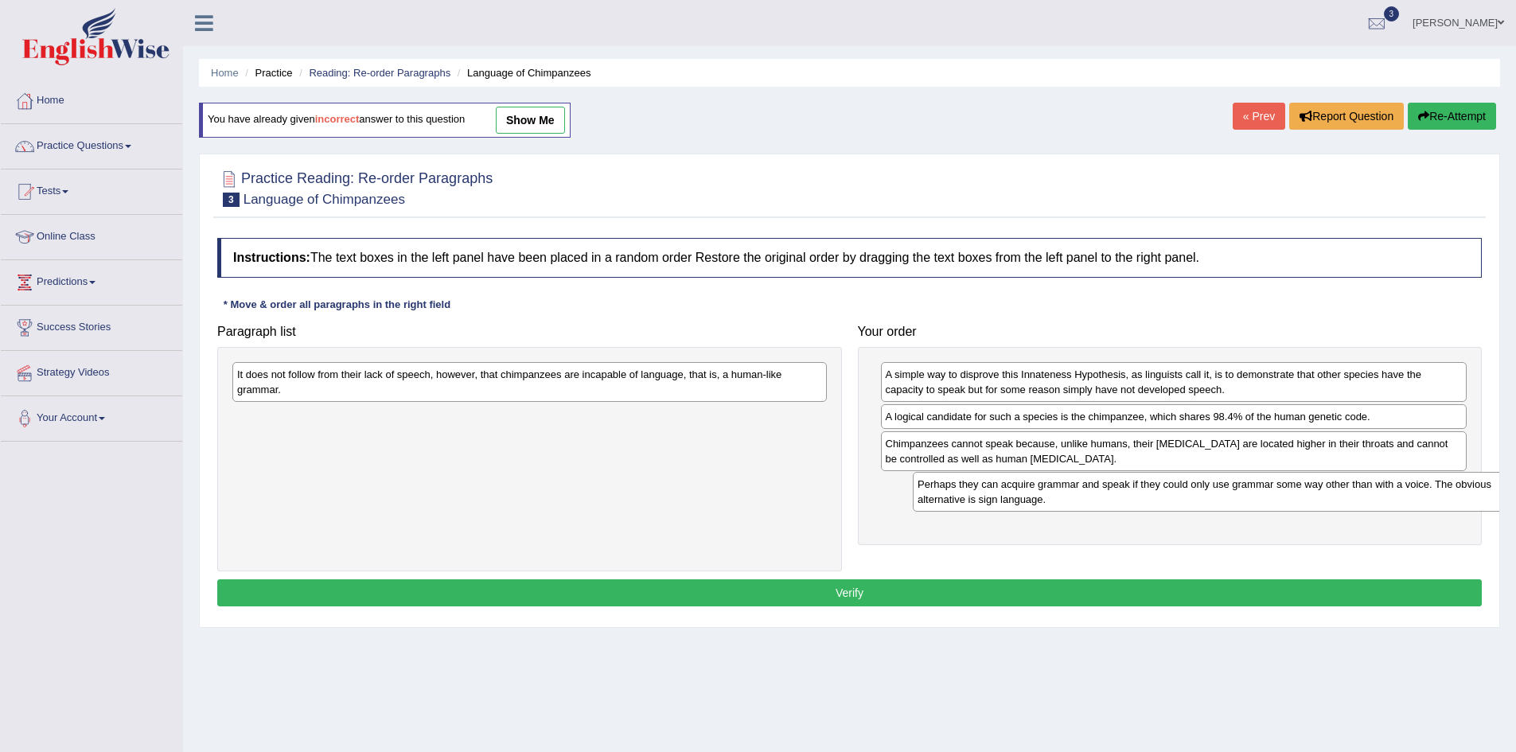
drag, startPoint x: 325, startPoint y: 434, endPoint x: 987, endPoint y: 501, distance: 665.4
click at [987, 501] on div "Perhaps they can acquire grammar and speak if they could only use grammar some …" at bounding box center [1210, 492] width 594 height 40
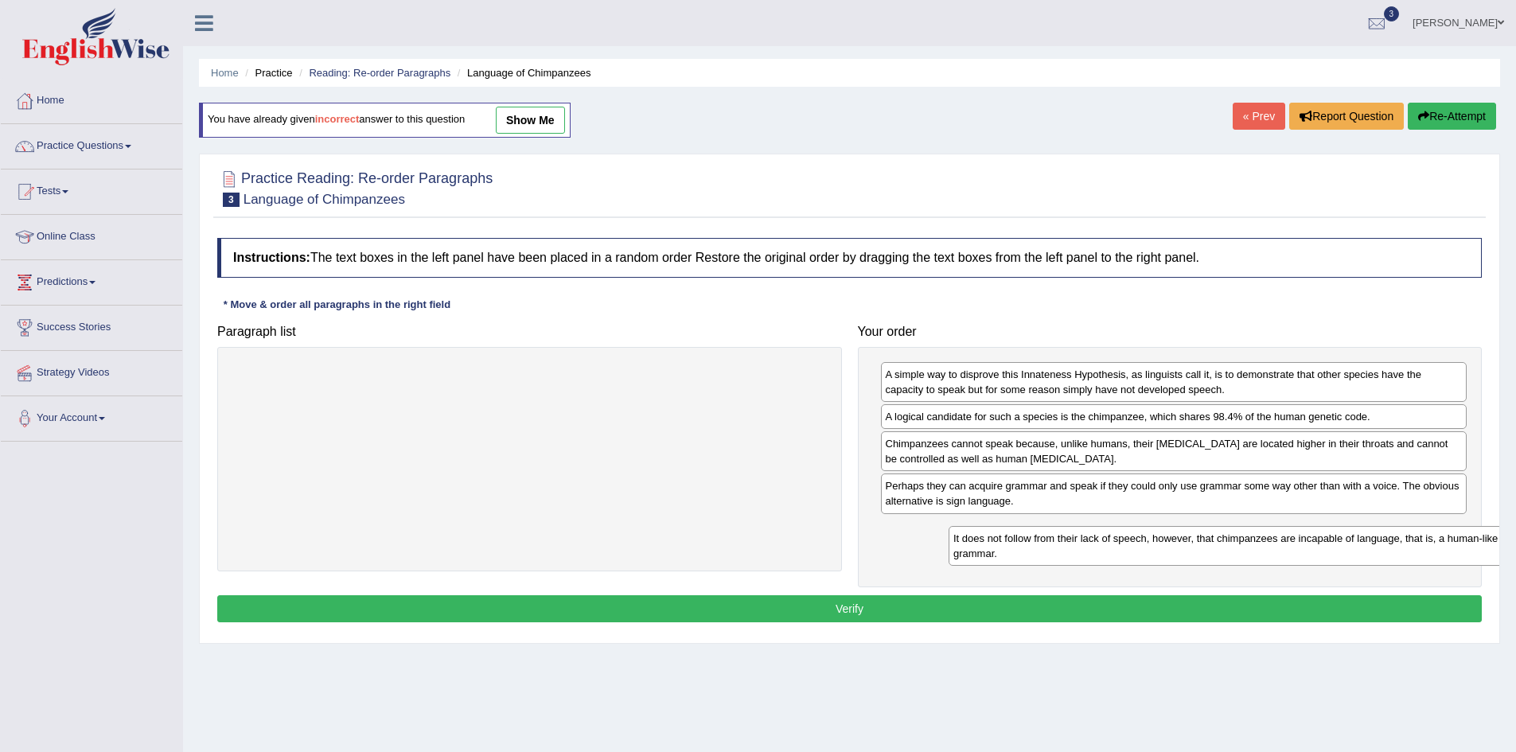
drag, startPoint x: 431, startPoint y: 424, endPoint x: 1023, endPoint y: 540, distance: 602.4
click at [1035, 545] on div "It does not follow from their lack of speech, however, that chimpanzees are inc…" at bounding box center [1246, 546] width 594 height 40
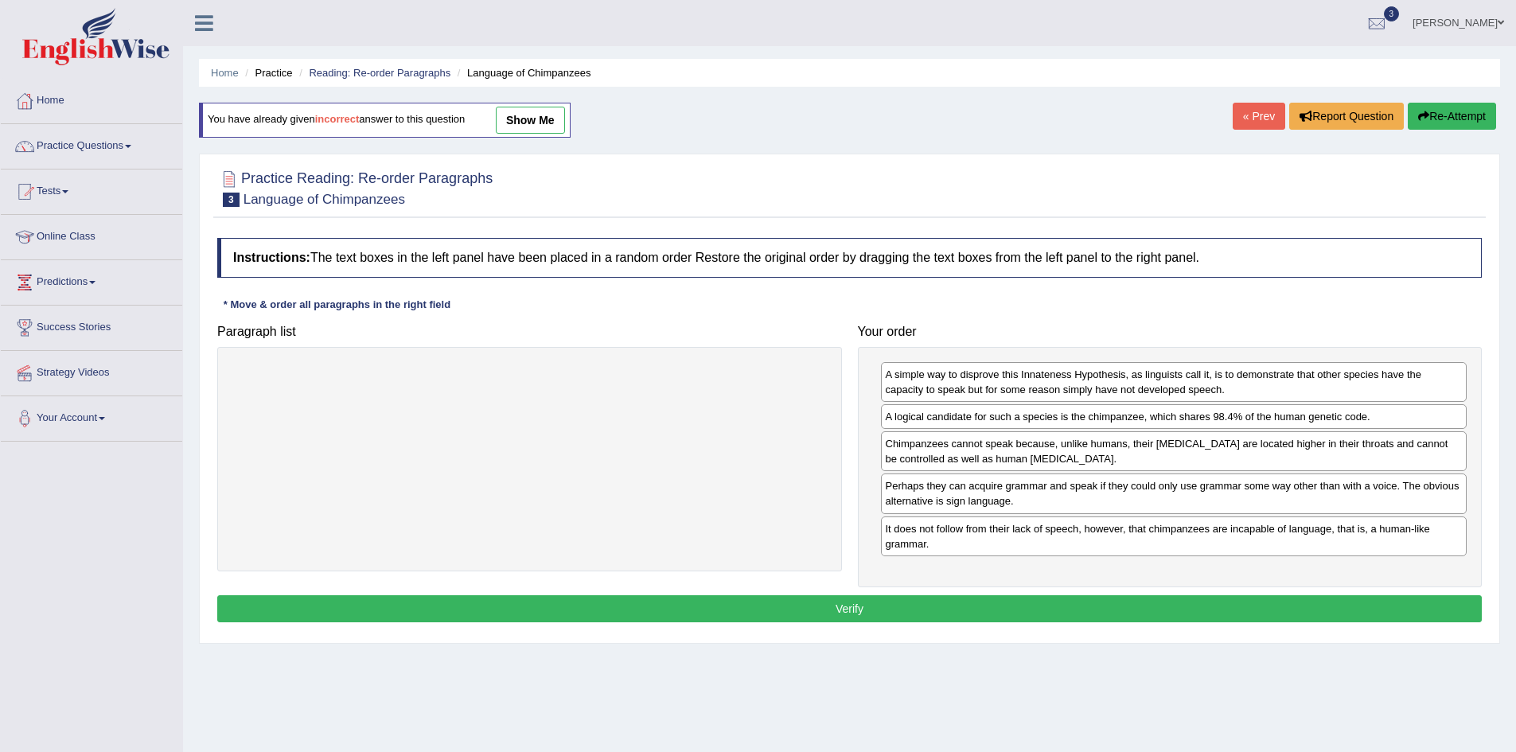
click at [861, 613] on button "Verify" at bounding box center [849, 608] width 1264 height 27
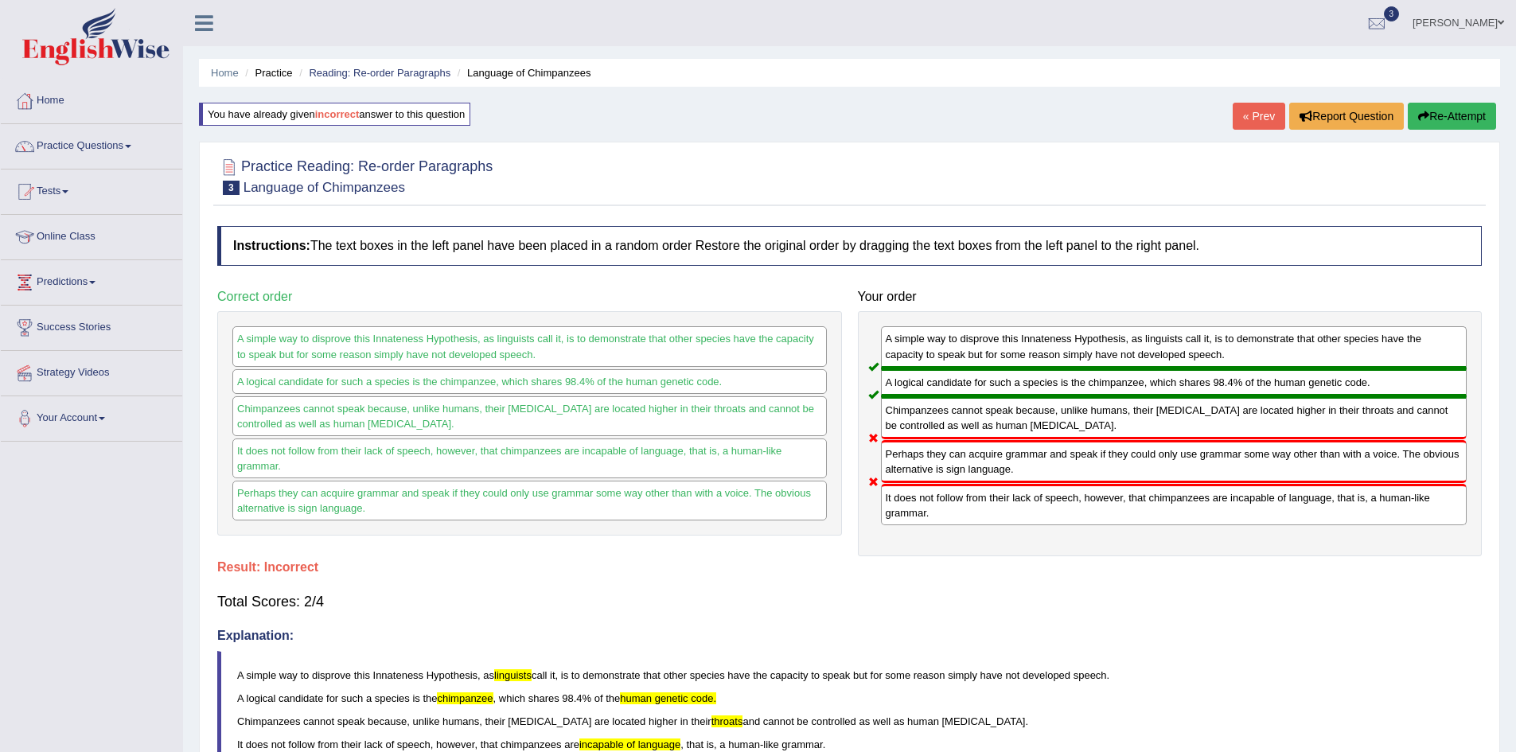
click at [1472, 111] on button "Re-Attempt" at bounding box center [1452, 116] width 88 height 27
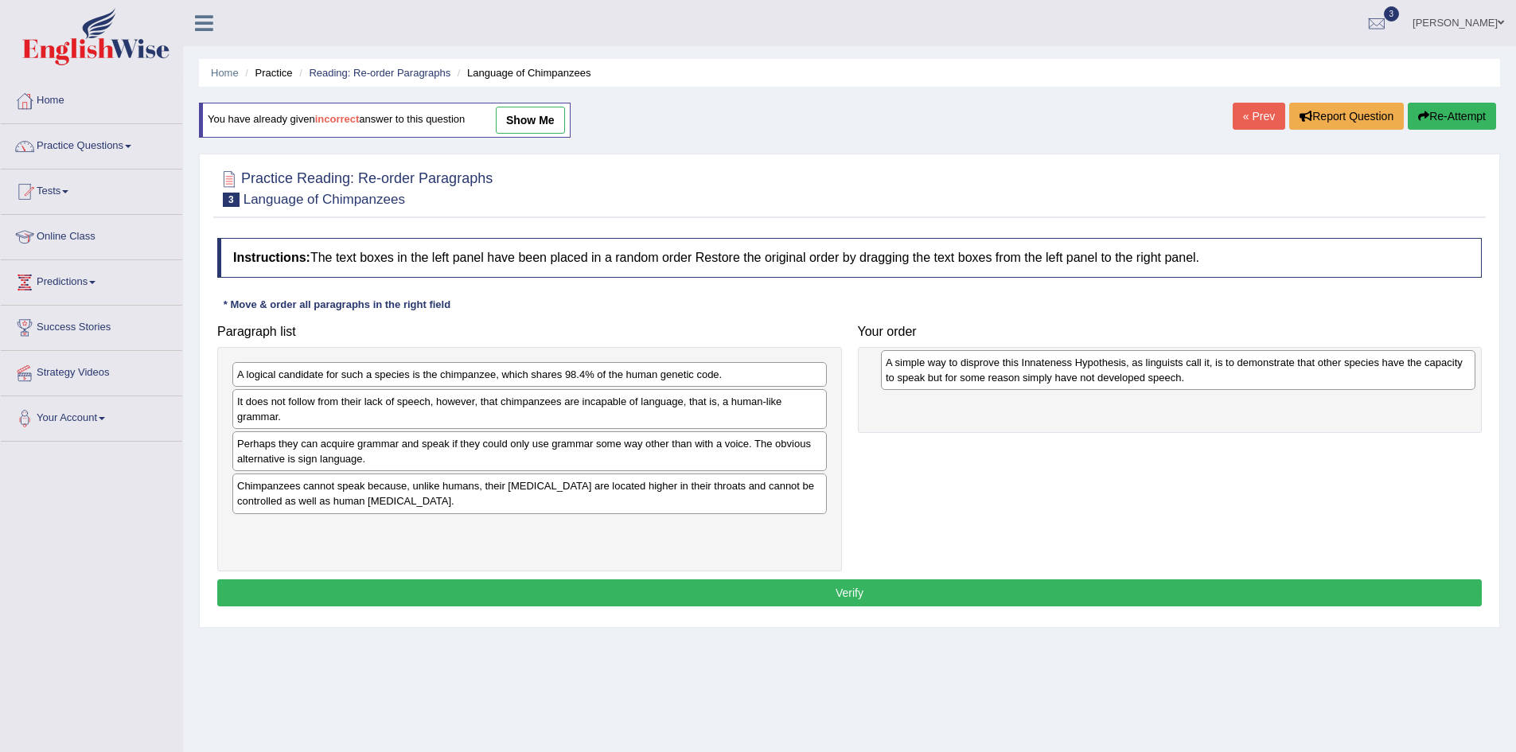
drag, startPoint x: 385, startPoint y: 462, endPoint x: 933, endPoint y: 380, distance: 554.4
click at [933, 380] on div "A simple way to disprove this Innateness Hypothesis, as linguists call it, is t…" at bounding box center [1178, 370] width 594 height 40
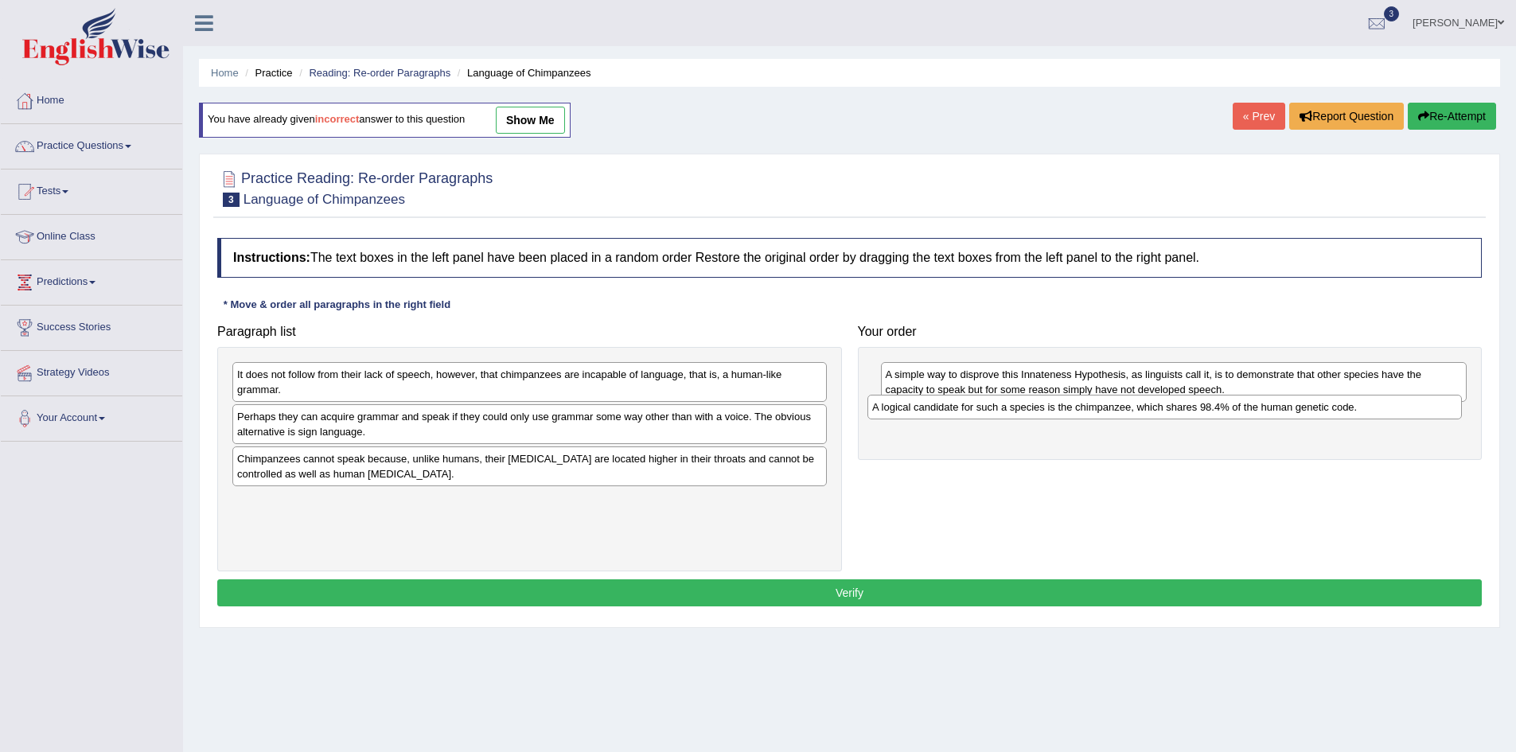
drag, startPoint x: 347, startPoint y: 395, endPoint x: 929, endPoint y: 409, distance: 581.8
click at [929, 411] on div "A logical candidate for such a species is the chimpanzee, which shares 98.4% of…" at bounding box center [1164, 407] width 594 height 25
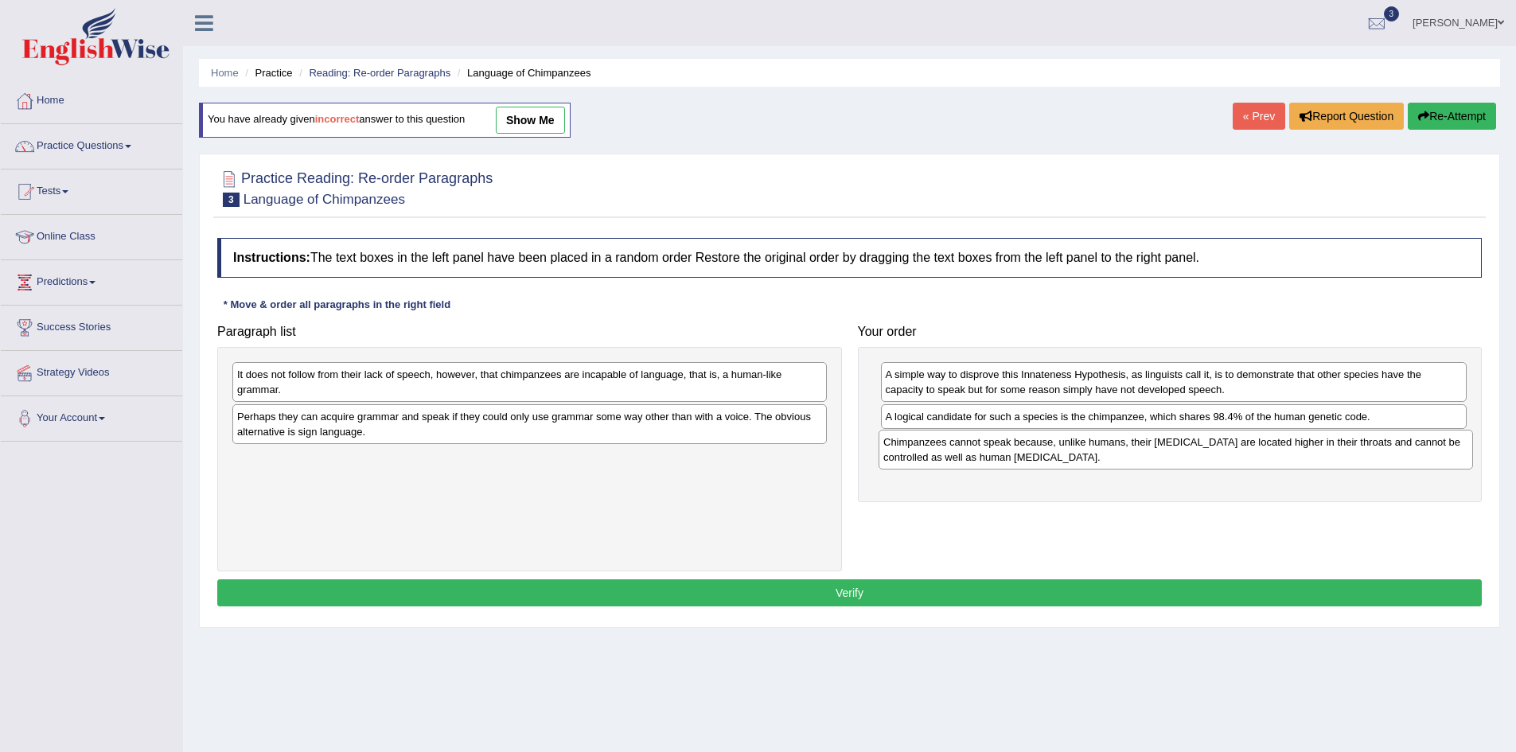
drag, startPoint x: 371, startPoint y: 479, endPoint x: 945, endPoint y: 461, distance: 574.0
click at [945, 461] on div "Chimpanzees cannot speak because, unlike humans, their vocal cords are located …" at bounding box center [1176, 450] width 594 height 40
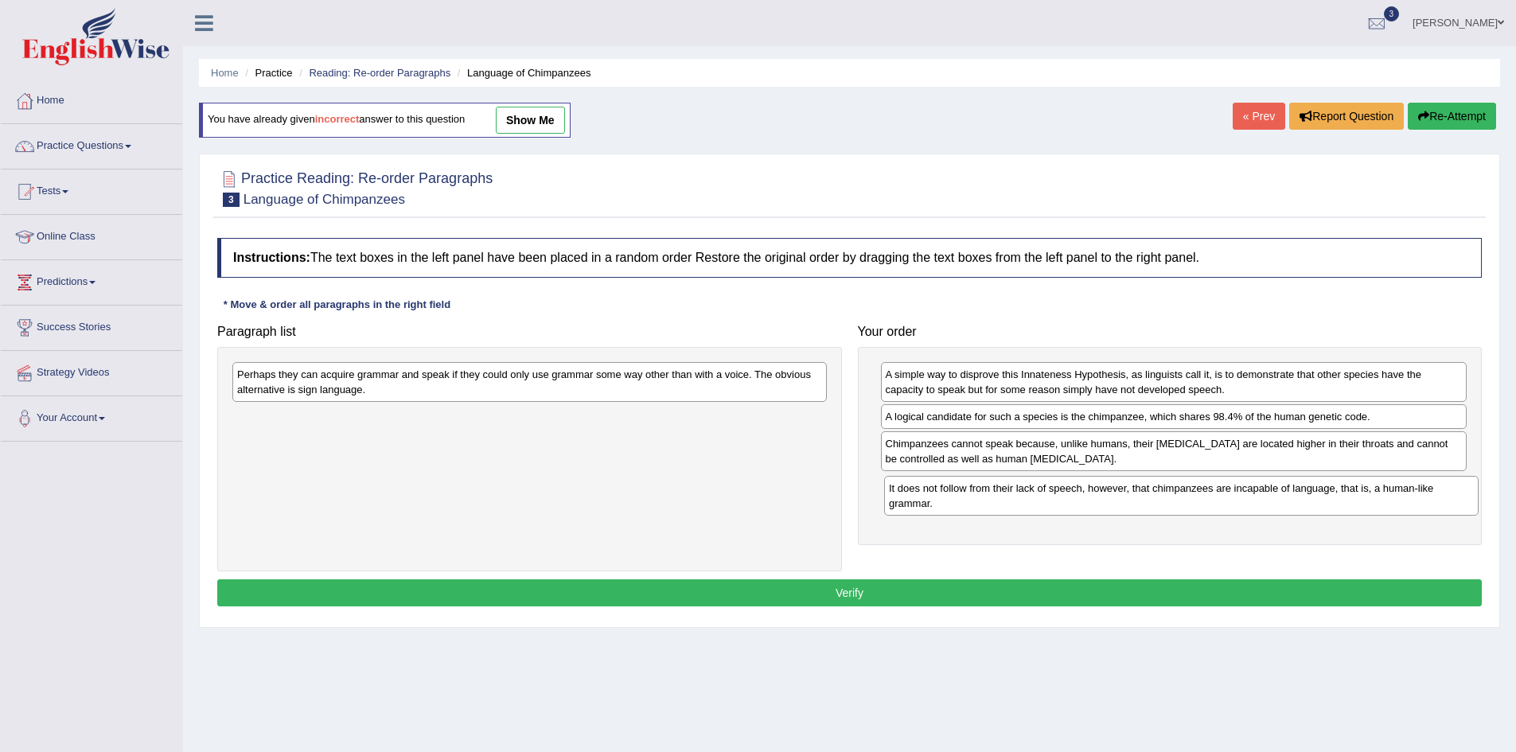
drag, startPoint x: 305, startPoint y: 390, endPoint x: 935, endPoint y: 492, distance: 638.4
click at [935, 492] on div "It does not follow from their lack of speech, however, that chimpanzees are inc…" at bounding box center [1181, 496] width 594 height 40
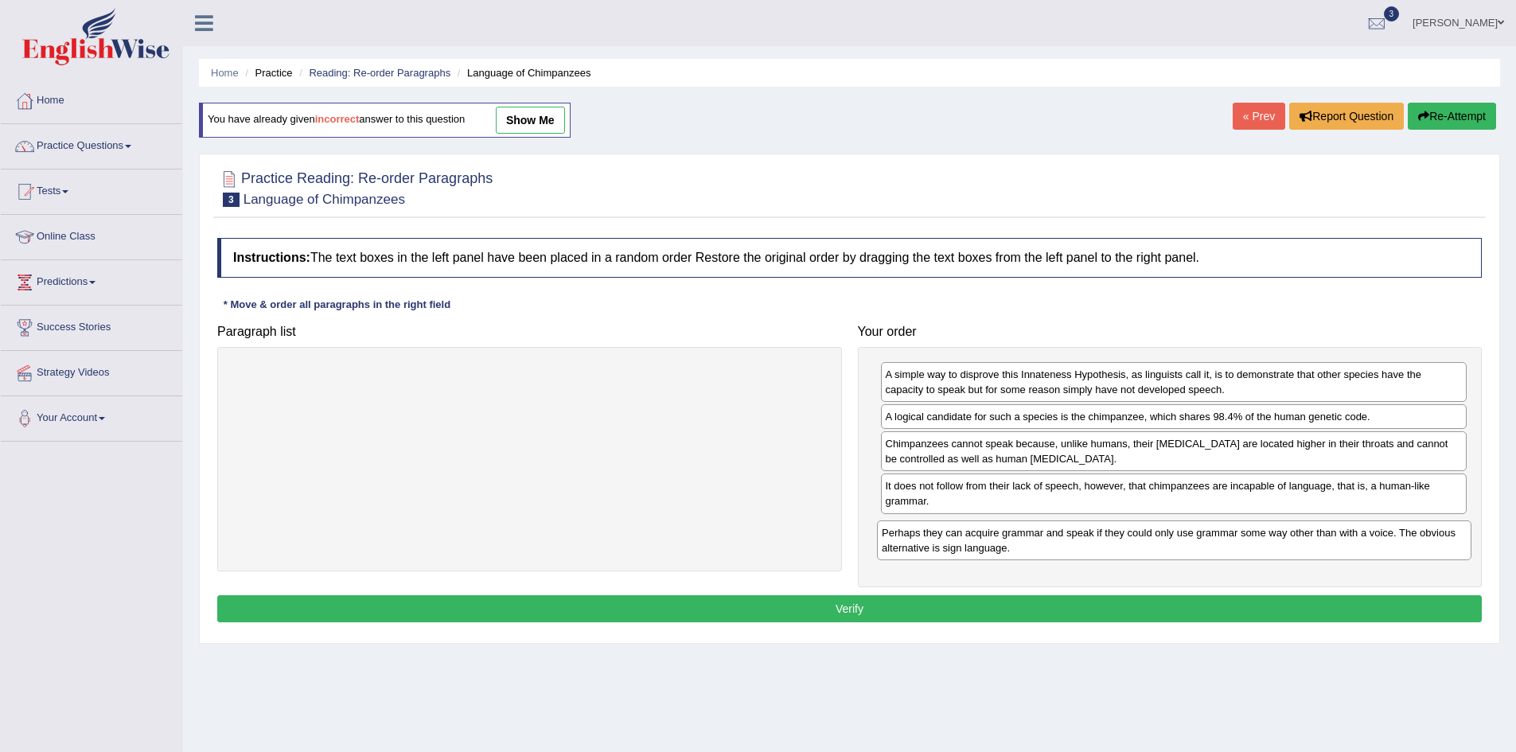
drag, startPoint x: 302, startPoint y: 392, endPoint x: 945, endPoint y: 549, distance: 661.2
click at [945, 549] on div "Perhaps they can acquire grammar and speak if they could only use grammar some …" at bounding box center [1174, 540] width 594 height 40
click at [903, 616] on button "Verify" at bounding box center [849, 608] width 1264 height 27
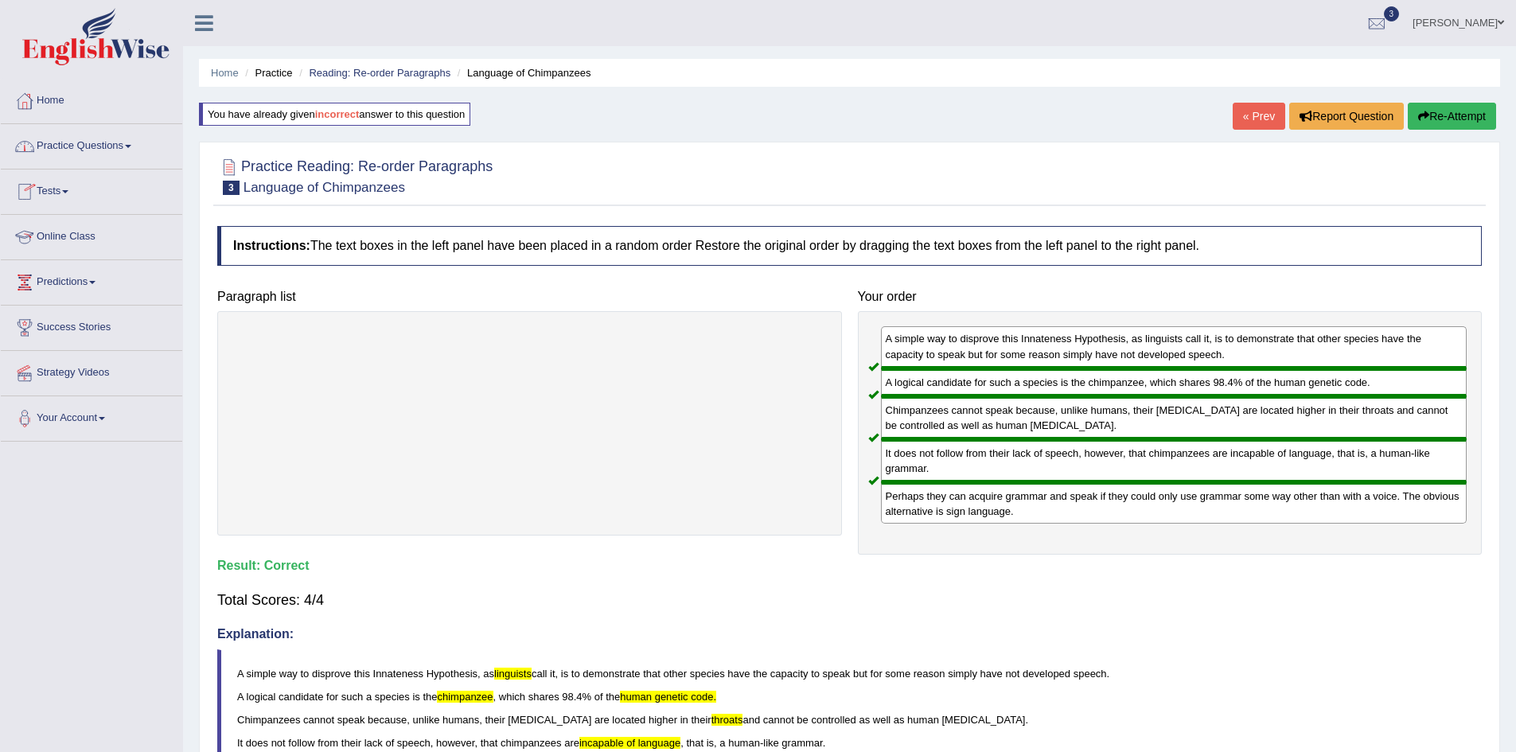
click at [111, 142] on link "Practice Questions" at bounding box center [91, 144] width 181 height 40
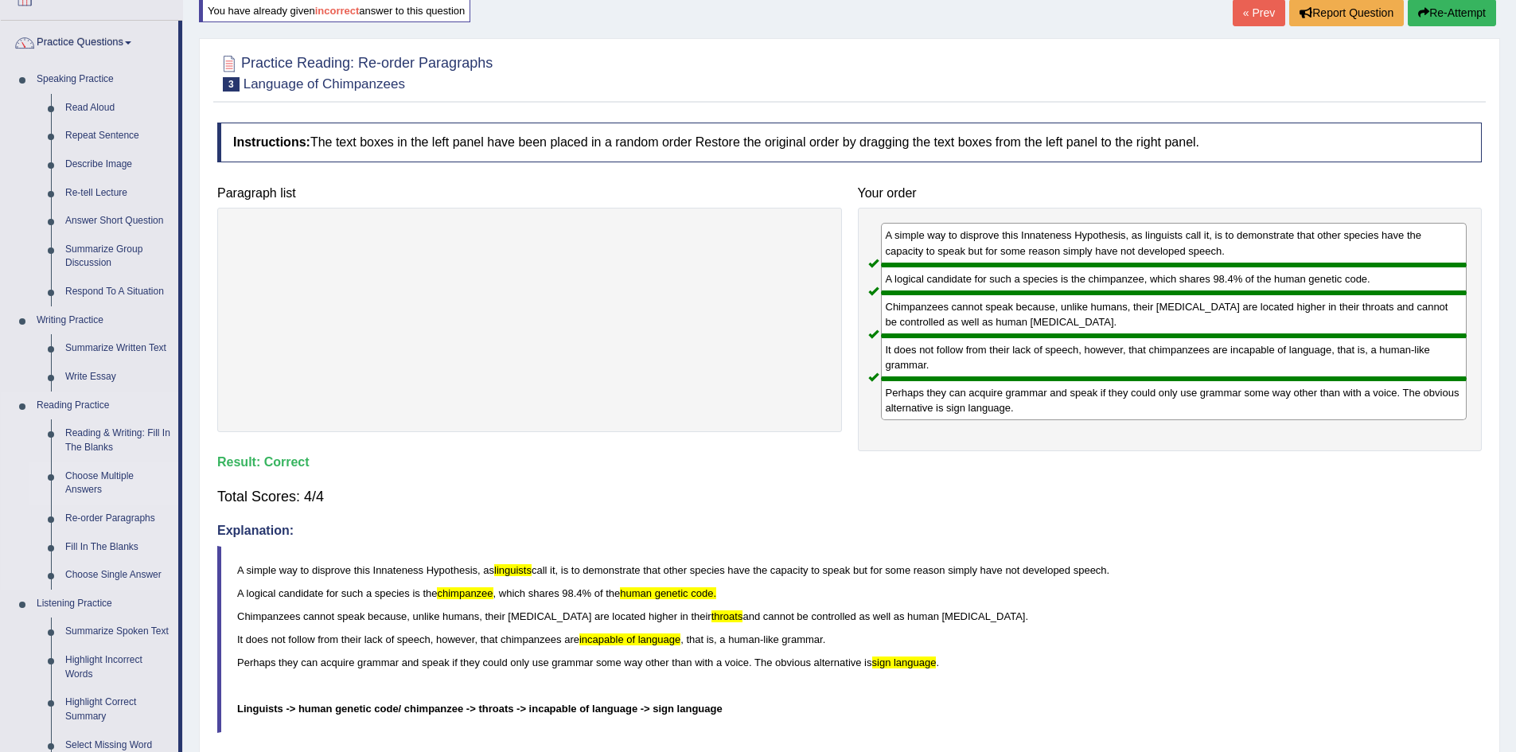
scroll to position [159, 0]
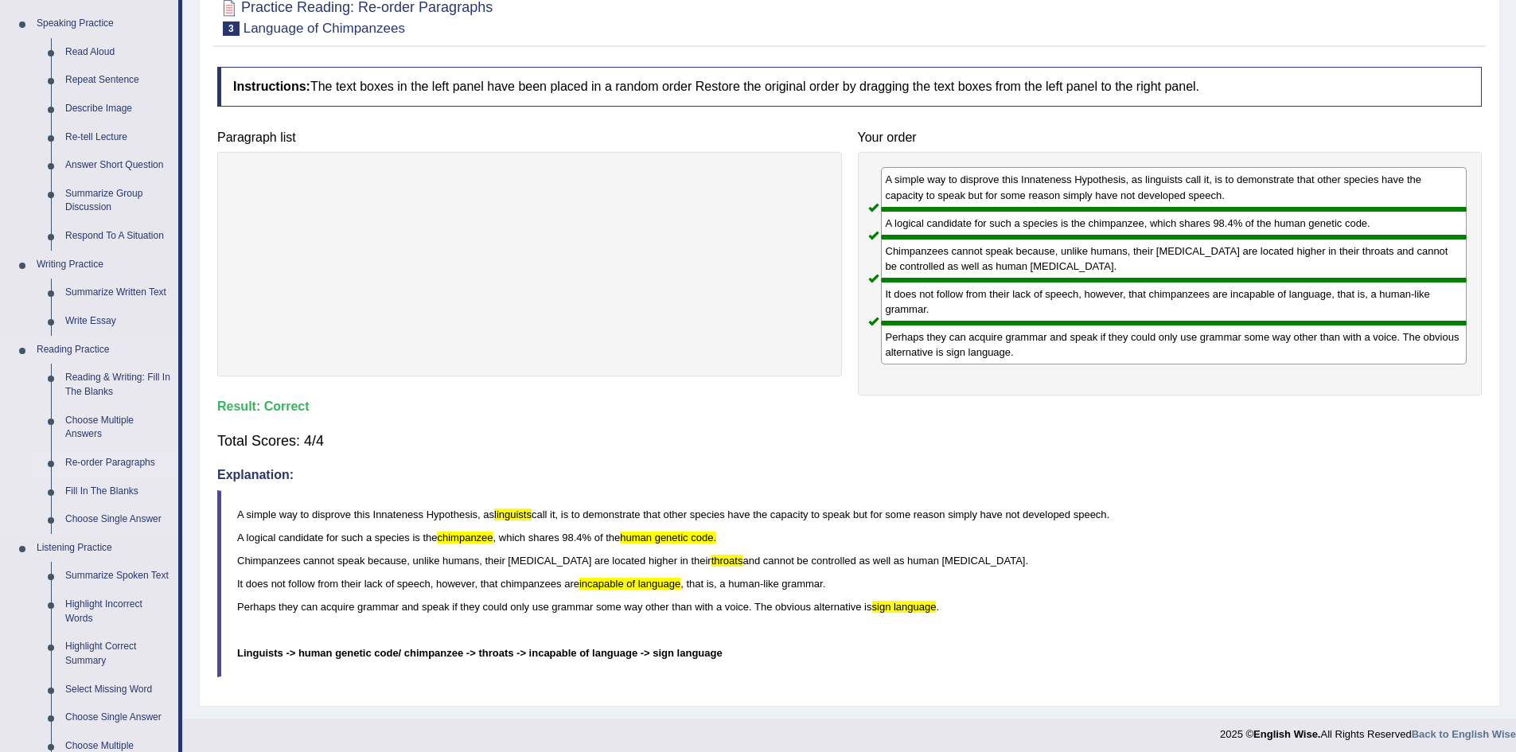
click at [101, 456] on link "Re-order Paragraphs" at bounding box center [118, 463] width 120 height 29
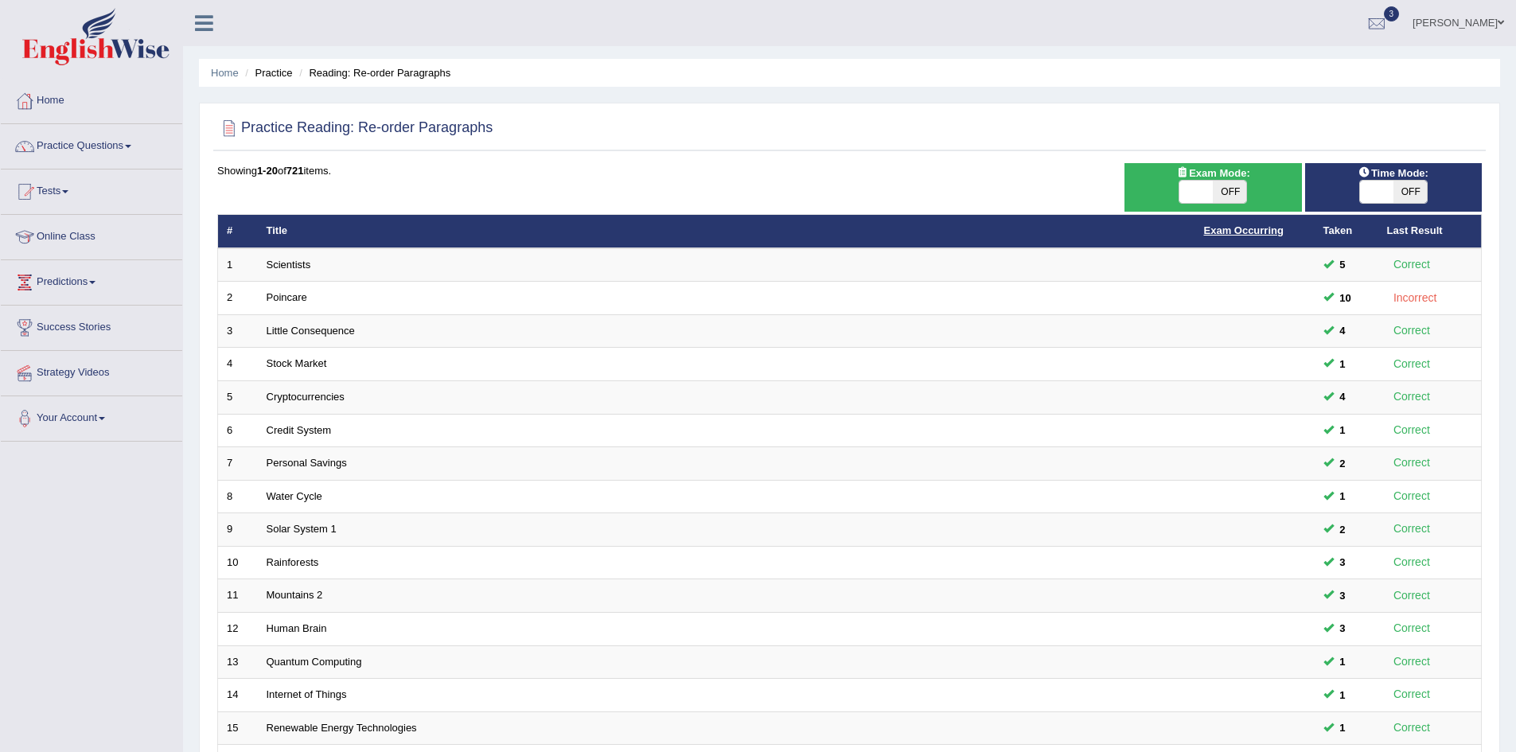
click at [1231, 236] on link "Exam Occurring" at bounding box center [1244, 230] width 80 height 12
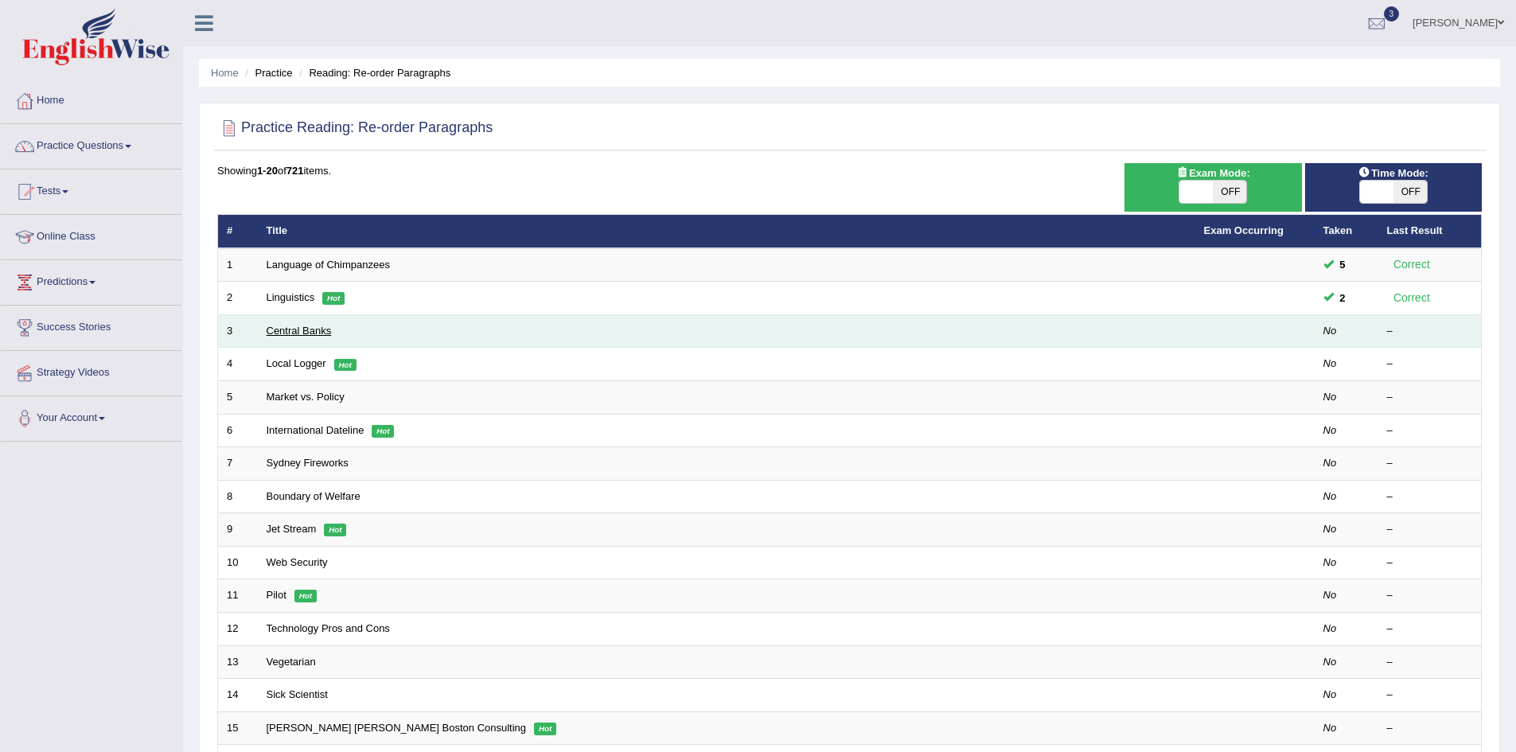
click at [322, 334] on link "Central Banks" at bounding box center [299, 331] width 65 height 12
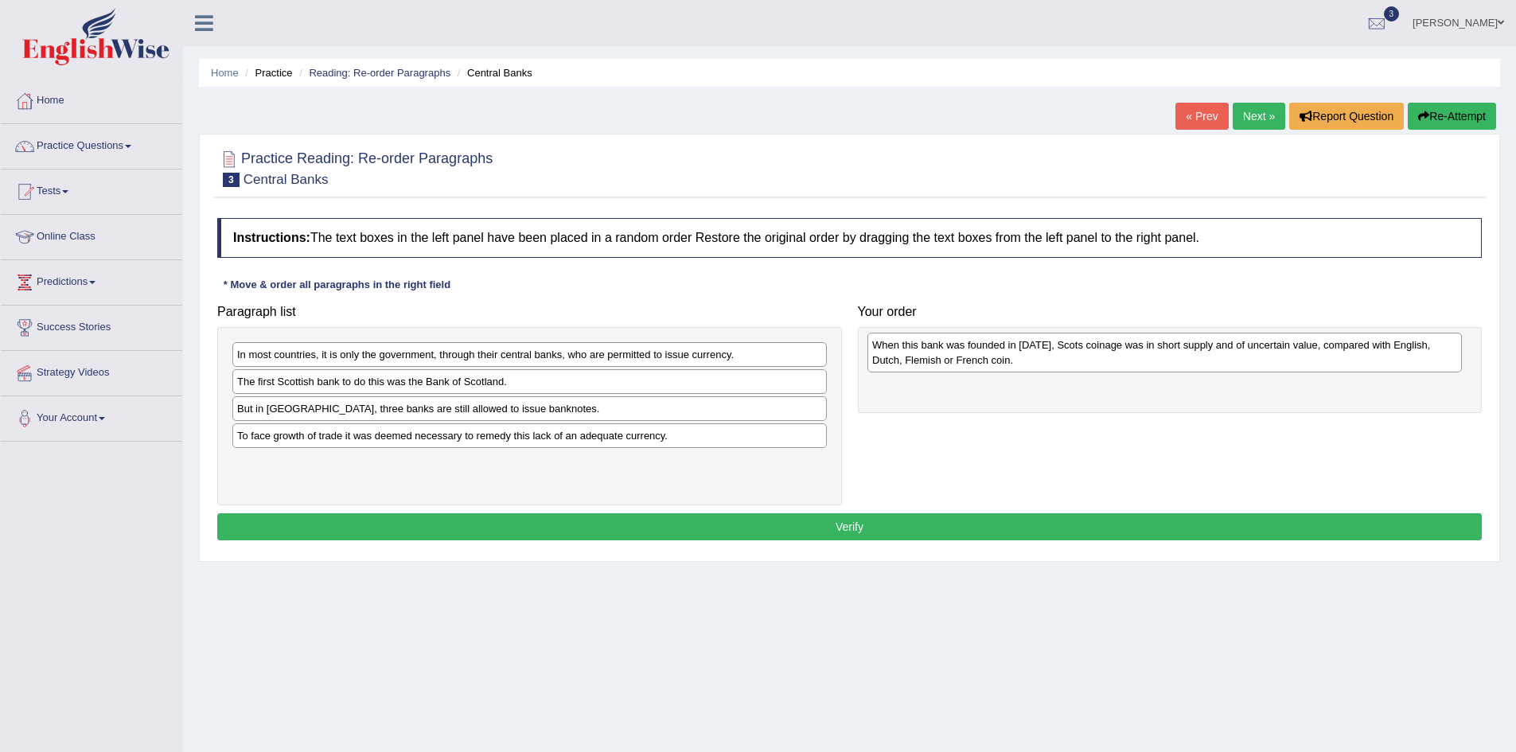
drag, startPoint x: 382, startPoint y: 361, endPoint x: 1017, endPoint y: 352, distance: 635.1
click at [1017, 352] on div "When this bank was founded in 1695, Scots coinage was in short supply and of un…" at bounding box center [1164, 353] width 594 height 40
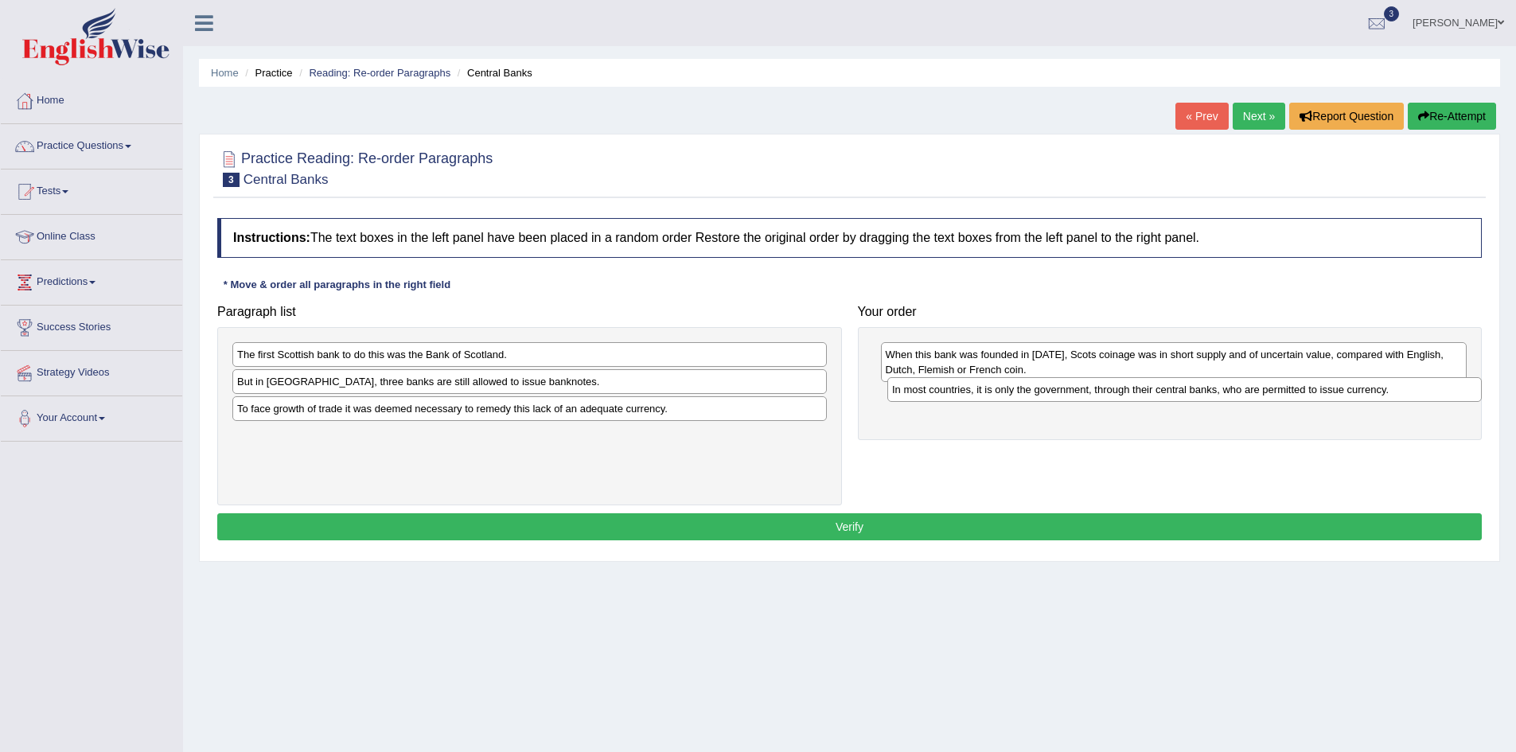
drag, startPoint x: 430, startPoint y: 368, endPoint x: 1026, endPoint y: 393, distance: 595.7
click at [1026, 393] on div "In most countries, it is only the government, through their central banks, who …" at bounding box center [1184, 389] width 594 height 25
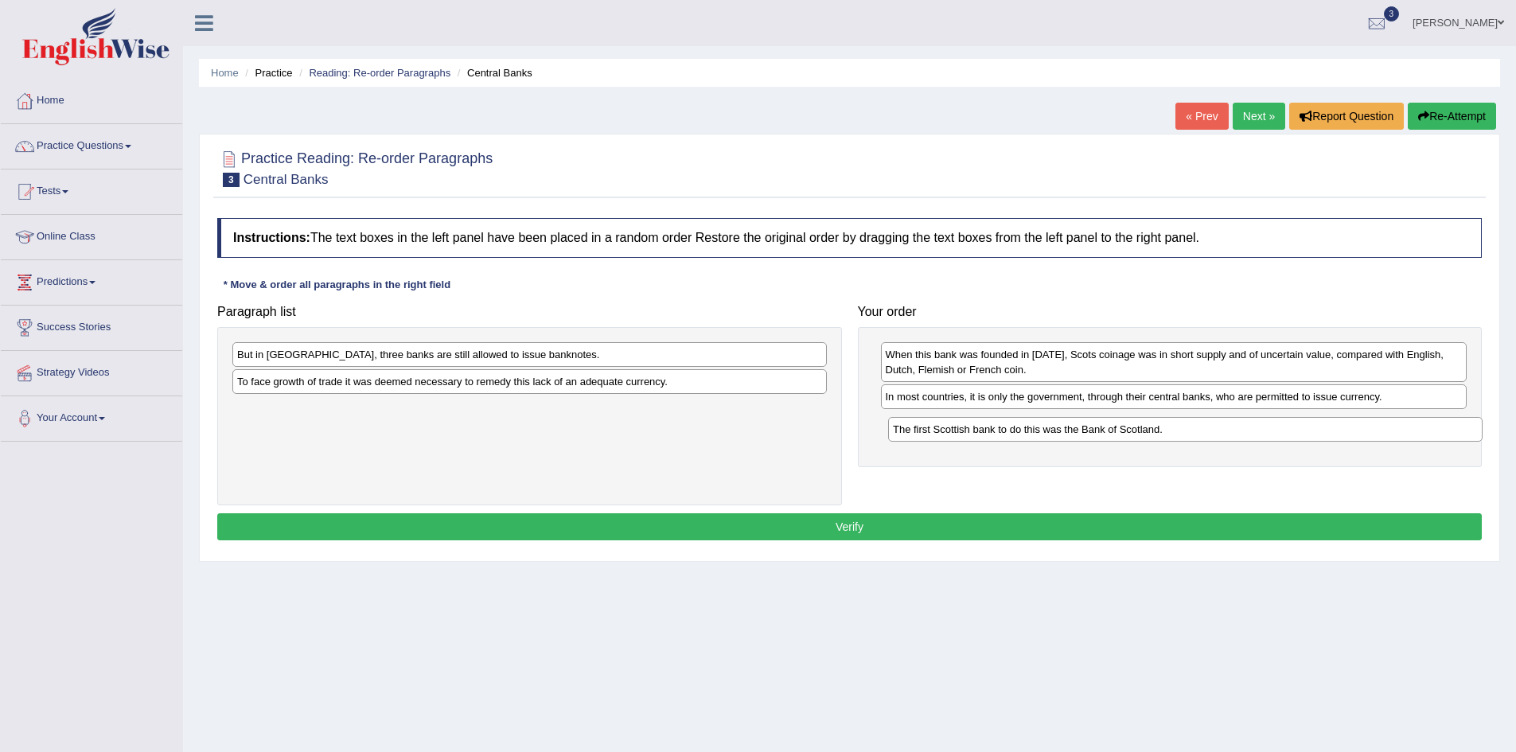
drag, startPoint x: 324, startPoint y: 358, endPoint x: 972, endPoint y: 427, distance: 652.2
click at [972, 427] on div "The first Scottish bank to do this was the Bank of Scotland." at bounding box center [1185, 429] width 594 height 25
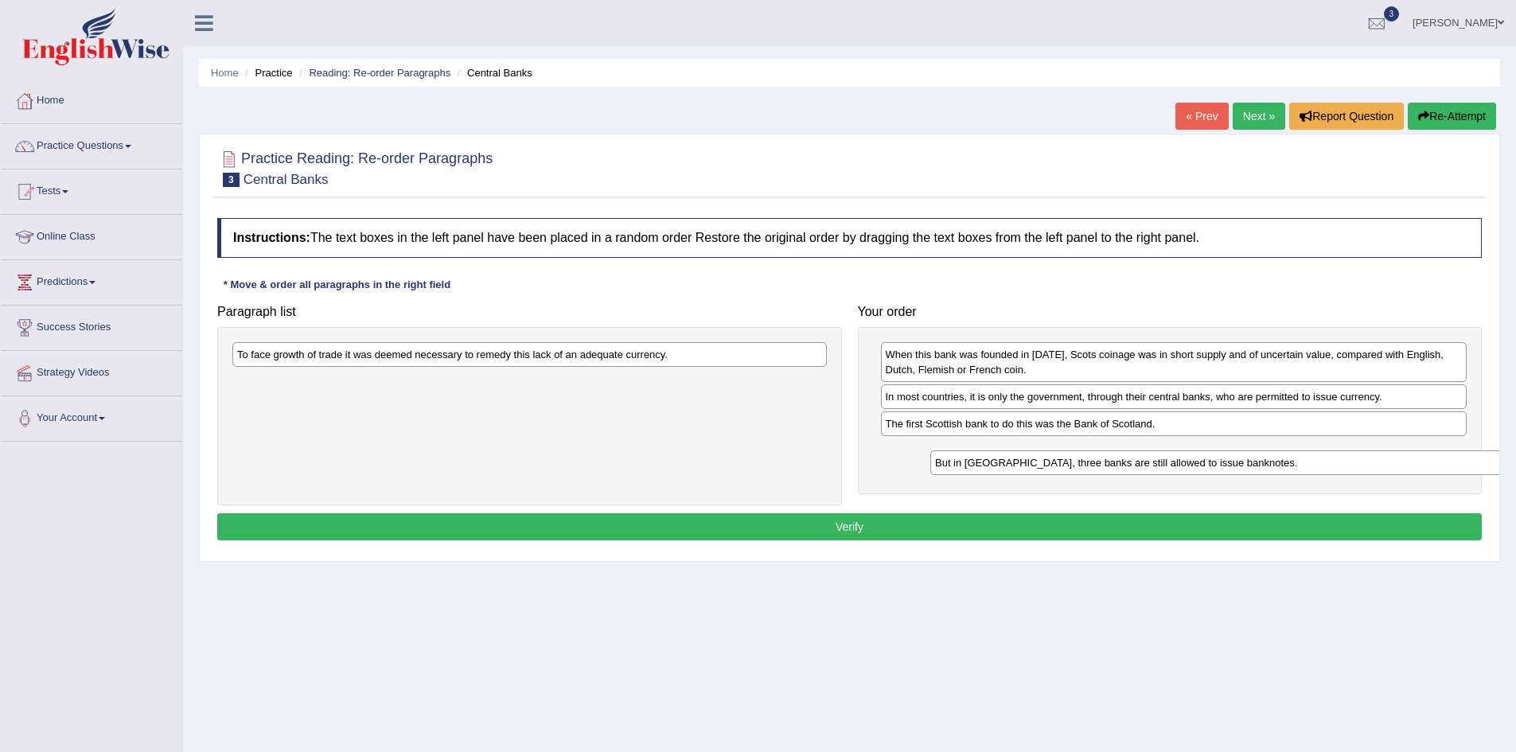
drag, startPoint x: 391, startPoint y: 364, endPoint x: 1003, endPoint y: 469, distance: 621.7
click at [1038, 463] on div "But in Scotland, three banks are still allowed to issue banknotes." at bounding box center [1227, 462] width 594 height 25
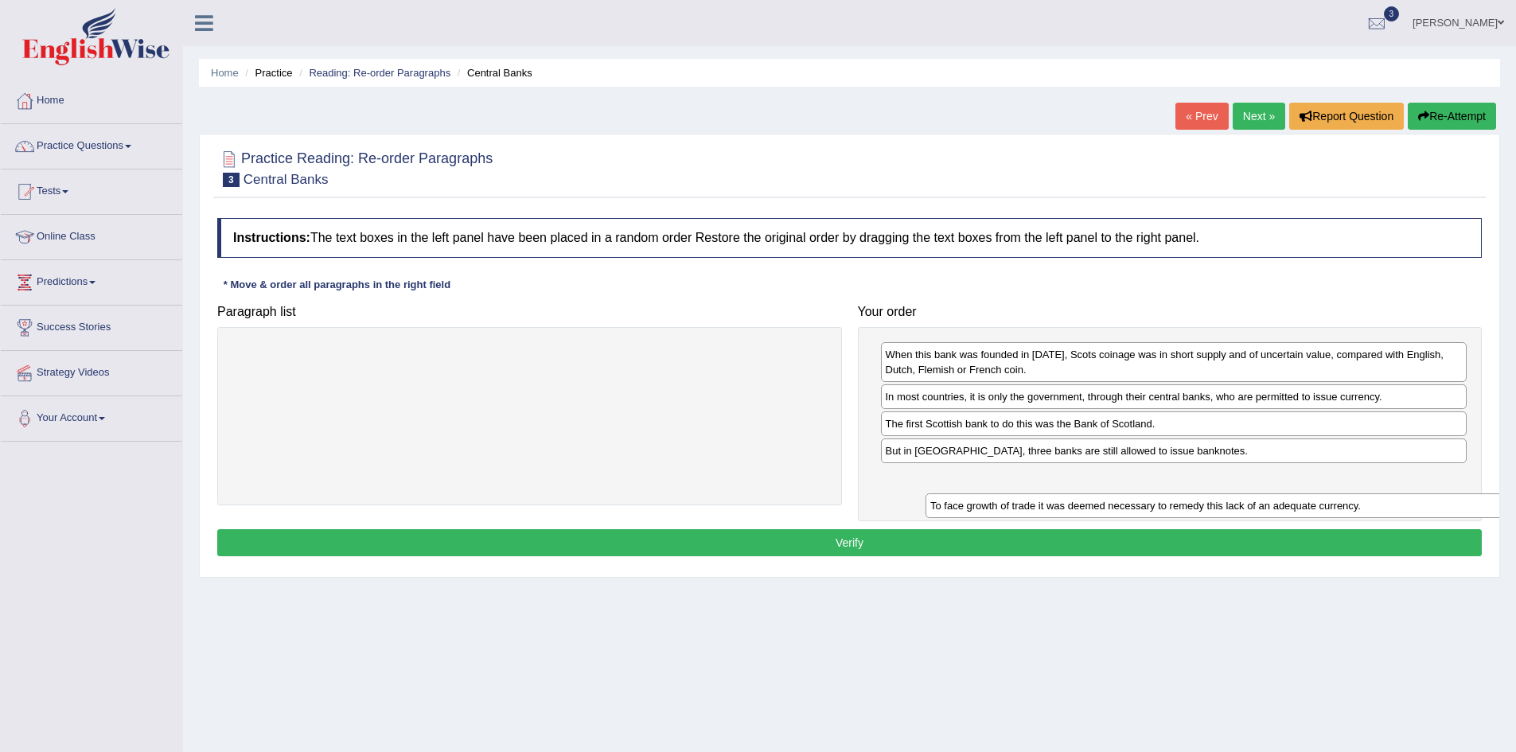
drag, startPoint x: 481, startPoint y: 360, endPoint x: 1137, endPoint y: 472, distance: 665.1
click at [1143, 493] on div "To face growth of trade it was deemed necessary to remedy this lack of an adequ…" at bounding box center [1222, 505] width 594 height 25
click at [877, 547] on button "Verify" at bounding box center [849, 542] width 1264 height 27
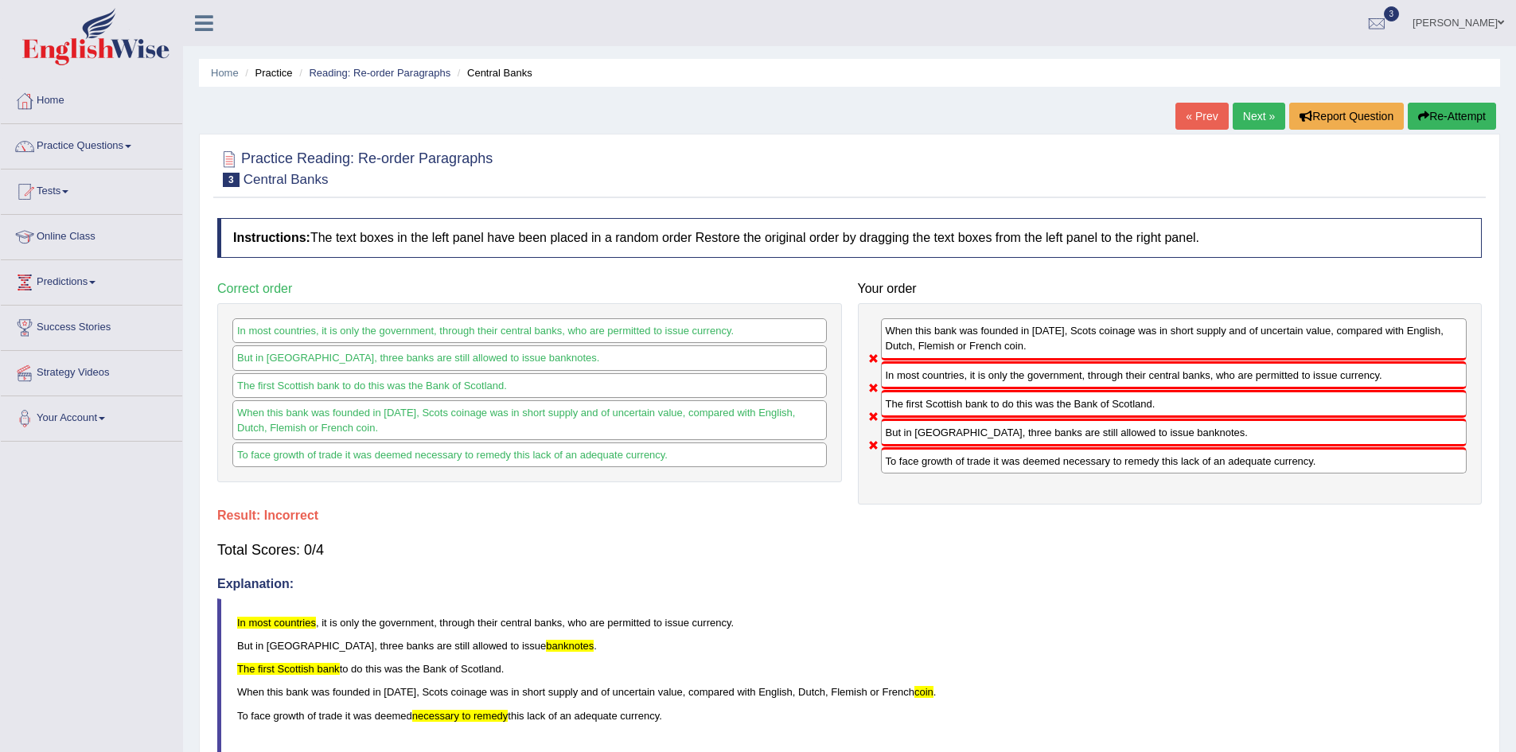
click at [1448, 118] on button "Re-Attempt" at bounding box center [1452, 116] width 88 height 27
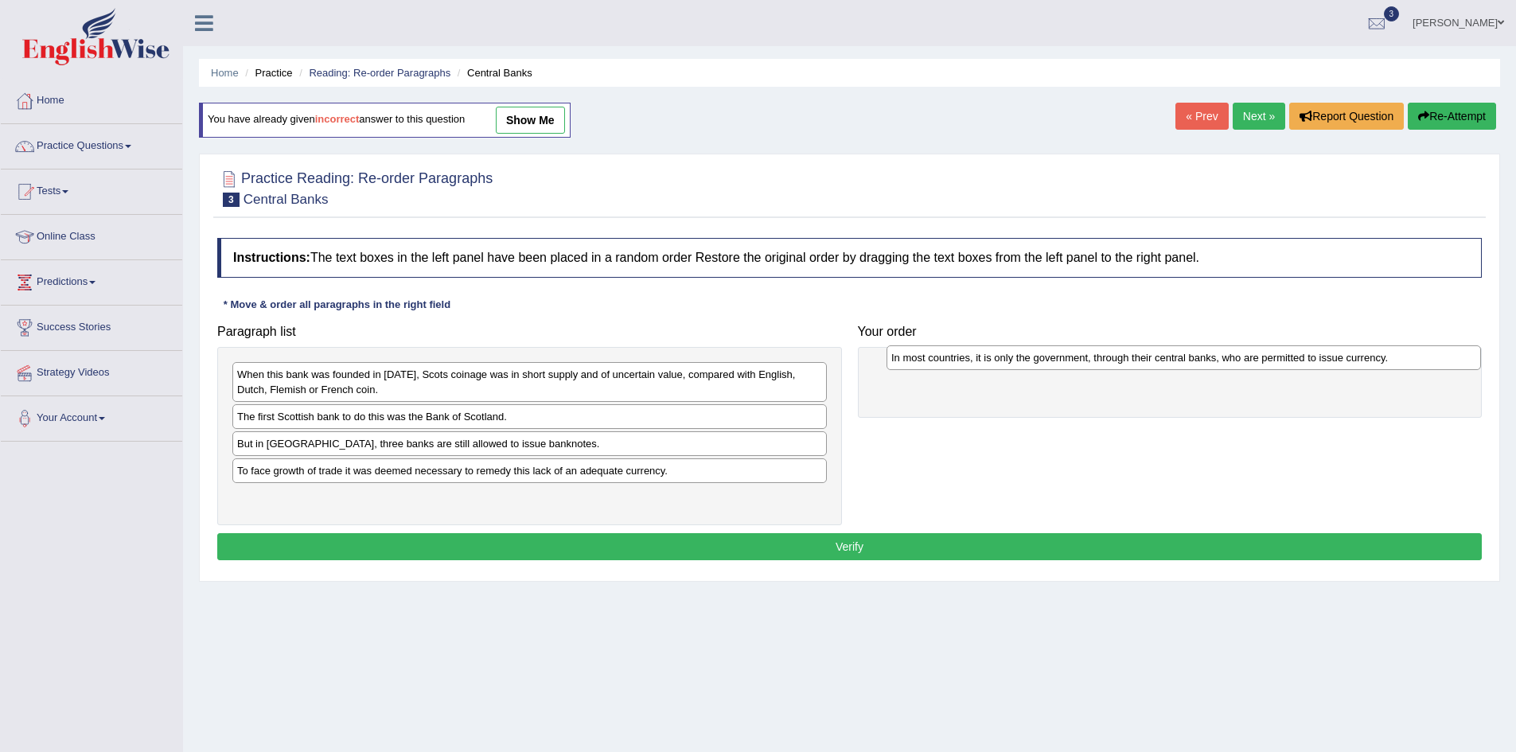
drag, startPoint x: 279, startPoint y: 427, endPoint x: 933, endPoint y: 376, distance: 656.9
click at [928, 370] on div "In most countries, it is only the government, through their central banks, who …" at bounding box center [1183, 357] width 594 height 25
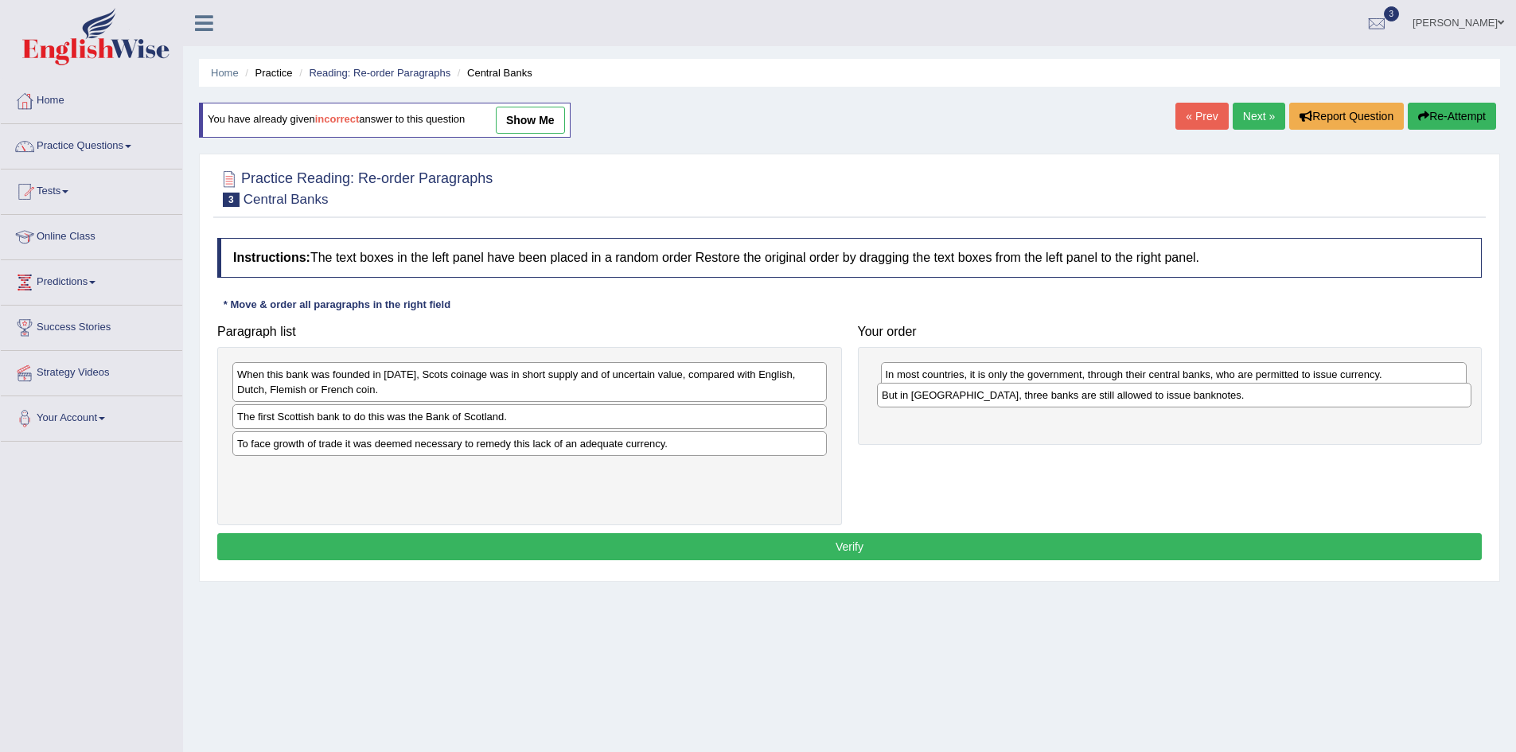
drag, startPoint x: 291, startPoint y: 450, endPoint x: 933, endPoint y: 401, distance: 644.0
click at [933, 401] on div "But in Scotland, three banks are still allowed to issue banknotes." at bounding box center [1174, 395] width 594 height 25
click at [932, 401] on div "But in Scotland, three banks are still allowed to issue banknotes." at bounding box center [1174, 401] width 586 height 25
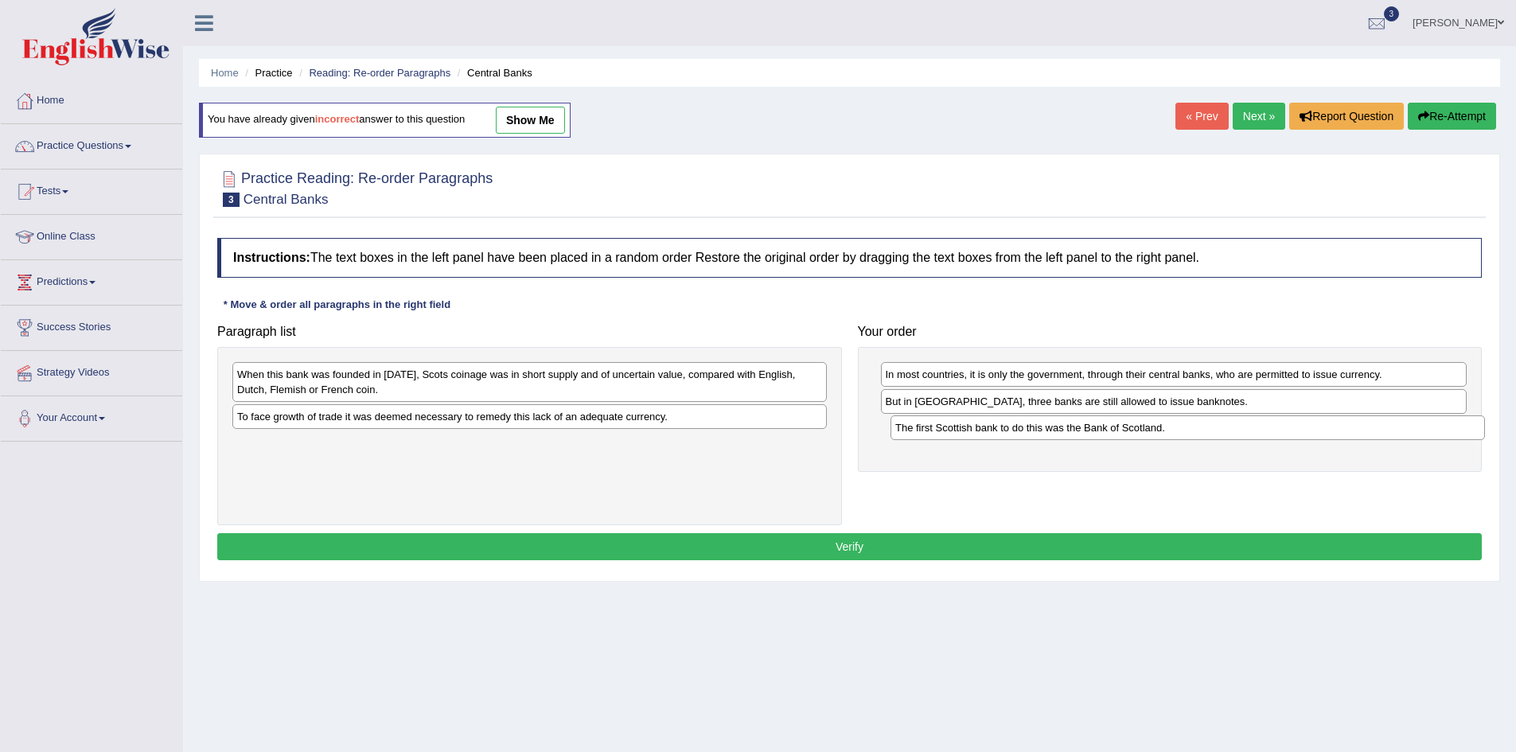
drag, startPoint x: 376, startPoint y: 419, endPoint x: 1029, endPoint y: 430, distance: 652.6
click at [1029, 430] on div "The first Scottish bank to do this was the Bank of Scotland." at bounding box center [1187, 427] width 594 height 25
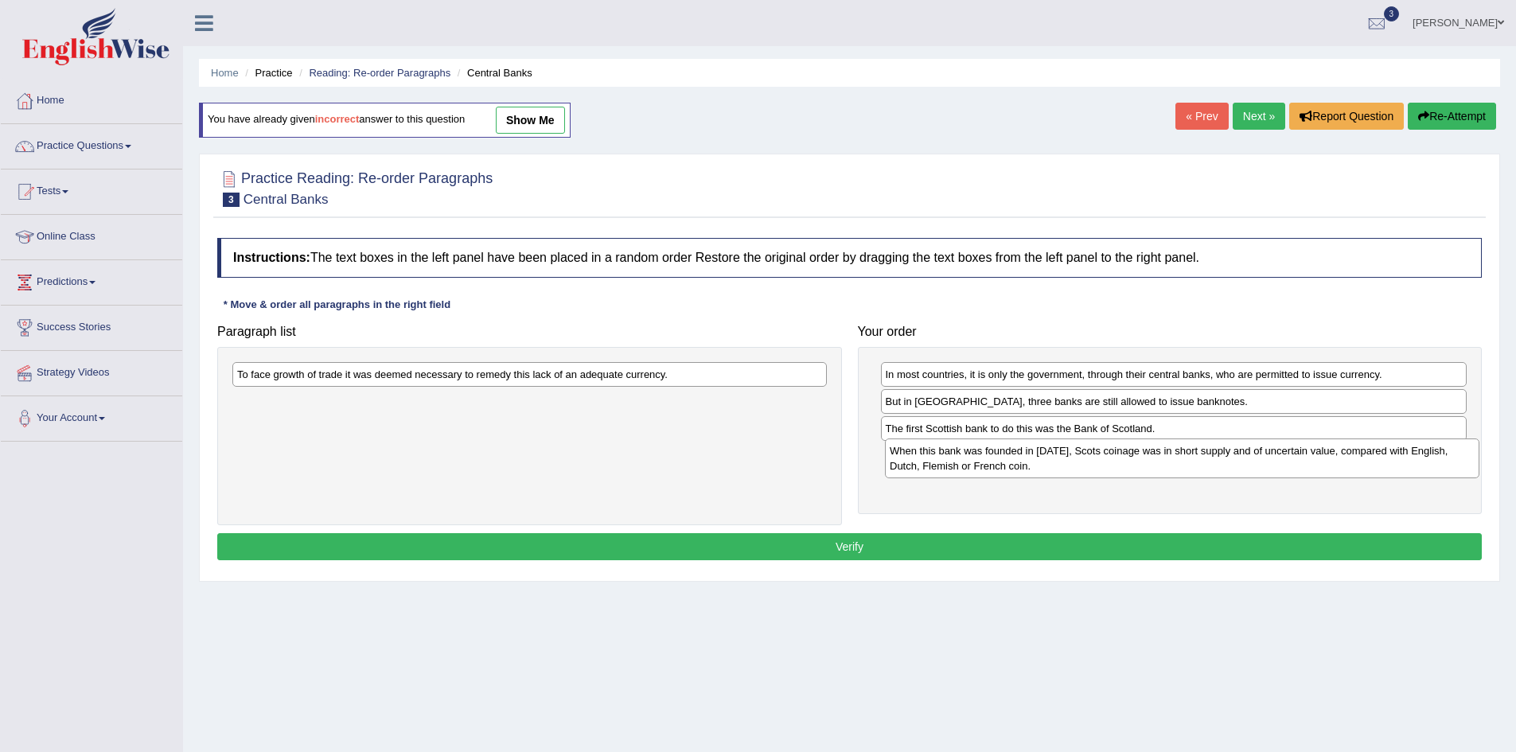
drag, startPoint x: 559, startPoint y: 403, endPoint x: 1081, endPoint y: 473, distance: 526.7
click at [1099, 462] on div "When this bank was founded in 1695, Scots coinage was in short supply and of un…" at bounding box center [1182, 458] width 594 height 40
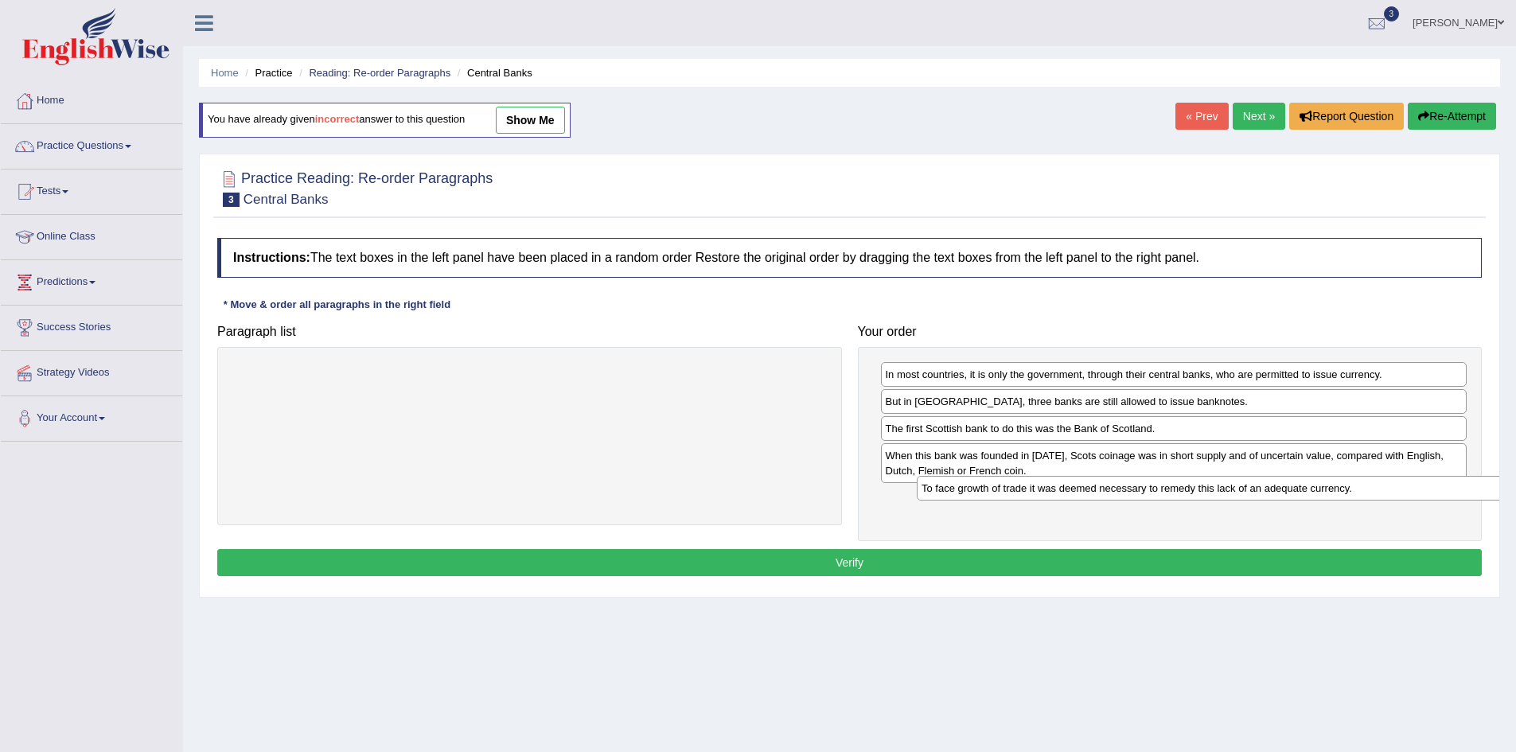
drag, startPoint x: 455, startPoint y: 369, endPoint x: 1107, endPoint y: 484, distance: 661.7
click at [1128, 493] on div "To face growth of trade it was deemed necessary to remedy this lack of an adequ…" at bounding box center [1214, 488] width 594 height 25
click at [1106, 483] on div "When this bank was founded in 1695, Scots coinage was in short supply and of un…" at bounding box center [1174, 463] width 586 height 40
click at [853, 567] on button "Verify" at bounding box center [849, 562] width 1264 height 27
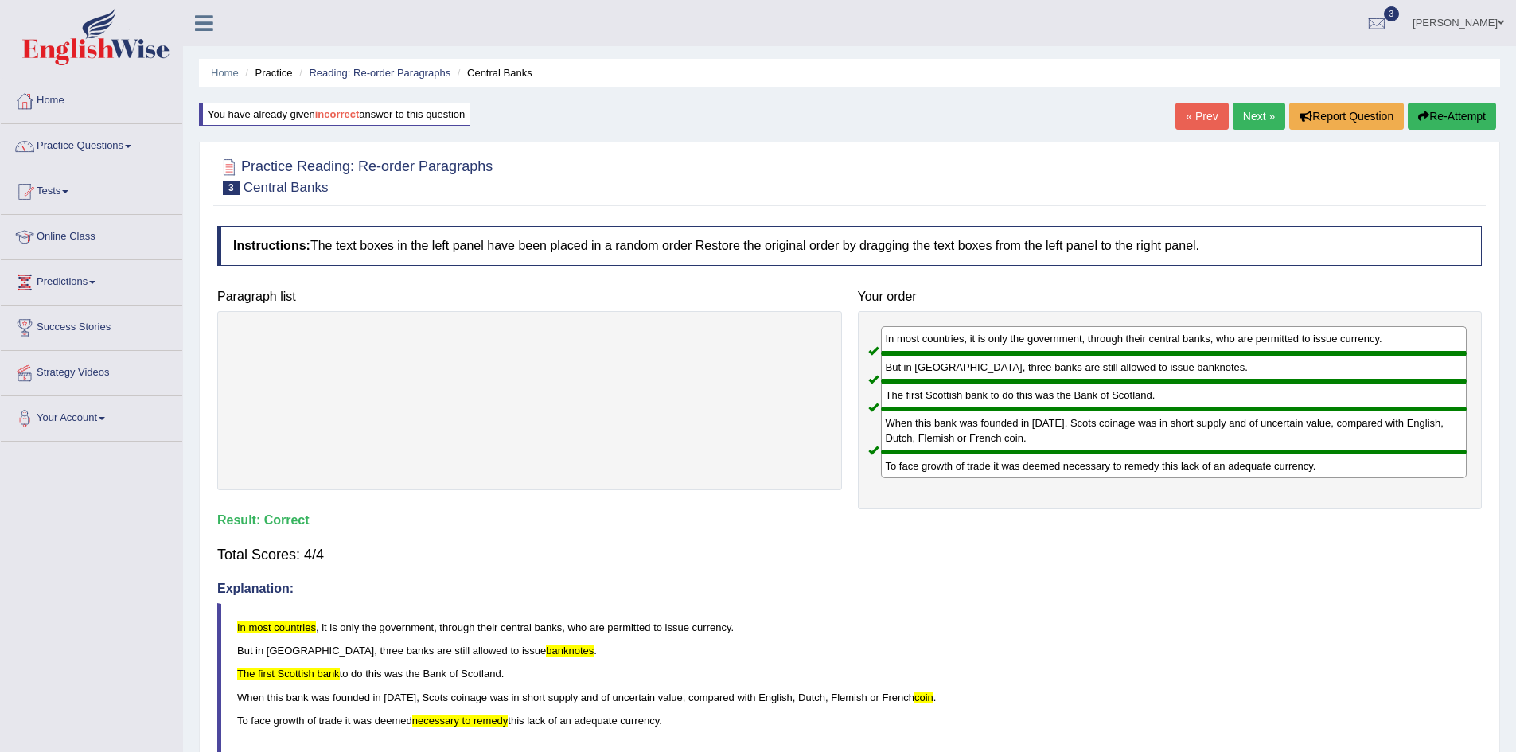
click at [1250, 111] on link "Next »" at bounding box center [1259, 116] width 53 height 27
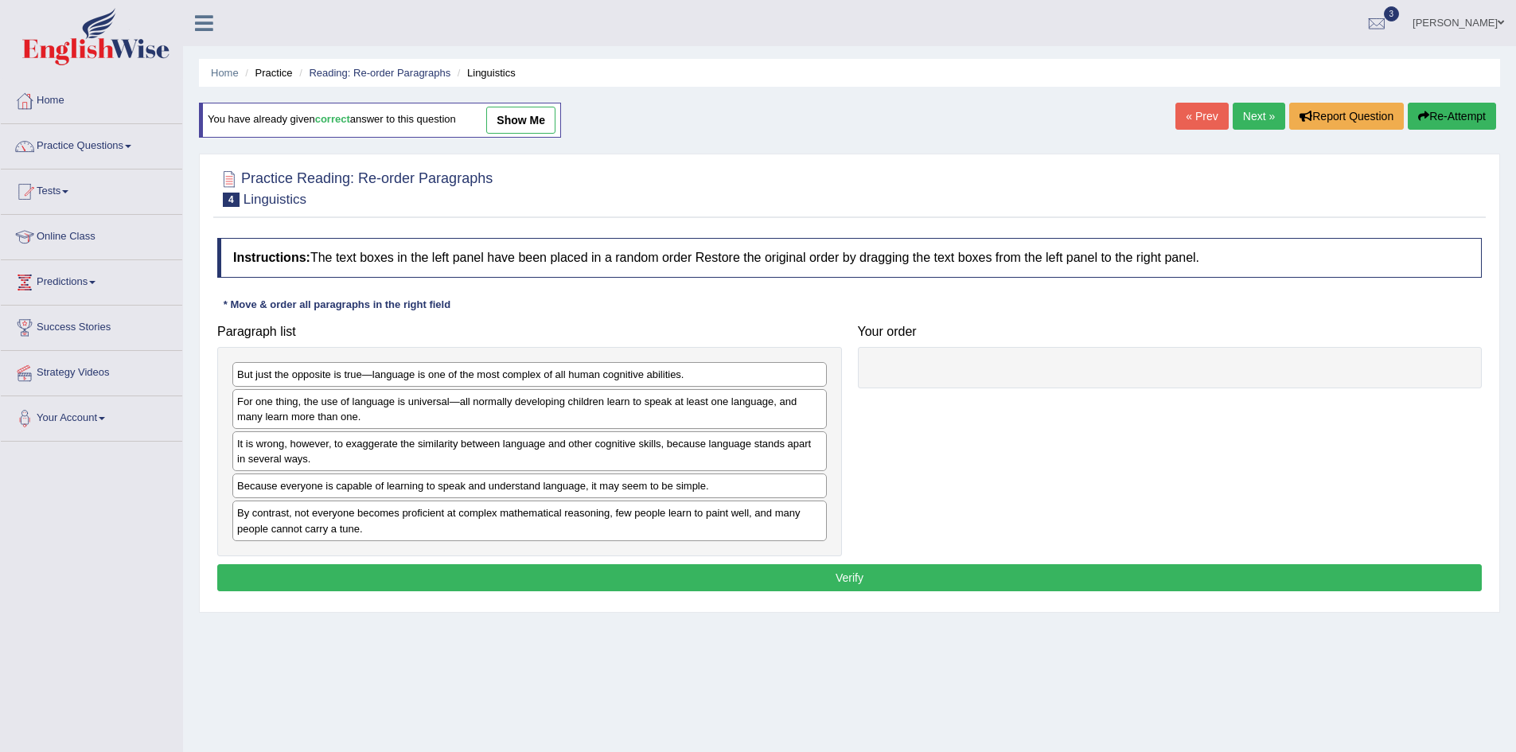
click at [1243, 113] on link "Next »" at bounding box center [1259, 116] width 53 height 27
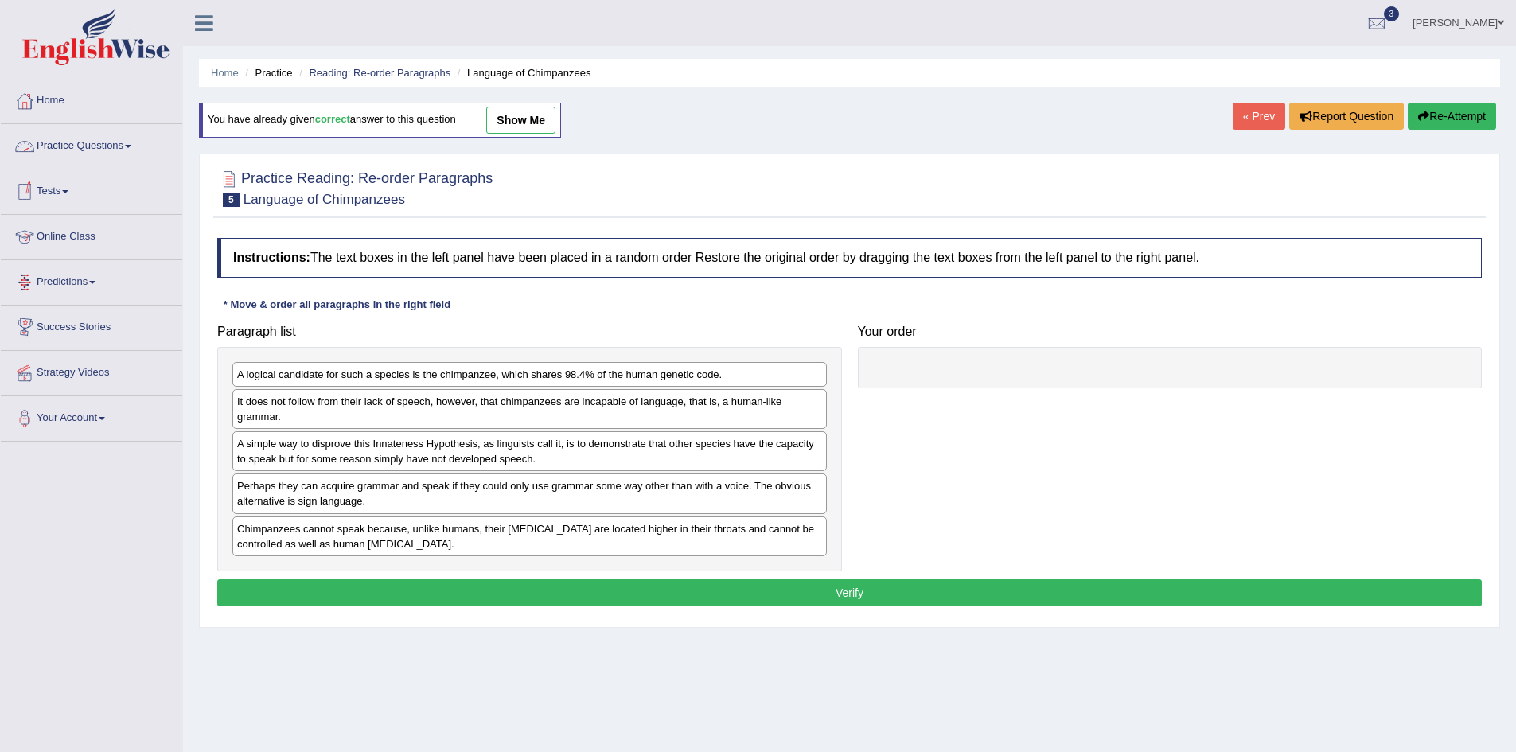
click at [540, 121] on link "show me" at bounding box center [520, 120] width 69 height 27
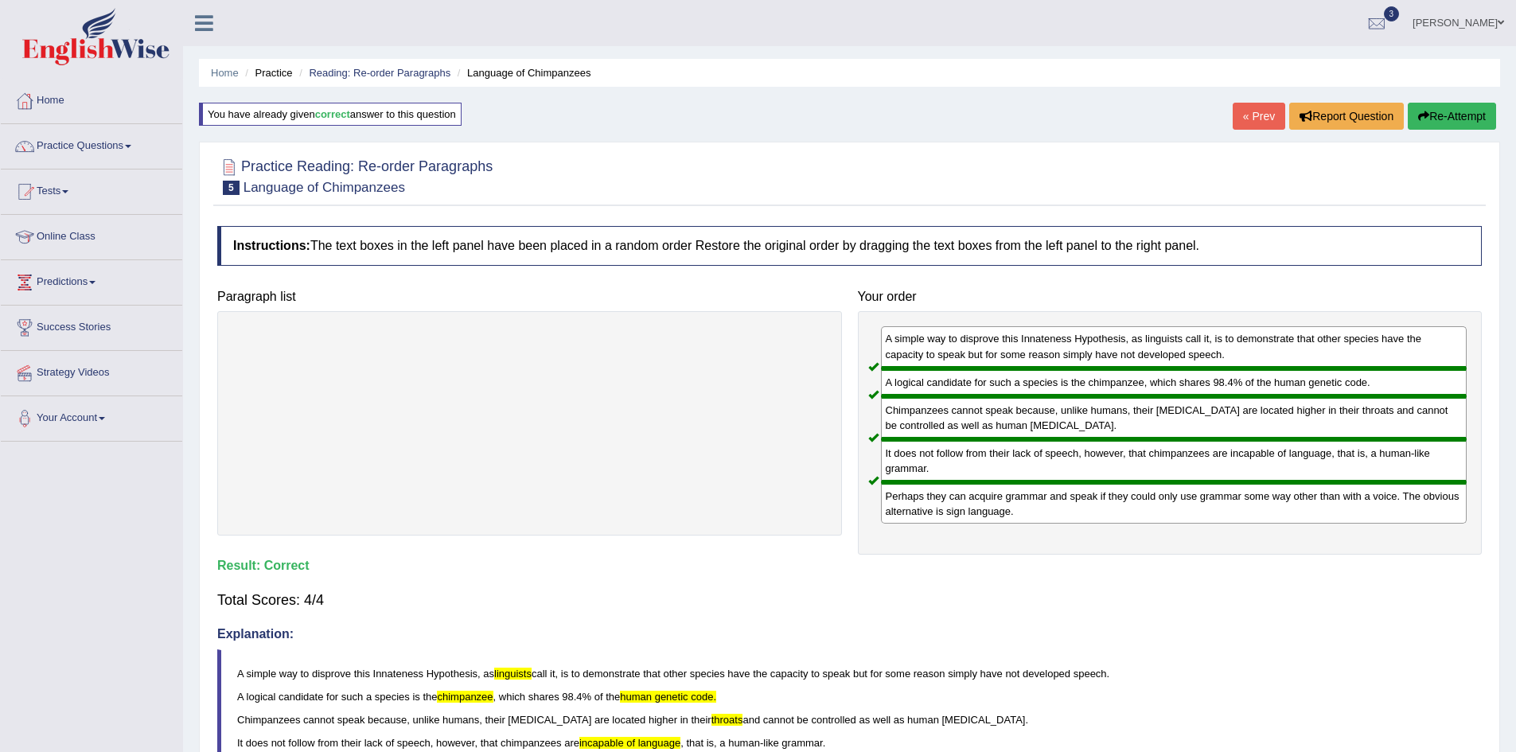
click at [1282, 676] on p "A simple way to disprove this Innateness Hypothesis, as linguists call it, is t…" at bounding box center [859, 673] width 1244 height 15
click at [77, 369] on link "Strategy Videos" at bounding box center [91, 371] width 181 height 40
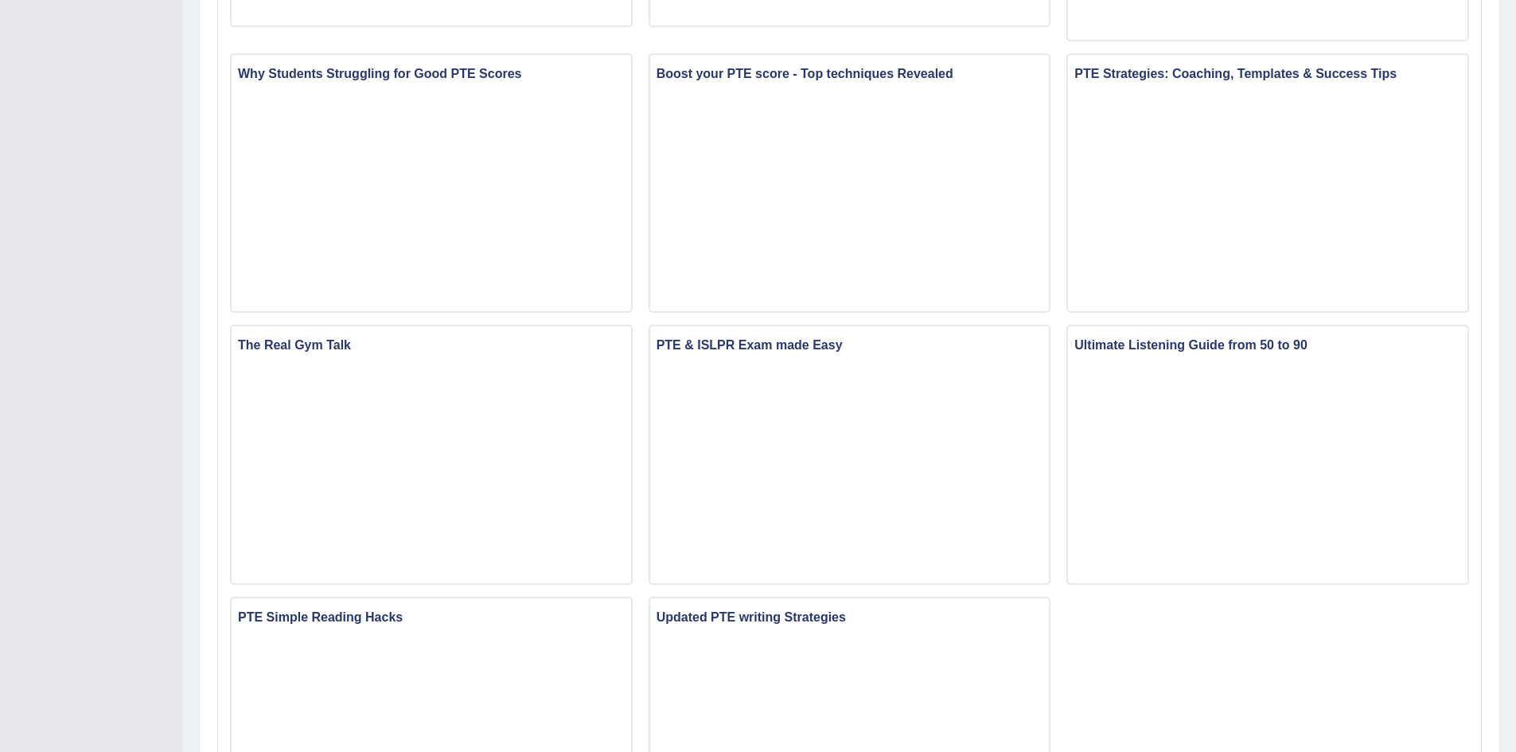
scroll to position [894, 0]
